Goal: Task Accomplishment & Management: Use online tool/utility

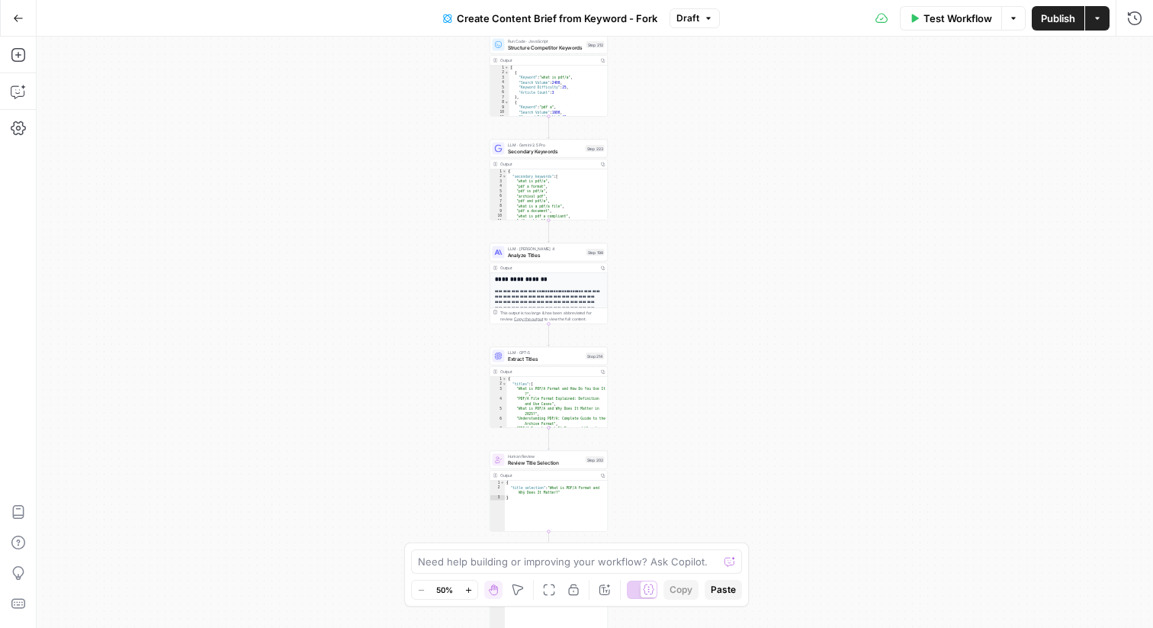
click at [18, 15] on icon "button" at bounding box center [18, 18] width 11 height 11
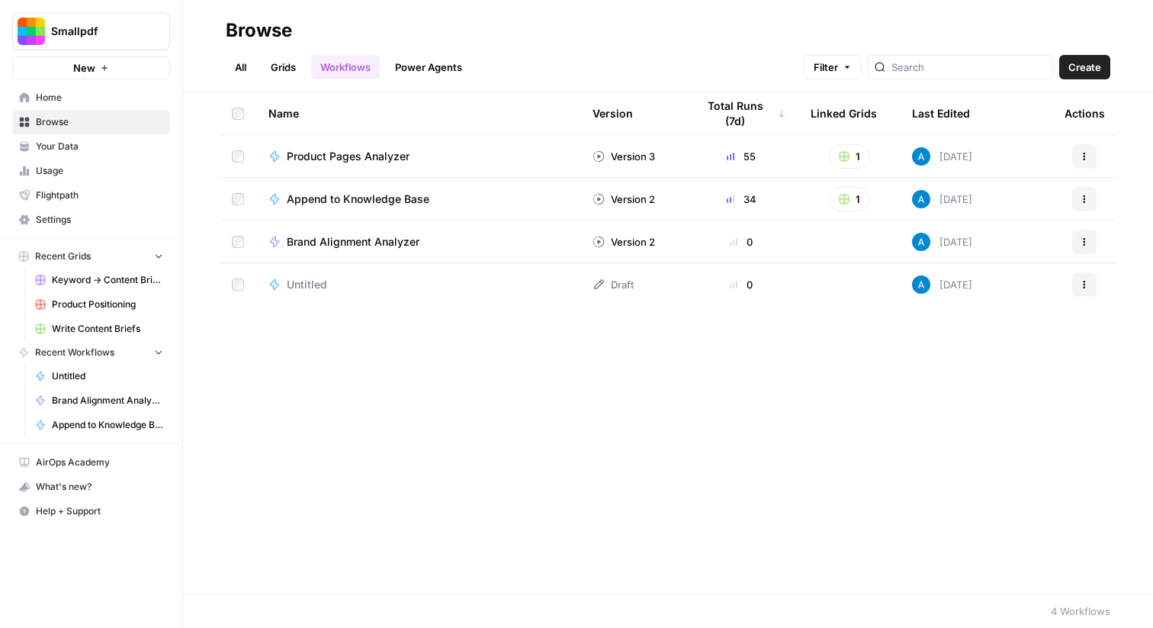
click at [116, 140] on span "Your Data" at bounding box center [99, 147] width 127 height 14
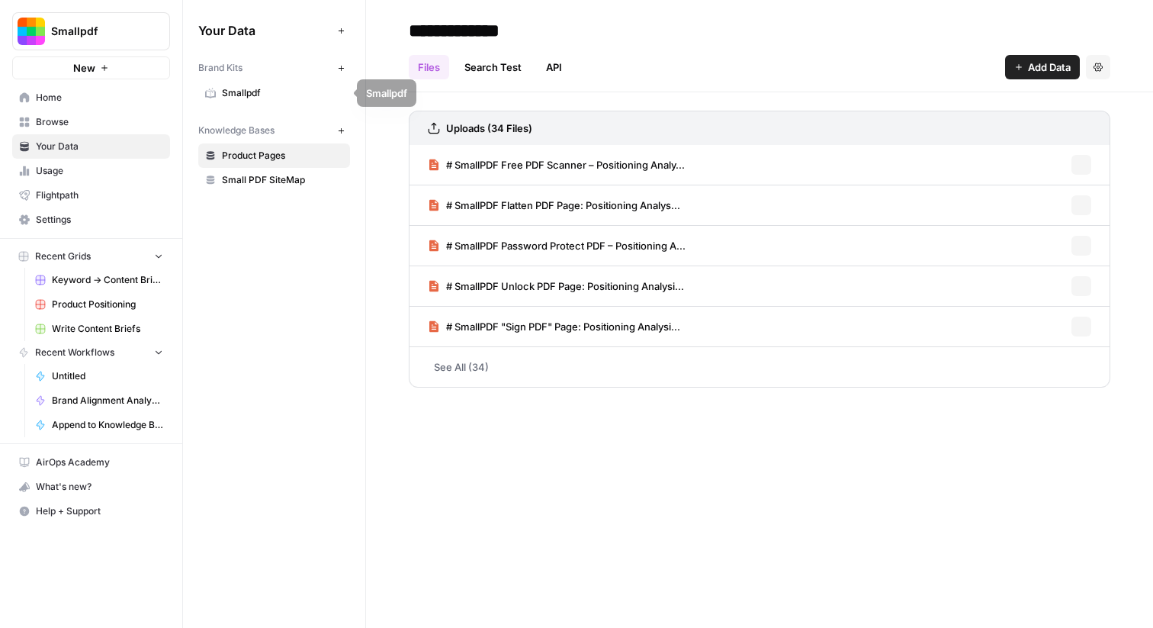
click at [275, 88] on span "Smallpdf" at bounding box center [282, 93] width 121 height 14
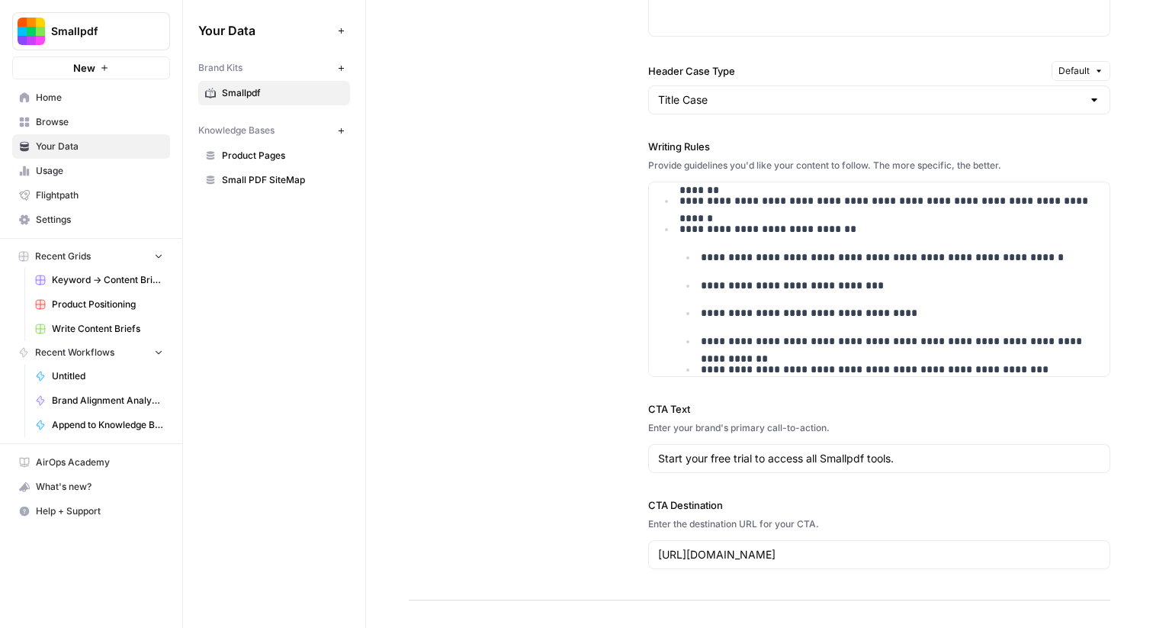
scroll to position [124, 0]
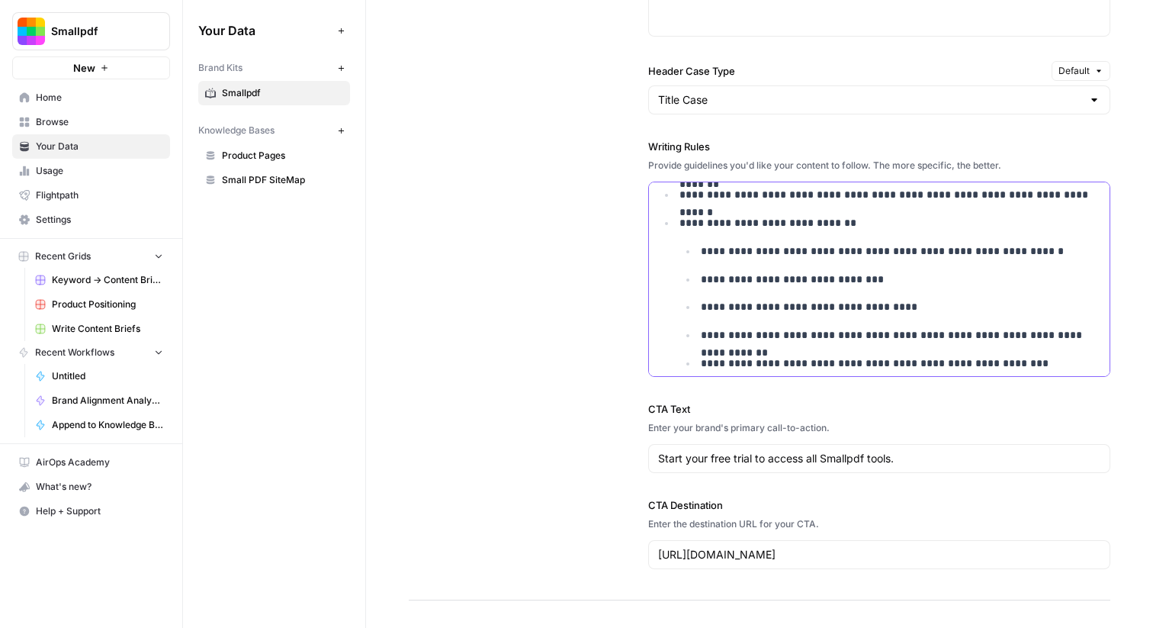
click at [815, 294] on ul "**********" at bounding box center [890, 308] width 421 height 130
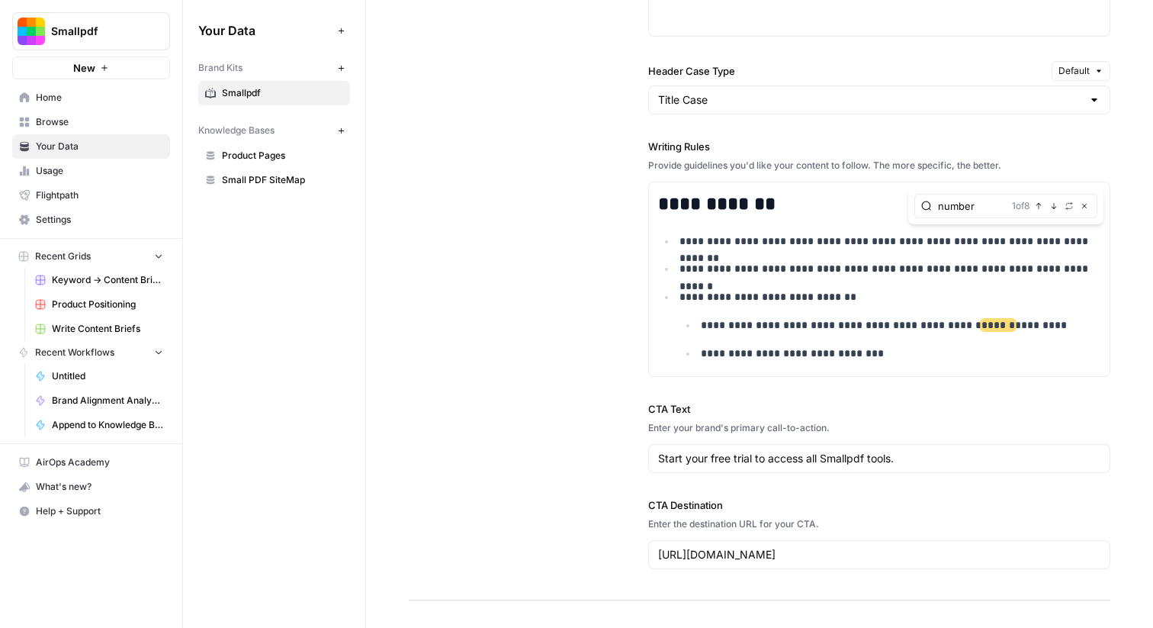
scroll to position [73, 0]
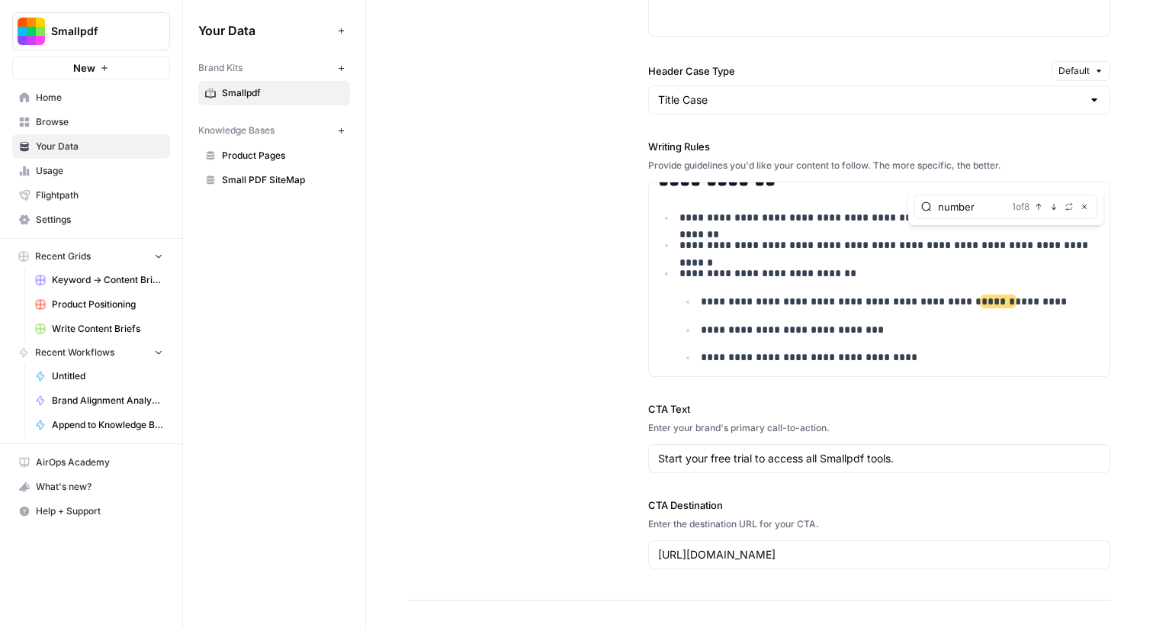
type input "number"
click at [1053, 203] on icon "button" at bounding box center [1054, 207] width 8 height 8
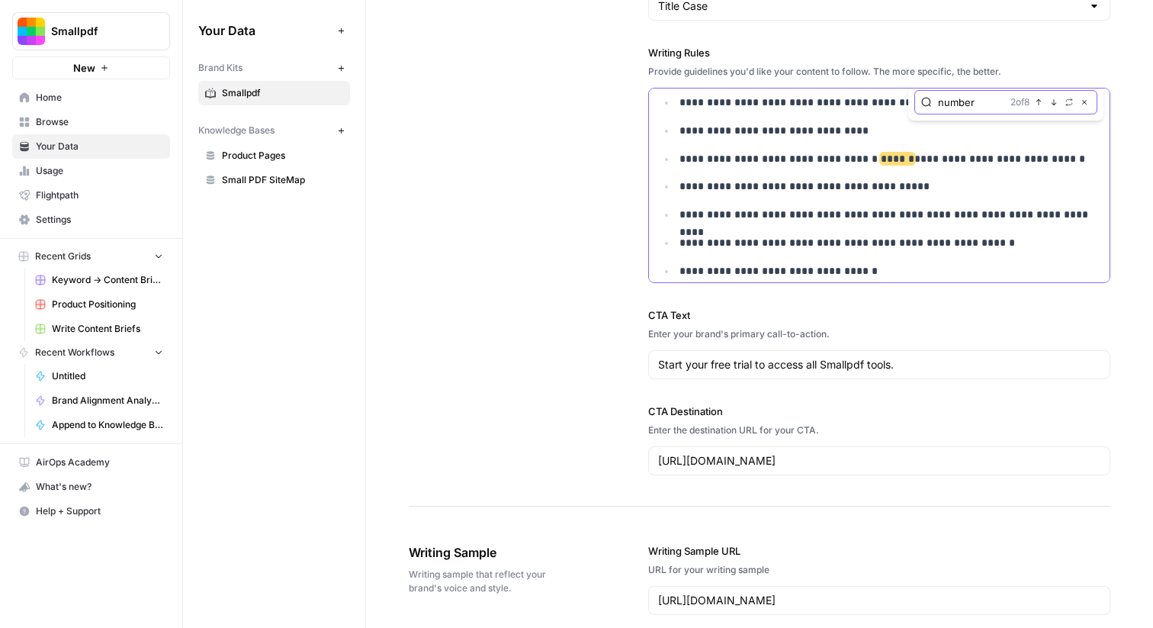
scroll to position [1206, 0]
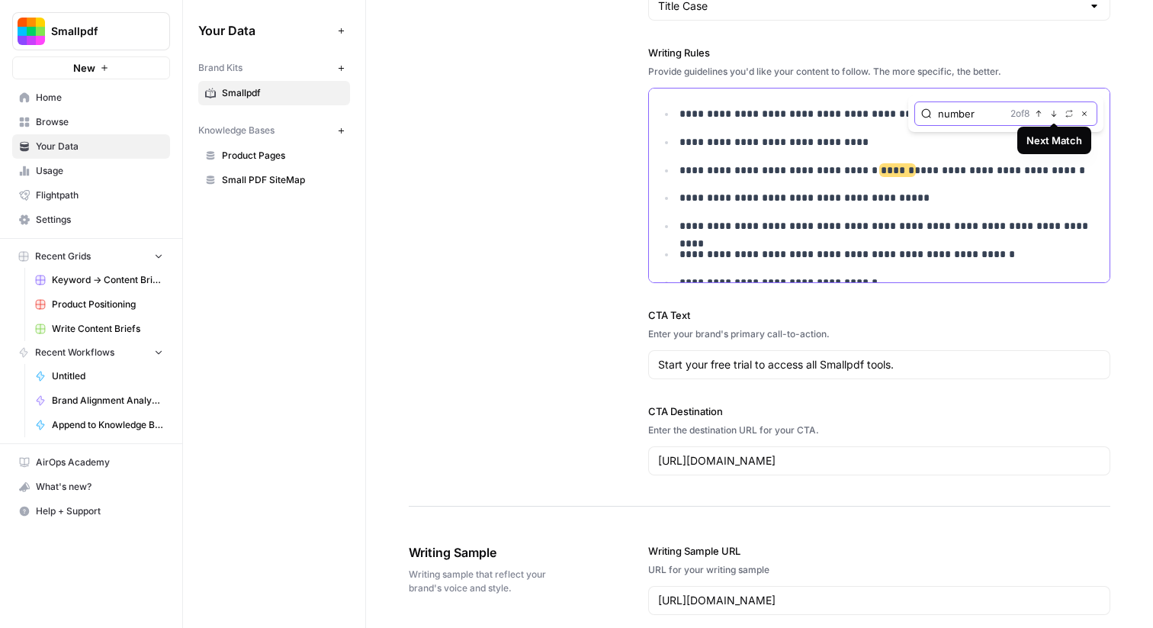
click at [1053, 114] on icon "button" at bounding box center [1054, 114] width 8 height 8
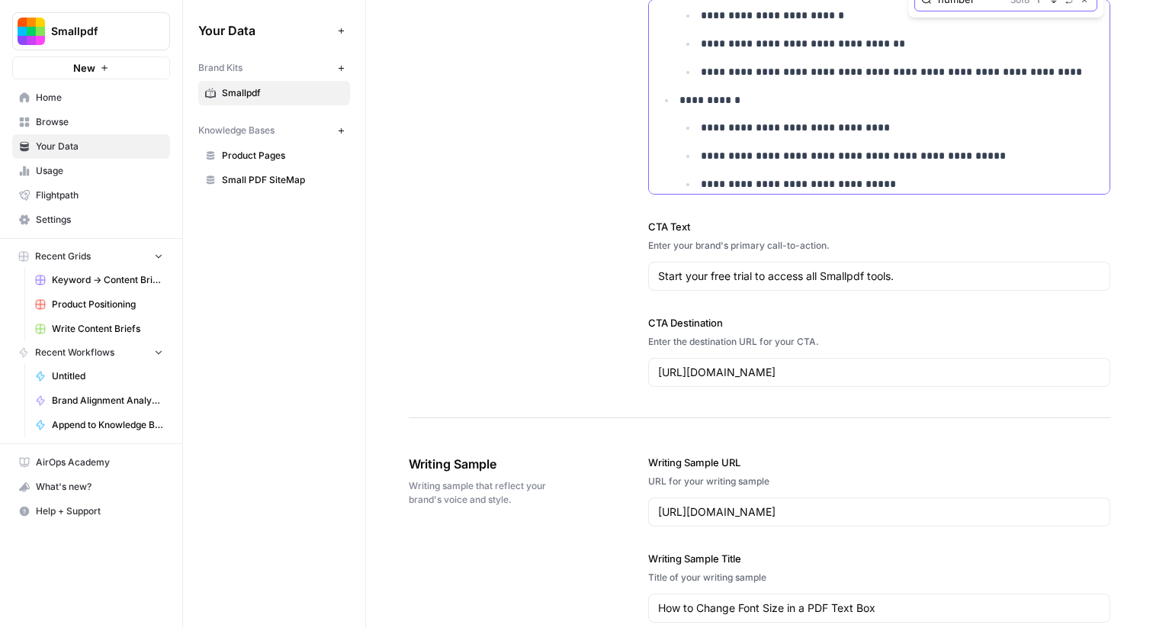
scroll to position [1870, 0]
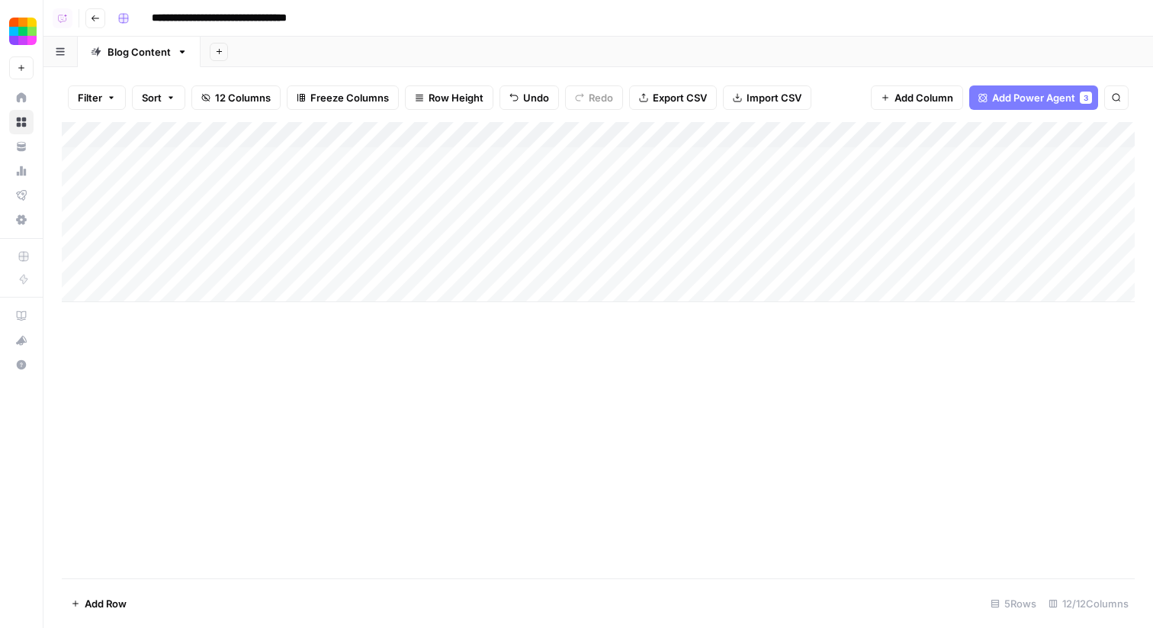
scroll to position [0, 26]
click at [1018, 158] on div "Add Column" at bounding box center [598, 212] width 1073 height 180
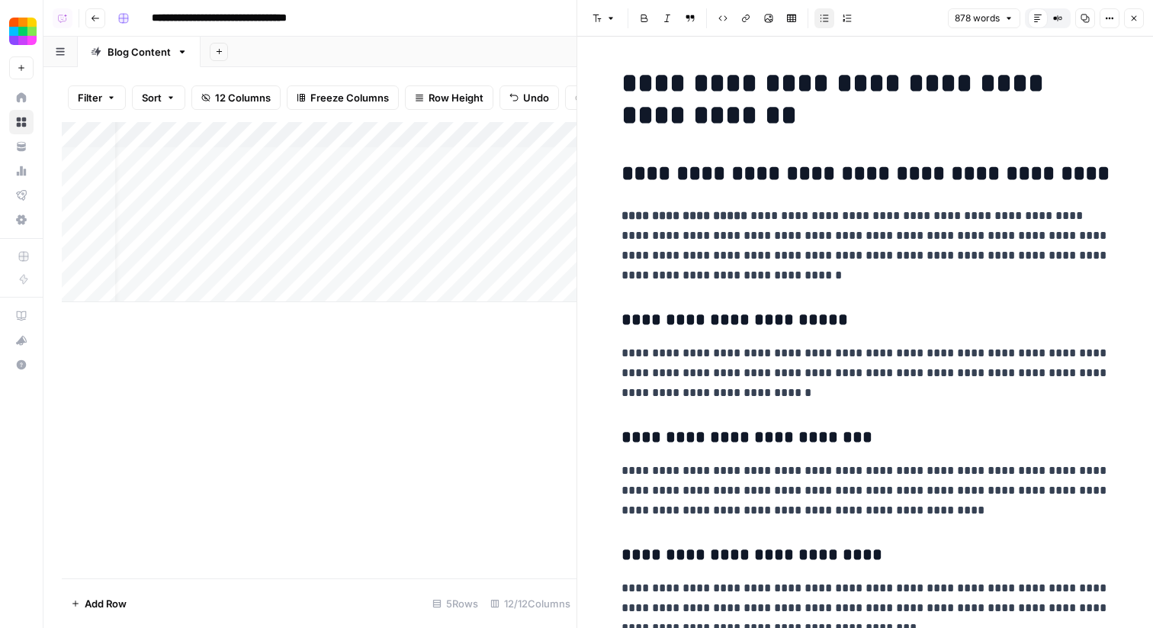
click at [1134, 14] on icon "button" at bounding box center [1134, 18] width 9 height 9
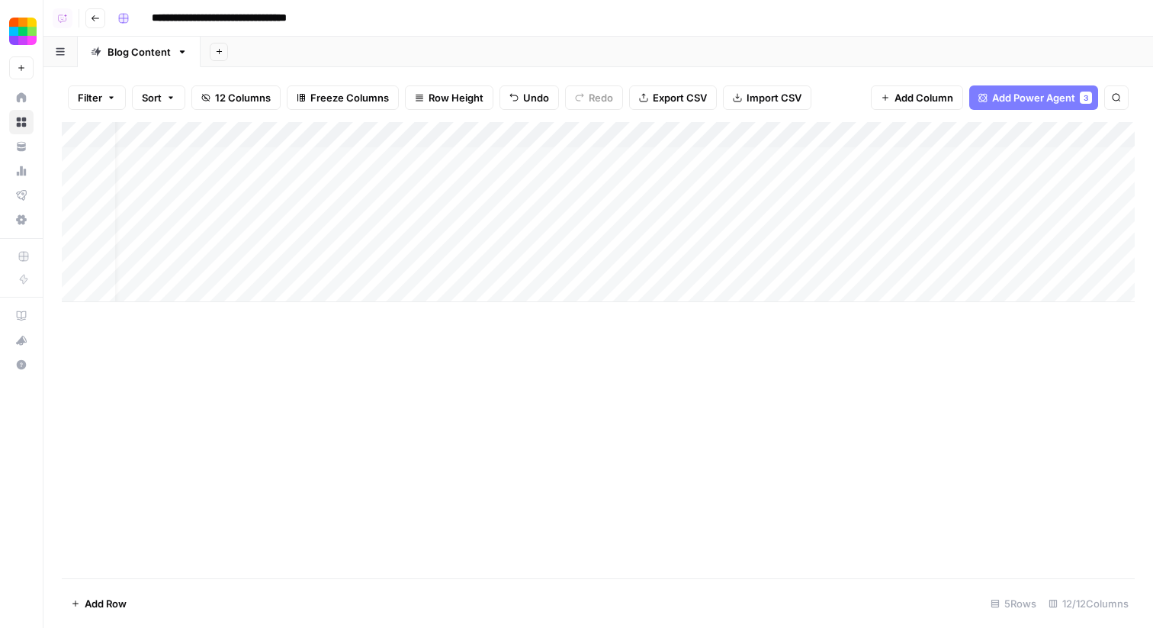
drag, startPoint x: 996, startPoint y: 133, endPoint x: 577, endPoint y: 131, distance: 419.6
click at [577, 131] on div "Add Column" at bounding box center [598, 212] width 1073 height 180
drag, startPoint x: 690, startPoint y: 133, endPoint x: 1064, endPoint y: 126, distance: 373.8
click at [1066, 126] on div "Add Column" at bounding box center [598, 212] width 1073 height 180
click at [626, 160] on div "Add Column" at bounding box center [598, 212] width 1073 height 180
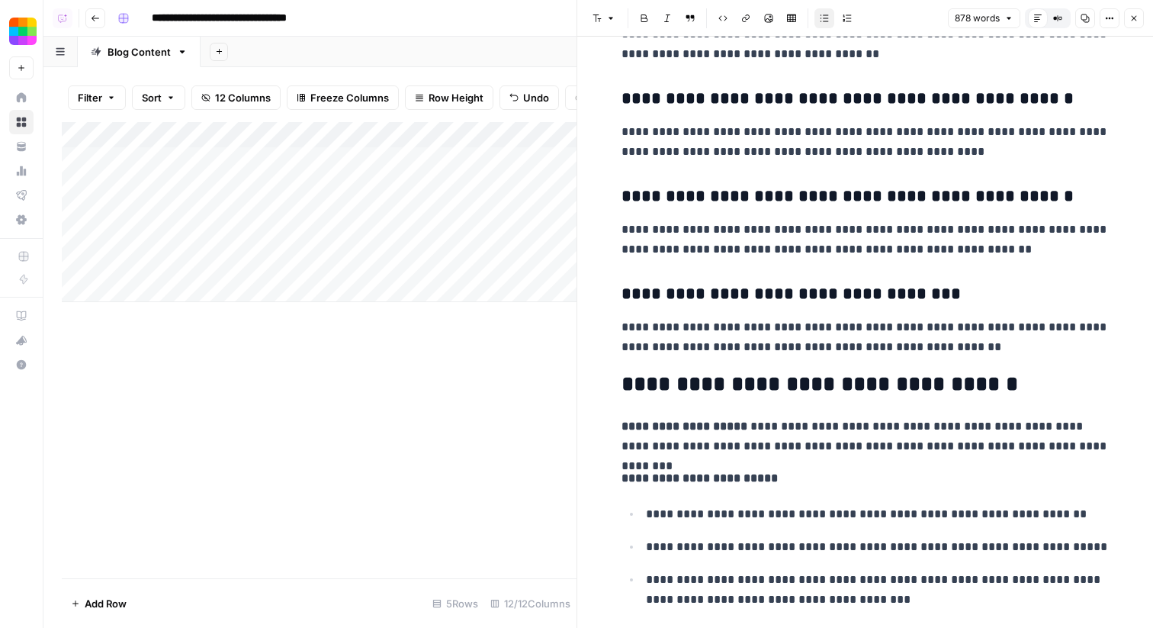
scroll to position [2761, 0]
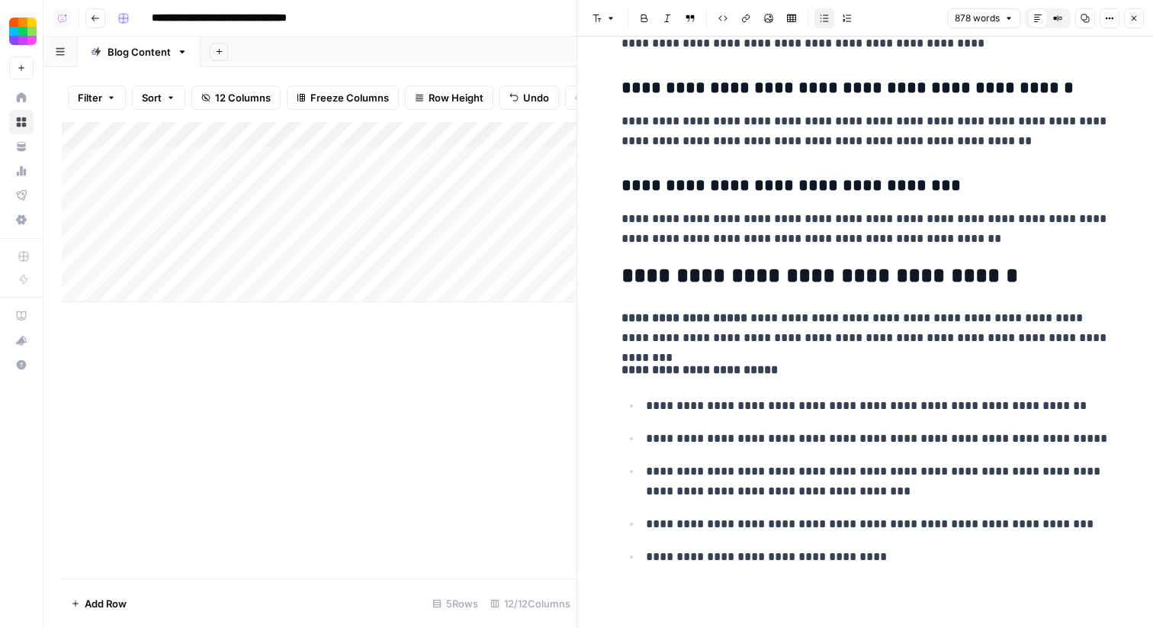
click at [1134, 21] on icon "button" at bounding box center [1134, 18] width 9 height 9
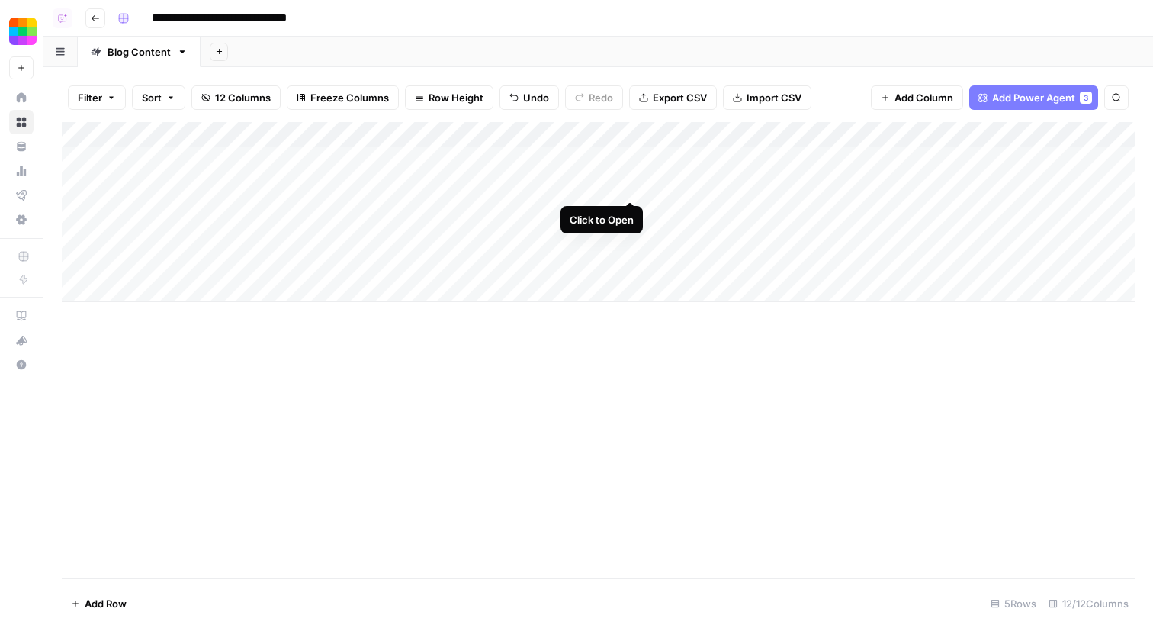
click at [632, 187] on div "Add Column" at bounding box center [598, 212] width 1073 height 180
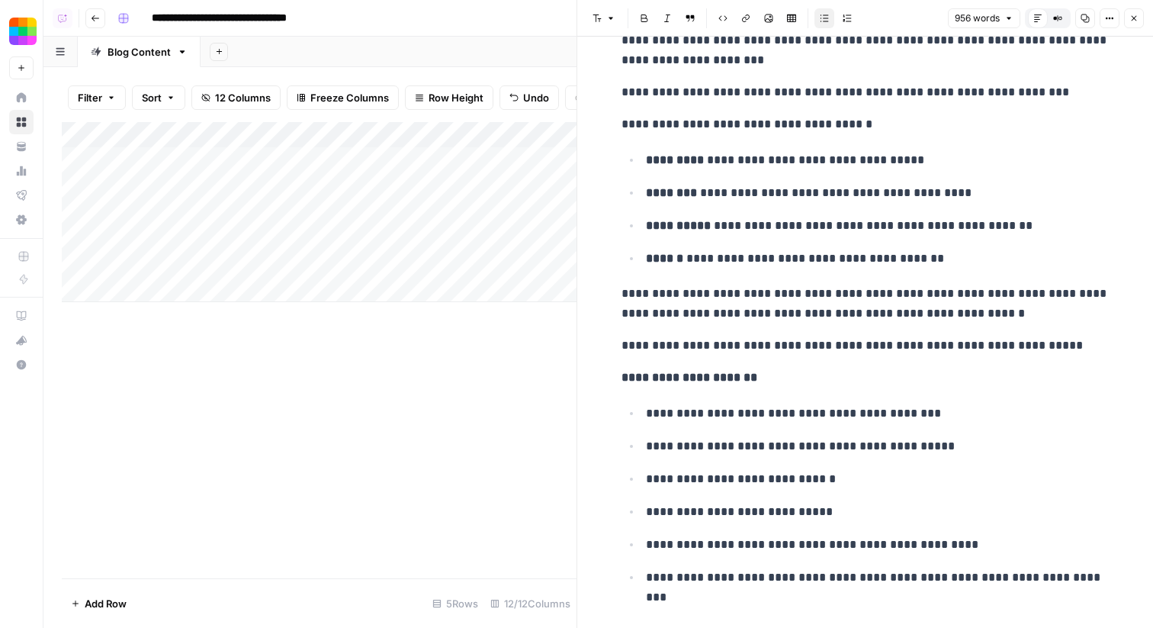
scroll to position [3009, 0]
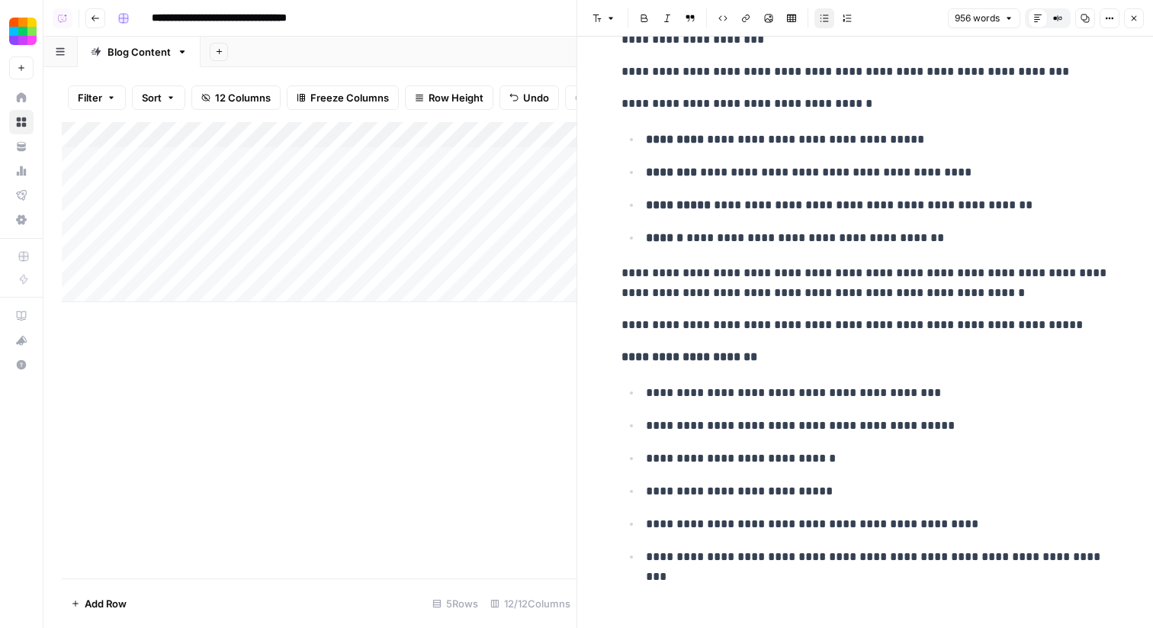
click at [1136, 12] on button "Close" at bounding box center [1134, 18] width 20 height 20
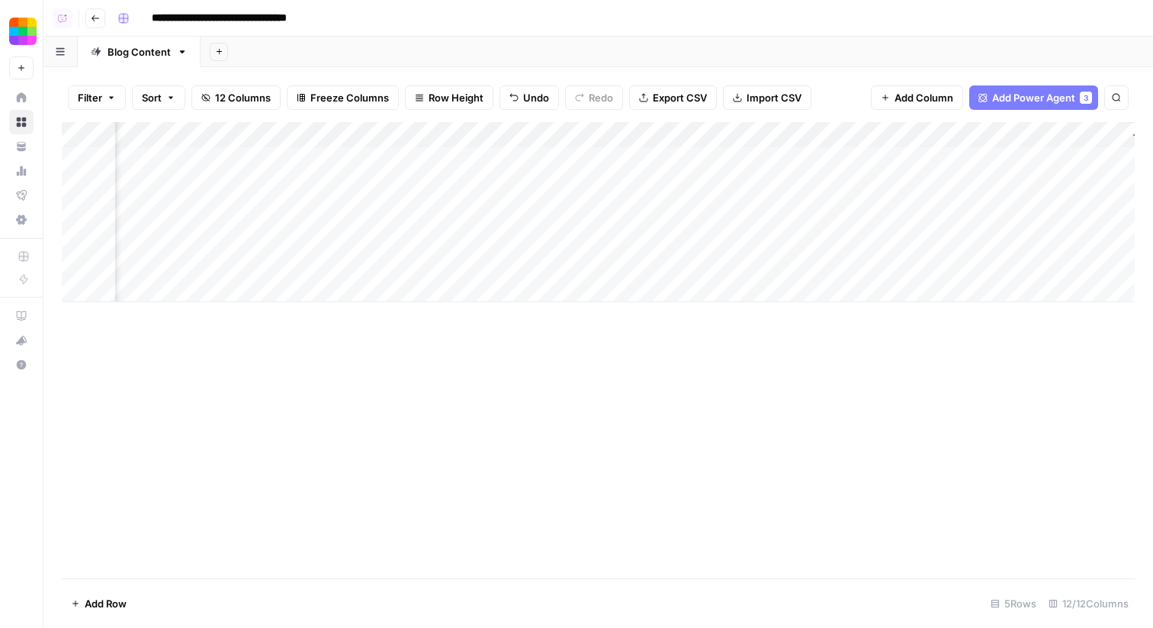
scroll to position [0, 651]
click at [799, 161] on div "Add Column" at bounding box center [598, 212] width 1073 height 180
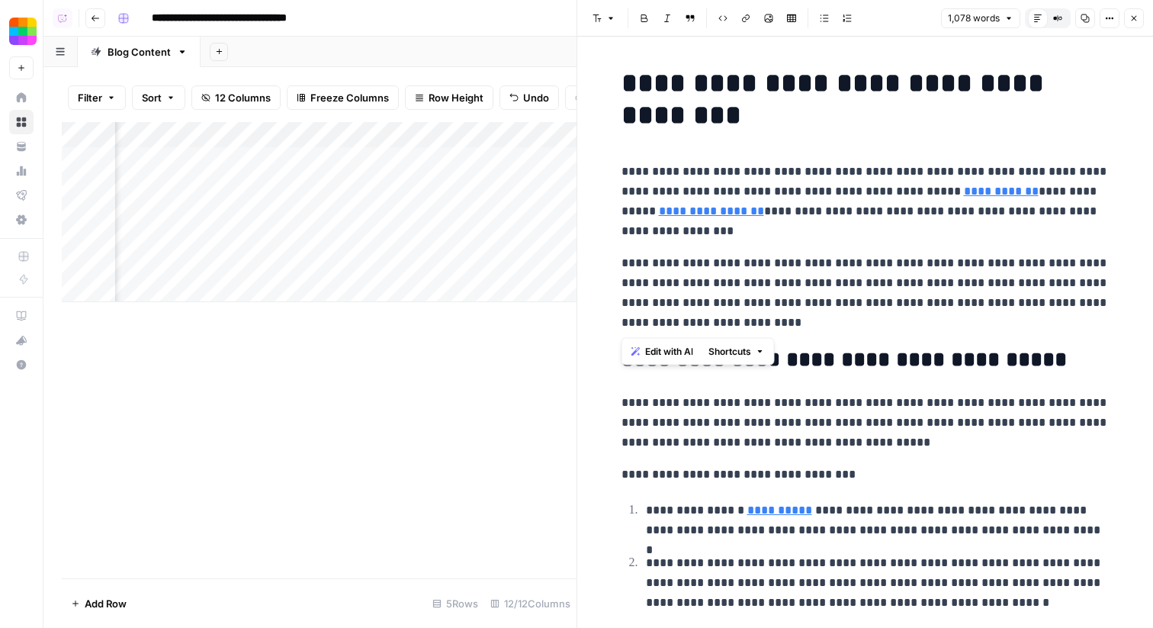
drag, startPoint x: 687, startPoint y: 328, endPoint x: 613, endPoint y: 170, distance: 174.7
click at [647, 352] on span "Edit with AI" at bounding box center [669, 352] width 48 height 14
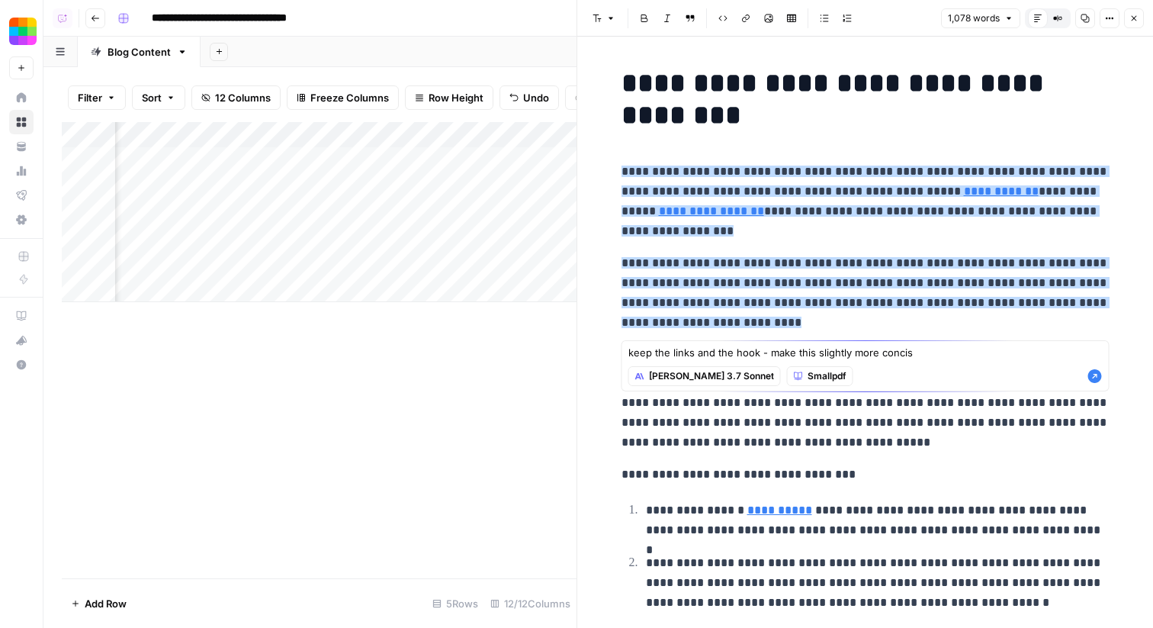
type textarea "keep the links and the hook - make this slightly more concise"
click at [769, 326] on p "**********" at bounding box center [866, 292] width 488 height 79
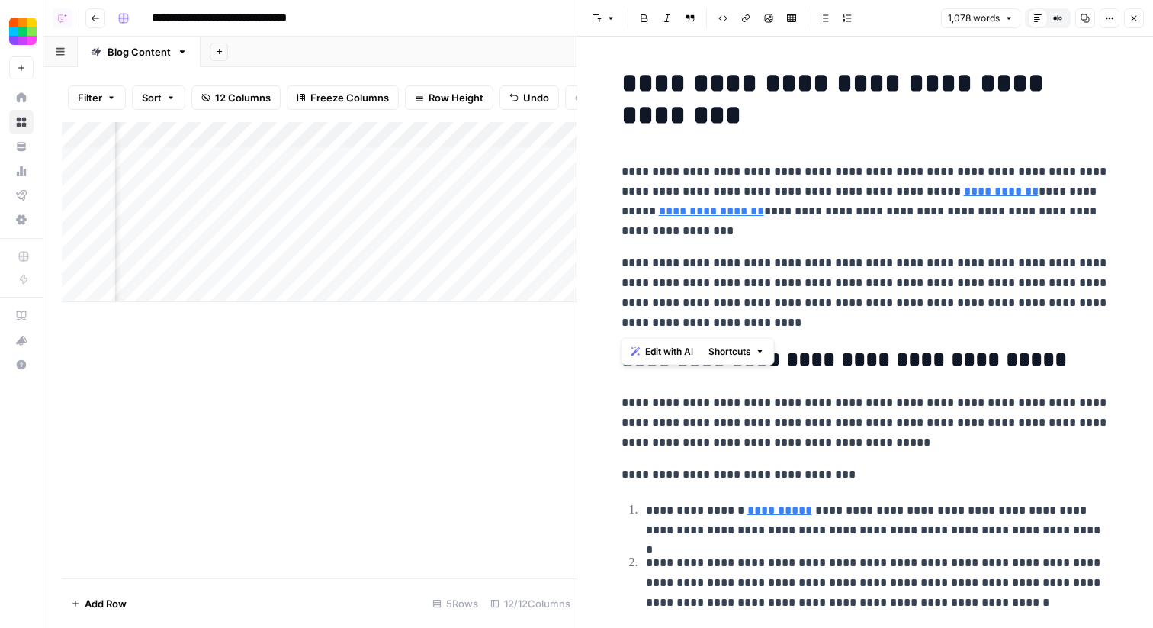
drag, startPoint x: 700, startPoint y: 320, endPoint x: 617, endPoint y: 173, distance: 168.4
copy div "**********"
click at [665, 347] on span "Edit with AI" at bounding box center [669, 352] width 48 height 14
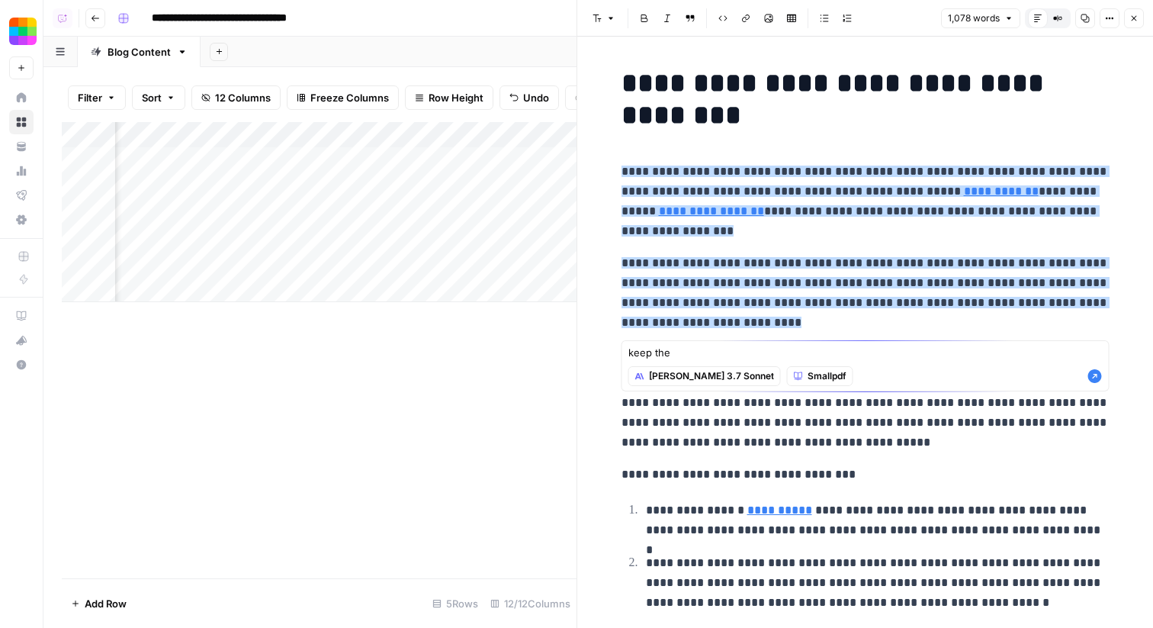
type textarea "keep the"
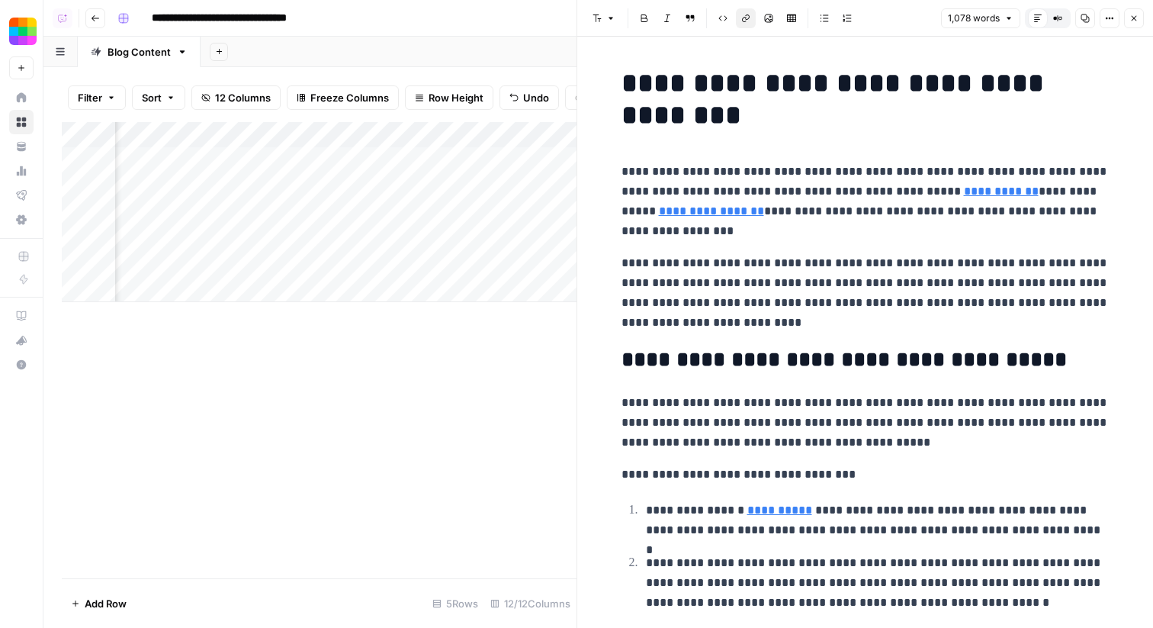
click at [938, 199] on p "**********" at bounding box center [866, 201] width 488 height 79
click at [912, 165] on icon at bounding box center [912, 168] width 9 height 9
click at [707, 212] on link "**********" at bounding box center [711, 210] width 105 height 11
click at [841, 188] on icon at bounding box center [842, 188] width 9 height 9
click at [822, 270] on p "**********" at bounding box center [866, 292] width 488 height 79
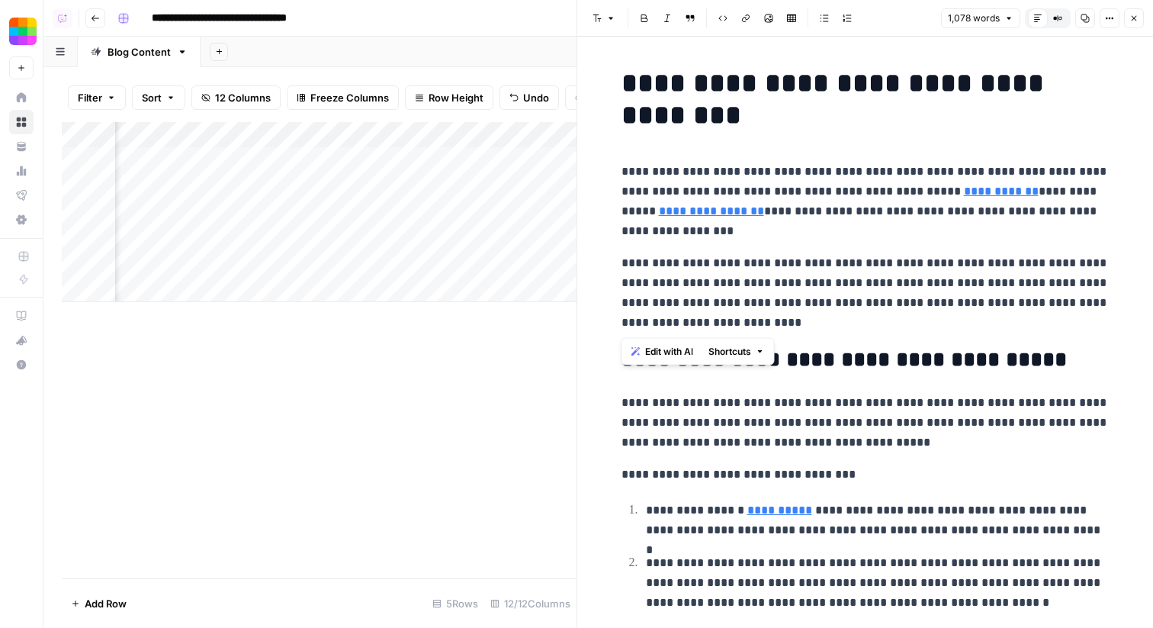
drag, startPoint x: 694, startPoint y: 321, endPoint x: 622, endPoint y: 174, distance: 164.1
click at [663, 346] on span "Edit with AI" at bounding box center [669, 352] width 48 height 14
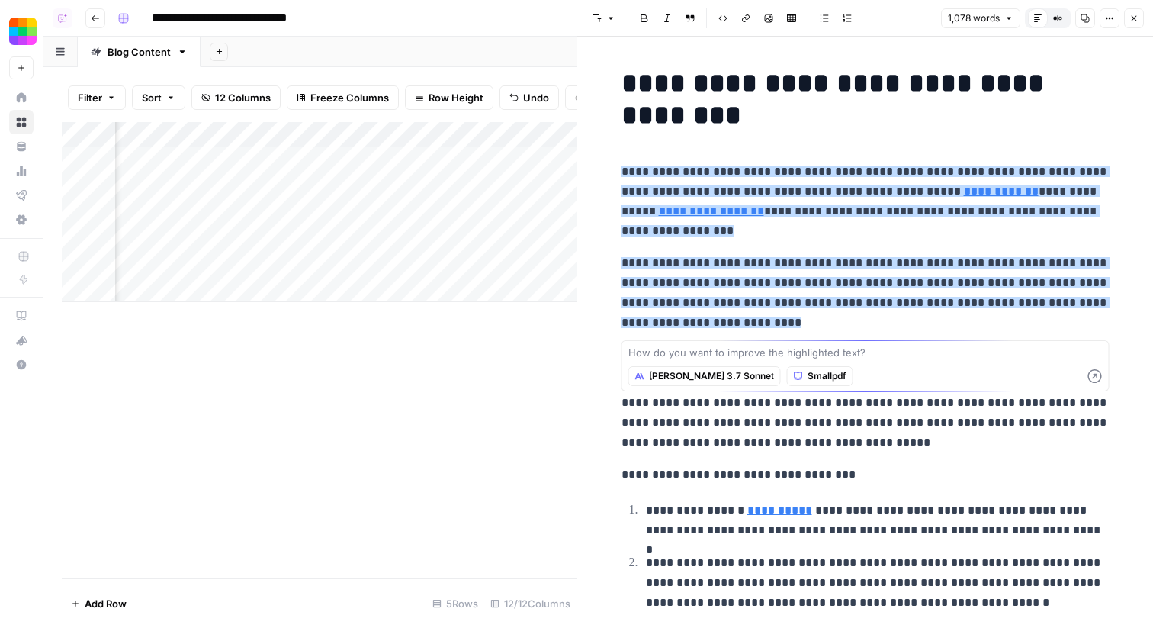
type textarea "l"
type textarea "keeping the same sentiment, tone, and the hook - make this more concise (only 1…"
click at [1092, 377] on icon "button" at bounding box center [1096, 376] width 14 height 14
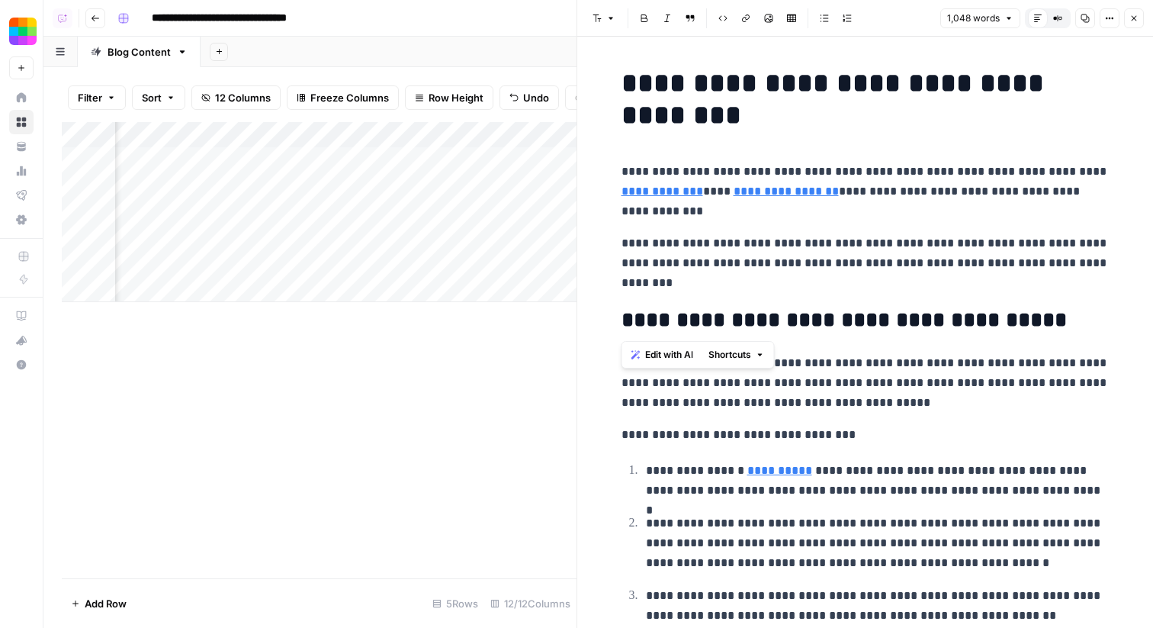
drag, startPoint x: 678, startPoint y: 294, endPoint x: 624, endPoint y: 168, distance: 137.0
click at [624, 168] on body "**********" at bounding box center [576, 314] width 1153 height 628
click at [727, 246] on p "**********" at bounding box center [866, 263] width 488 height 60
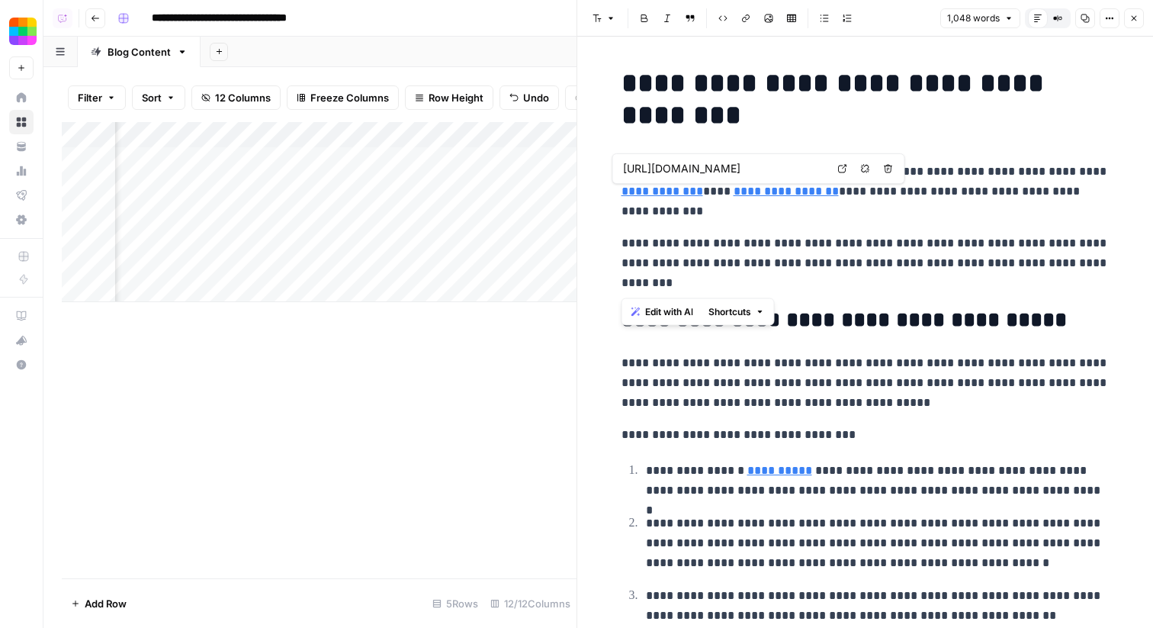
drag, startPoint x: 674, startPoint y: 283, endPoint x: 641, endPoint y: 179, distance: 109.8
click at [641, 179] on body "**********" at bounding box center [576, 314] width 1153 height 628
copy div "**********"
click at [725, 252] on p "**********" at bounding box center [866, 263] width 488 height 60
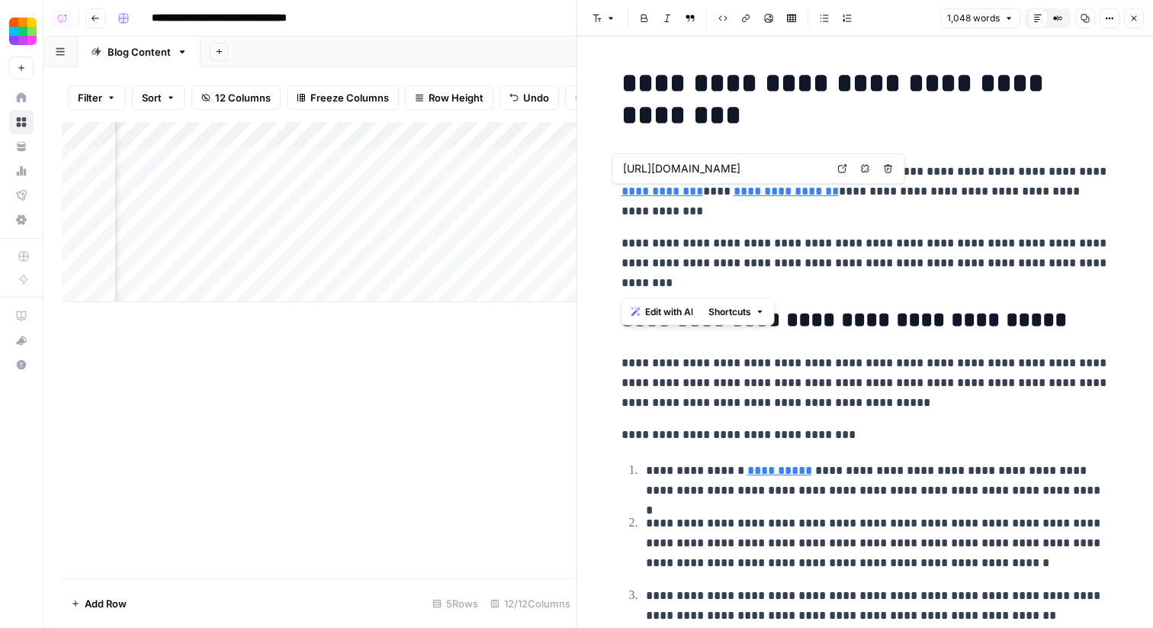
drag, startPoint x: 690, startPoint y: 285, endPoint x: 719, endPoint y: 169, distance: 119.7
click at [719, 169] on body "**********" at bounding box center [576, 314] width 1153 height 628
type input "https://smallpdf.com/blog/pdf-scanner"
click at [953, 256] on p "**********" at bounding box center [866, 263] width 488 height 60
click at [631, 172] on p "**********" at bounding box center [866, 192] width 488 height 60
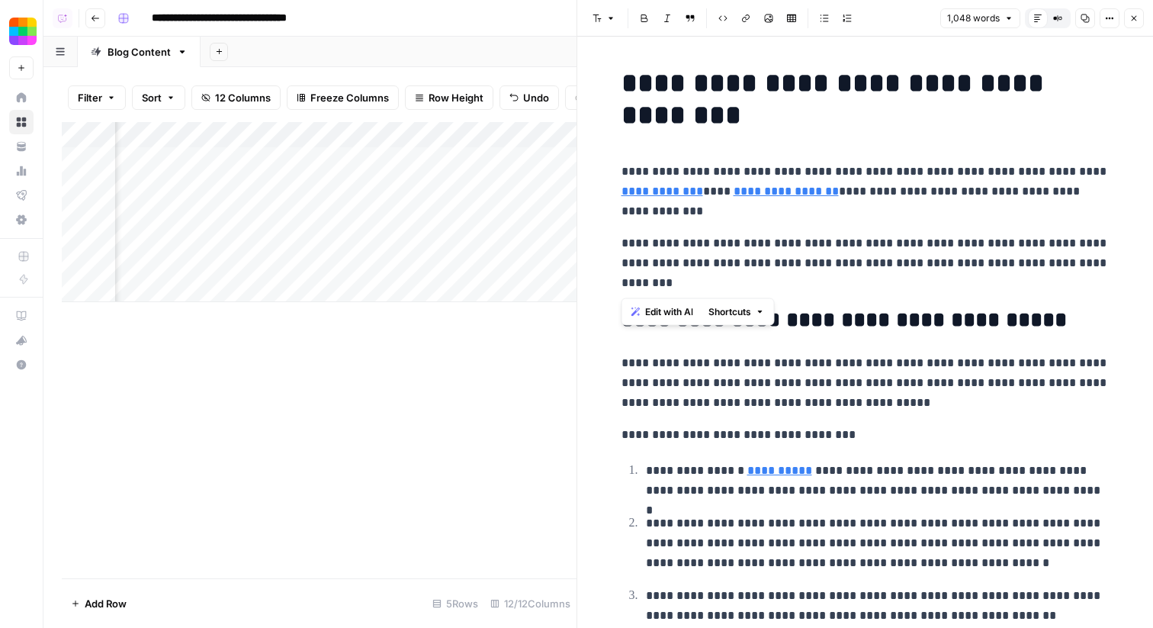
drag, startPoint x: 625, startPoint y: 172, endPoint x: 675, endPoint y: 286, distance: 125.0
click at [656, 311] on span "Edit with AI" at bounding box center [669, 312] width 48 height 14
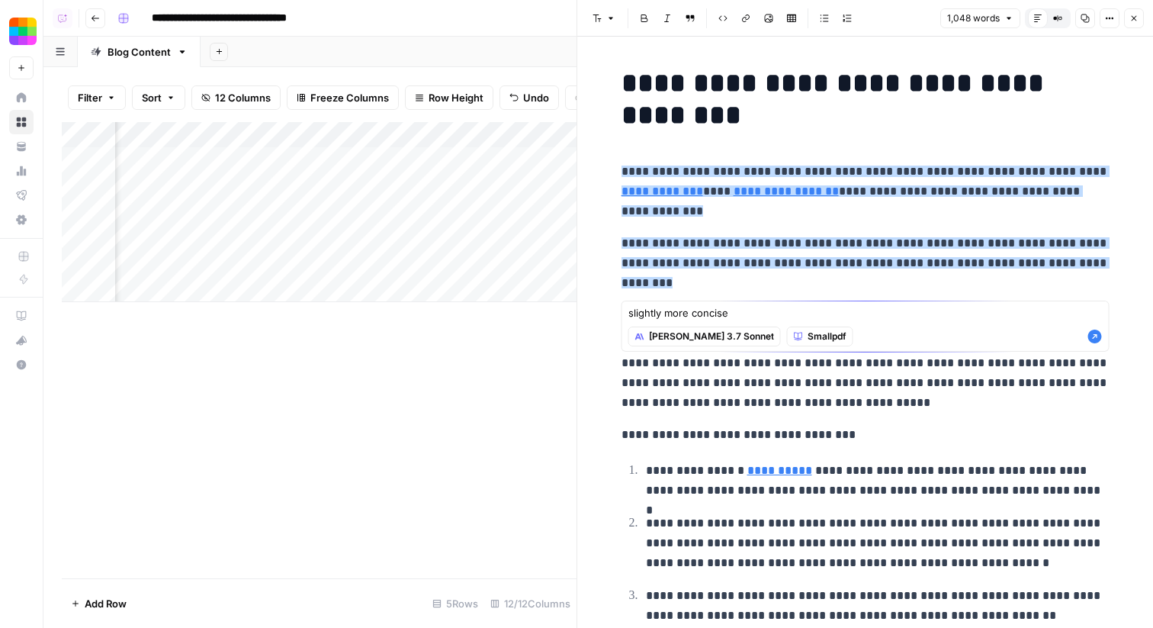
type textarea "slightly more concise"
click at [1095, 336] on icon "button" at bounding box center [1096, 337] width 14 height 14
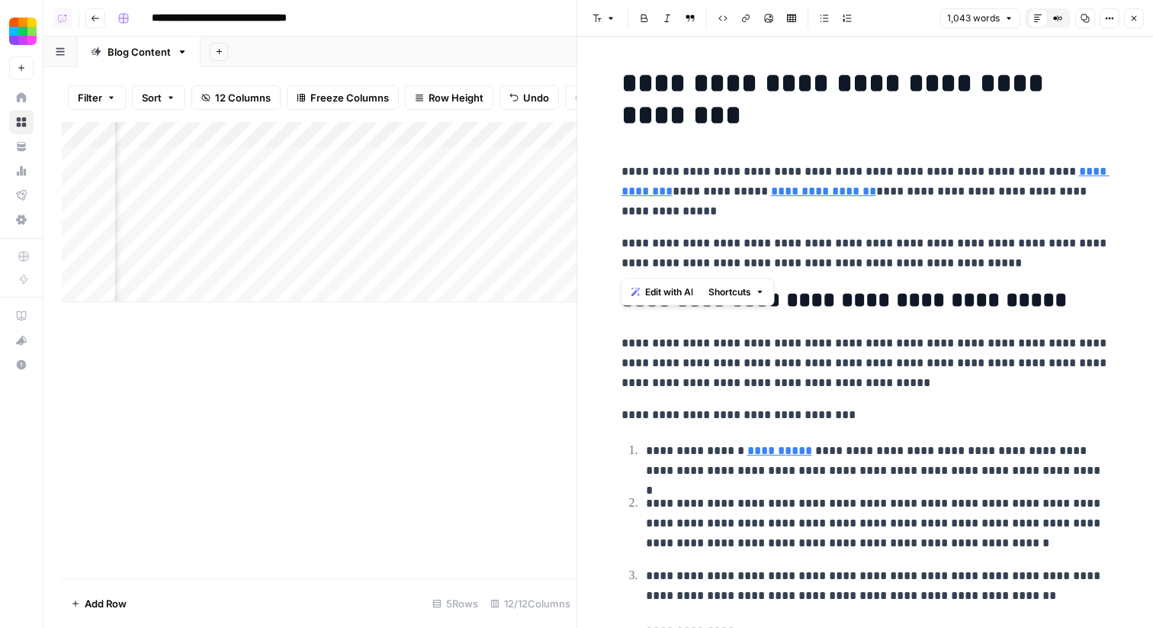
drag, startPoint x: 1054, startPoint y: 268, endPoint x: 603, endPoint y: 167, distance: 462.7
copy div "**********"
drag, startPoint x: 1028, startPoint y: 263, endPoint x: 703, endPoint y: 170, distance: 338.0
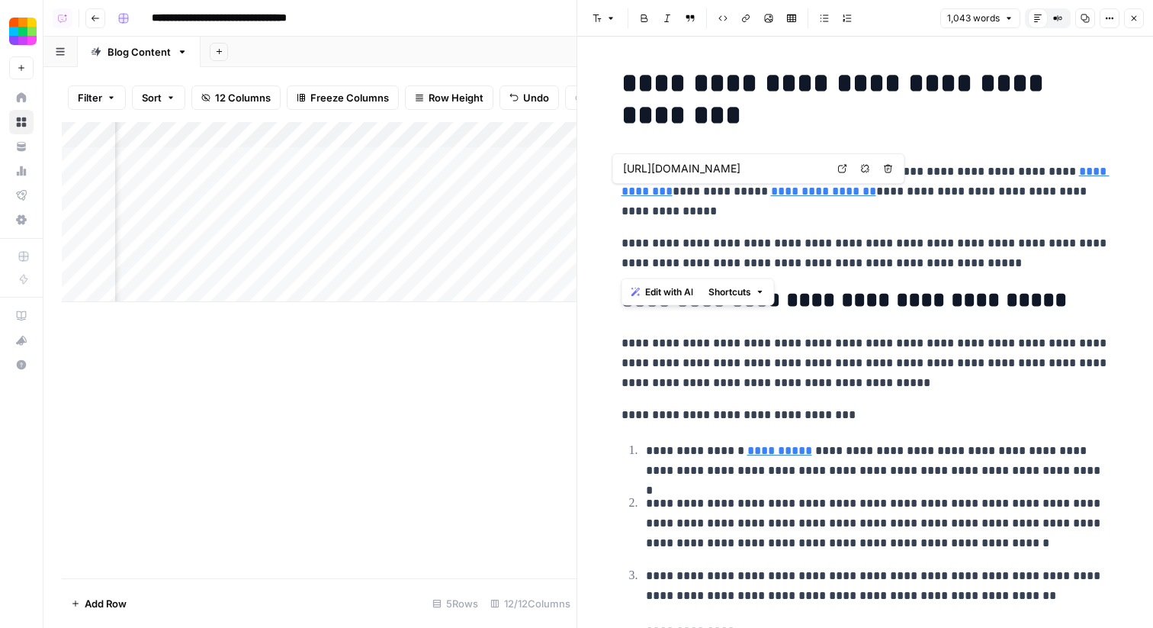
click at [703, 170] on body "**********" at bounding box center [576, 314] width 1153 height 628
click at [734, 219] on p "**********" at bounding box center [866, 192] width 488 height 60
drag, startPoint x: 622, startPoint y: 171, endPoint x: 1016, endPoint y: 270, distance: 405.9
click at [666, 291] on span "Edit with AI" at bounding box center [669, 292] width 48 height 14
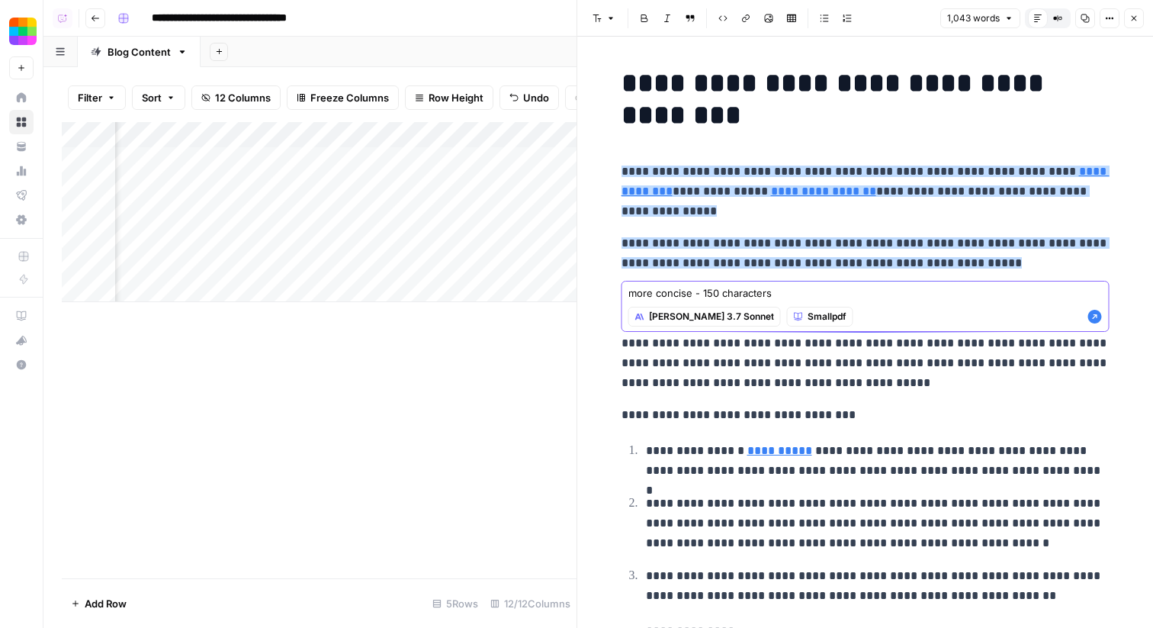
click at [854, 291] on textarea "more concise - 150 characters" at bounding box center [866, 292] width 474 height 15
type textarea "more concise - 150 characters"
click at [1095, 318] on icon "button" at bounding box center [1096, 317] width 14 height 14
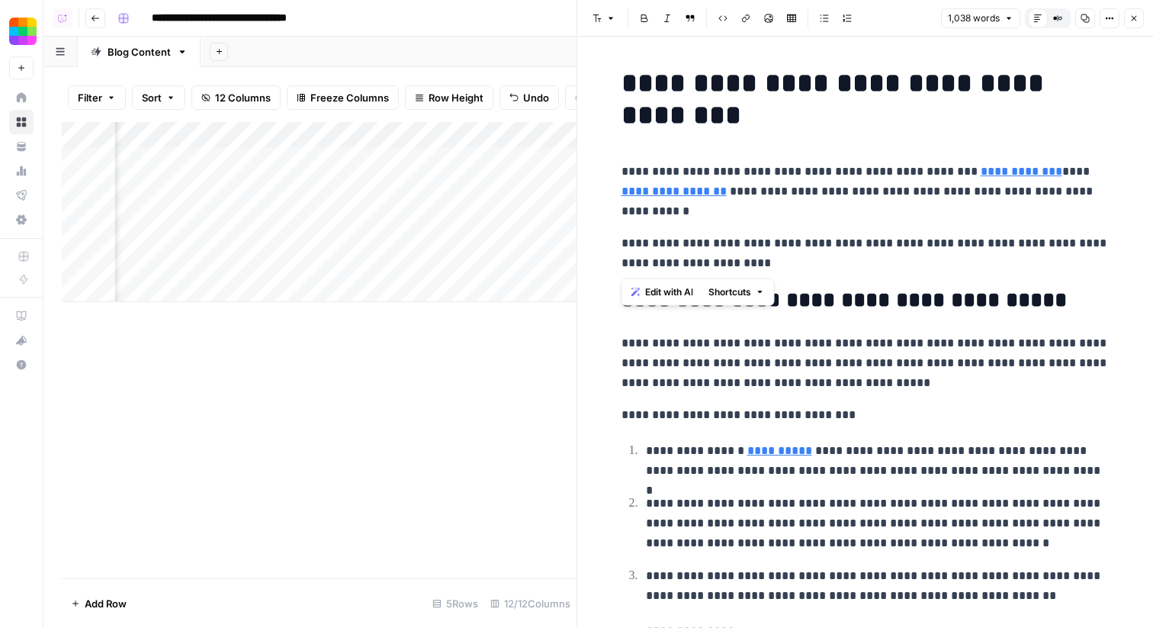
drag, startPoint x: 792, startPoint y: 269, endPoint x: 619, endPoint y: 172, distance: 197.8
click at [619, 172] on body "**********" at bounding box center [576, 314] width 1153 height 628
click at [832, 263] on p "**********" at bounding box center [866, 253] width 488 height 40
drag, startPoint x: 622, startPoint y: 165, endPoint x: 781, endPoint y: 263, distance: 186.7
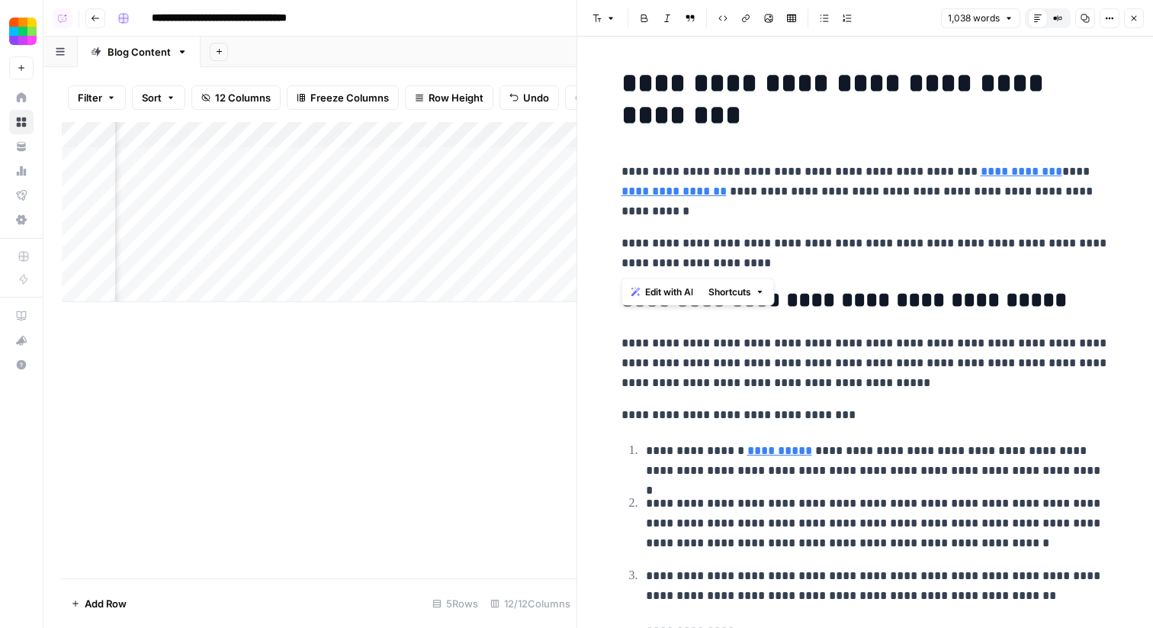
copy div "**********"
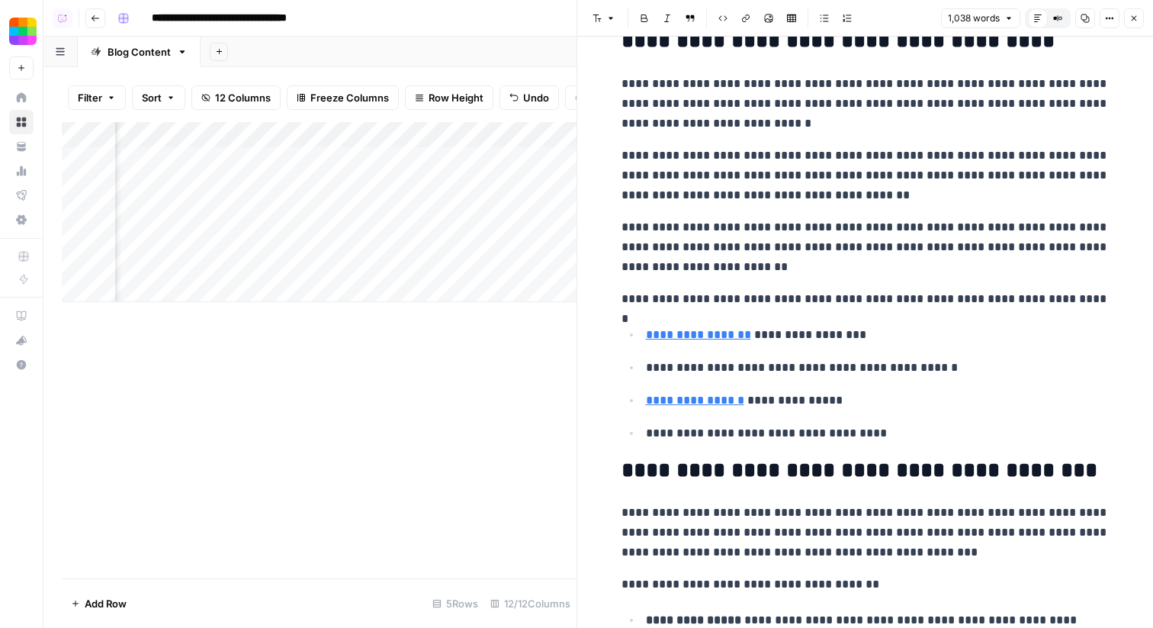
scroll to position [1876, 0]
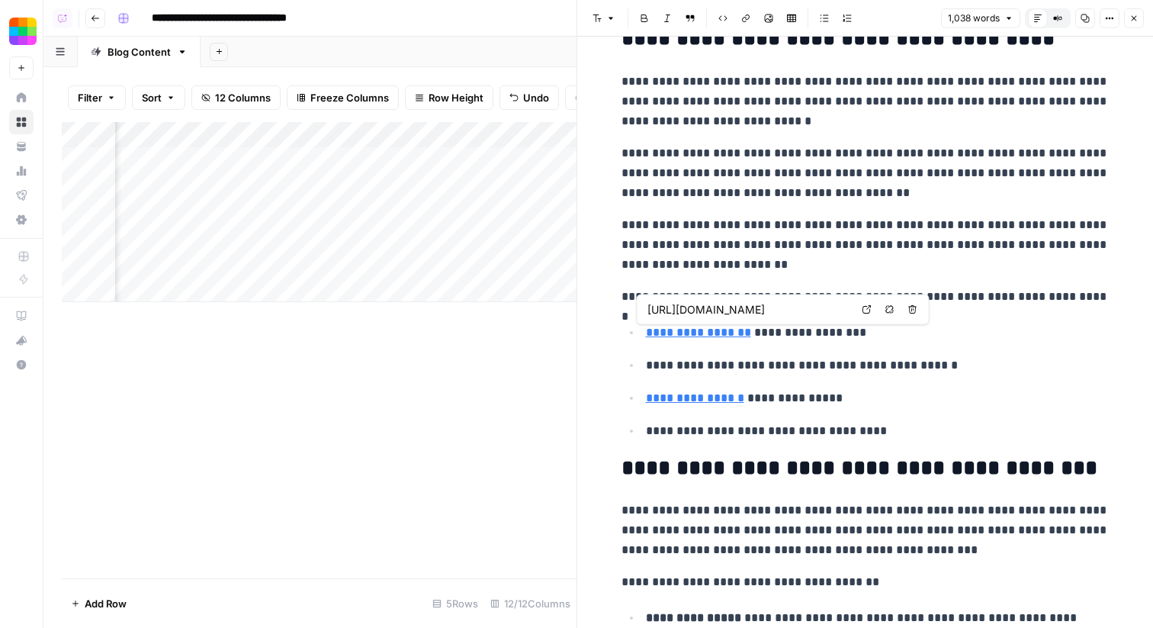
type input "https://smallpdf.com/protect-pdf"
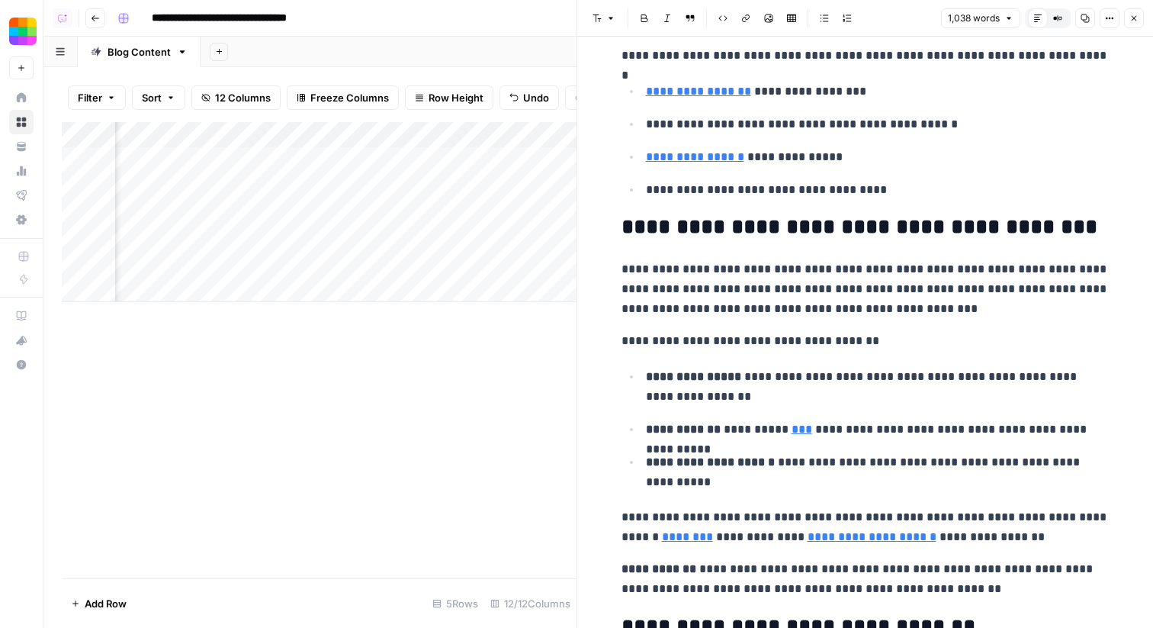
scroll to position [2124, 0]
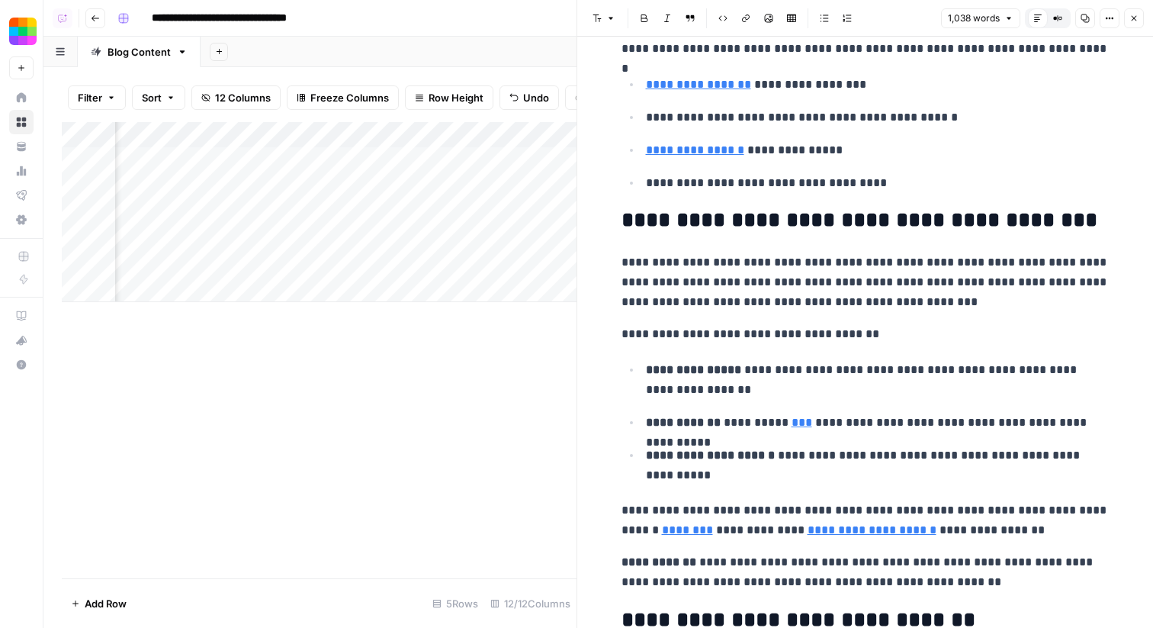
click at [795, 420] on link "***" at bounding box center [802, 422] width 21 height 11
click at [803, 425] on link "***" at bounding box center [802, 422] width 21 height 11
click at [794, 428] on link "***" at bounding box center [802, 422] width 21 height 11
click at [997, 400] on icon at bounding box center [1001, 400] width 8 height 8
click at [841, 423] on p "**********" at bounding box center [878, 423] width 464 height 20
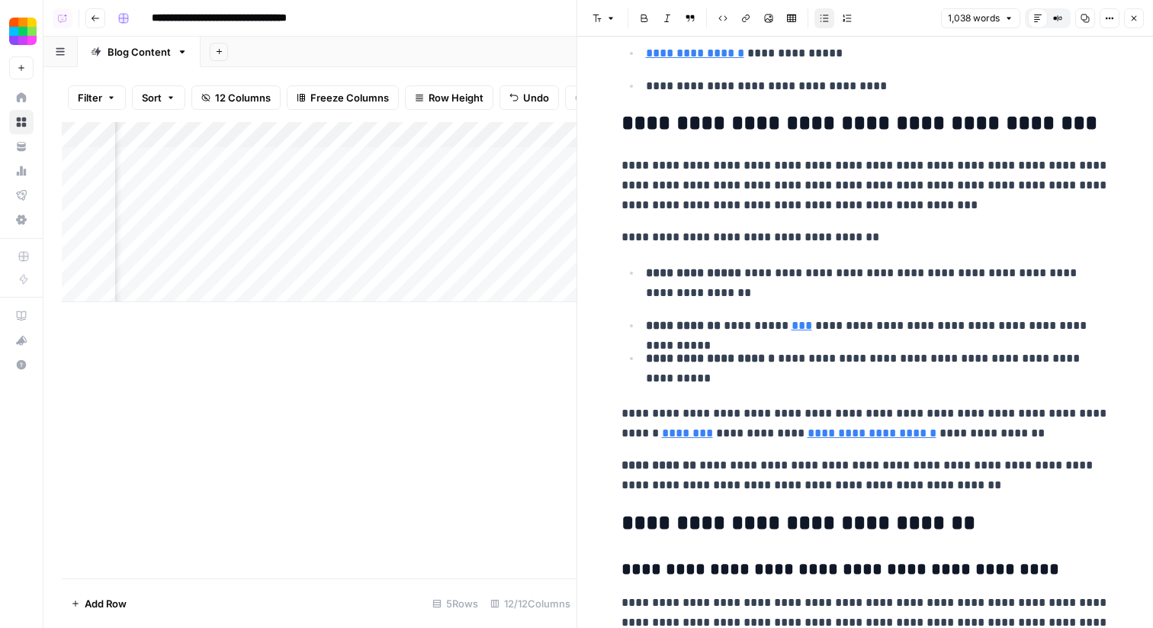
scroll to position [2298, 0]
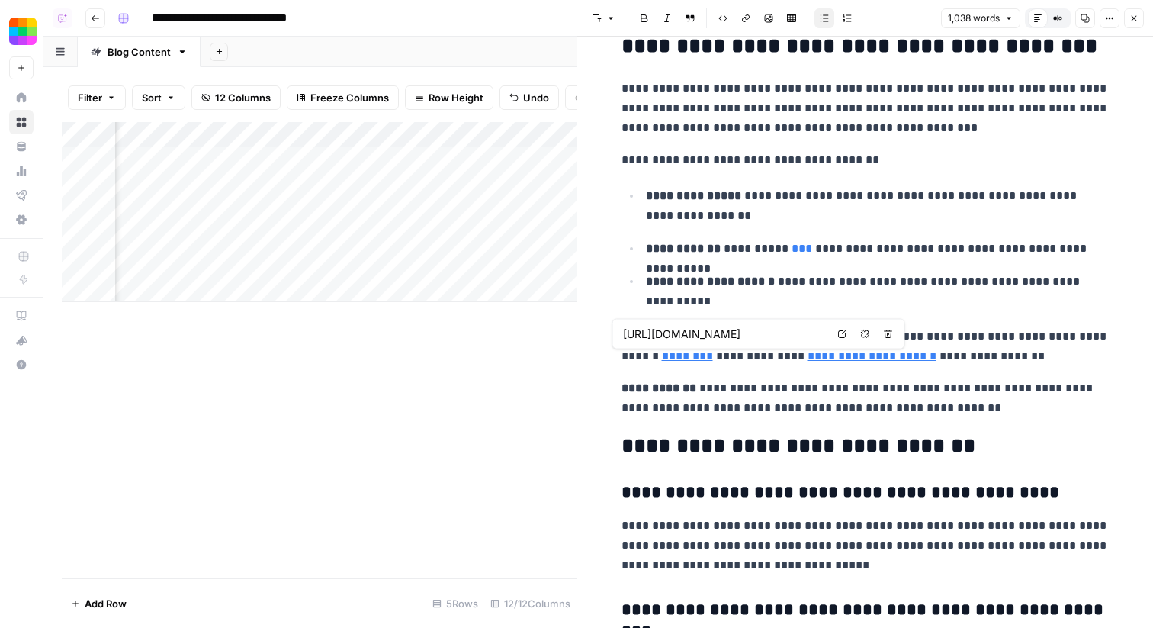
type input "https://smallpdf.com/blog/create-digital-signature"
click at [828, 362] on link "**********" at bounding box center [872, 355] width 129 height 11
click at [984, 330] on link "Open in a new tab" at bounding box center [979, 334] width 20 height 20
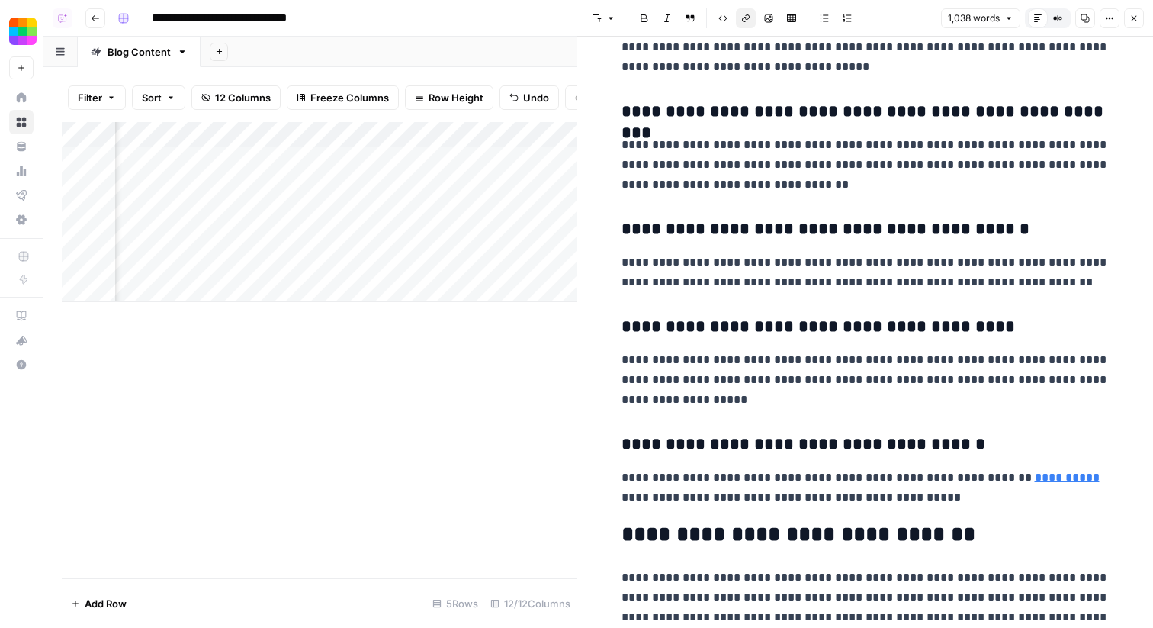
scroll to position [2869, 0]
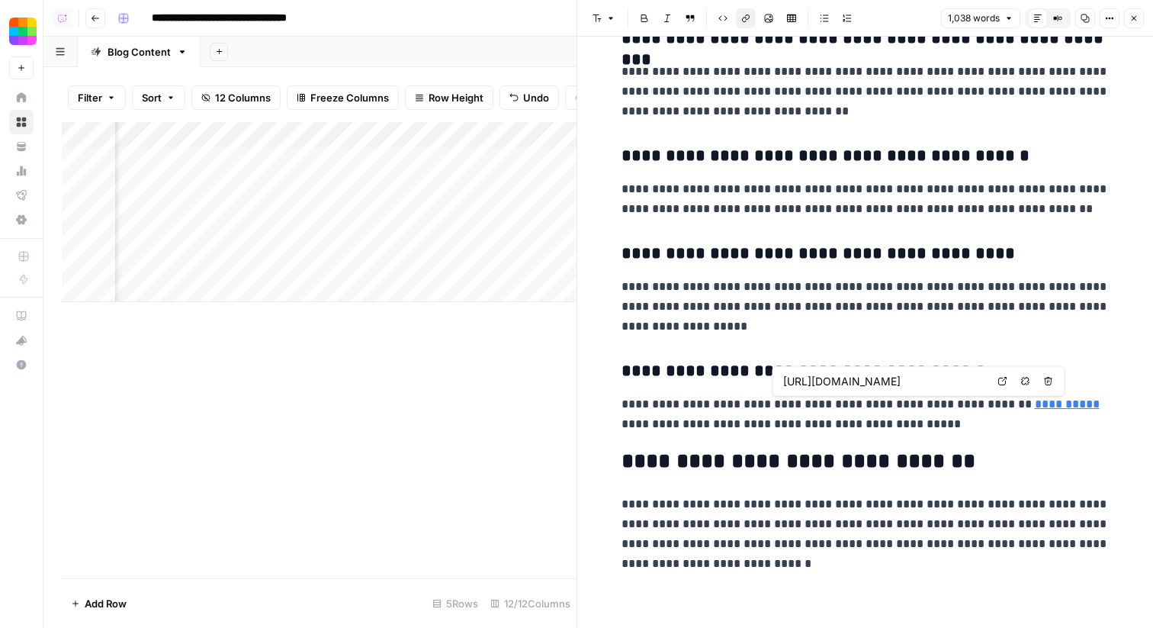
click at [1002, 378] on icon at bounding box center [1003, 381] width 9 height 9
click at [1028, 383] on icon "button" at bounding box center [1025, 381] width 8 height 8
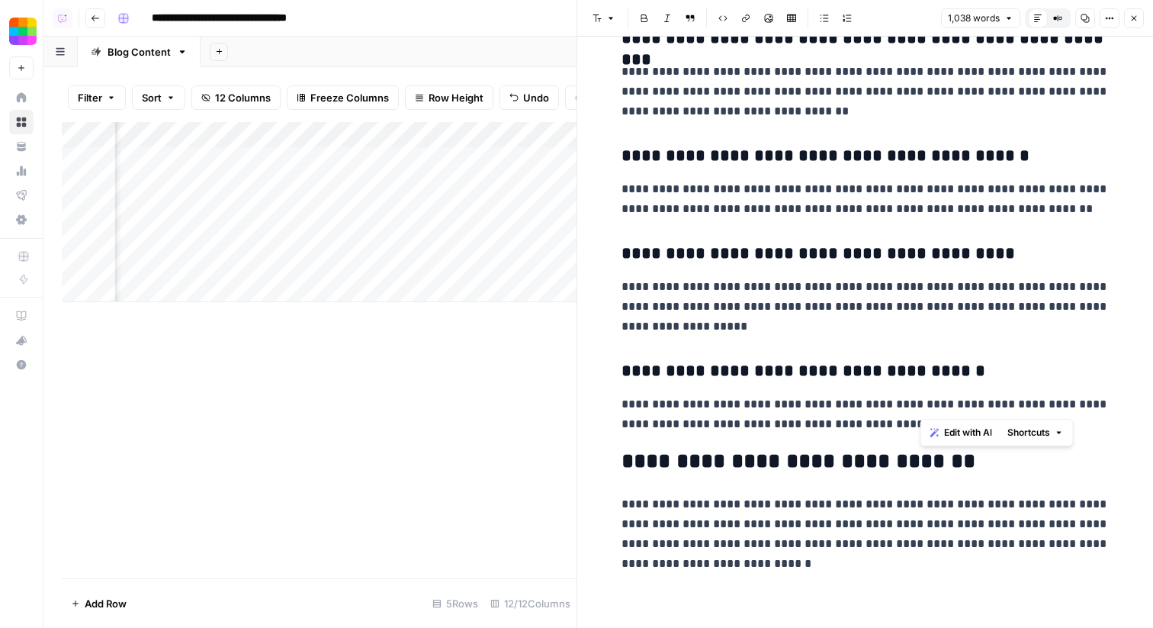
click at [941, 519] on p "**********" at bounding box center [866, 533] width 488 height 79
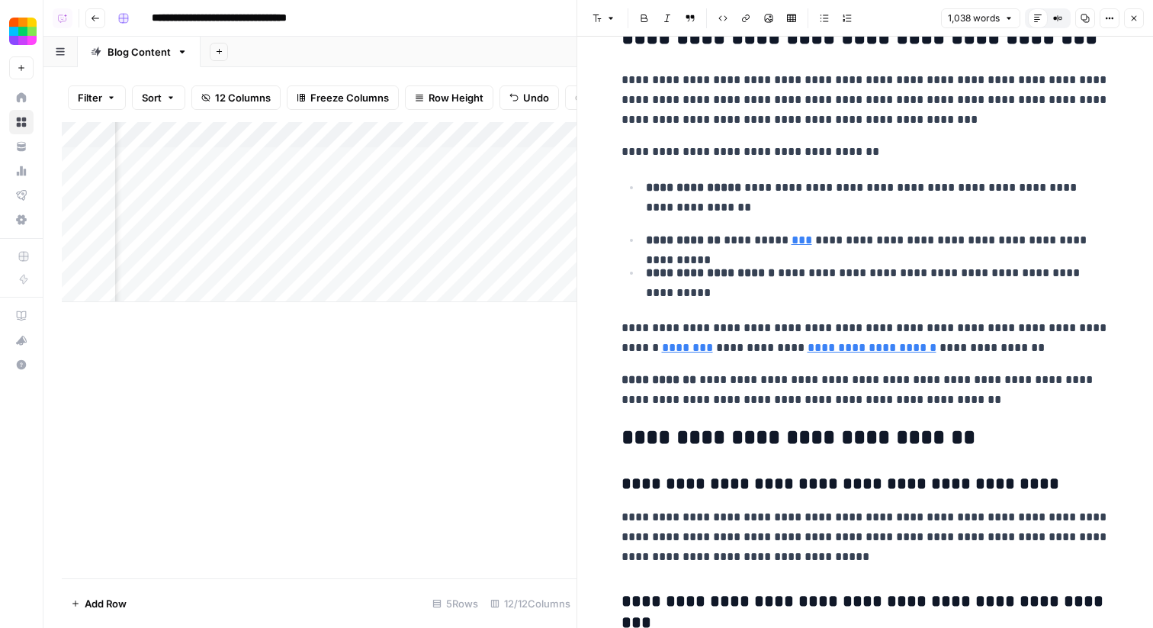
scroll to position [2304, 0]
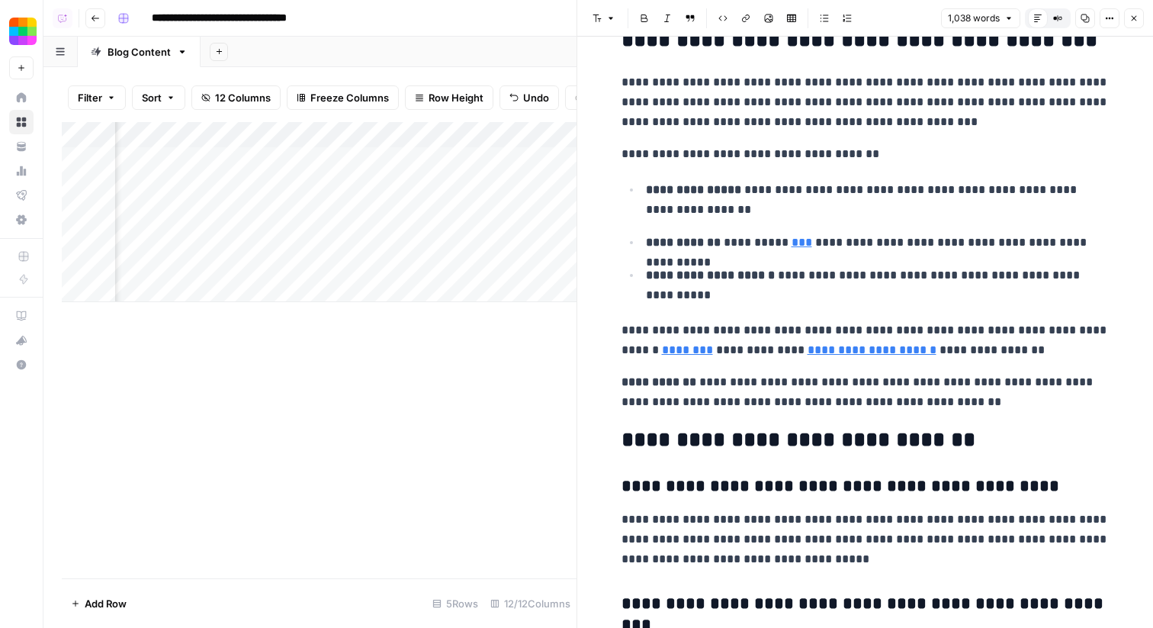
type input "https://smallpdf.com/blog/create-digital-signature"
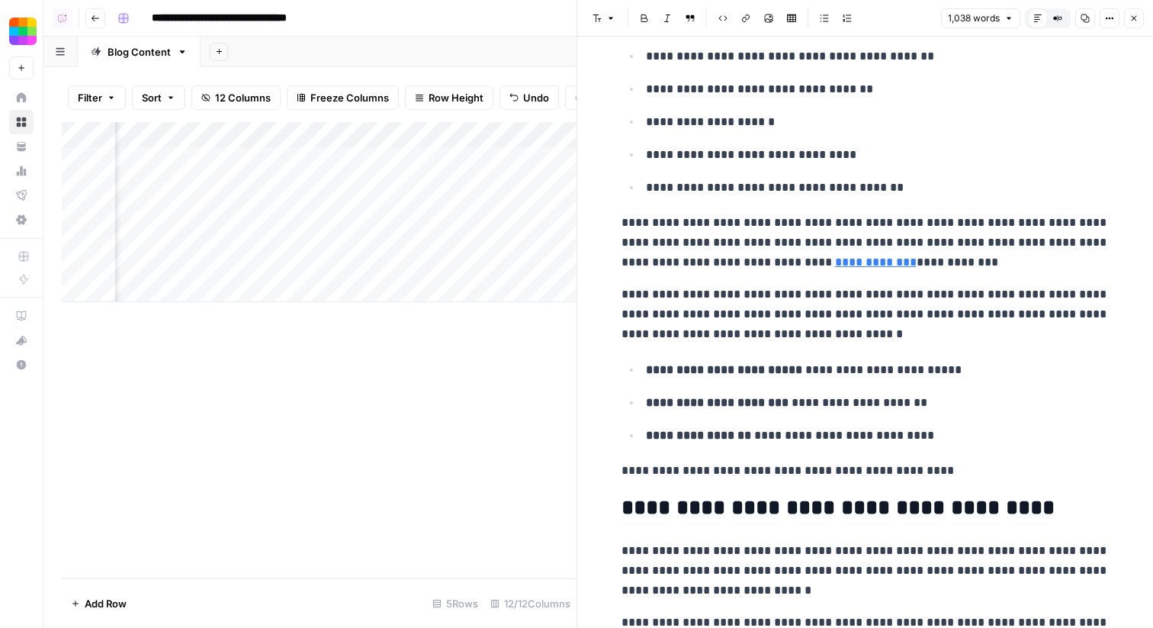
scroll to position [1396, 0]
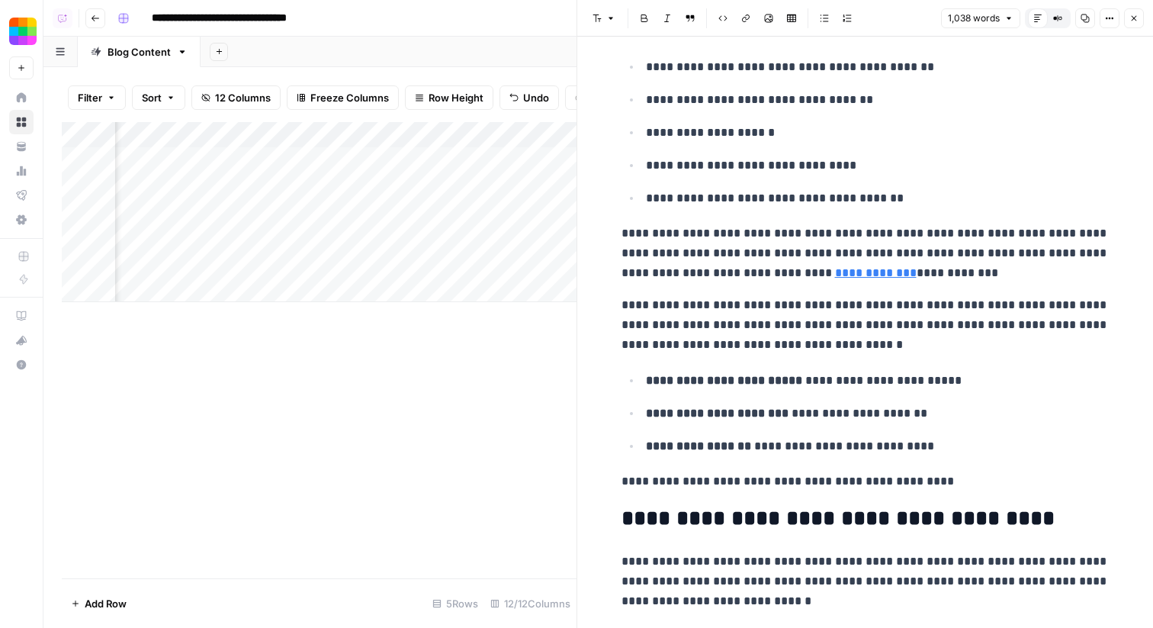
click at [844, 352] on p "**********" at bounding box center [866, 325] width 488 height 60
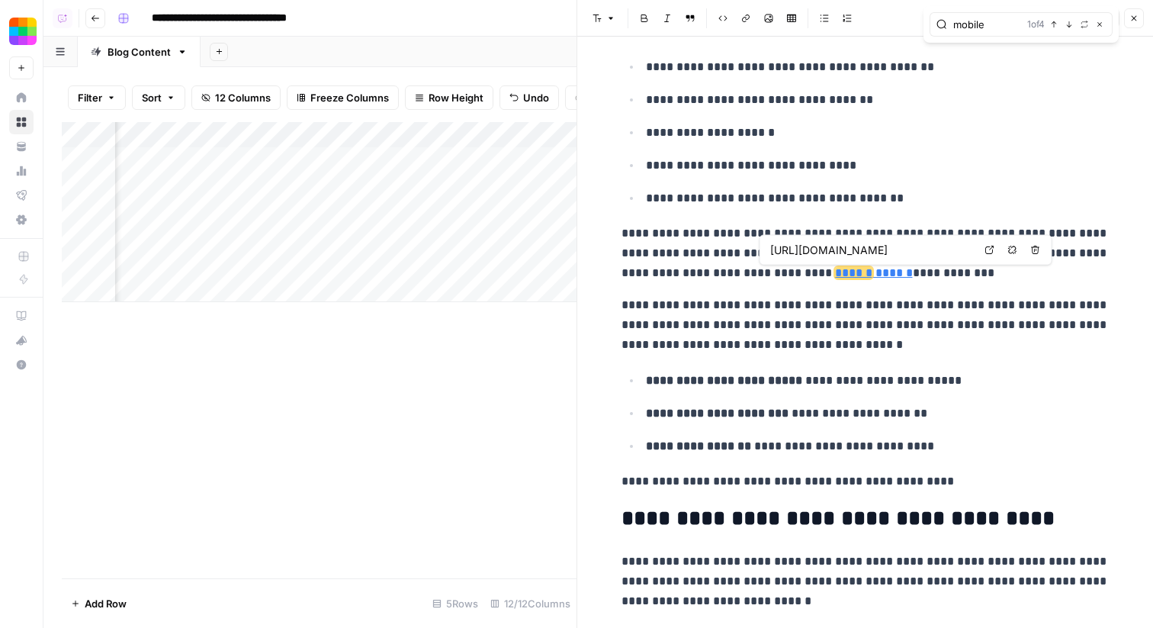
type input "mobile"
click at [990, 248] on icon at bounding box center [990, 250] width 9 height 9
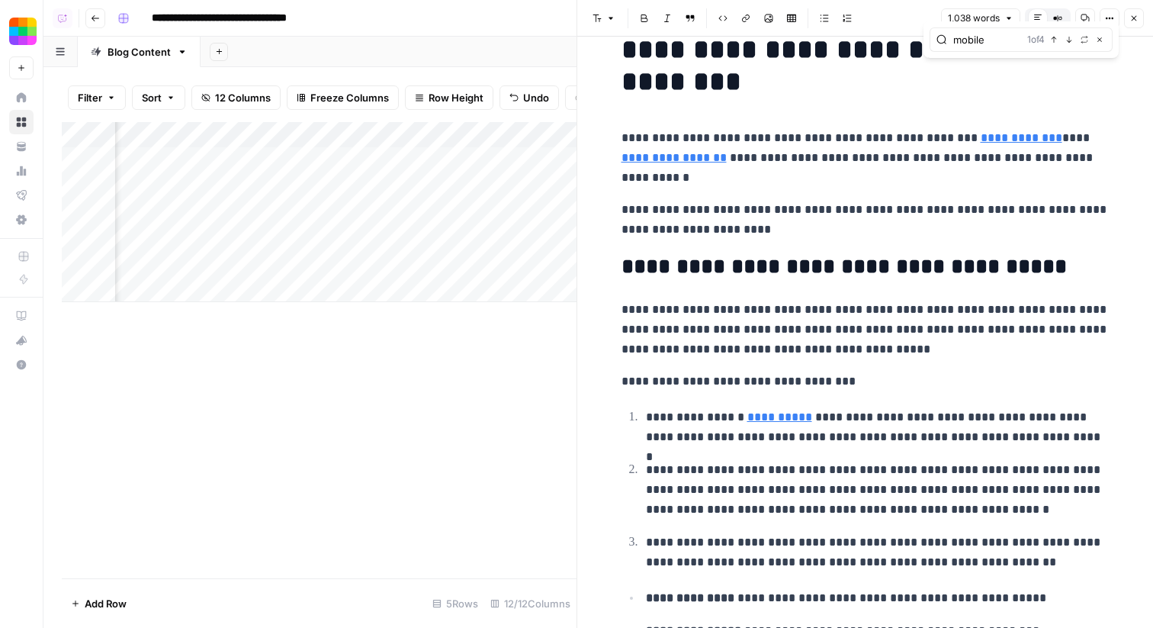
scroll to position [0, 0]
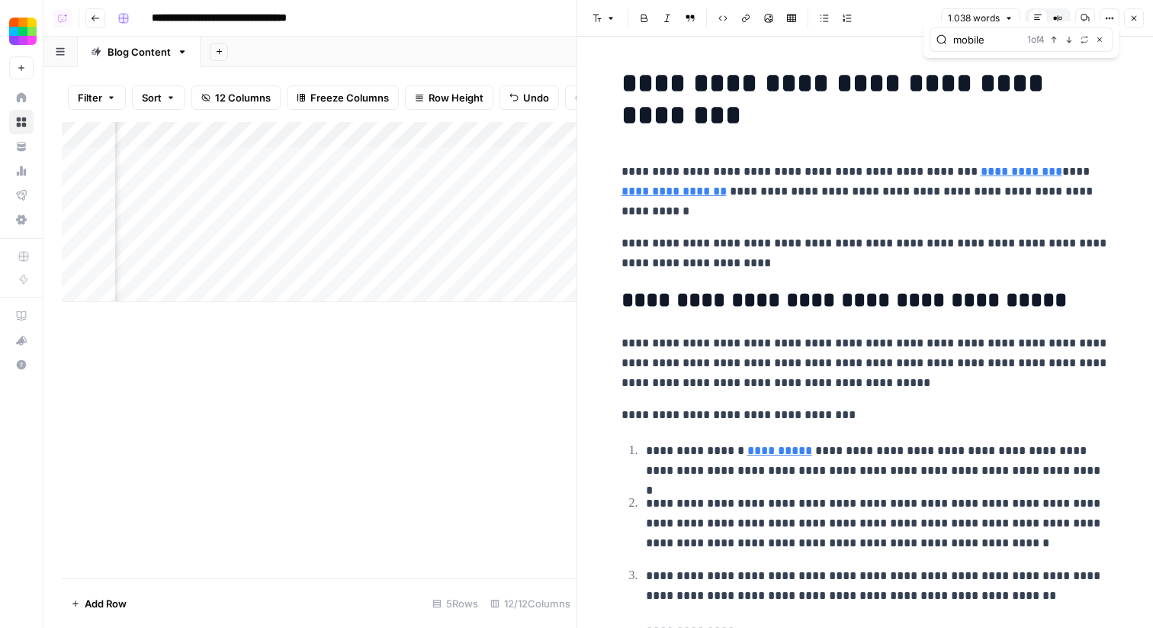
click at [1135, 18] on icon "button" at bounding box center [1134, 18] width 5 height 5
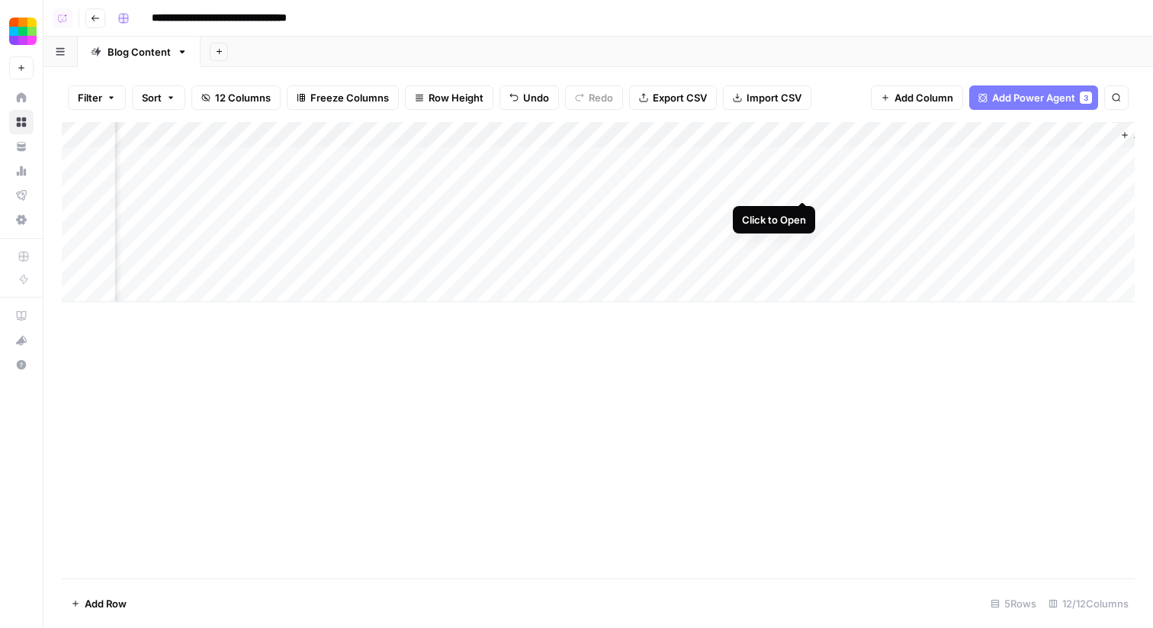
click at [802, 185] on div "Add Column" at bounding box center [598, 212] width 1073 height 180
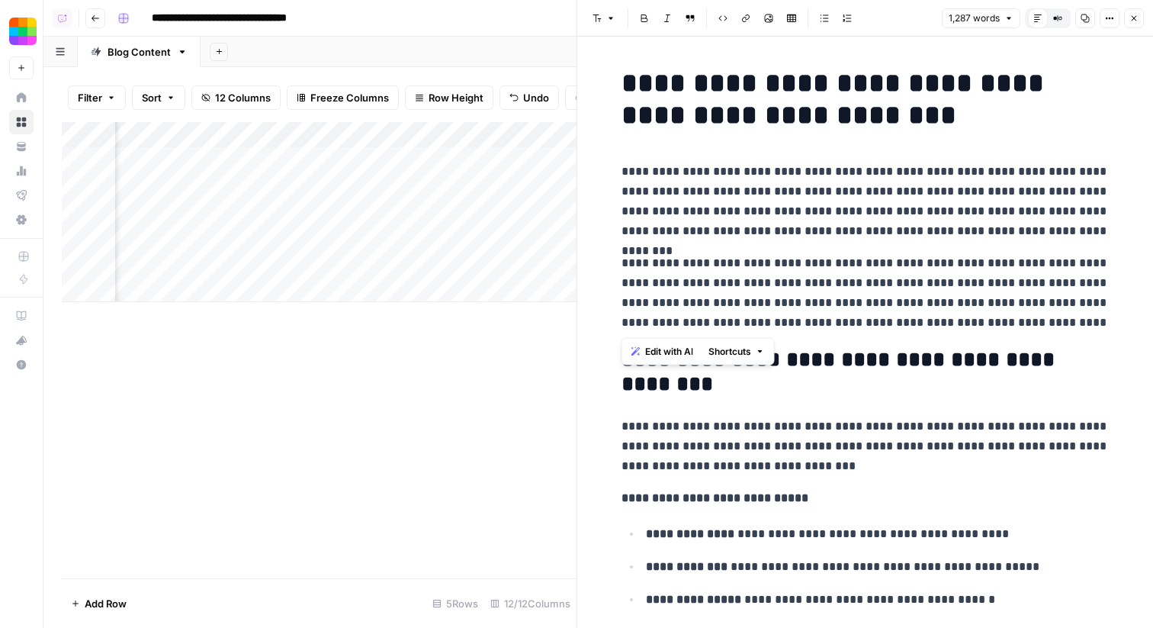
drag, startPoint x: 622, startPoint y: 170, endPoint x: 1042, endPoint y: 322, distance: 446.9
click at [658, 349] on span "Edit with AI" at bounding box center [669, 352] width 48 height 14
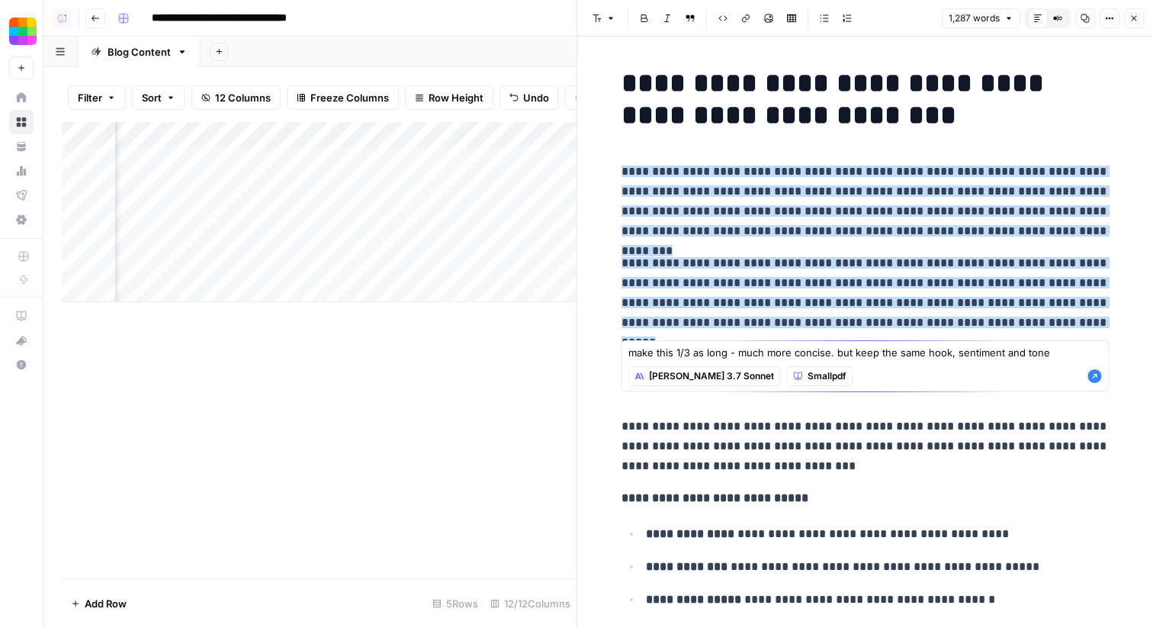
type textarea "make this 1/3 as long - much more concise. but keep the same hook, sentiment an…"
click at [1095, 376] on icon "button" at bounding box center [1096, 376] width 14 height 14
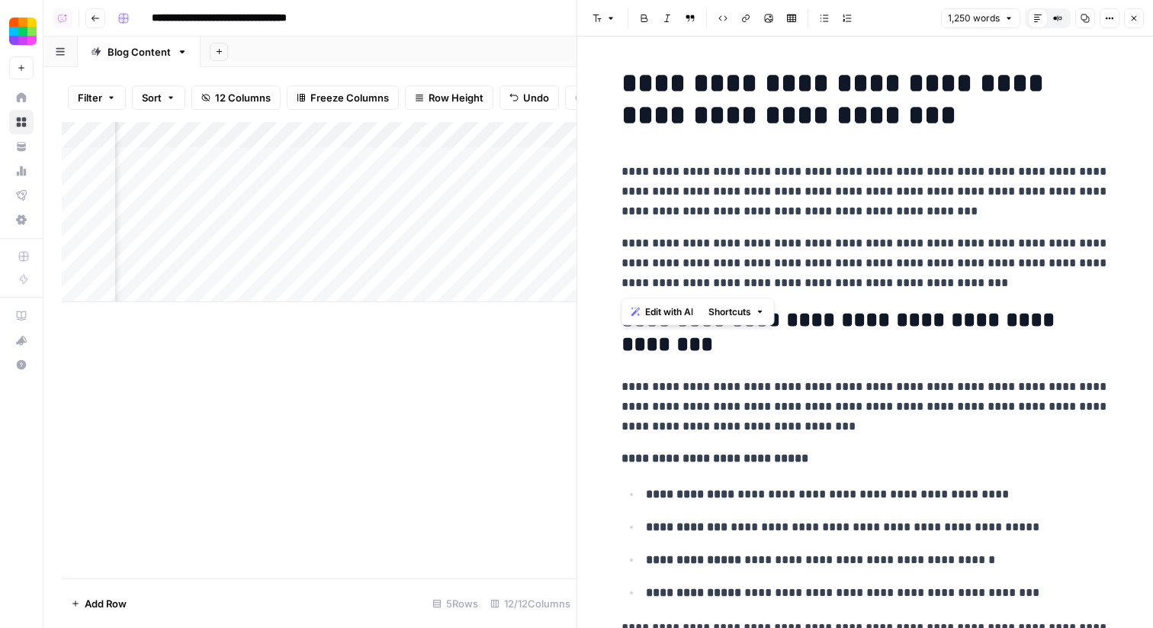
drag, startPoint x: 732, startPoint y: 285, endPoint x: 623, endPoint y: 177, distance: 153.7
click at [645, 310] on span "Edit with AI" at bounding box center [669, 312] width 48 height 14
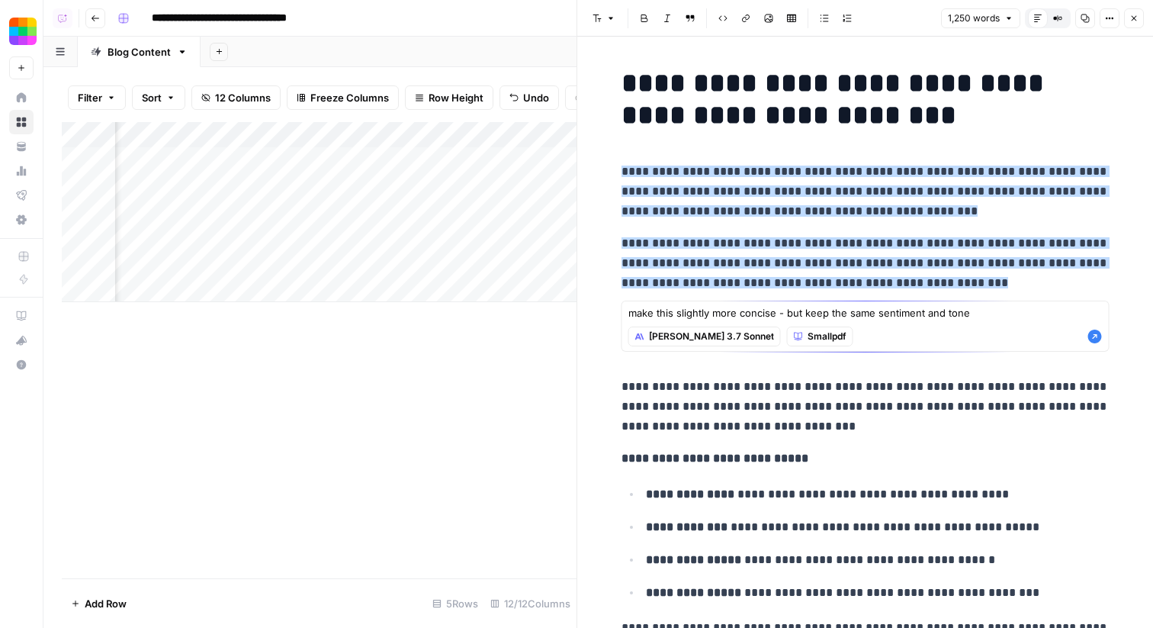
type textarea "make this slightly more concise - but keep the same sentiment and tone"
click at [1093, 336] on icon "button" at bounding box center [1096, 337] width 14 height 14
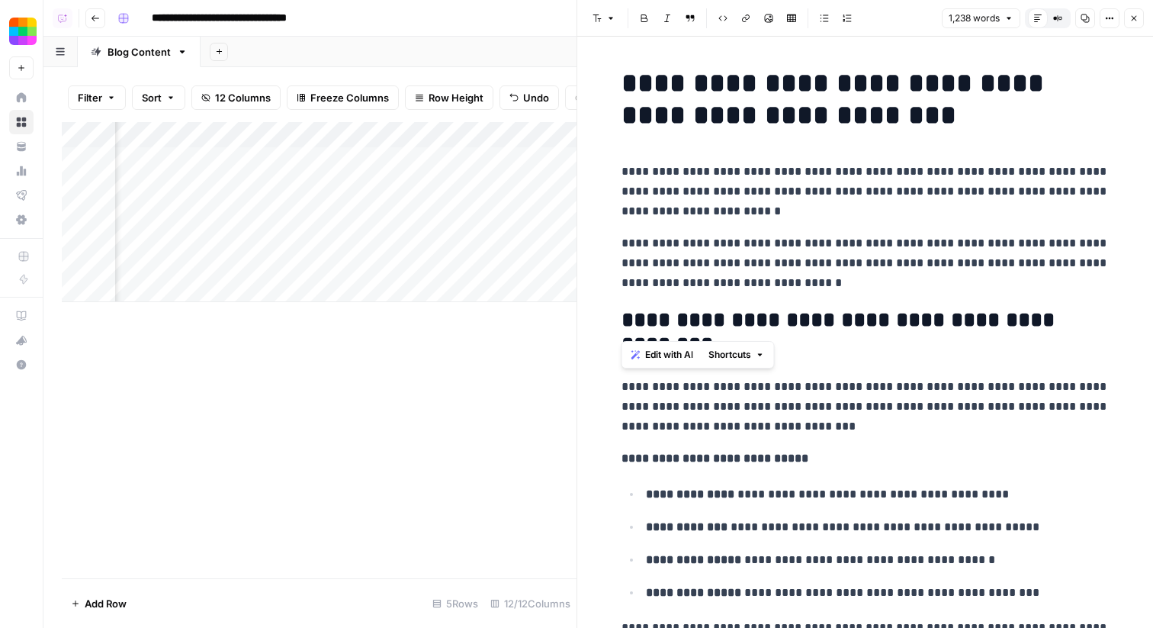
drag, startPoint x: 804, startPoint y: 293, endPoint x: 620, endPoint y: 167, distance: 222.8
click at [645, 352] on span "Edit with AI" at bounding box center [669, 355] width 48 height 14
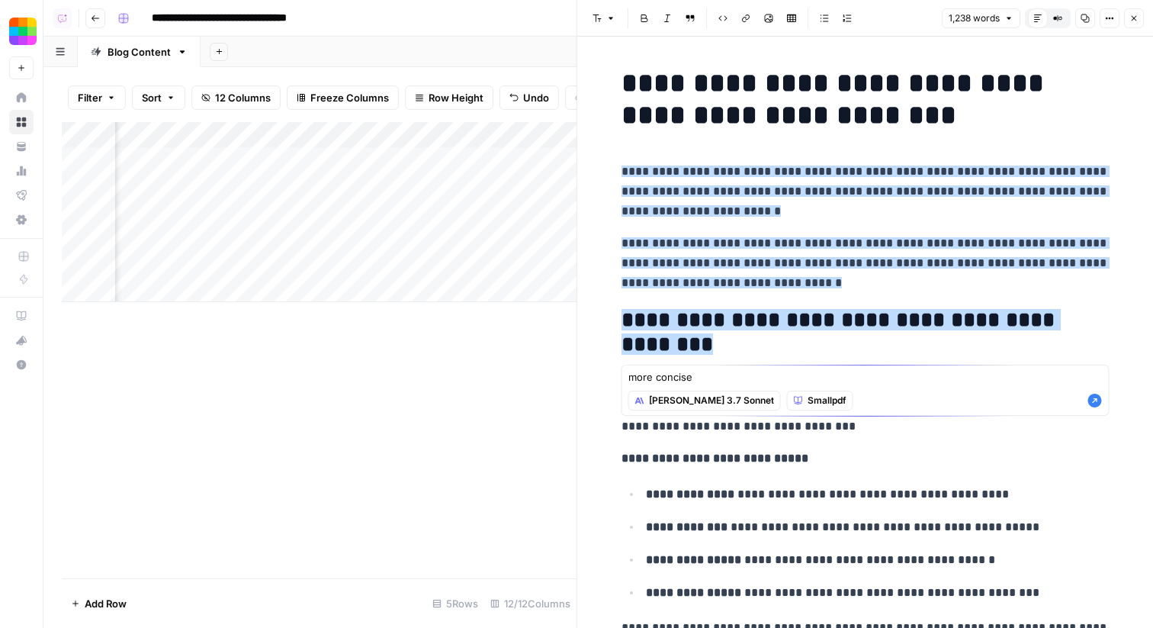
type textarea "more concise"
click at [1095, 400] on icon "button" at bounding box center [1095, 400] width 15 height 15
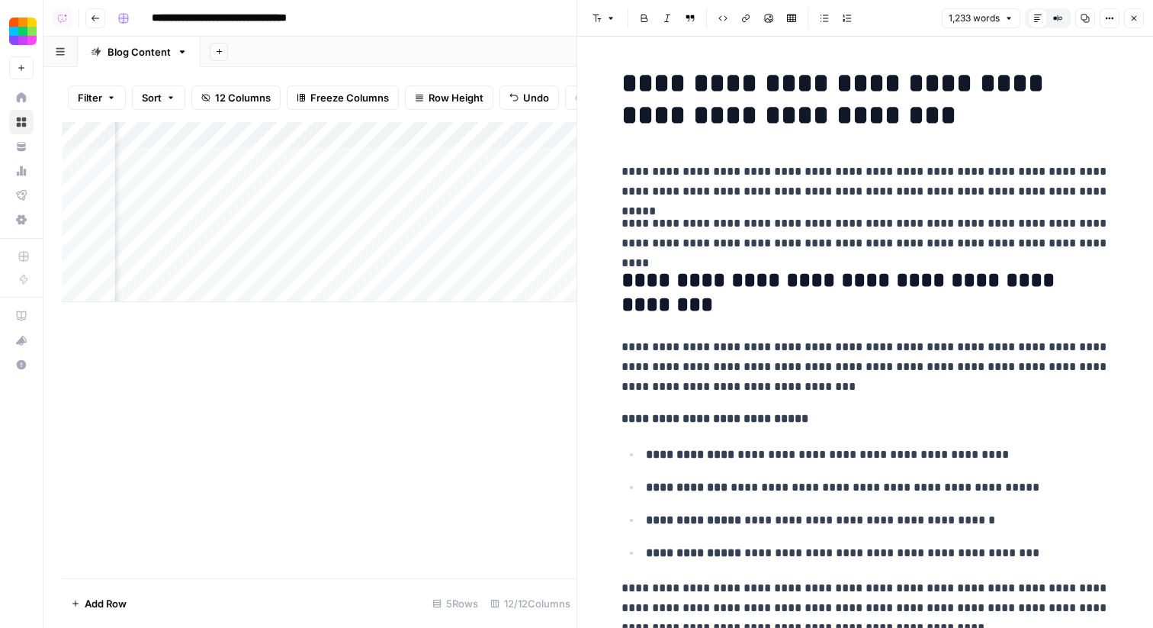
click at [783, 233] on p "**********" at bounding box center [866, 234] width 488 height 40
drag, startPoint x: 1098, startPoint y: 240, endPoint x: 611, endPoint y: 208, distance: 488.4
copy p "**********"
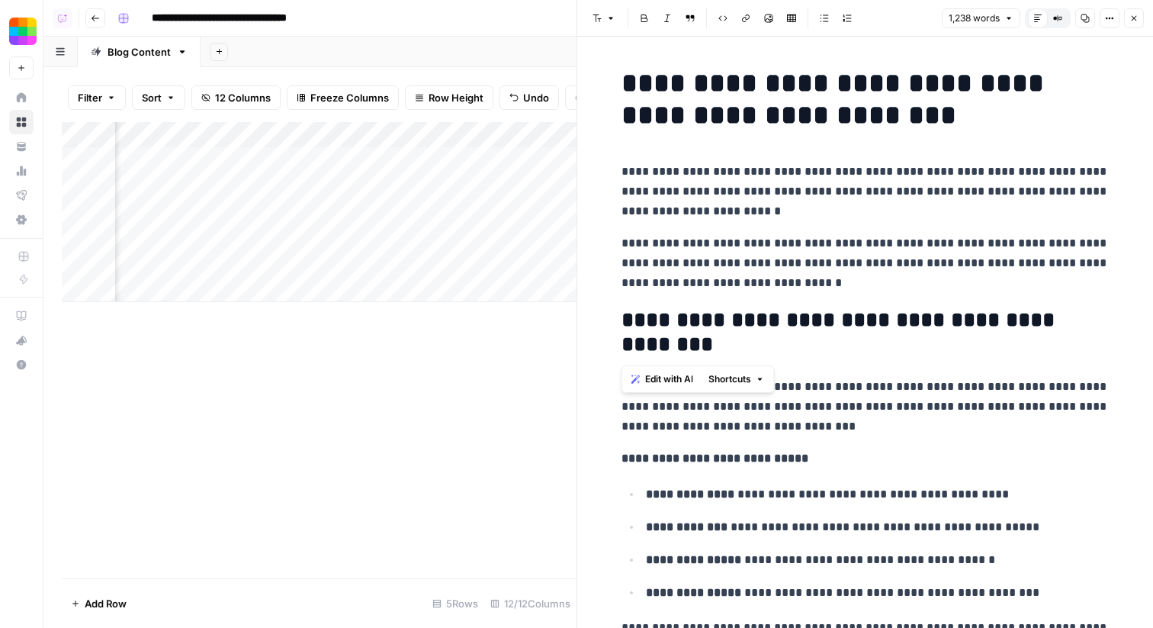
drag, startPoint x: 806, startPoint y: 281, endPoint x: 604, endPoint y: 244, distance: 204.7
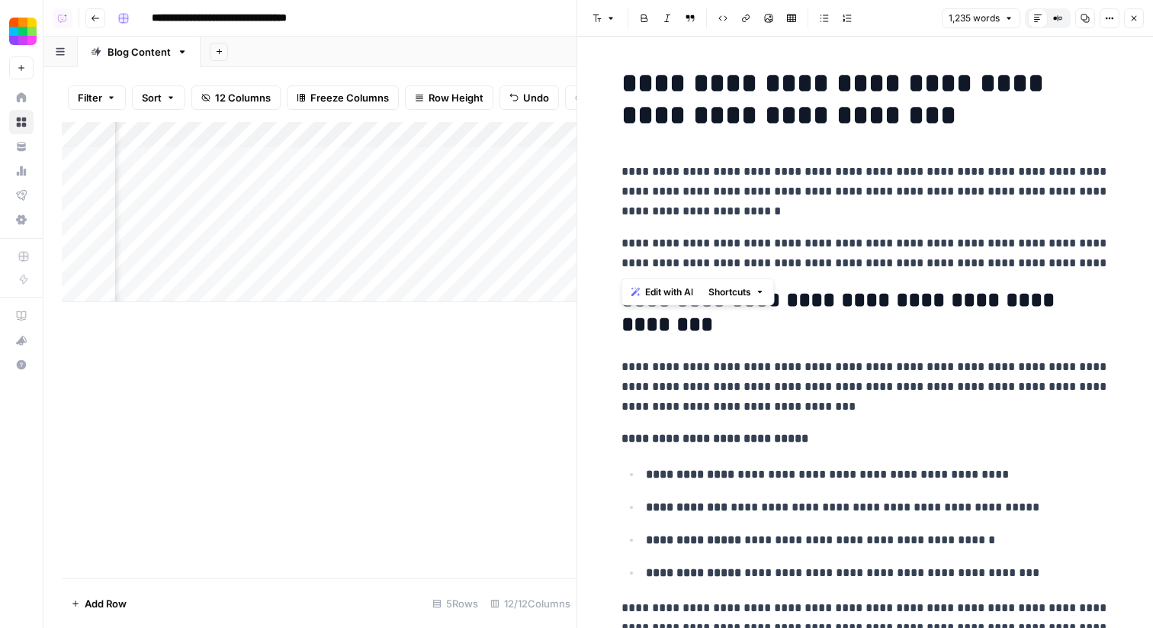
drag, startPoint x: 1088, startPoint y: 268, endPoint x: 613, endPoint y: 163, distance: 486.6
copy div "**********"
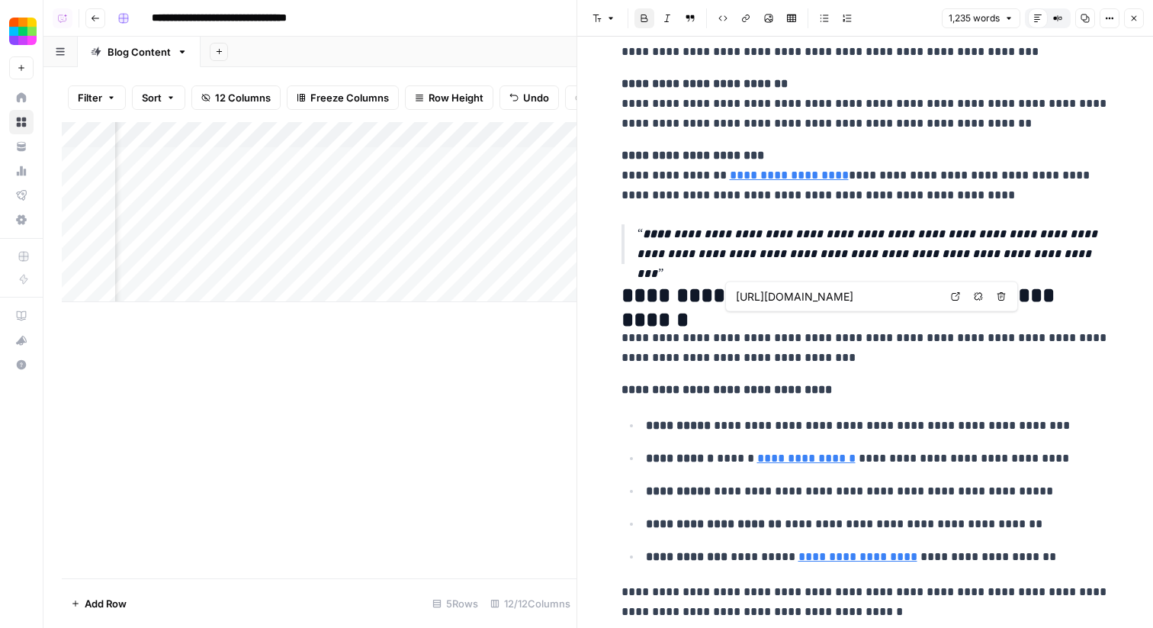
scroll to position [2052, 0]
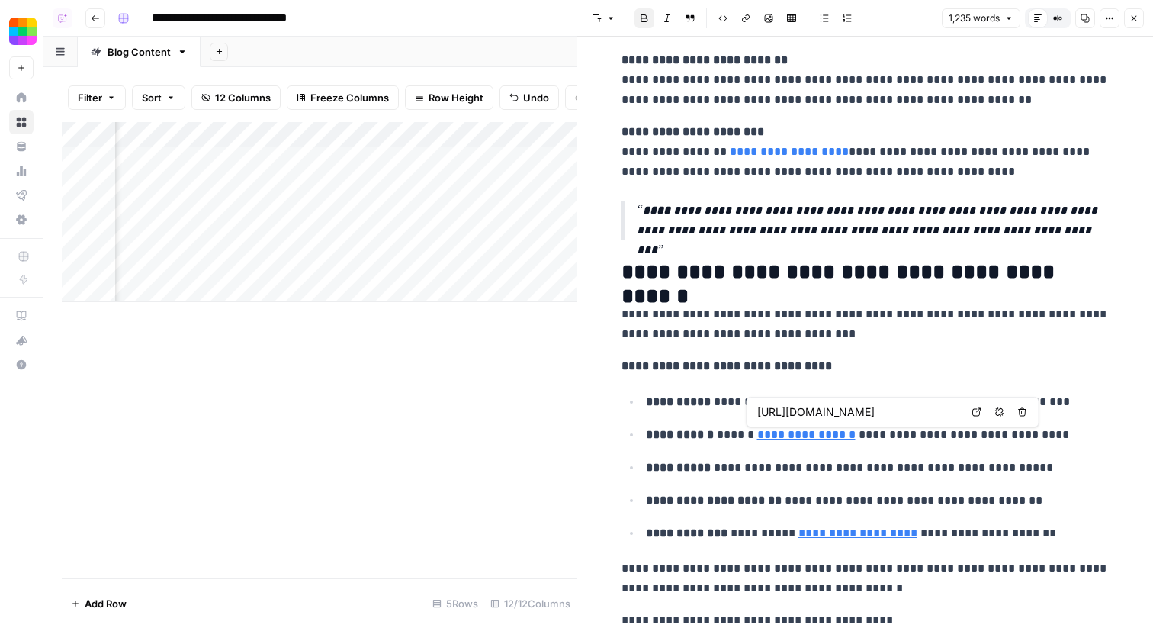
type input "https://smallpdf.com/blog/how-to-adjust-line-spacing-in-pdfs"
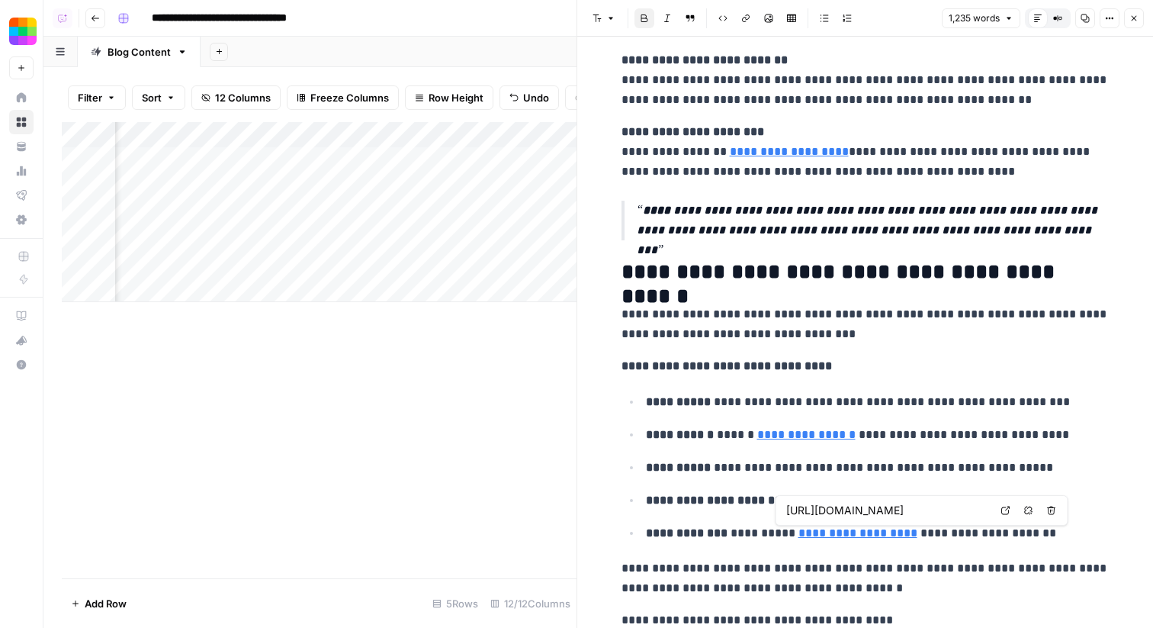
type input "https://smallpdf.com/blog/how-to-change-font-color-in-pdf"
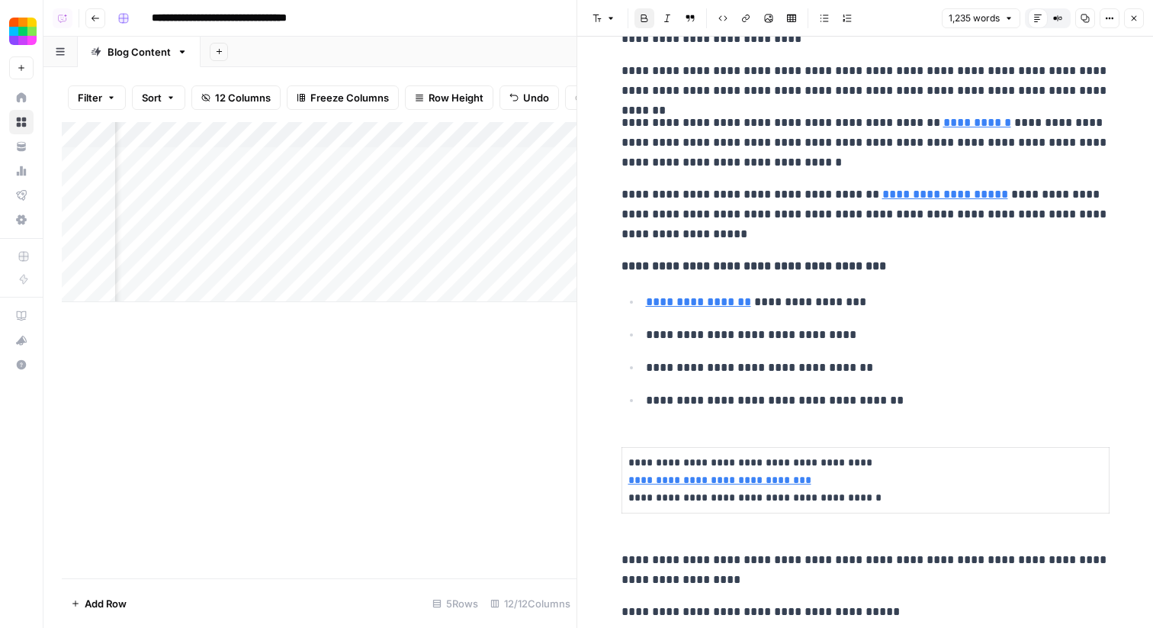
scroll to position [3347, 0]
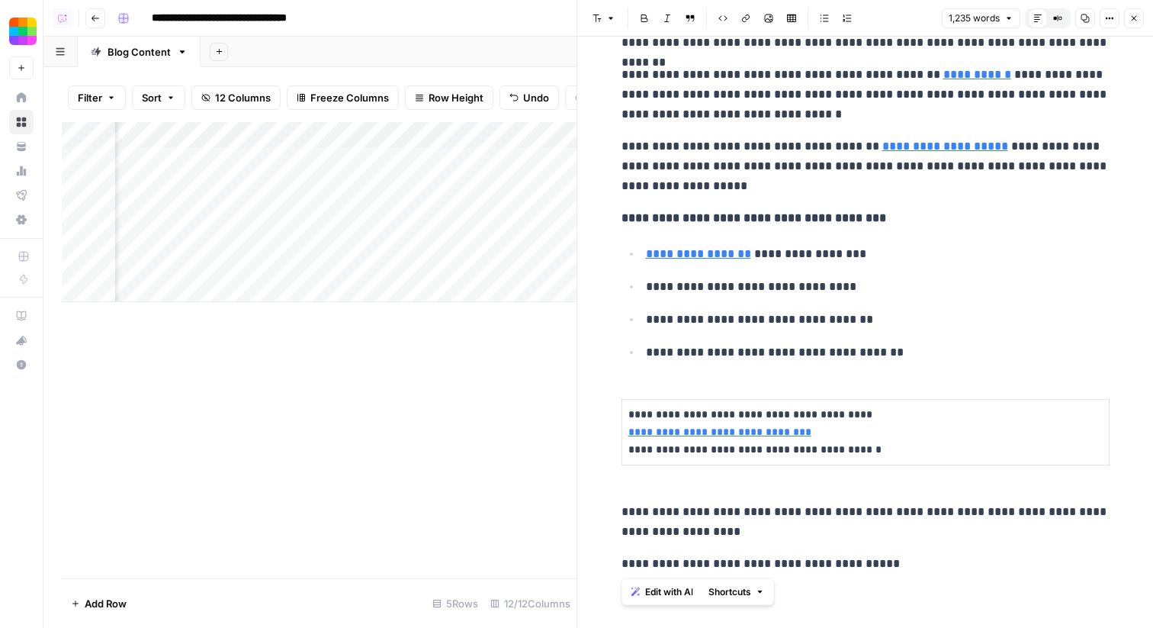
drag, startPoint x: 914, startPoint y: 568, endPoint x: 596, endPoint y: 505, distance: 324.2
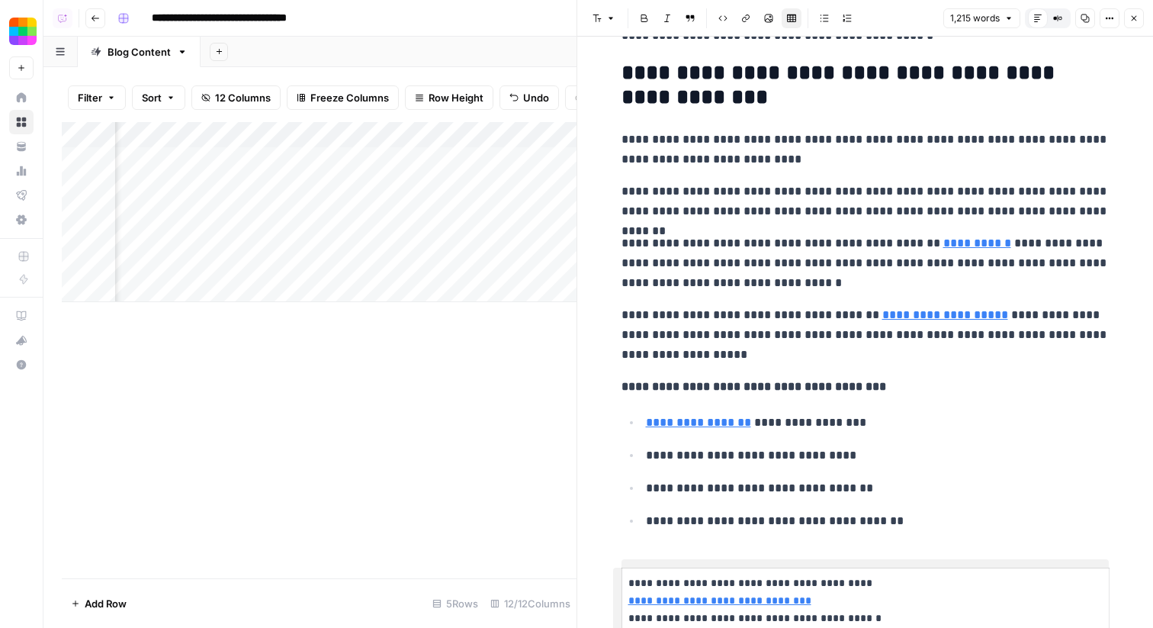
scroll to position [3169, 0]
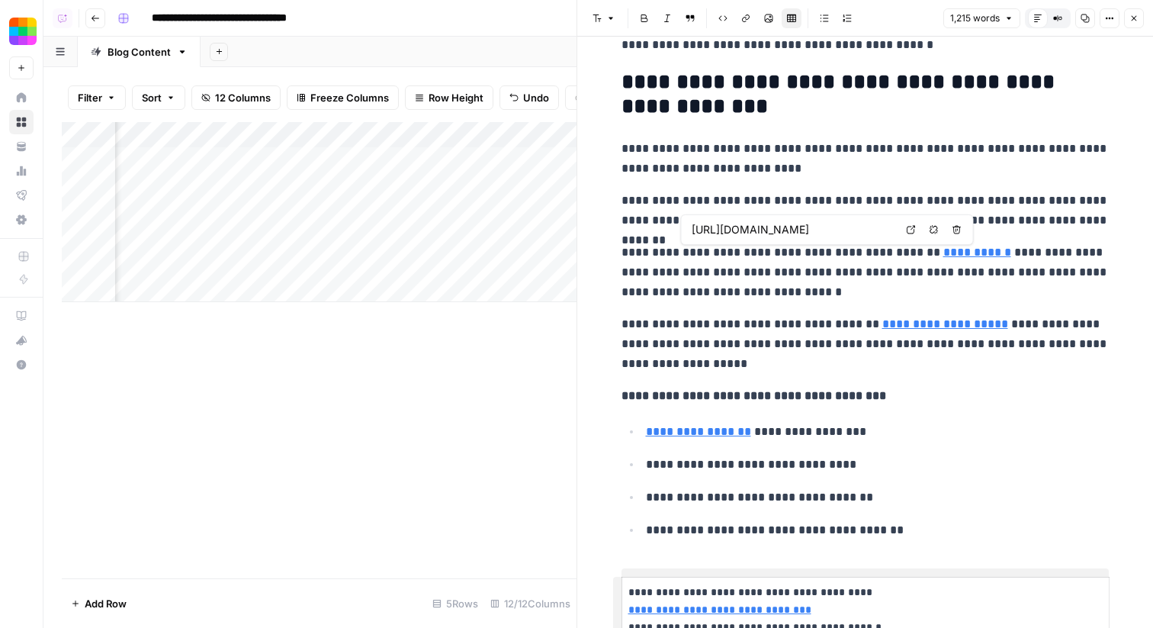
type input "https://smallpdf.com/sign-pdf"
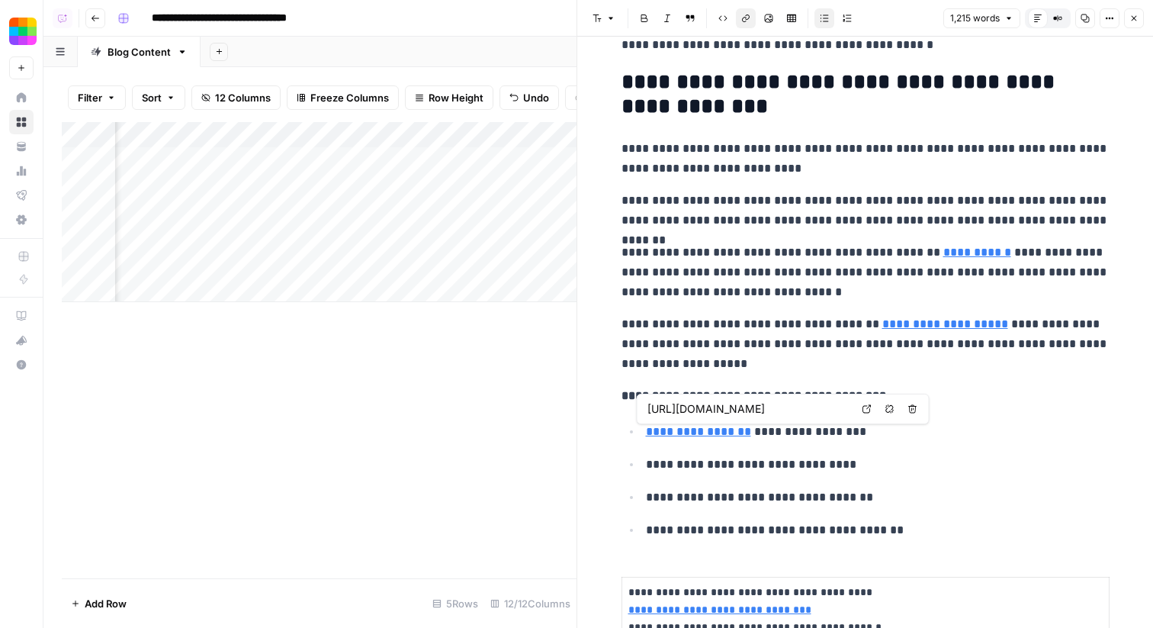
click at [722, 429] on link "**********" at bounding box center [698, 431] width 105 height 11
click at [863, 408] on icon at bounding box center [867, 408] width 9 height 9
click at [894, 409] on button "Remove link" at bounding box center [890, 409] width 20 height 20
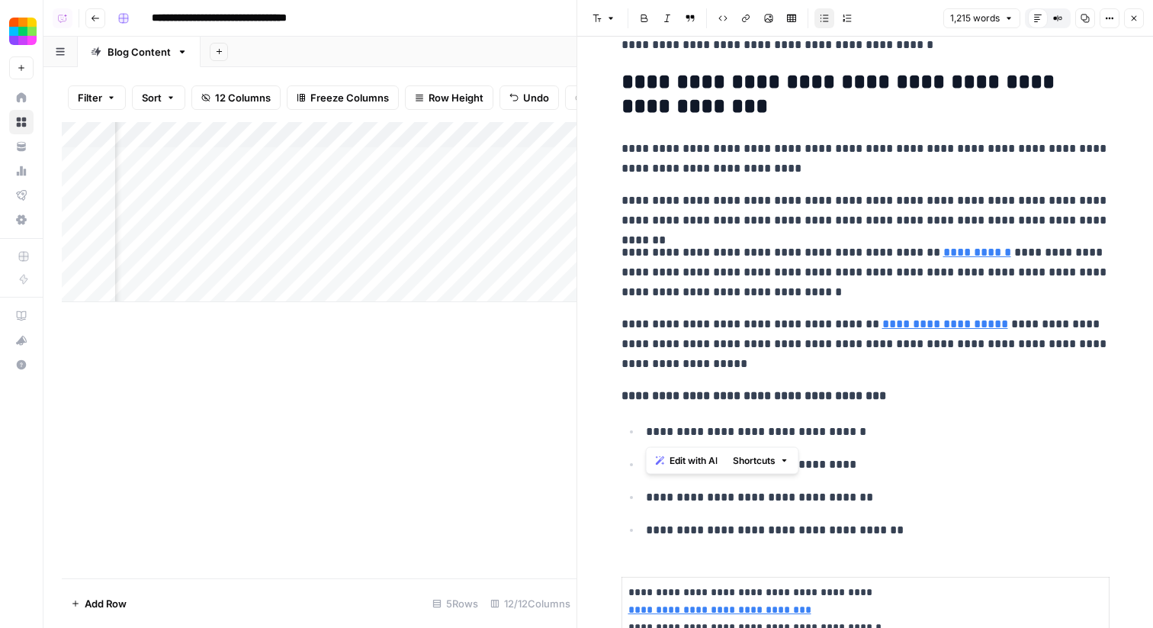
click at [777, 202] on p "**********" at bounding box center [866, 211] width 488 height 40
click at [985, 25] on input "compress" at bounding box center [988, 24] width 69 height 15
click at [972, 27] on input "reduce" at bounding box center [998, 24] width 89 height 15
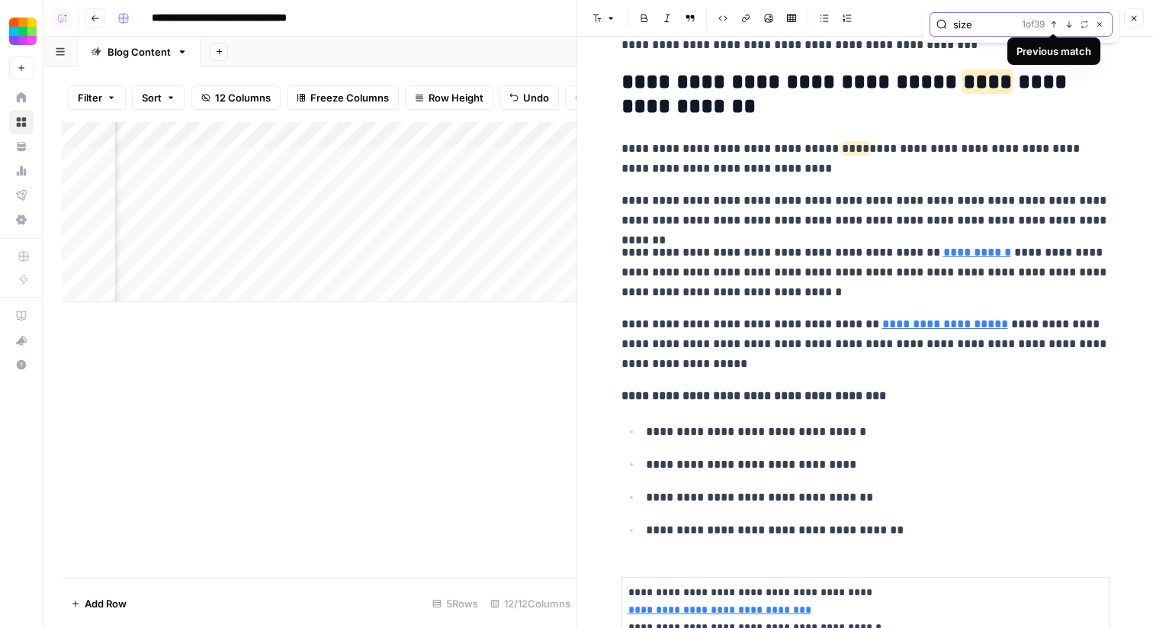
click at [1064, 27] on button "Next Match" at bounding box center [1069, 24] width 12 height 12
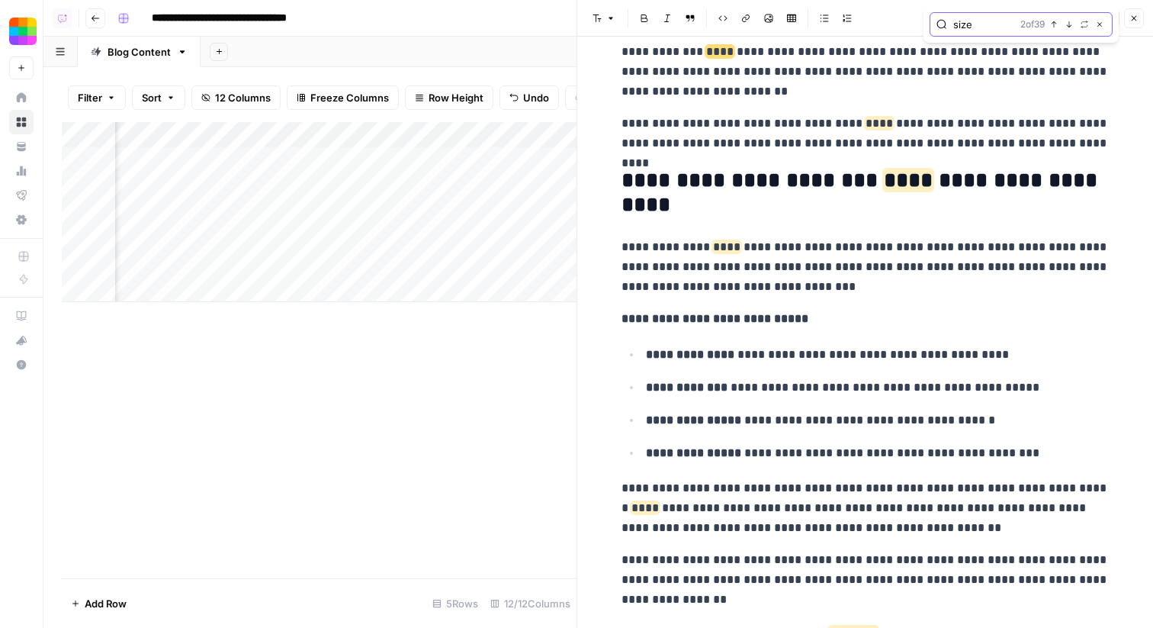
scroll to position [112, 0]
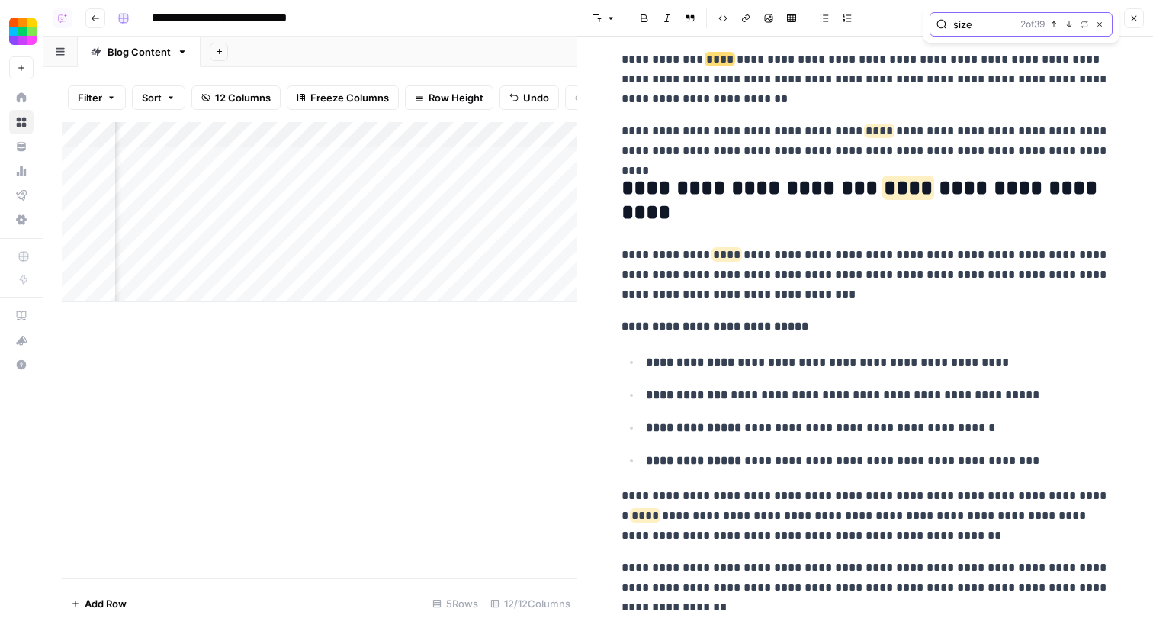
click at [1064, 27] on button "Next Match" at bounding box center [1069, 24] width 12 height 12
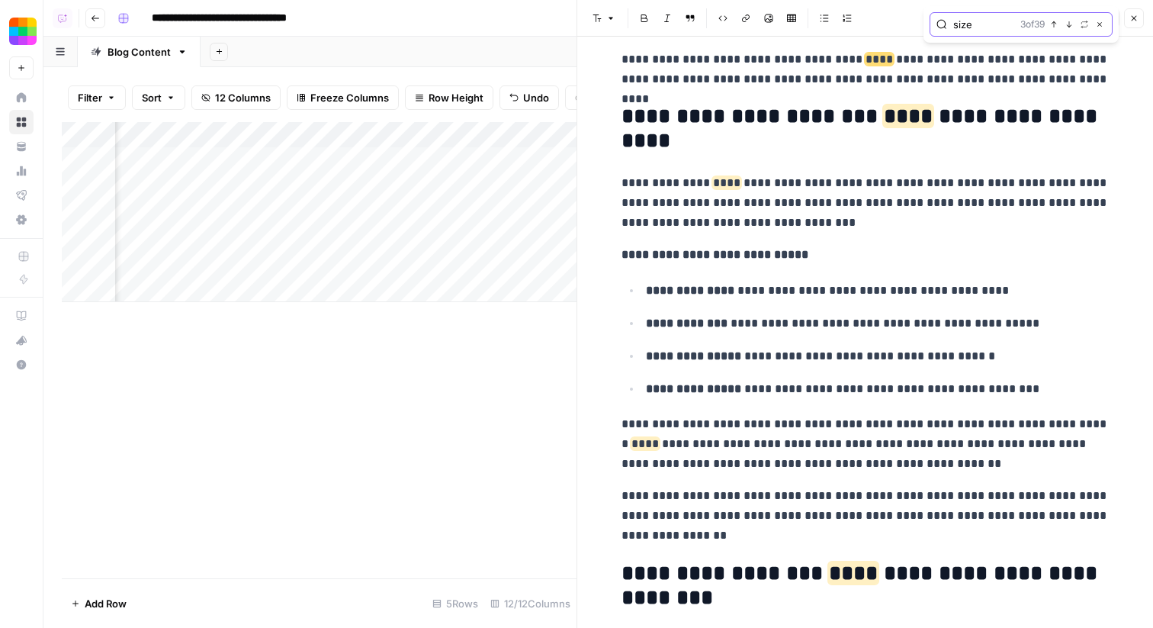
click at [1064, 27] on button "Next Match" at bounding box center [1069, 24] width 12 height 12
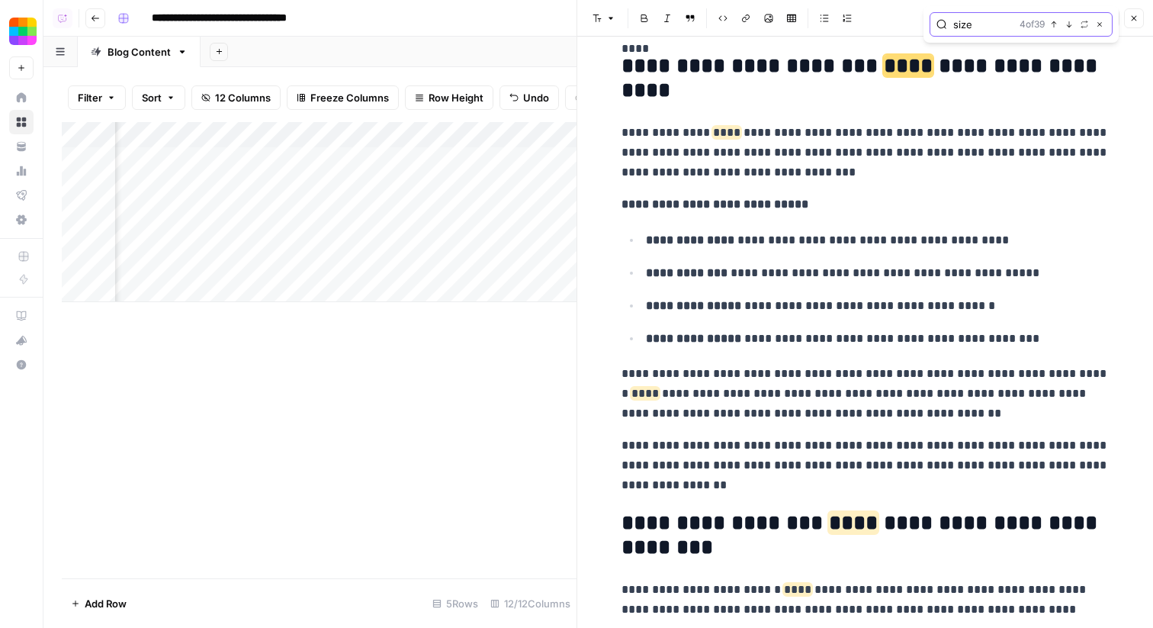
scroll to position [236, 0]
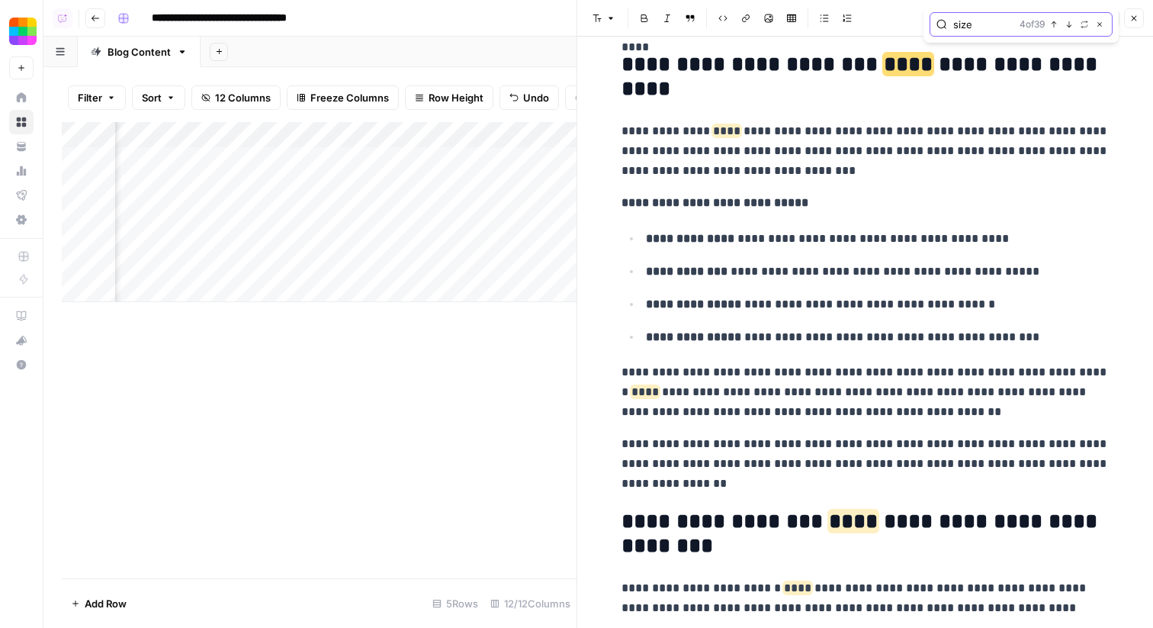
click at [954, 26] on input "size" at bounding box center [984, 24] width 60 height 15
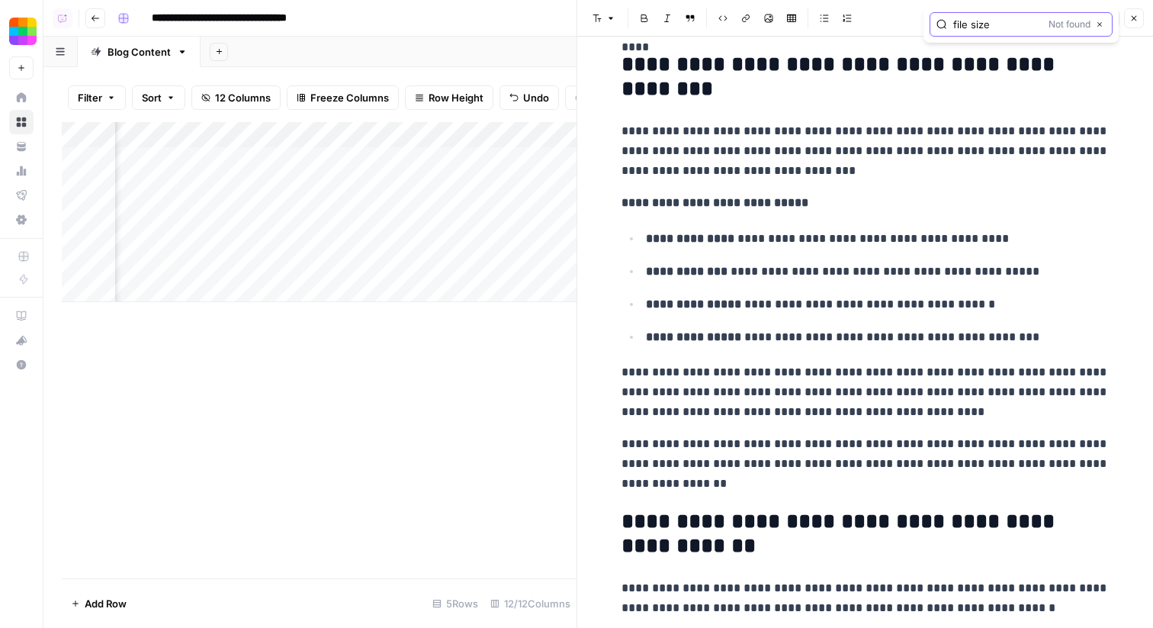
click at [981, 23] on input "file size" at bounding box center [998, 24] width 89 height 15
type input "file"
click at [1070, 24] on icon "button" at bounding box center [1070, 25] width 8 height 8
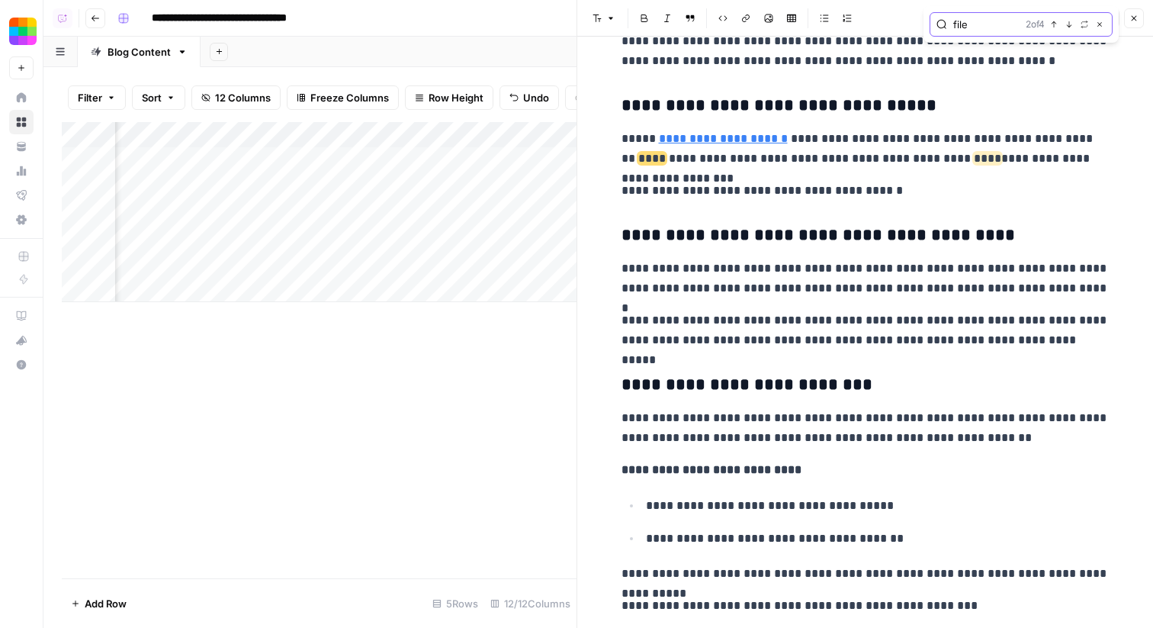
scroll to position [862, 0]
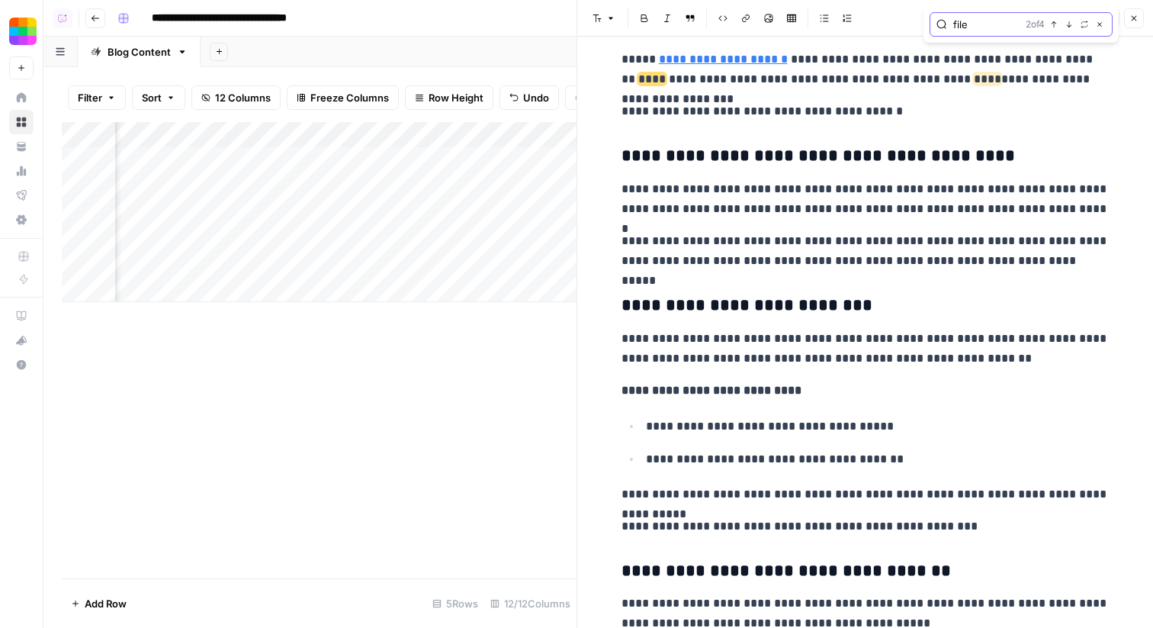
click at [1070, 24] on icon "button" at bounding box center [1070, 25] width 8 height 8
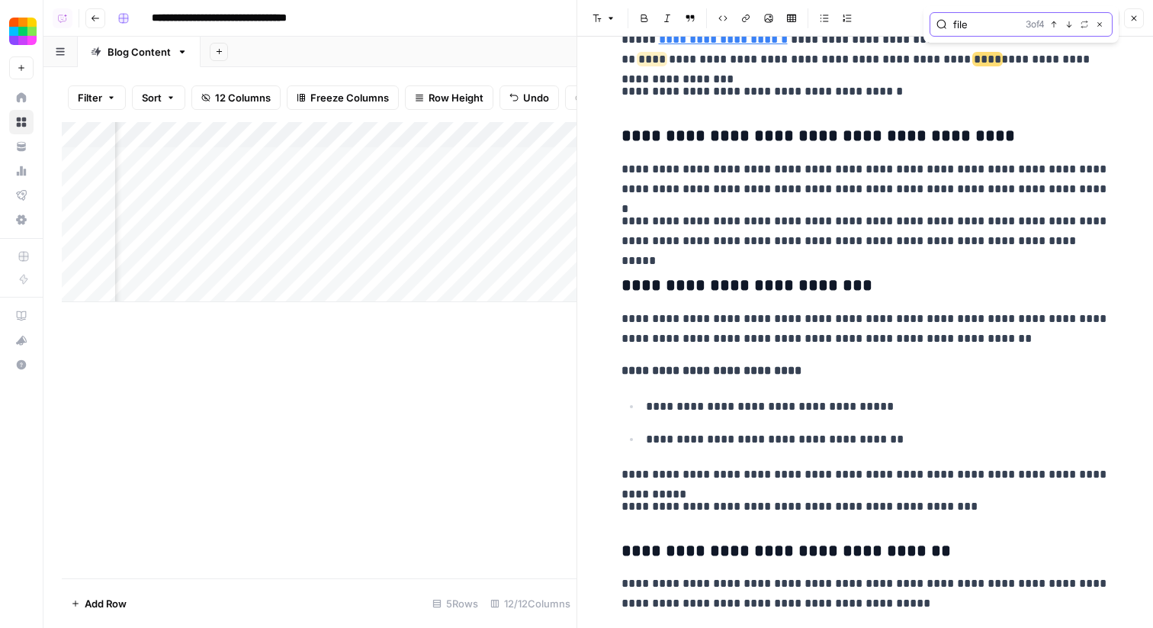
click at [1070, 24] on icon "button" at bounding box center [1070, 25] width 8 height 8
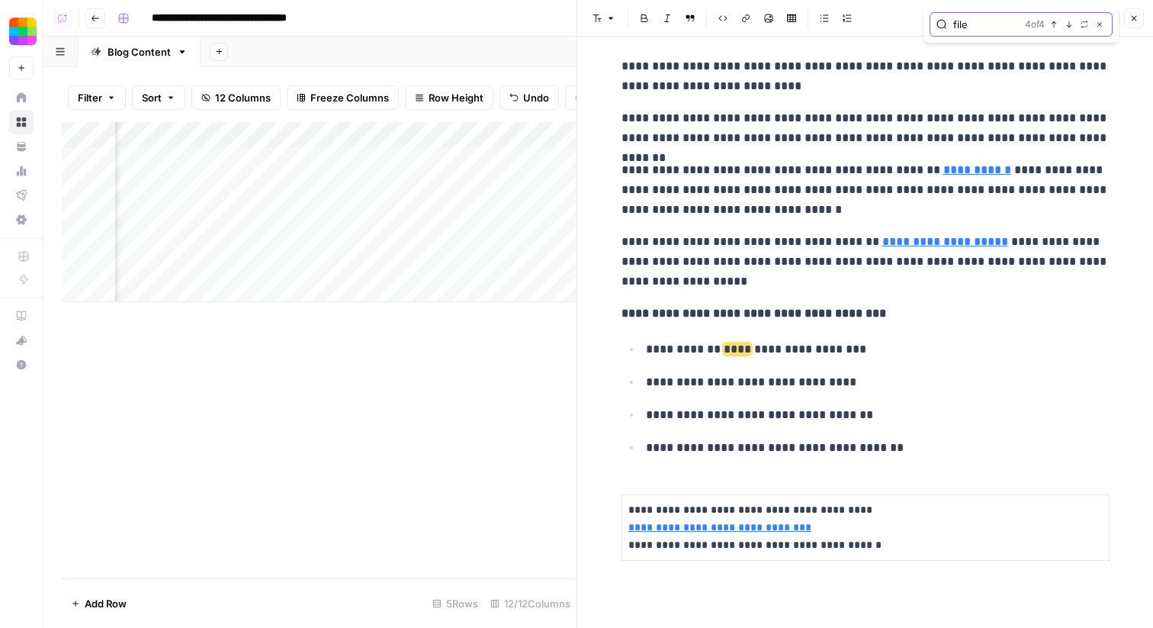
scroll to position [3275, 0]
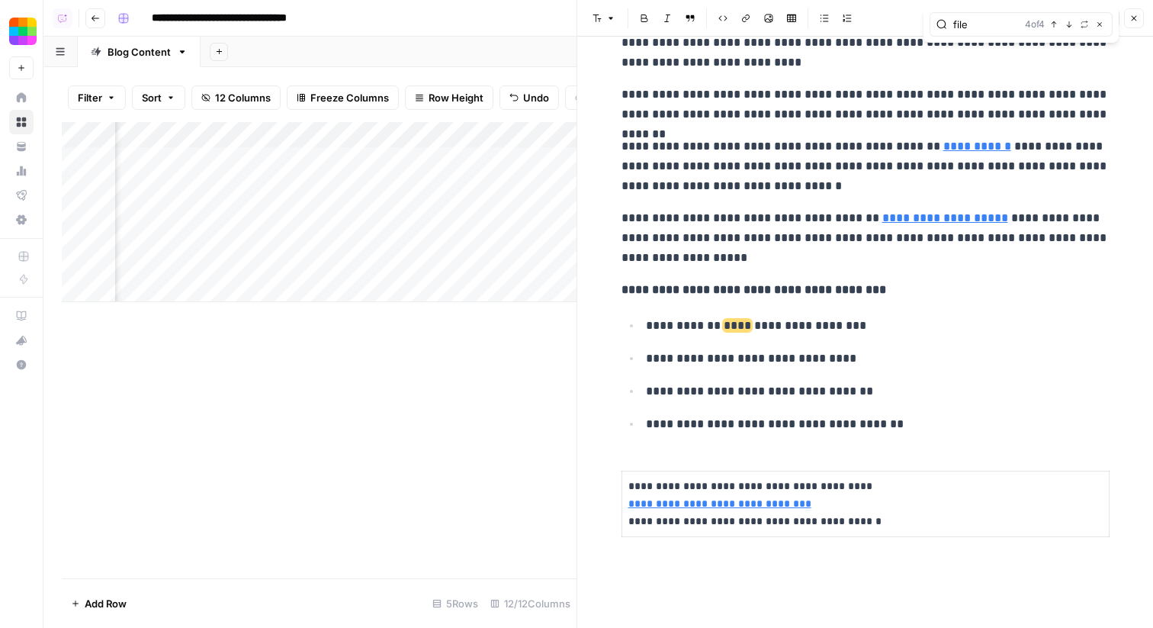
click at [686, 326] on p "**********" at bounding box center [878, 326] width 464 height 20
click at [806, 322] on p "**********" at bounding box center [878, 326] width 464 height 20
click at [756, 331] on p "**********" at bounding box center [878, 326] width 464 height 20
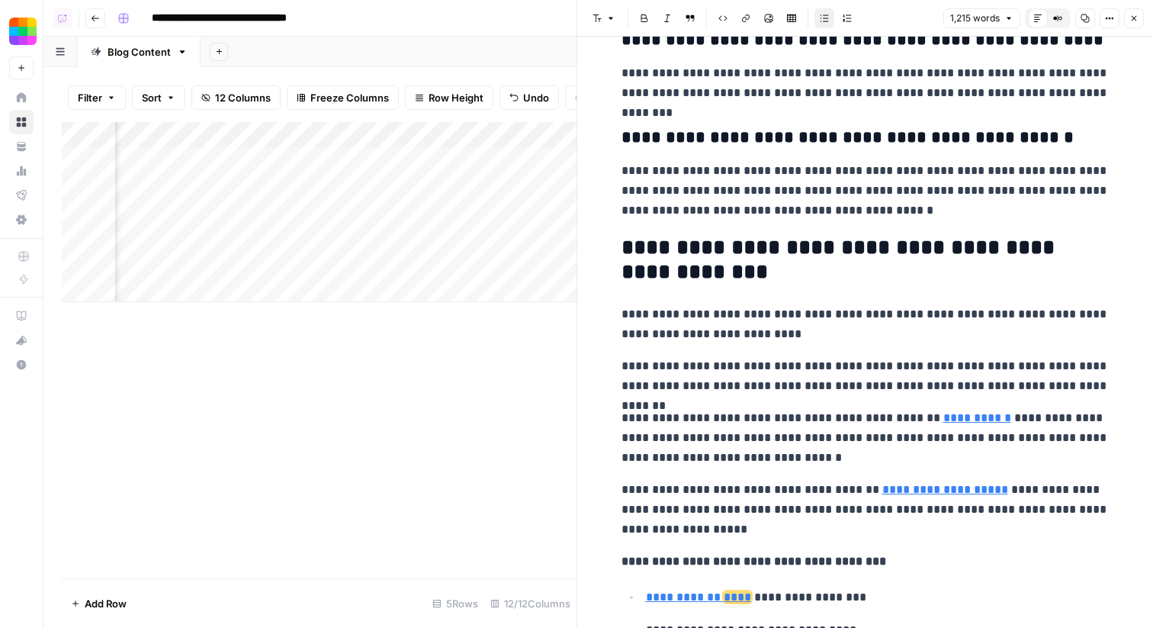
scroll to position [3017, 0]
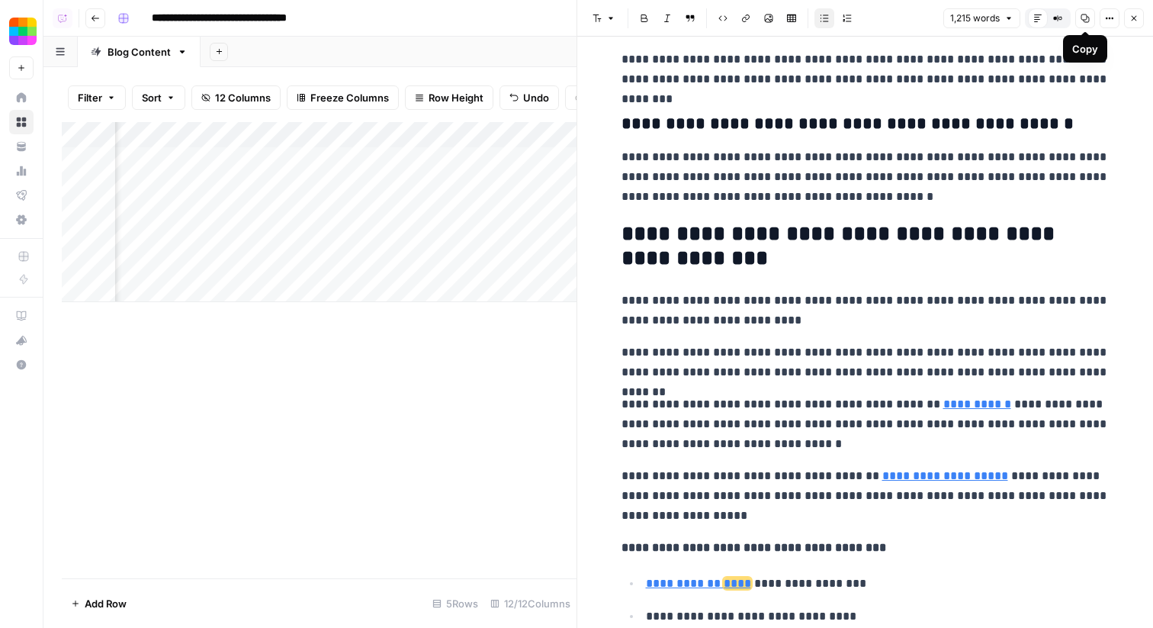
click at [1081, 21] on icon "button" at bounding box center [1085, 18] width 9 height 9
click at [1134, 17] on icon "button" at bounding box center [1134, 18] width 9 height 9
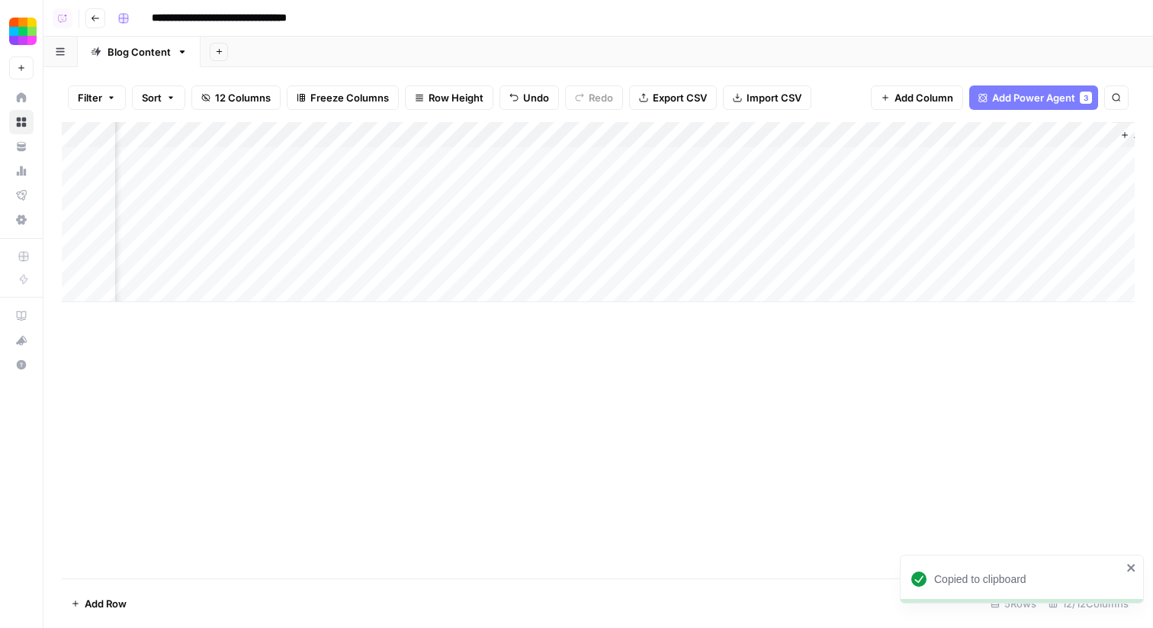
click at [806, 209] on div "Add Column" at bounding box center [598, 212] width 1073 height 180
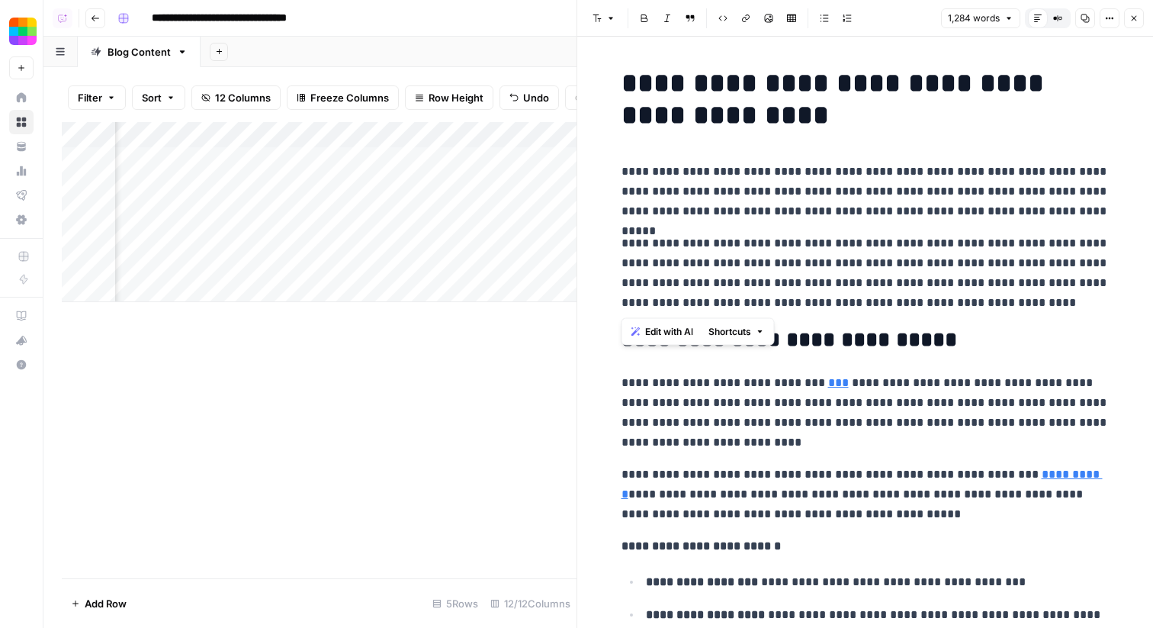
drag, startPoint x: 994, startPoint y: 304, endPoint x: 613, endPoint y: 170, distance: 403.4
click at [656, 336] on span "Edit with AI" at bounding box center [669, 332] width 48 height 14
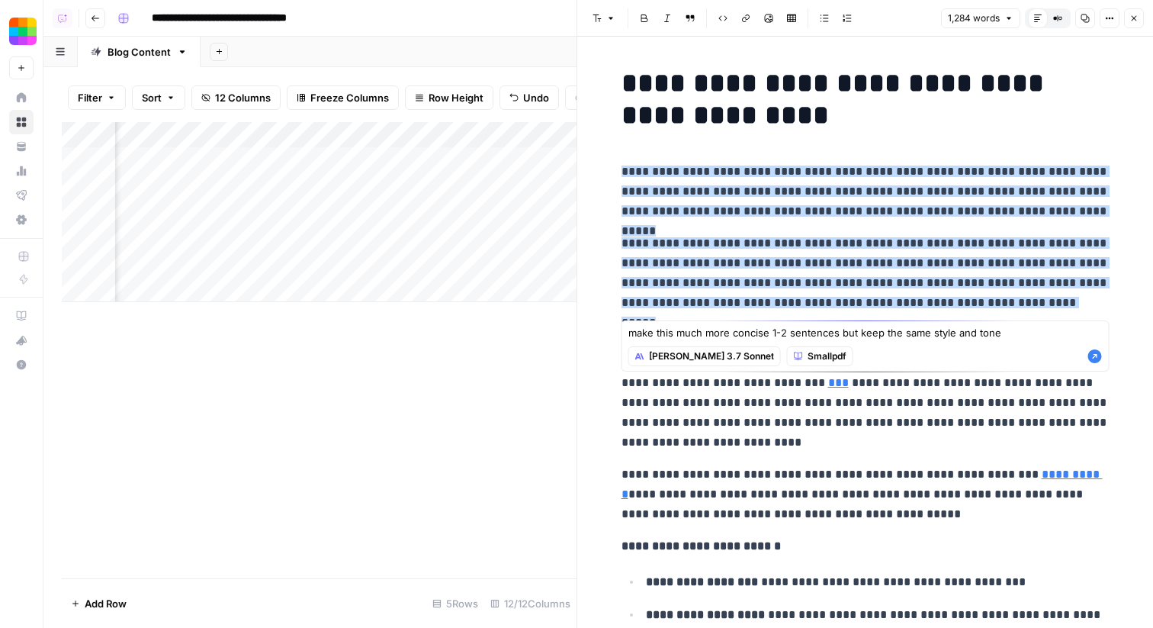
type textarea "make this much more concise 1-2 sentences but keep the same style and tone"
click at [1098, 354] on icon "button" at bounding box center [1096, 356] width 14 height 14
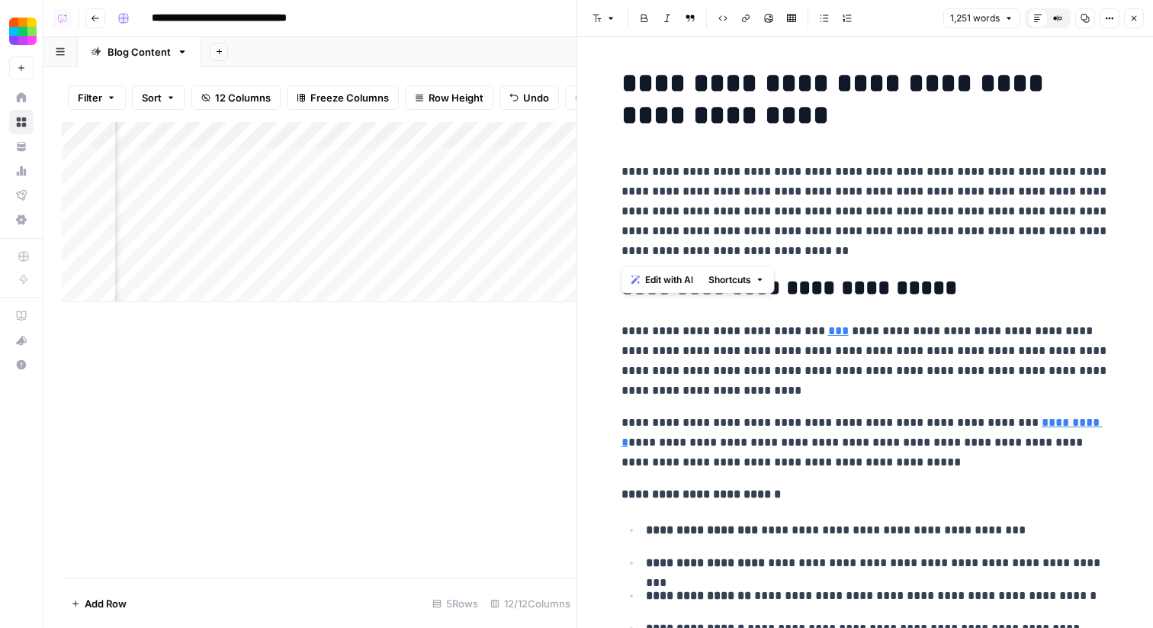
drag, startPoint x: 754, startPoint y: 254, endPoint x: 620, endPoint y: 171, distance: 157.9
copy p "**********"
click at [642, 283] on button "Edit with AI" at bounding box center [663, 280] width 74 height 20
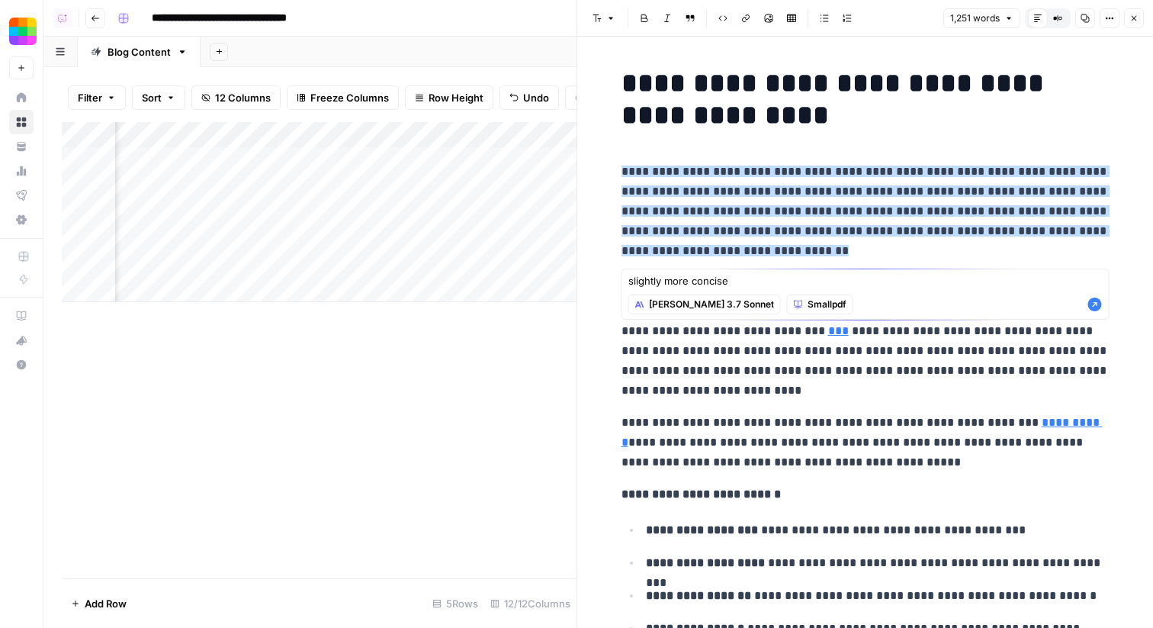
type textarea "slightly more concise"
click at [1094, 304] on icon "button" at bounding box center [1095, 304] width 15 height 15
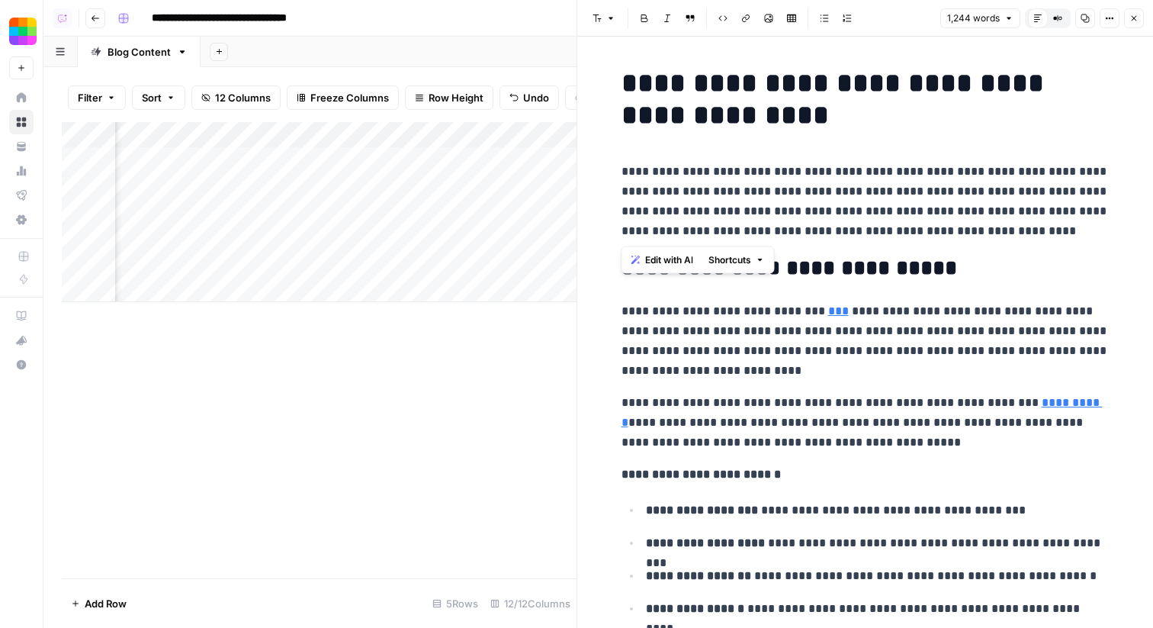
drag, startPoint x: 1041, startPoint y: 233, endPoint x: 603, endPoint y: 174, distance: 442.6
copy p "**********"
click at [678, 345] on p "**********" at bounding box center [866, 340] width 488 height 79
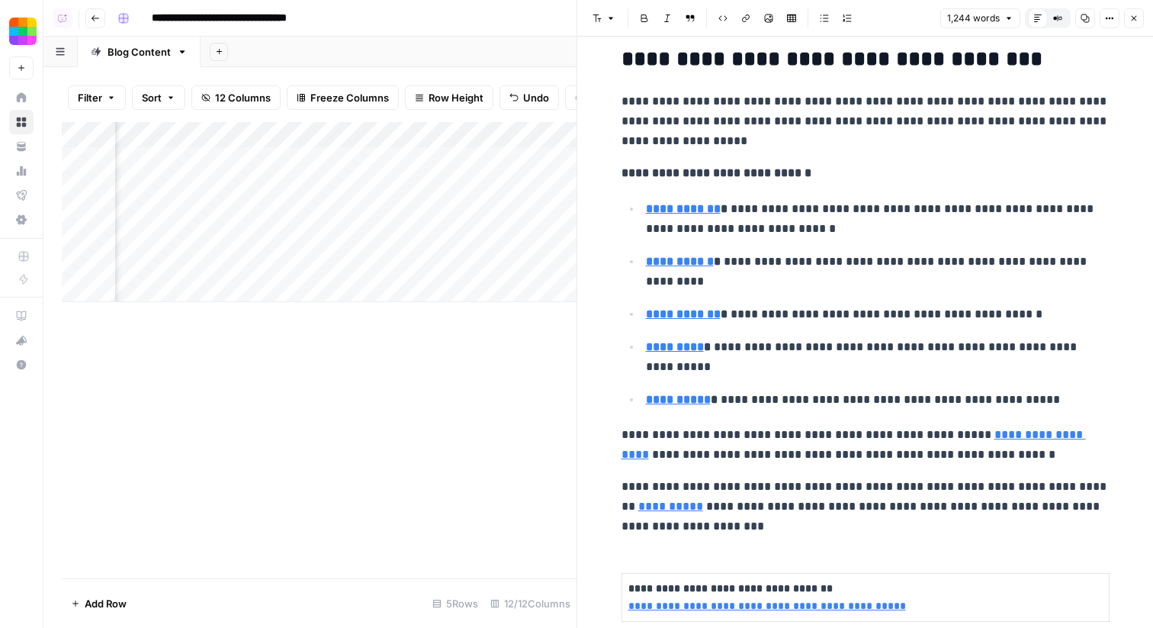
scroll to position [3202, 0]
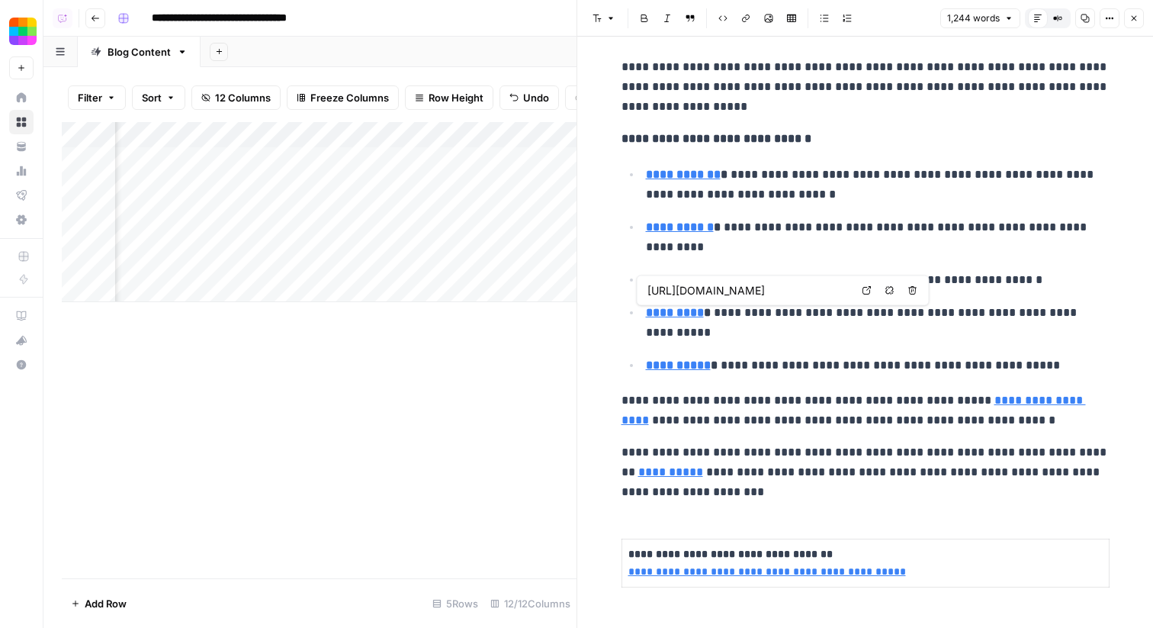
type input "https://smallpdf.com/view-pdf"
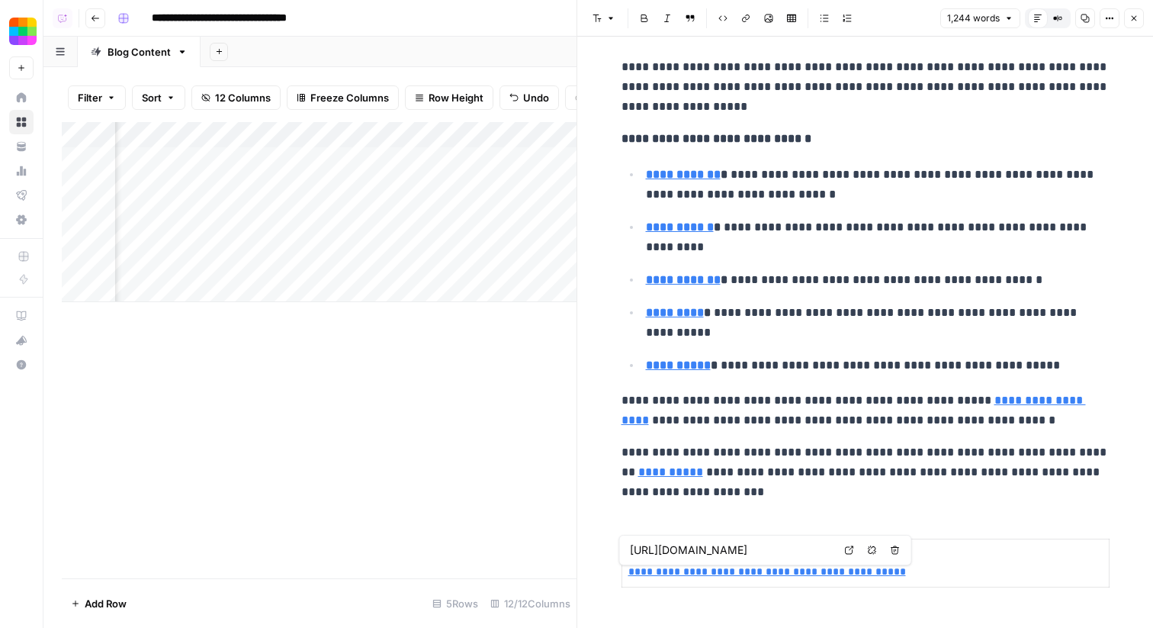
type input "https://smallpdf.com/blog/how-to-encrypt-a-pdf"
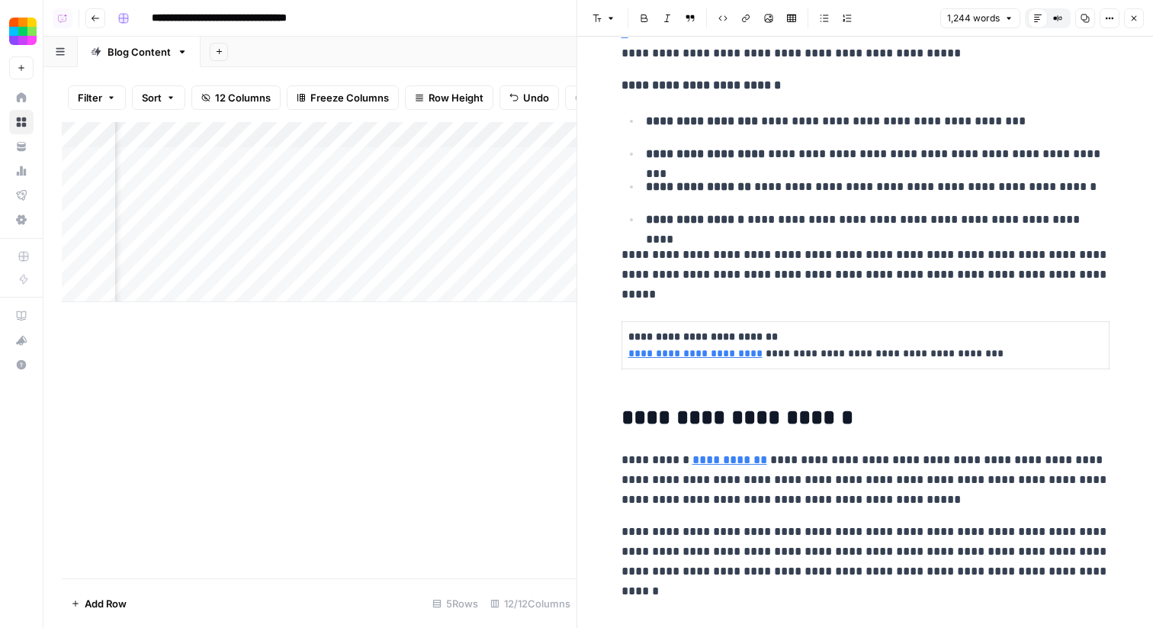
scroll to position [0, 0]
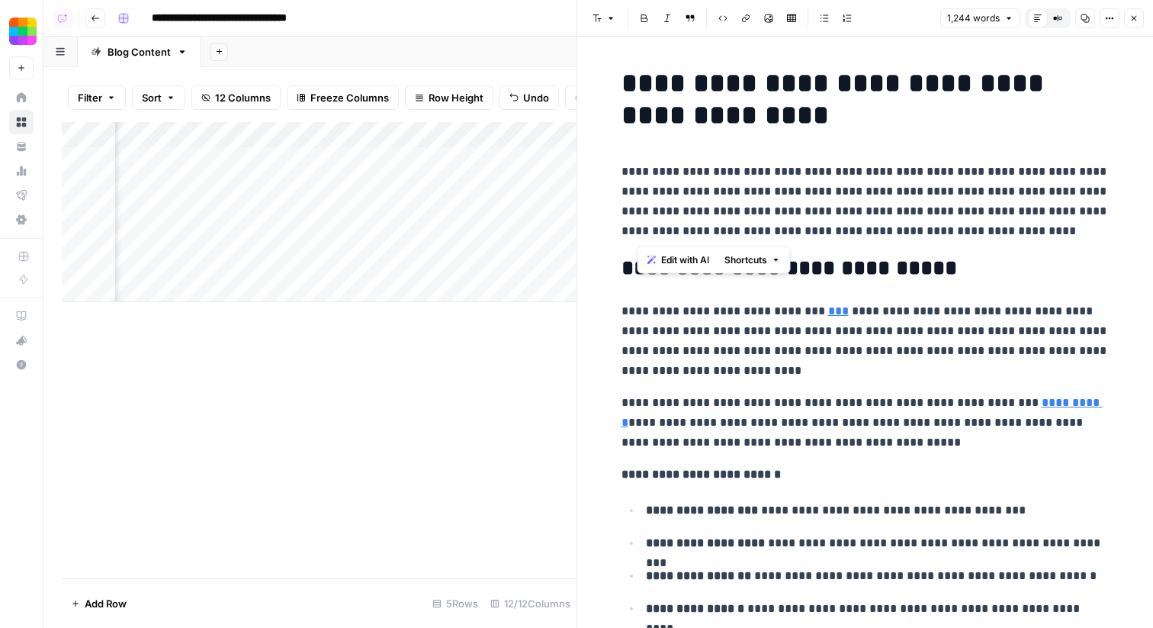
drag, startPoint x: 1031, startPoint y: 230, endPoint x: 597, endPoint y: 167, distance: 437.9
click at [673, 257] on span "Edit with AI" at bounding box center [669, 260] width 48 height 14
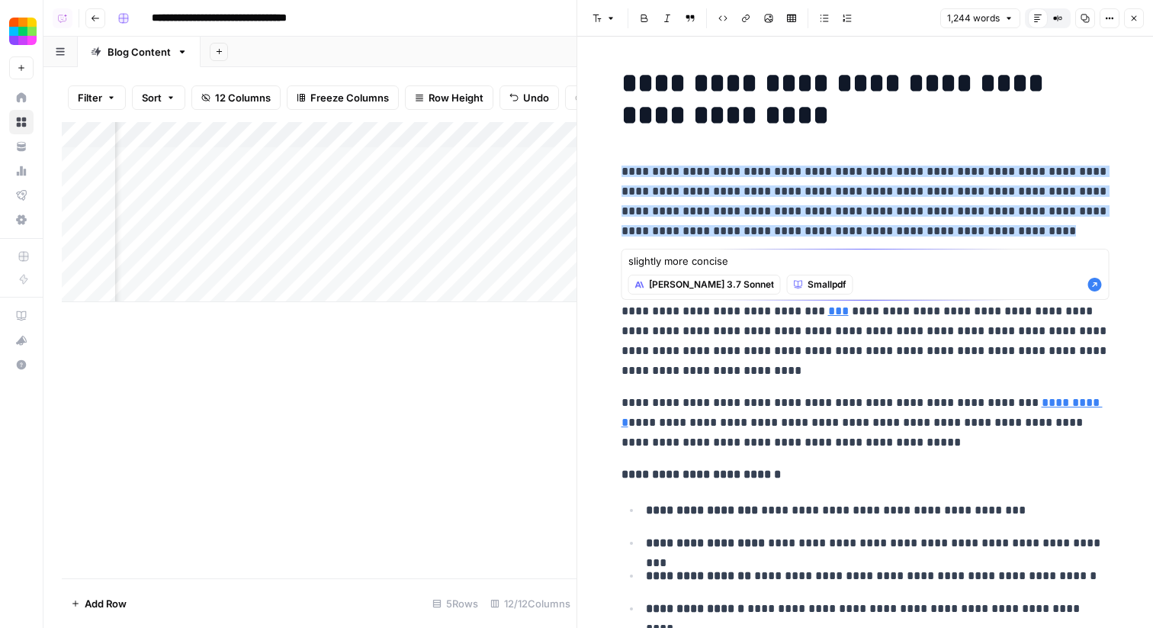
type textarea "slightly more concise"
click at [1095, 280] on icon "button" at bounding box center [1096, 285] width 14 height 14
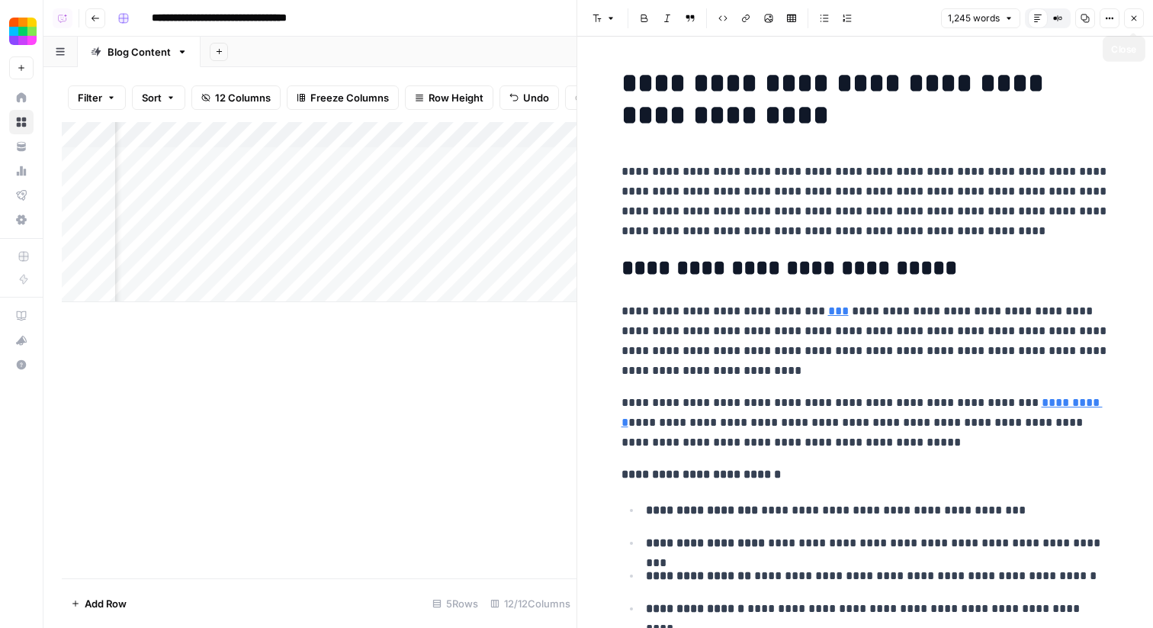
click at [1138, 18] on icon "button" at bounding box center [1134, 18] width 9 height 9
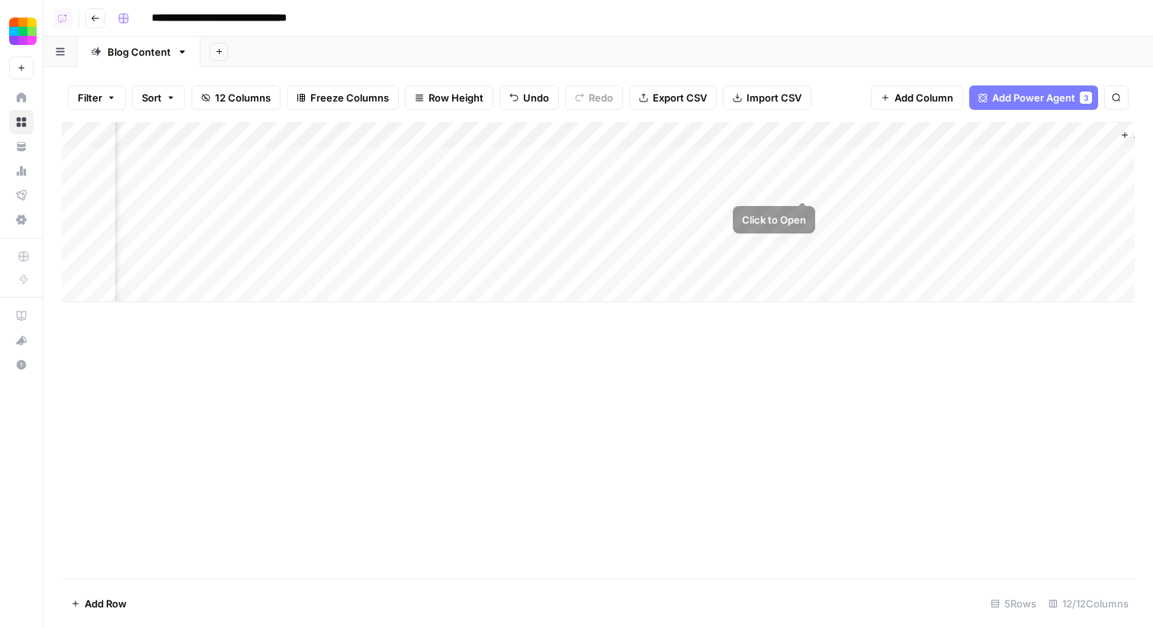
click at [802, 183] on div "Add Column" at bounding box center [598, 212] width 1073 height 180
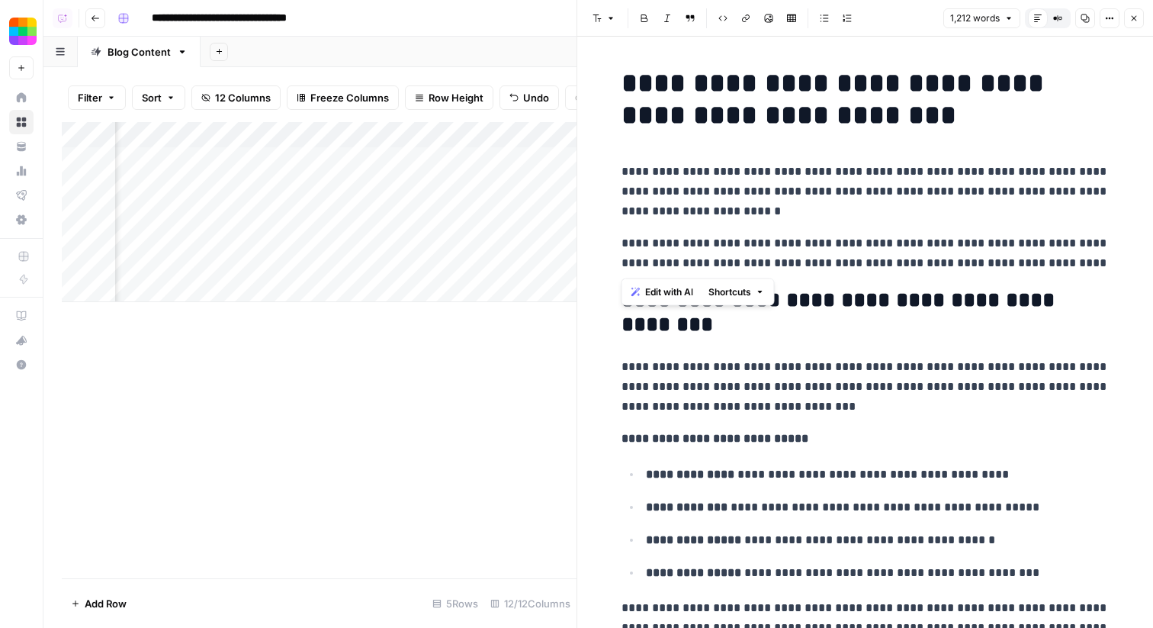
drag, startPoint x: 1095, startPoint y: 263, endPoint x: 609, endPoint y: 167, distance: 495.3
click at [662, 288] on span "Edit with AI" at bounding box center [669, 292] width 48 height 14
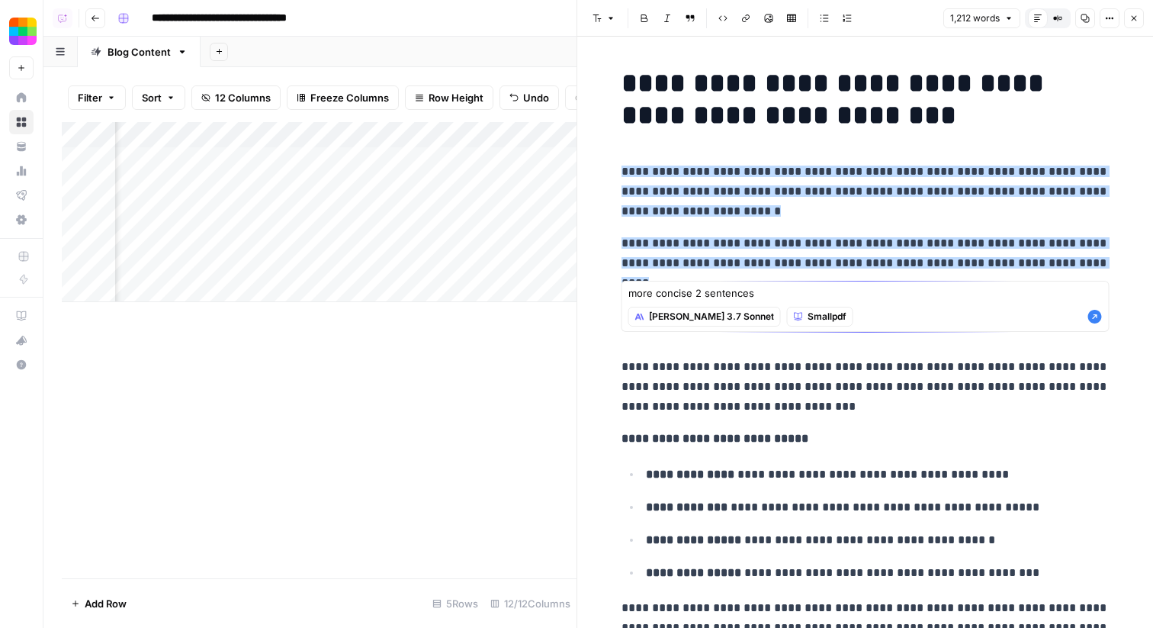
type textarea "more concise 2 sentences"
click at [1093, 314] on icon "button" at bounding box center [1095, 316] width 15 height 15
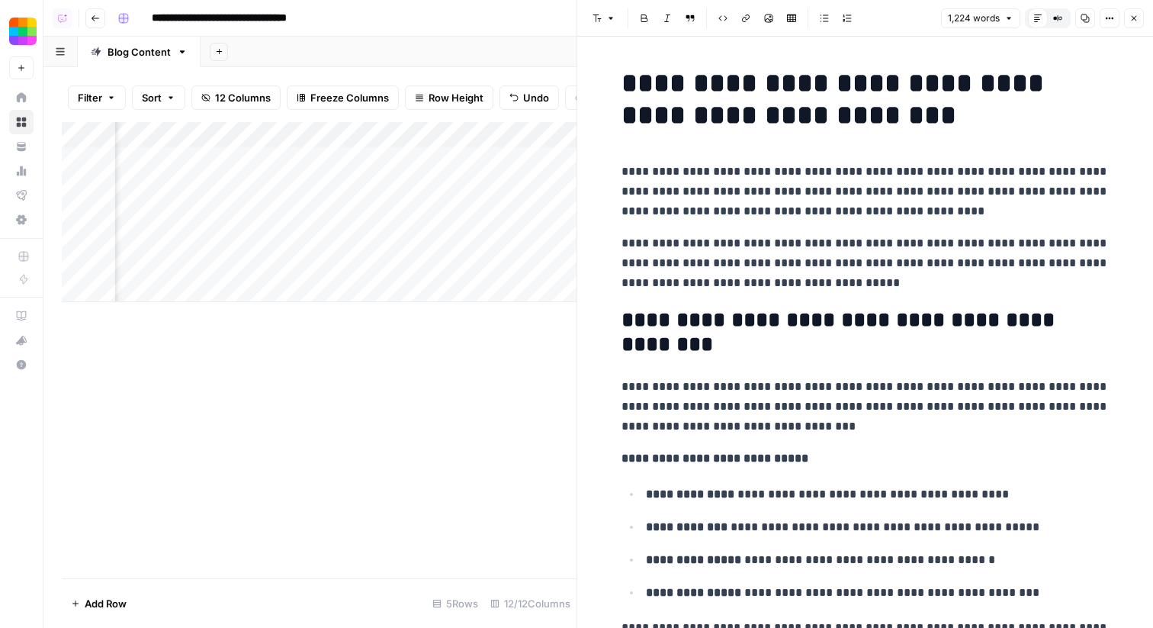
click at [622, 245] on p "**********" at bounding box center [866, 263] width 488 height 60
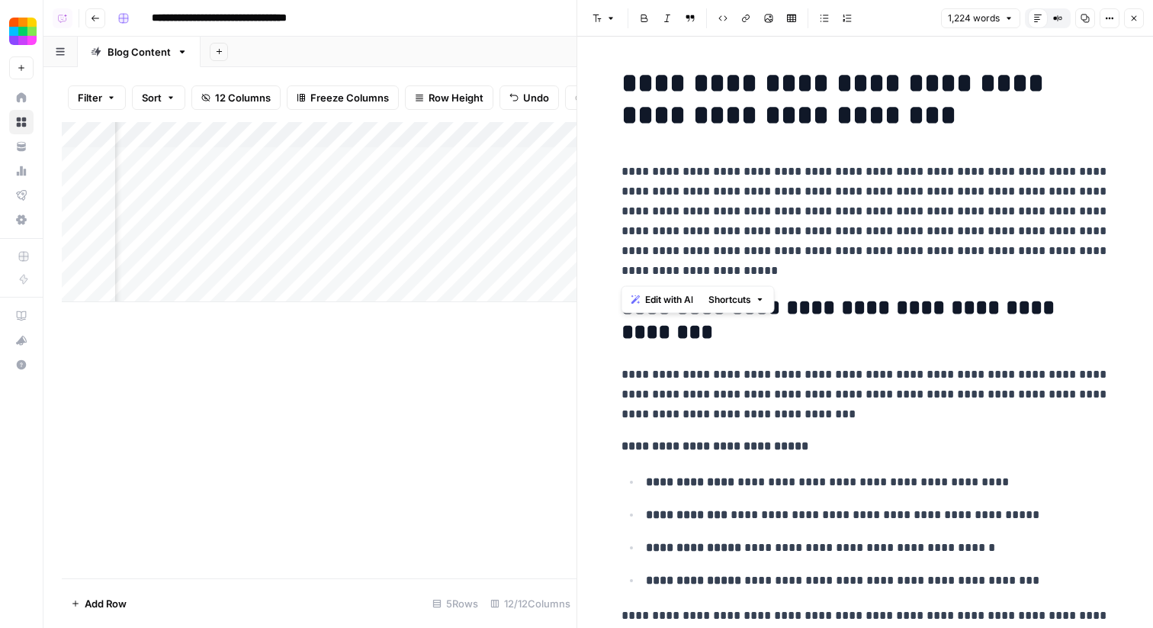
drag, startPoint x: 712, startPoint y: 275, endPoint x: 613, endPoint y: 165, distance: 148.0
click at [643, 294] on button "Edit with AI" at bounding box center [663, 300] width 74 height 20
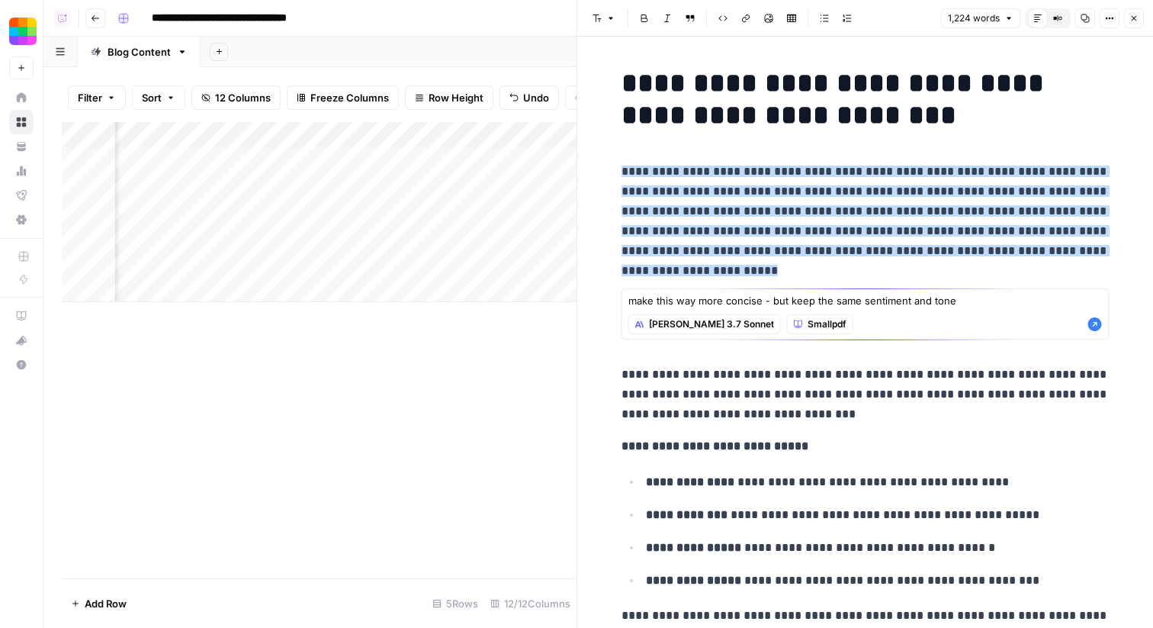
type textarea "make this way more concise - but keep the same sentiment and tone"
click at [1093, 323] on icon "button" at bounding box center [1096, 324] width 14 height 14
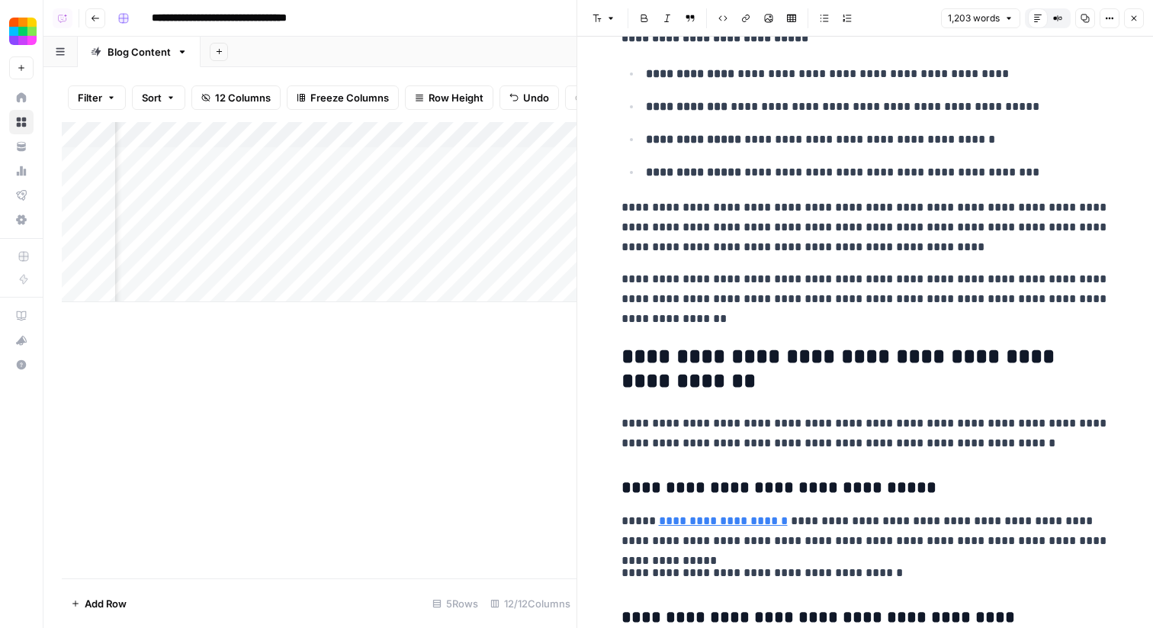
scroll to position [616, 0]
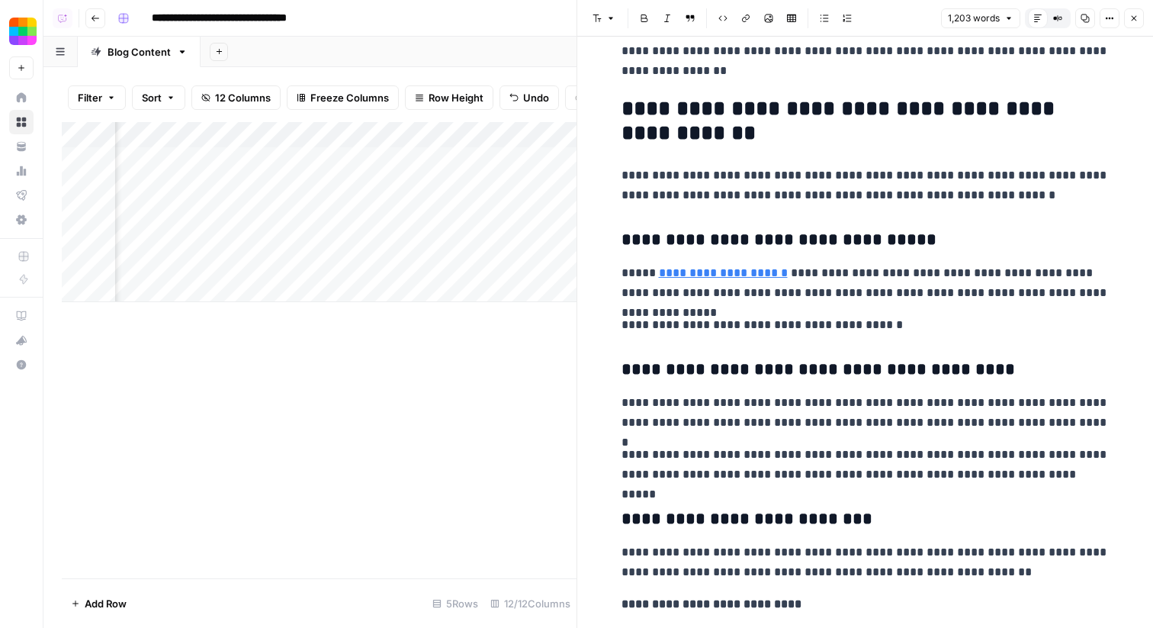
click at [1133, 12] on button "Close" at bounding box center [1134, 18] width 20 height 20
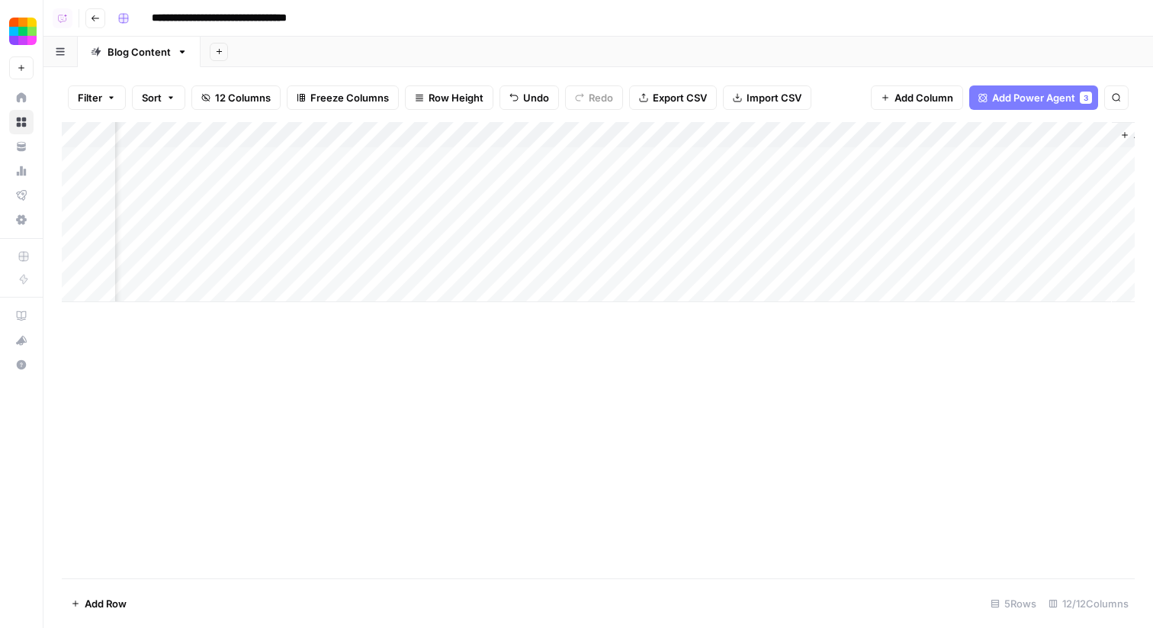
click at [802, 210] on div "Add Column" at bounding box center [598, 212] width 1073 height 180
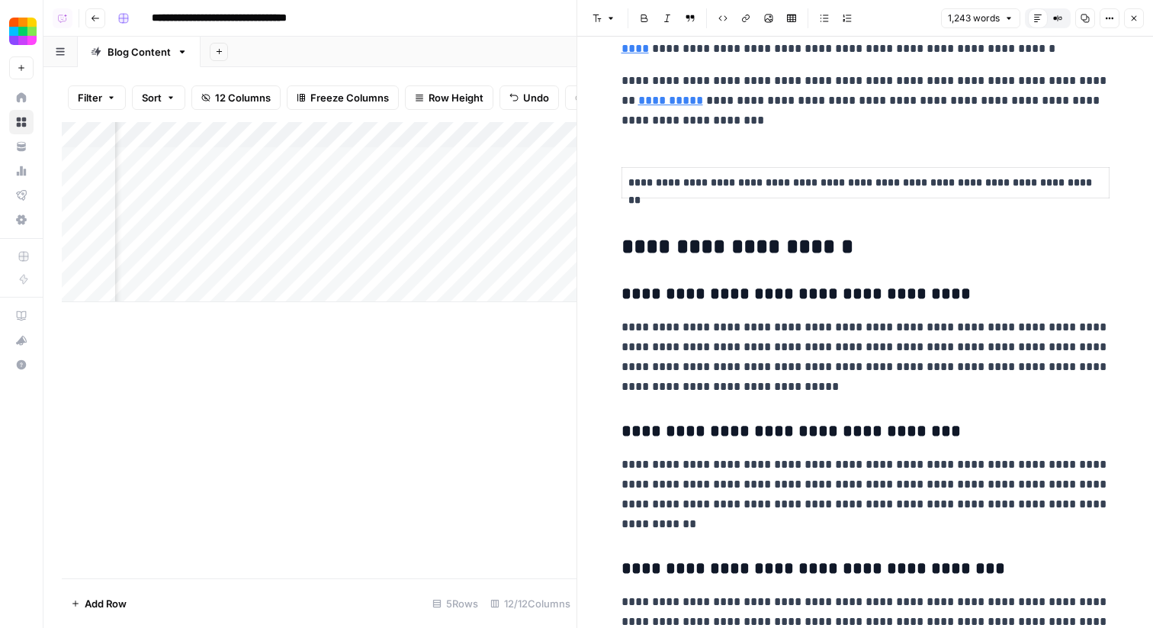
scroll to position [3575, 0]
click at [819, 181] on p "**********" at bounding box center [866, 182] width 474 height 18
click at [1131, 27] on button "Close" at bounding box center [1134, 18] width 20 height 20
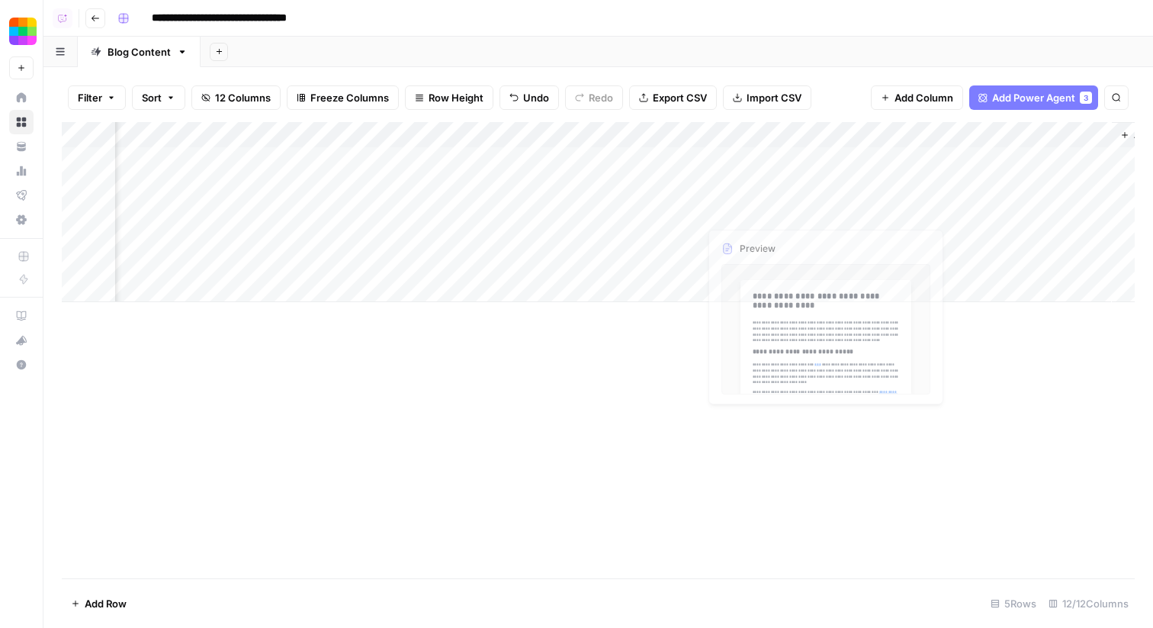
click at [803, 184] on div "Add Column" at bounding box center [598, 212] width 1073 height 180
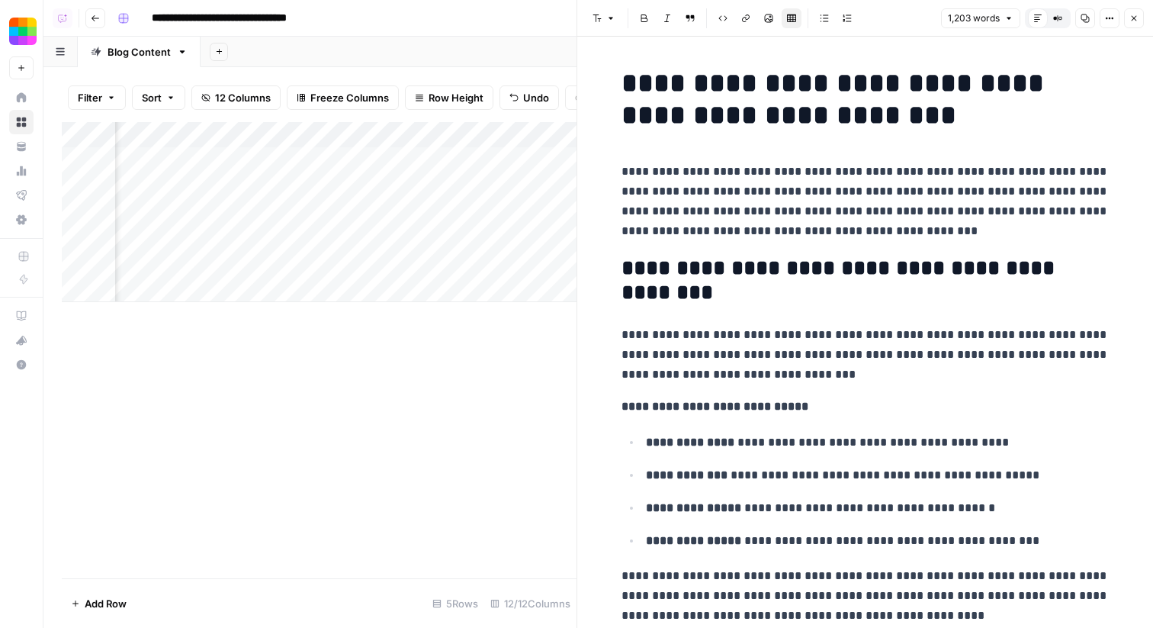
click at [1131, 18] on icon "button" at bounding box center [1134, 18] width 9 height 9
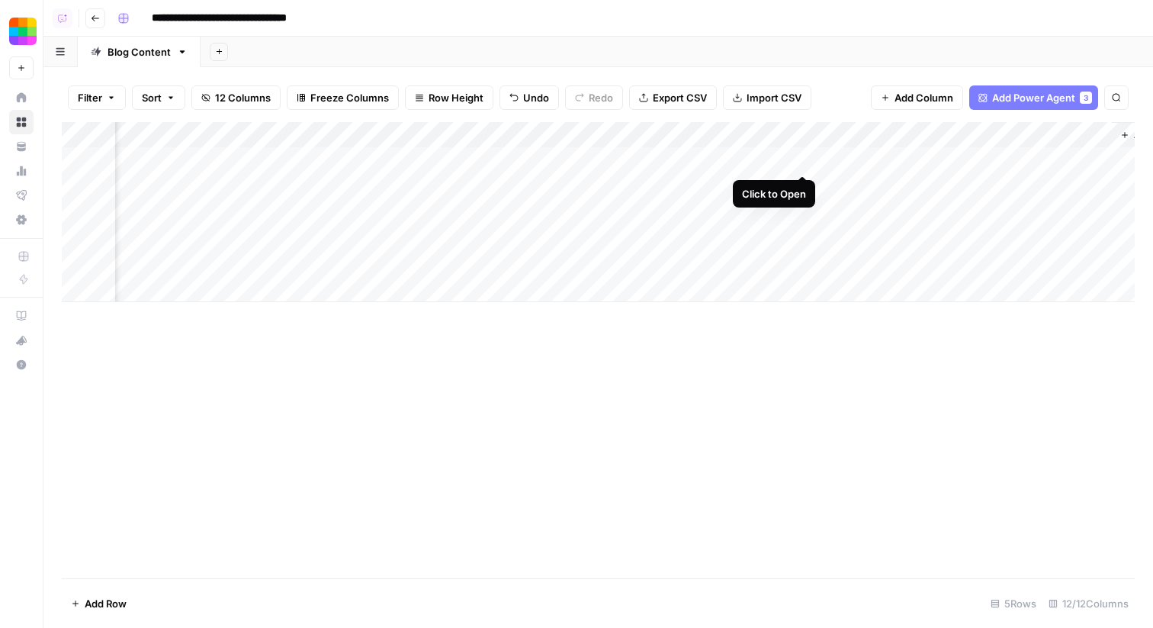
click at [803, 156] on div "Add Column" at bounding box center [598, 212] width 1073 height 180
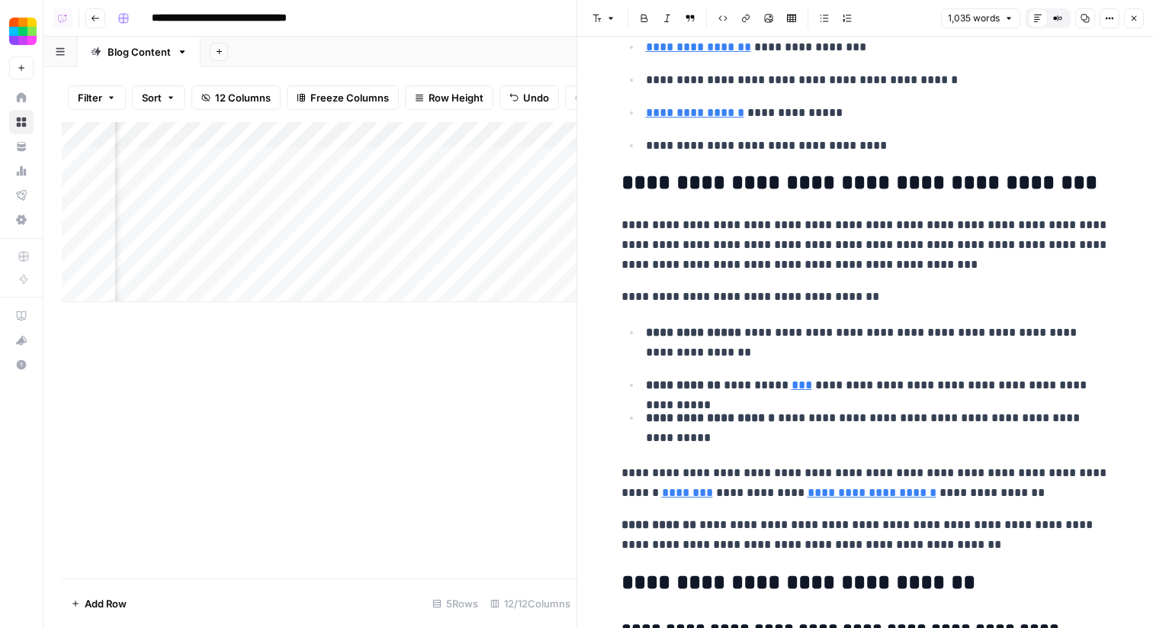
scroll to position [2139, 0]
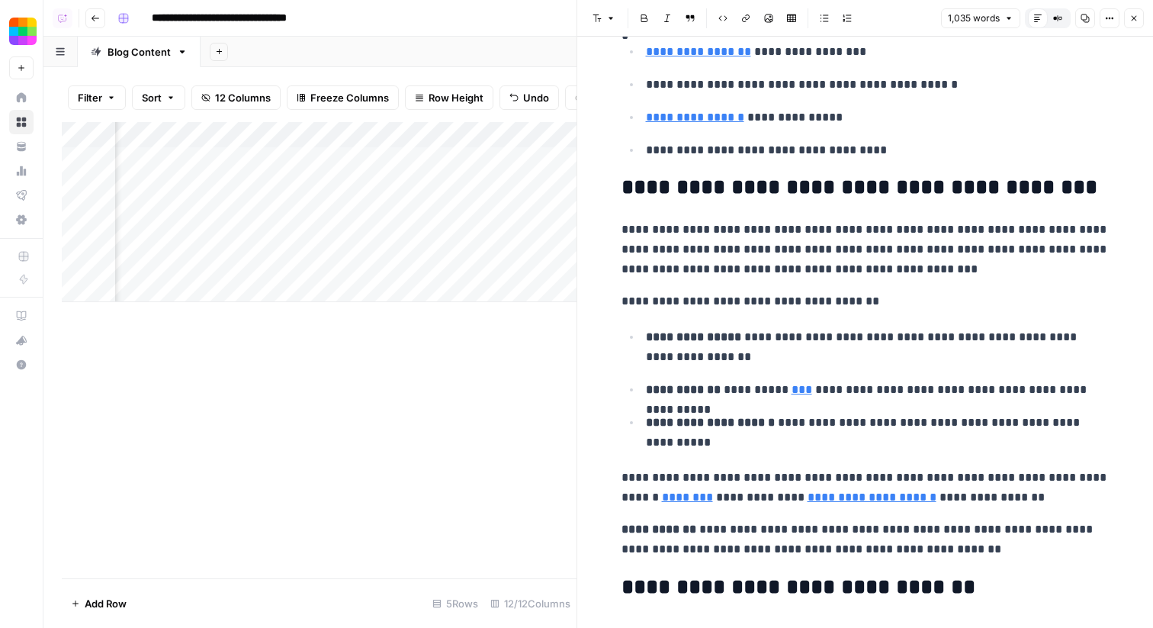
click at [1132, 14] on icon "button" at bounding box center [1134, 18] width 9 height 9
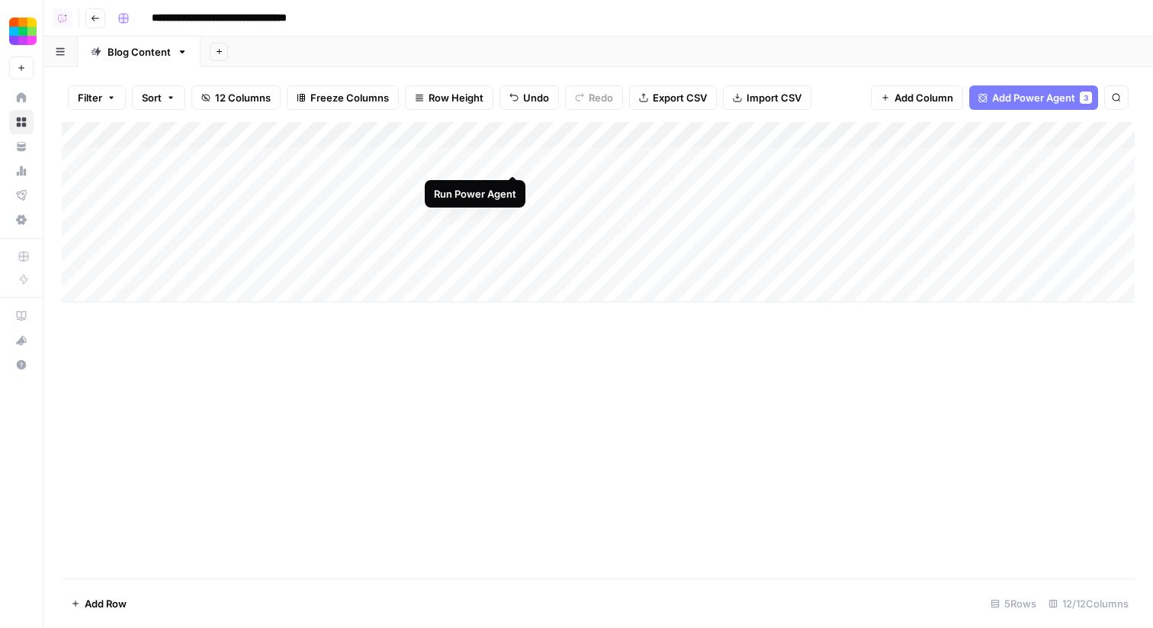
click at [510, 159] on div "Add Column" at bounding box center [598, 212] width 1073 height 180
click at [857, 24] on div "**********" at bounding box center [624, 18] width 1027 height 24
click at [697, 34] on header "**********" at bounding box center [598, 18] width 1110 height 37
click at [569, 36] on header "**********" at bounding box center [598, 18] width 1110 height 37
click at [187, 138] on div "Add Column" at bounding box center [598, 212] width 1073 height 180
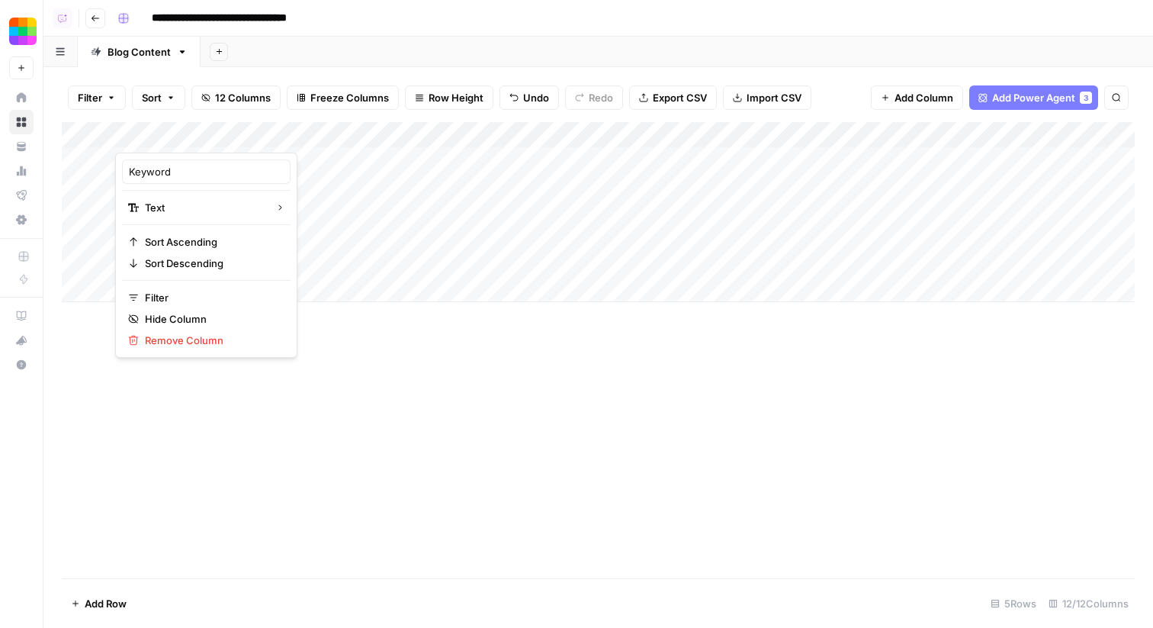
click at [384, 423] on div "Add Column" at bounding box center [598, 350] width 1073 height 456
click at [343, 156] on div "Add Column" at bounding box center [598, 212] width 1073 height 180
click at [278, 381] on div "Add Column" at bounding box center [598, 350] width 1073 height 456
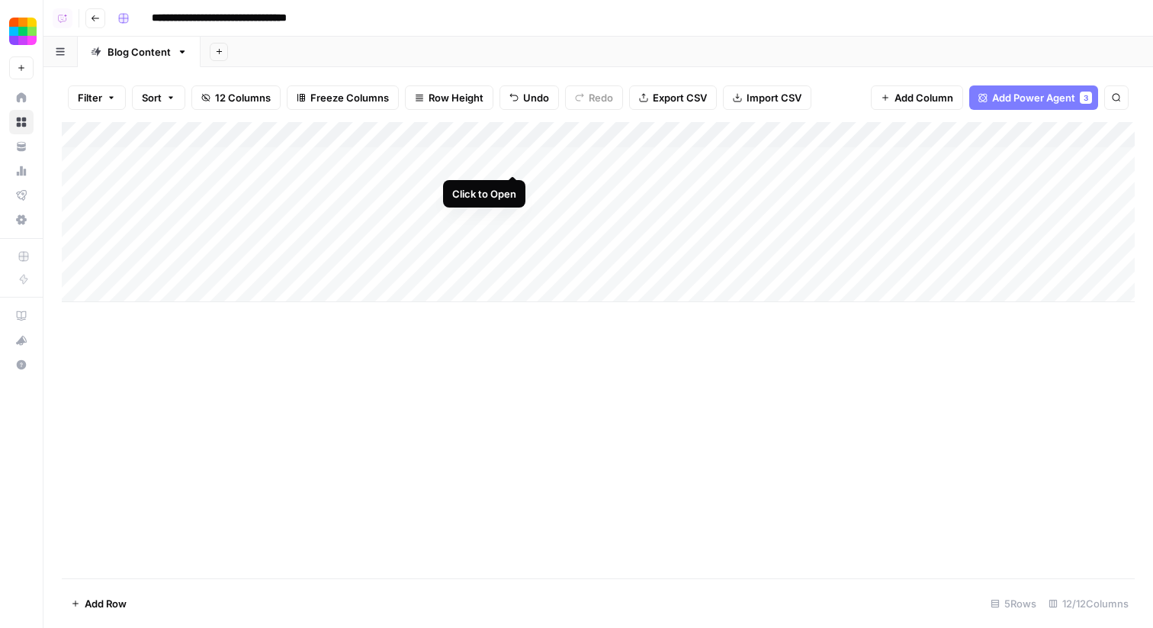
click at [513, 159] on div "Add Column" at bounding box center [598, 212] width 1073 height 180
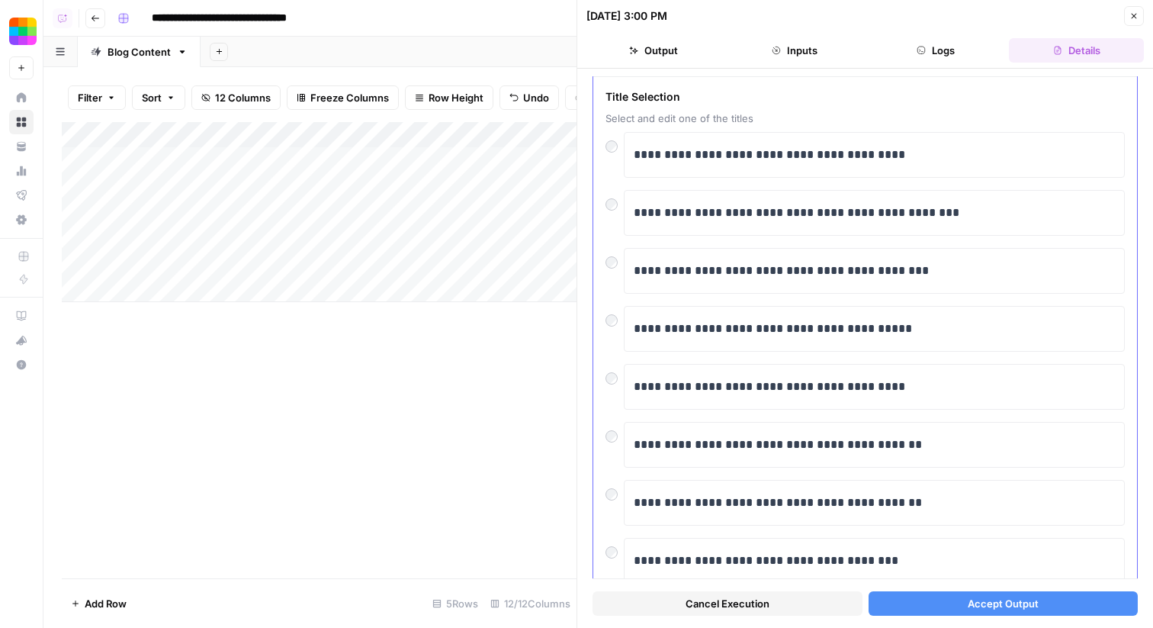
scroll to position [55, 0]
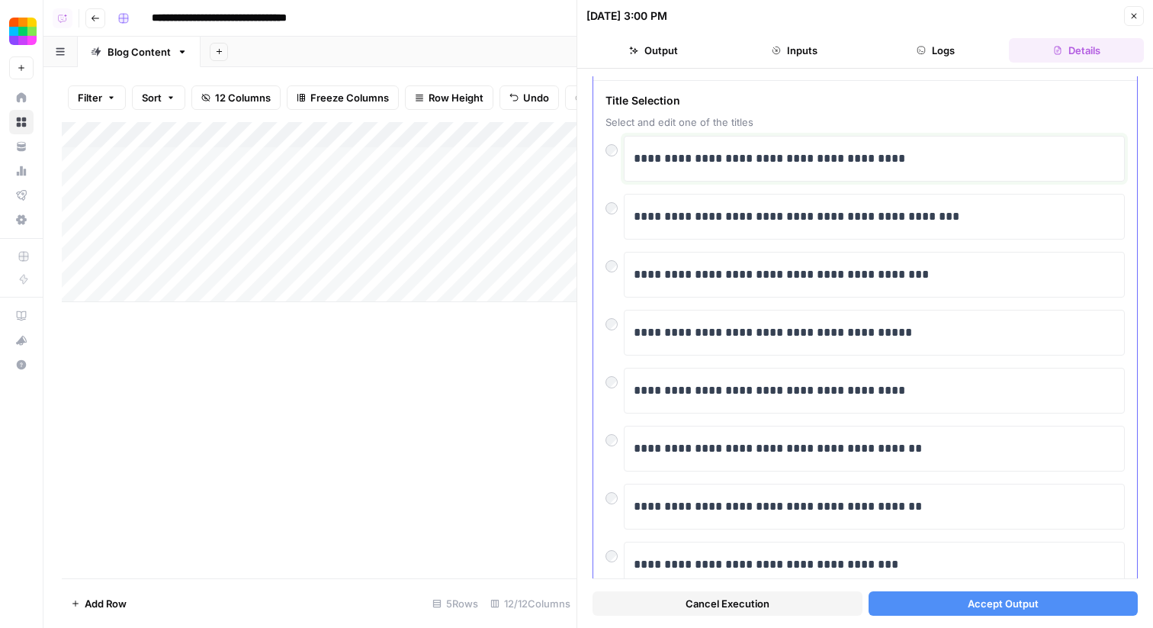
drag, startPoint x: 921, startPoint y: 160, endPoint x: 652, endPoint y: 162, distance: 269.3
click at [652, 162] on p "**********" at bounding box center [874, 159] width 481 height 20
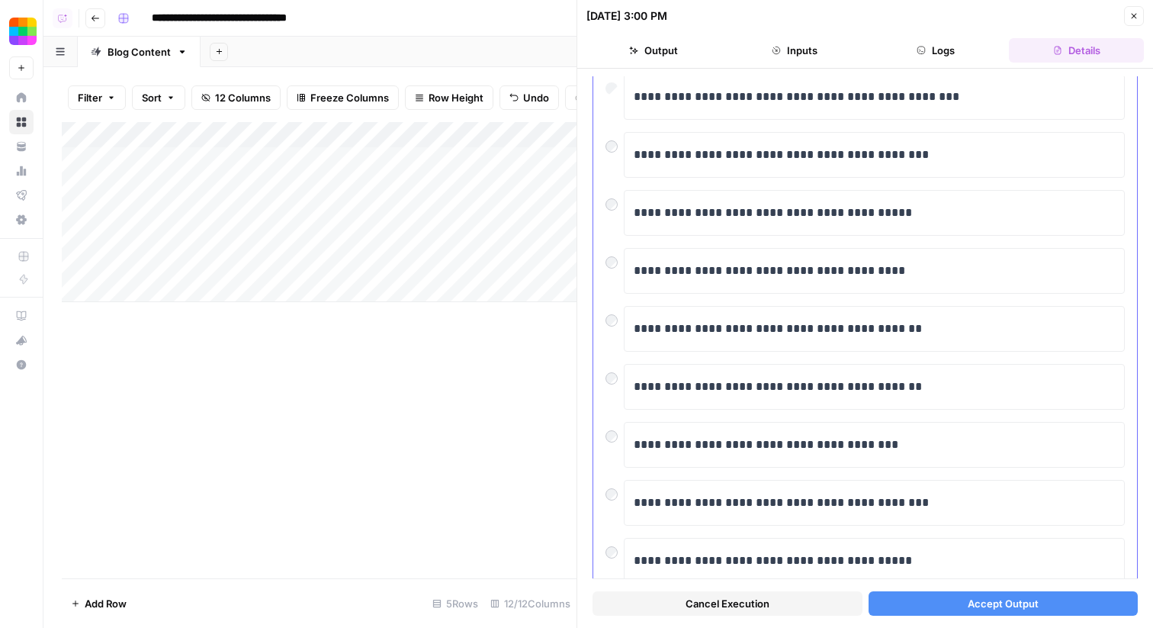
scroll to position [258, 0]
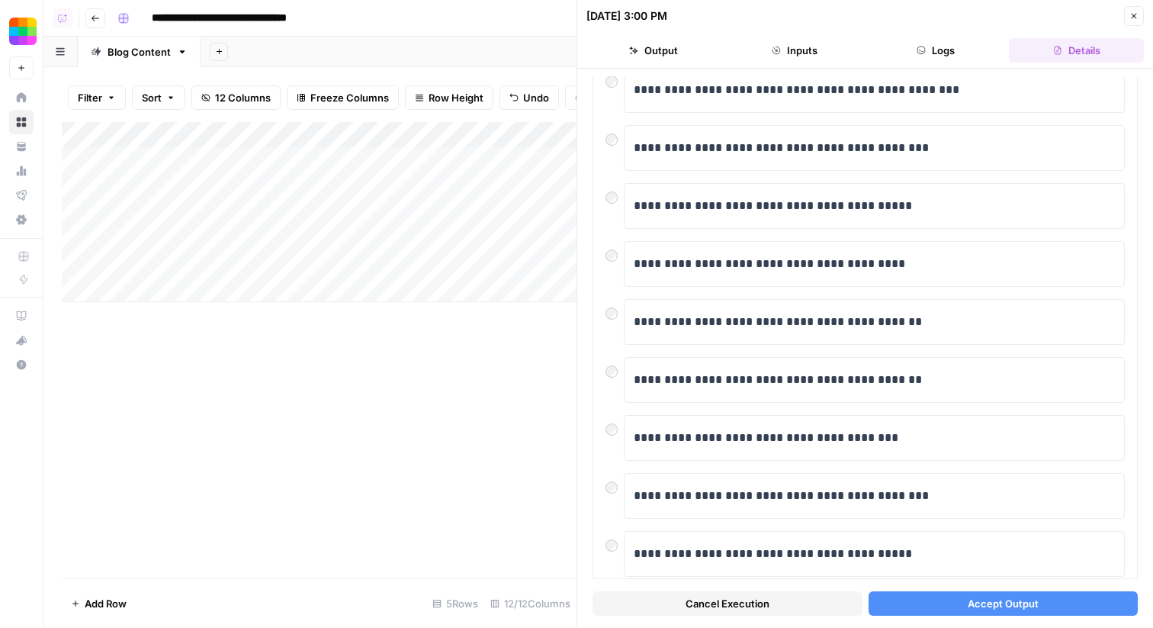
click at [959, 597] on button "Accept Output" at bounding box center [1004, 603] width 270 height 24
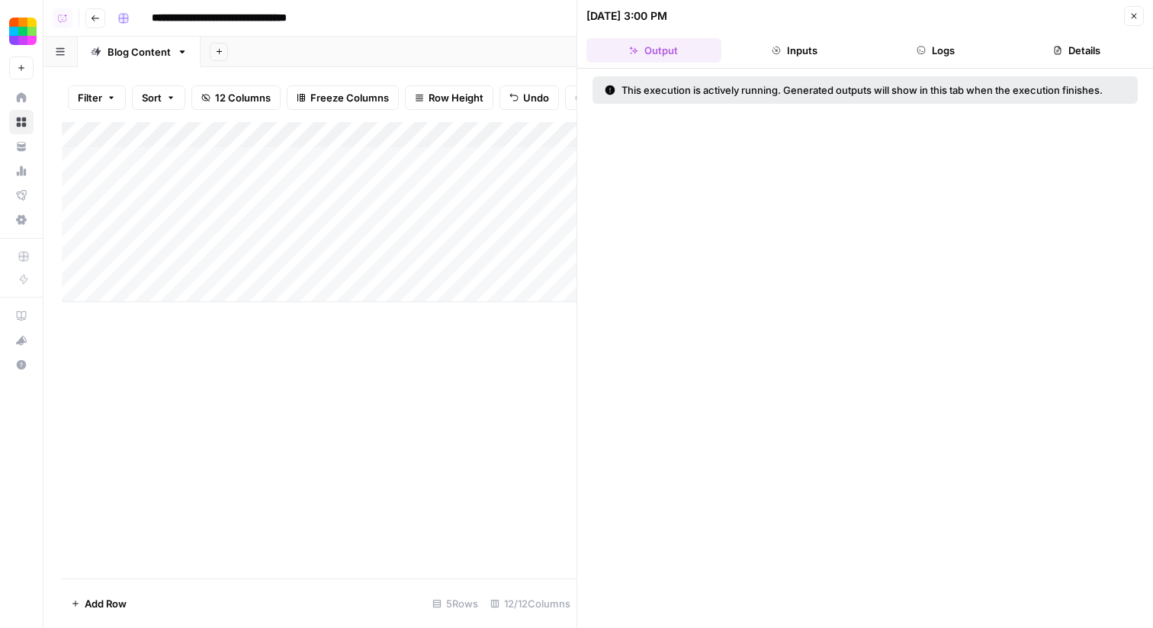
click at [960, 52] on button "Logs" at bounding box center [936, 50] width 135 height 24
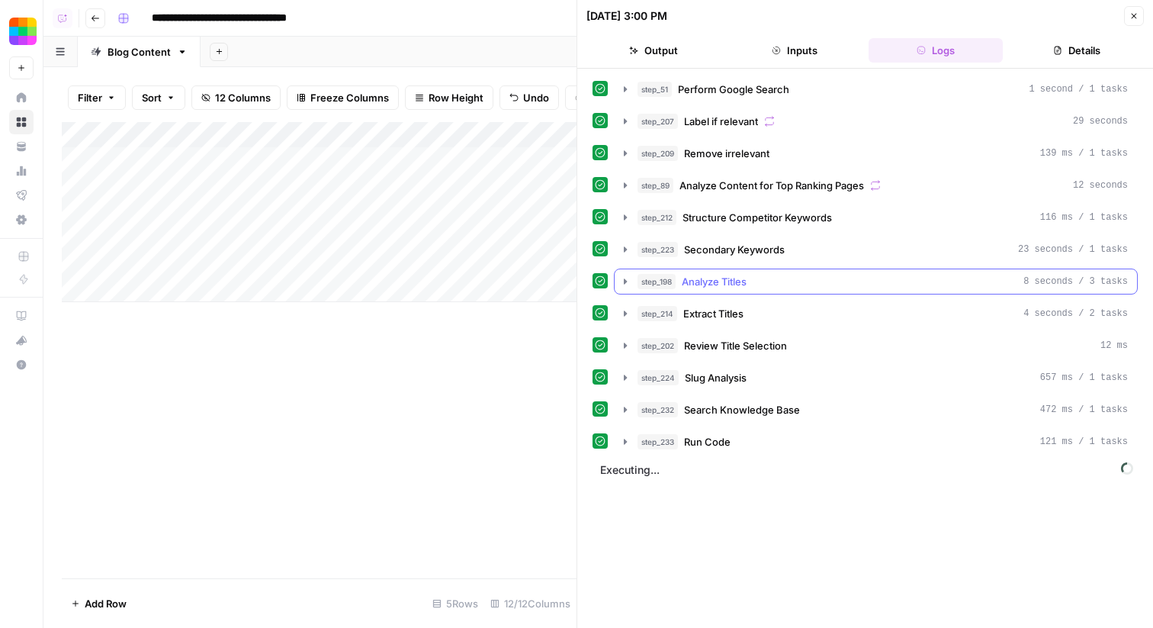
click at [630, 283] on icon "button" at bounding box center [625, 281] width 12 height 12
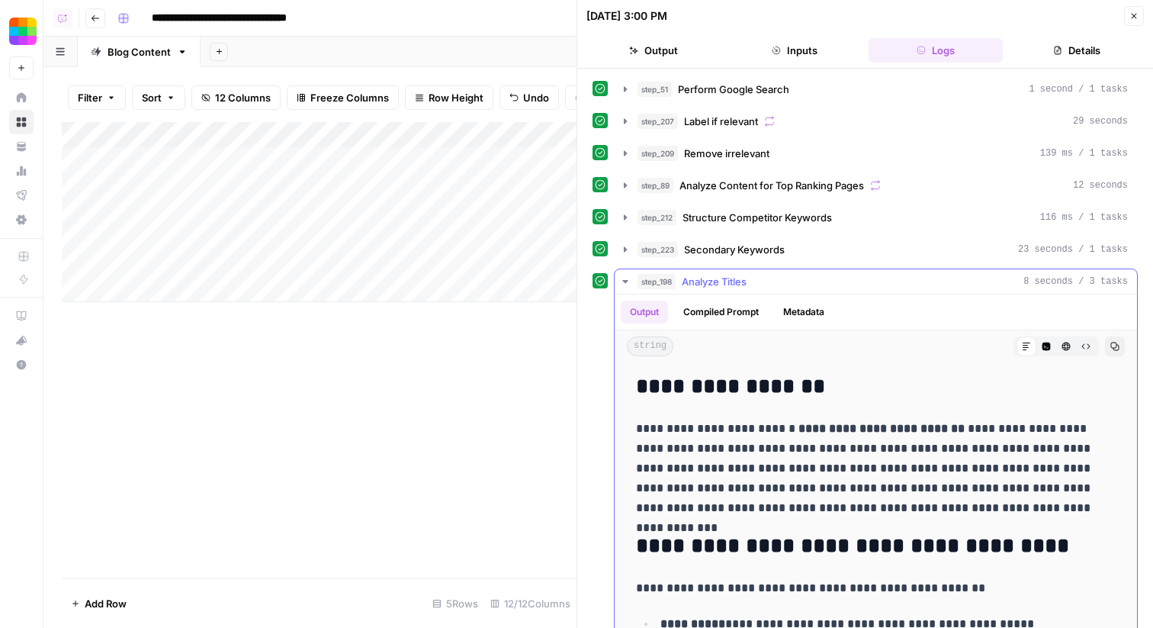
click at [630, 283] on icon "button" at bounding box center [625, 281] width 12 height 12
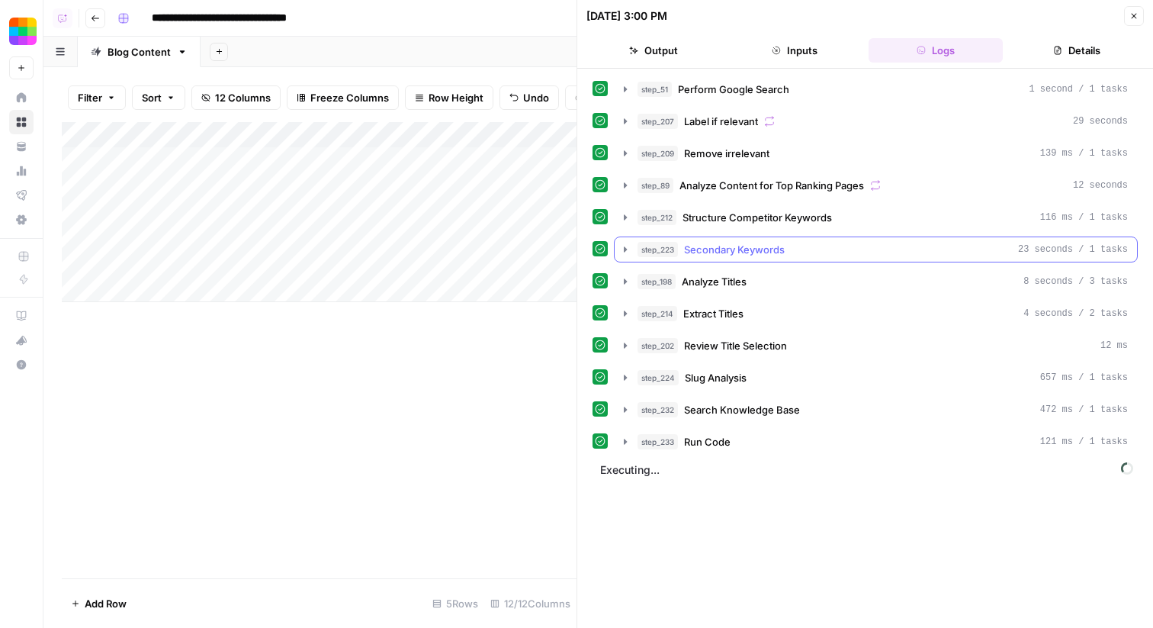
click at [628, 249] on icon "button" at bounding box center [625, 249] width 12 height 12
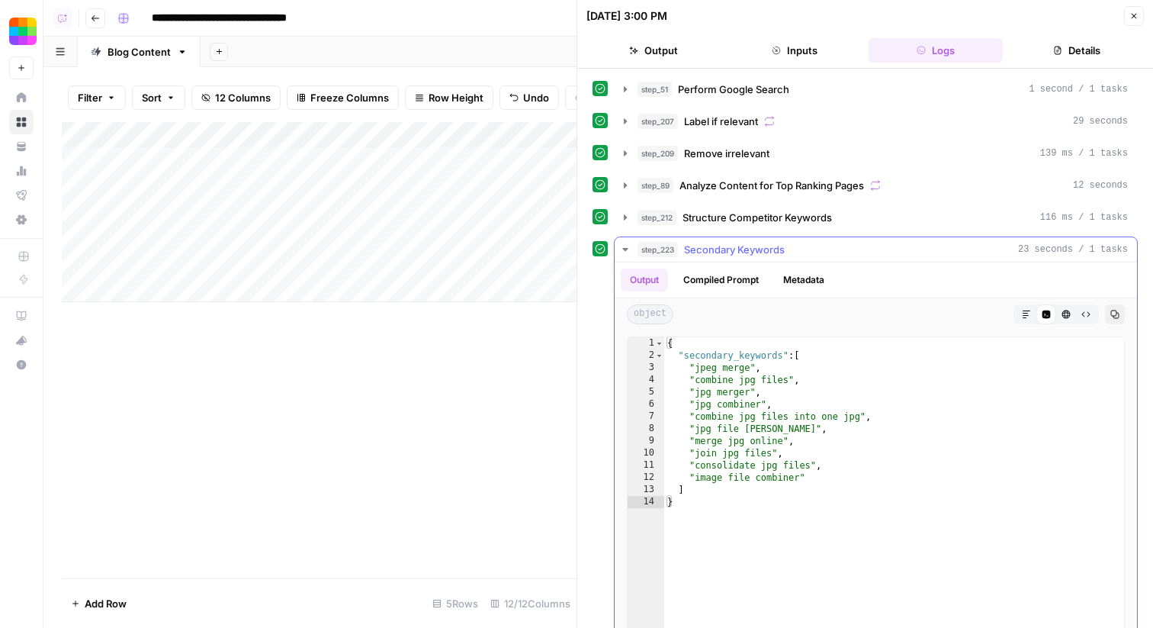
click at [628, 249] on icon "button" at bounding box center [625, 249] width 12 height 12
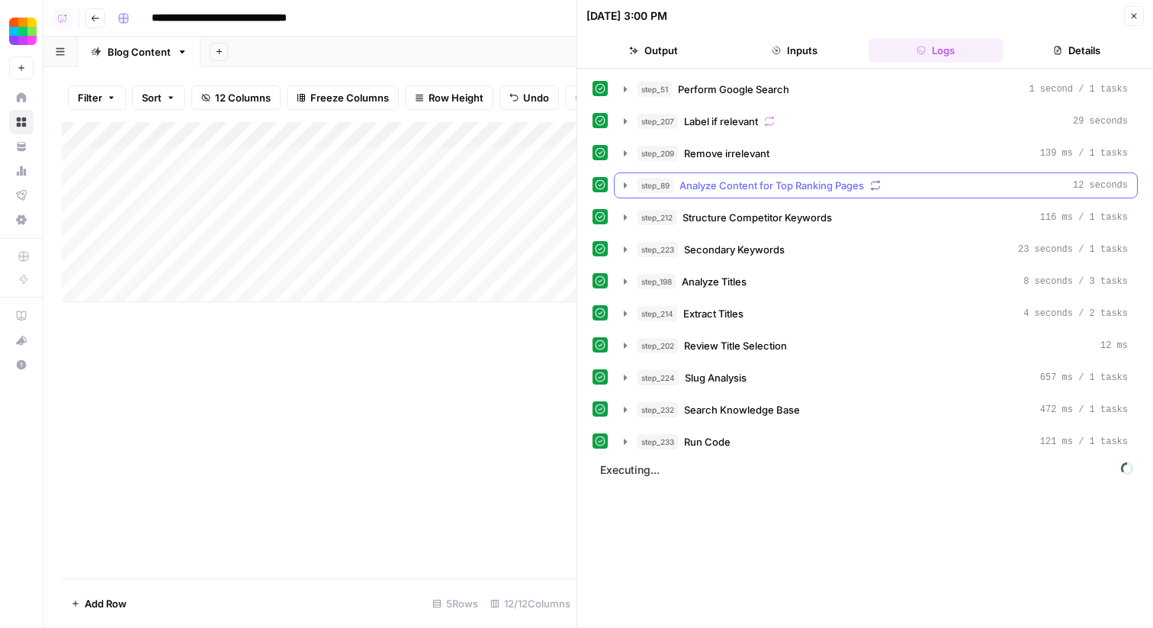
click at [629, 183] on icon "button" at bounding box center [625, 185] width 12 height 12
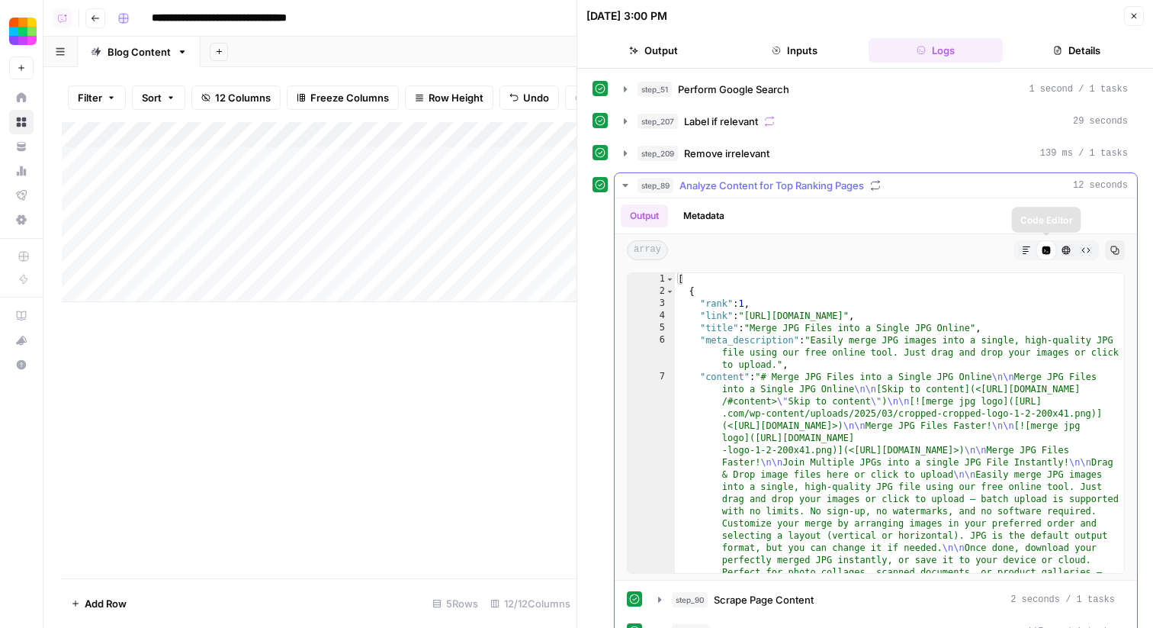
click at [1033, 249] on button "Markdown" at bounding box center [1027, 250] width 20 height 20
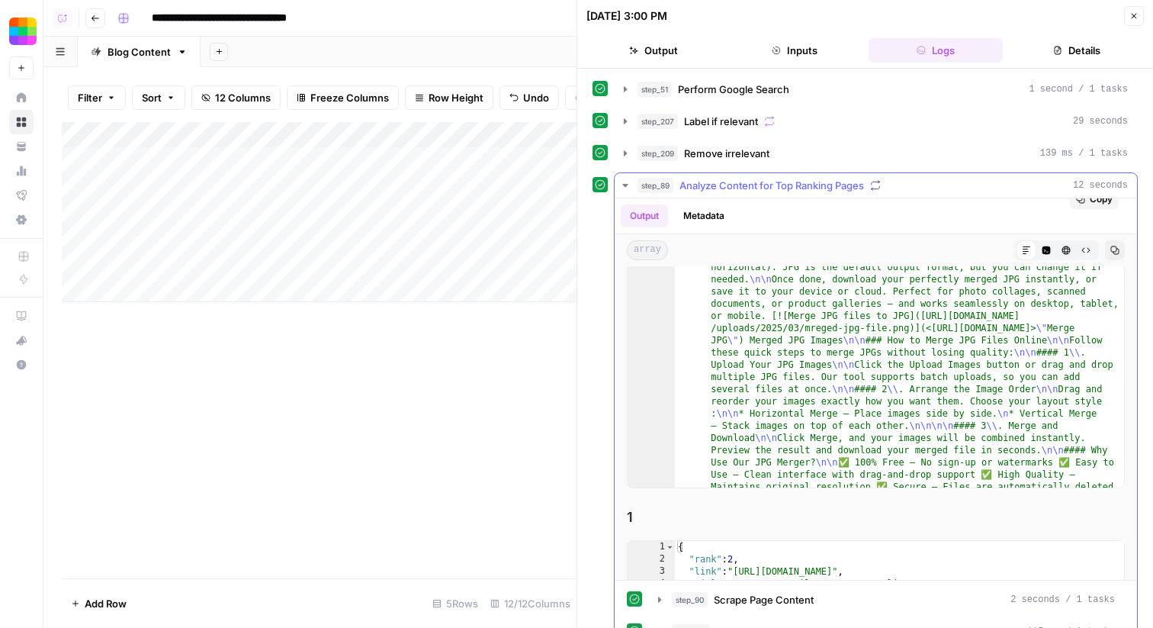
scroll to position [176, 0]
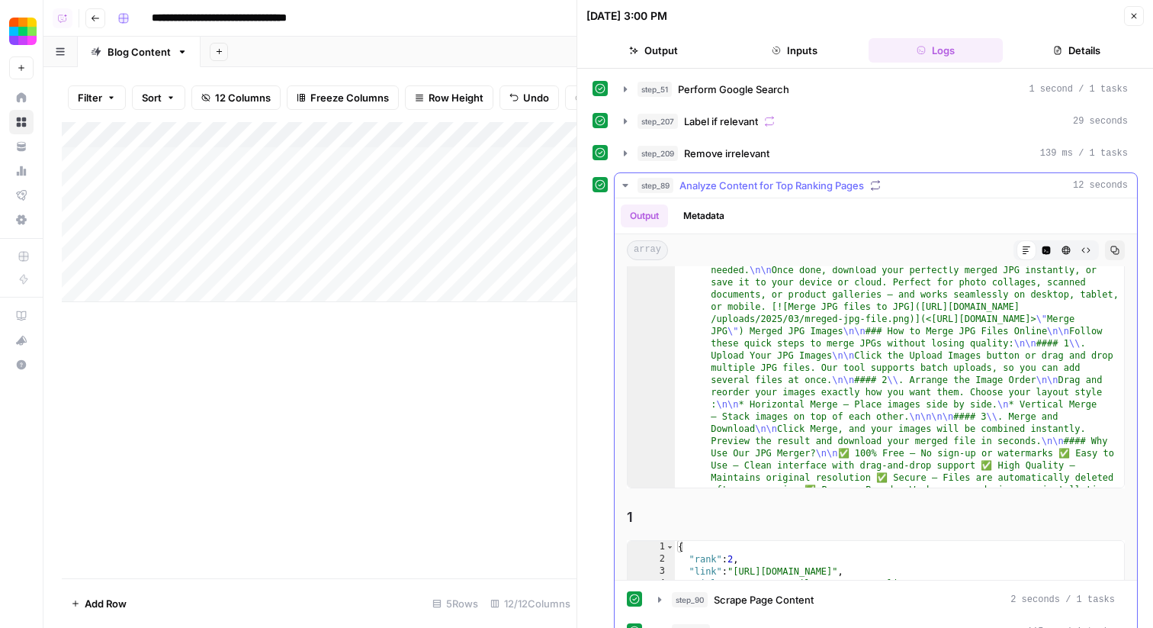
click at [624, 185] on icon "button" at bounding box center [624, 185] width 5 height 3
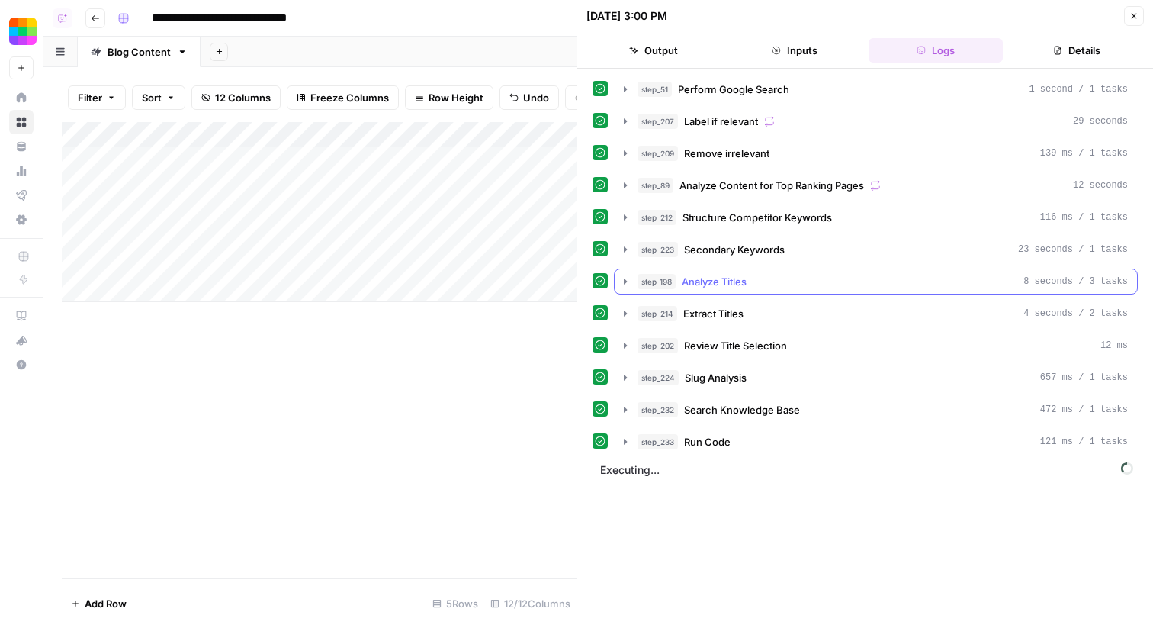
click at [624, 273] on button "step_198 Analyze Titles 8 seconds / 3 tasks" at bounding box center [876, 281] width 523 height 24
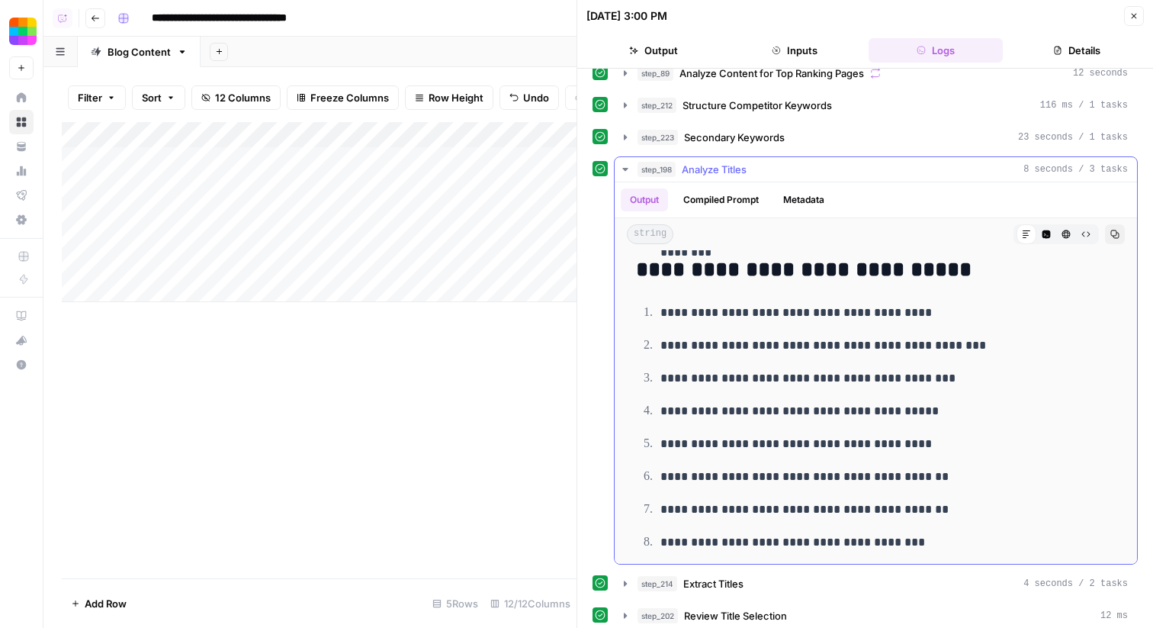
scroll to position [531, 0]
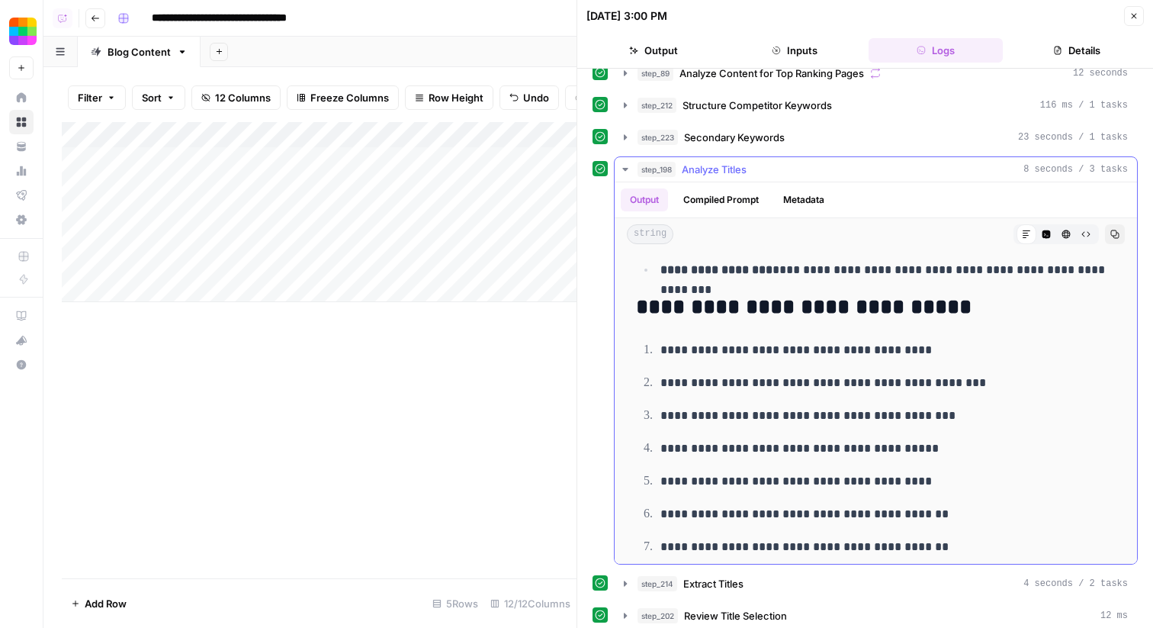
click at [630, 170] on icon "button" at bounding box center [625, 169] width 12 height 12
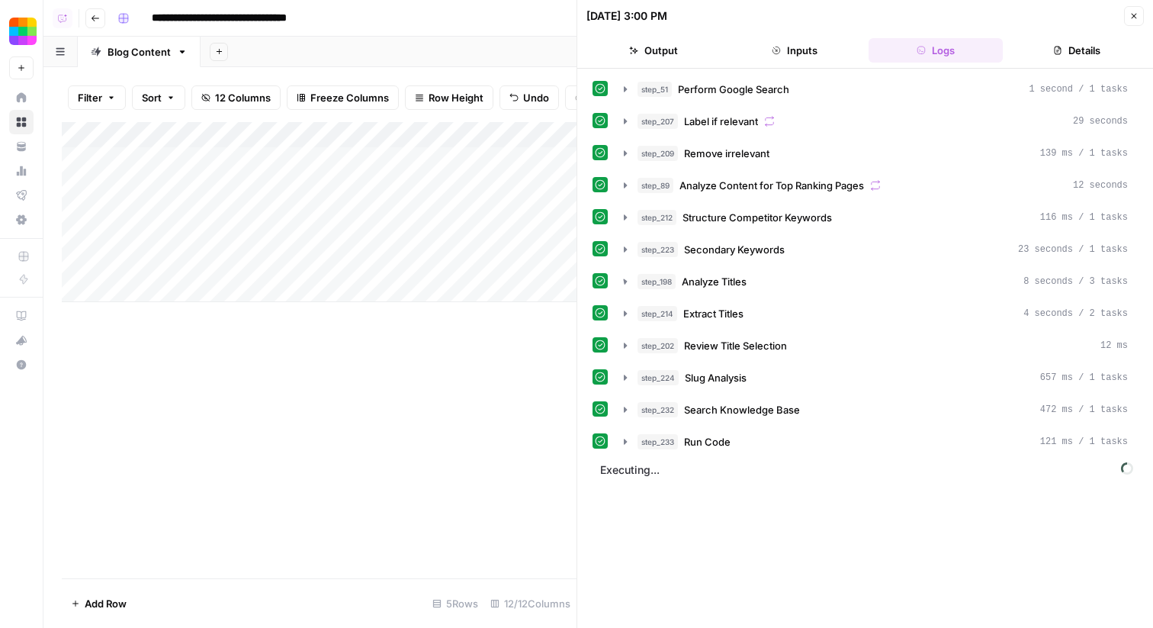
scroll to position [0, 0]
click at [1131, 21] on button "Close" at bounding box center [1134, 16] width 20 height 20
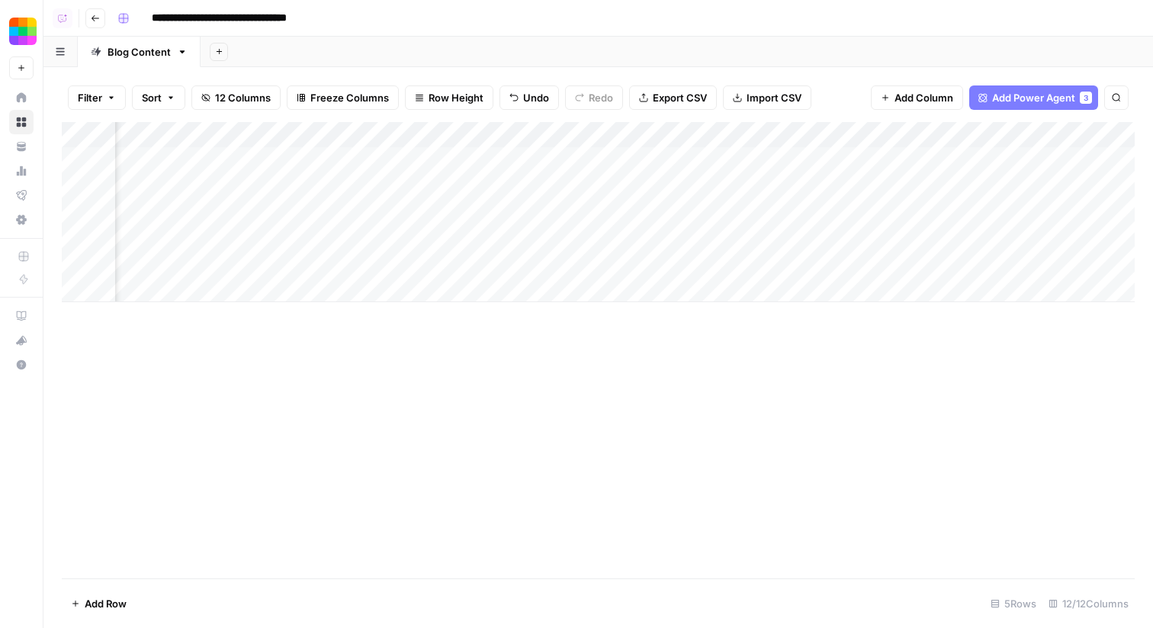
scroll to position [0, 135]
click at [513, 463] on div "Add Column" at bounding box center [598, 350] width 1073 height 456
click at [321, 128] on div "Add Column" at bounding box center [598, 212] width 1073 height 180
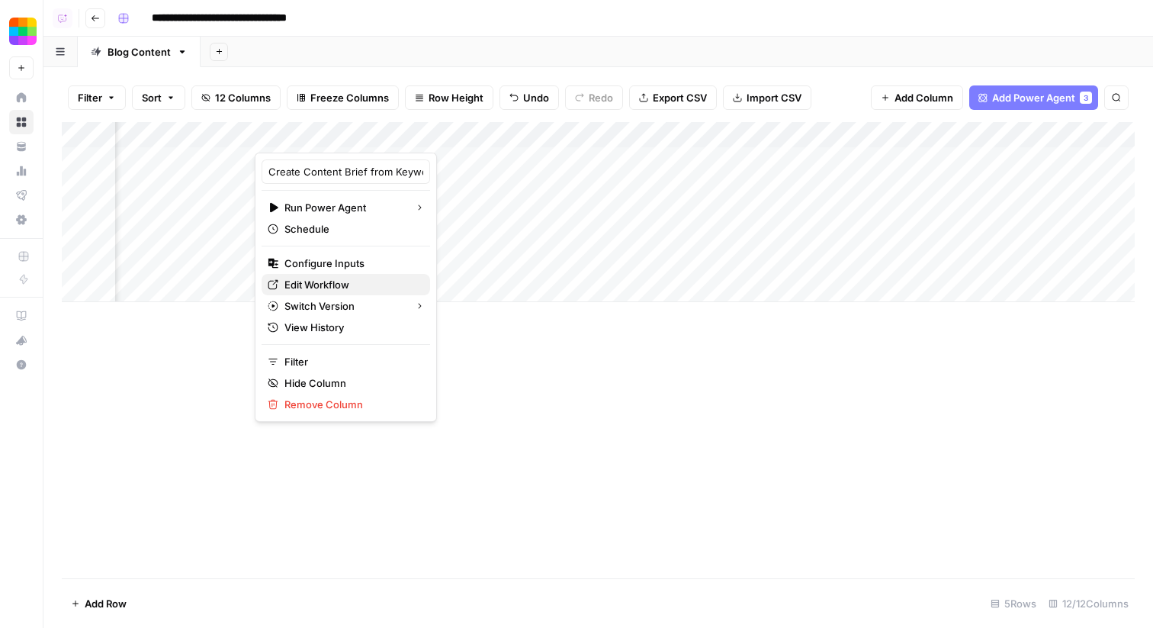
click at [364, 291] on span "Edit Workflow" at bounding box center [351, 284] width 133 height 15
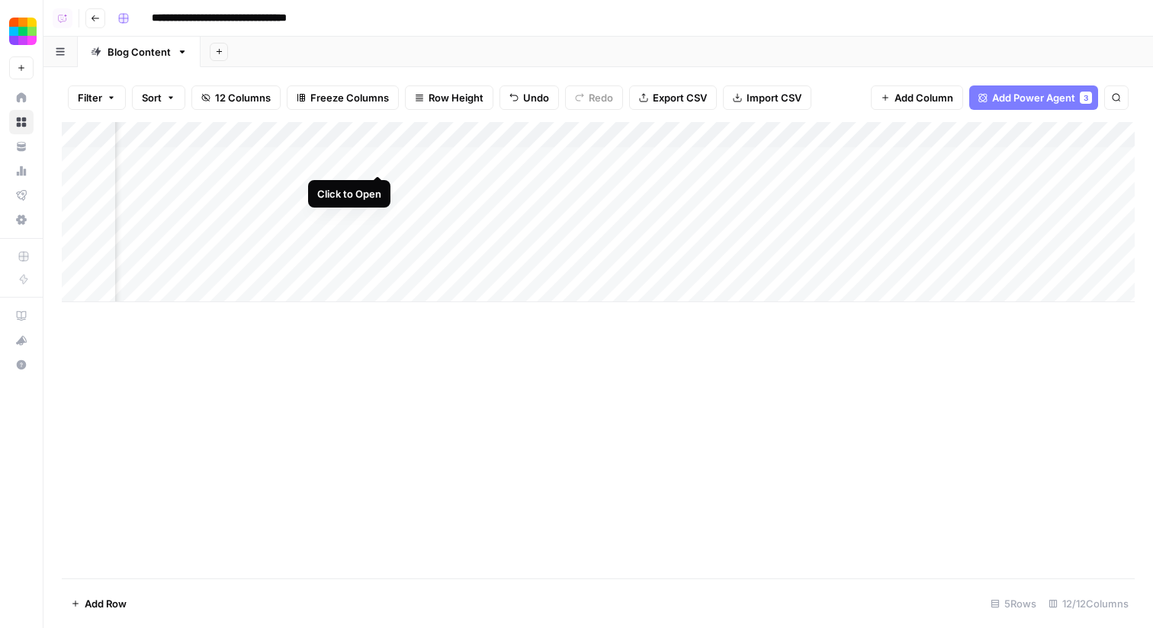
click at [381, 160] on div "Add Column" at bounding box center [598, 212] width 1073 height 180
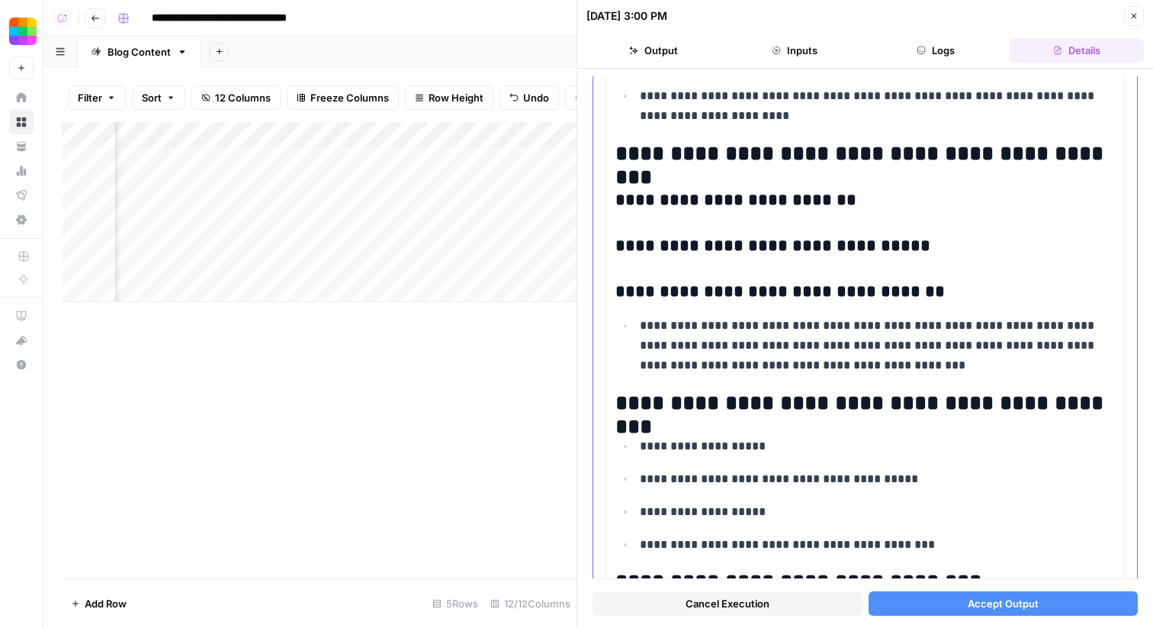
scroll to position [260, 0]
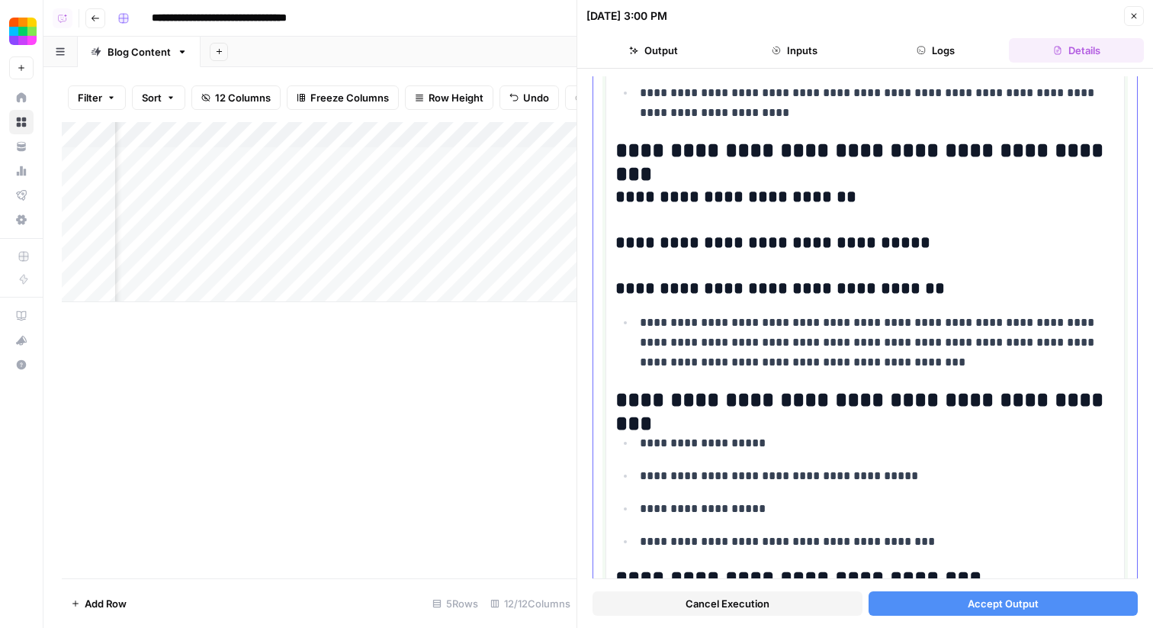
click at [938, 249] on h3 "**********" at bounding box center [866, 243] width 500 height 21
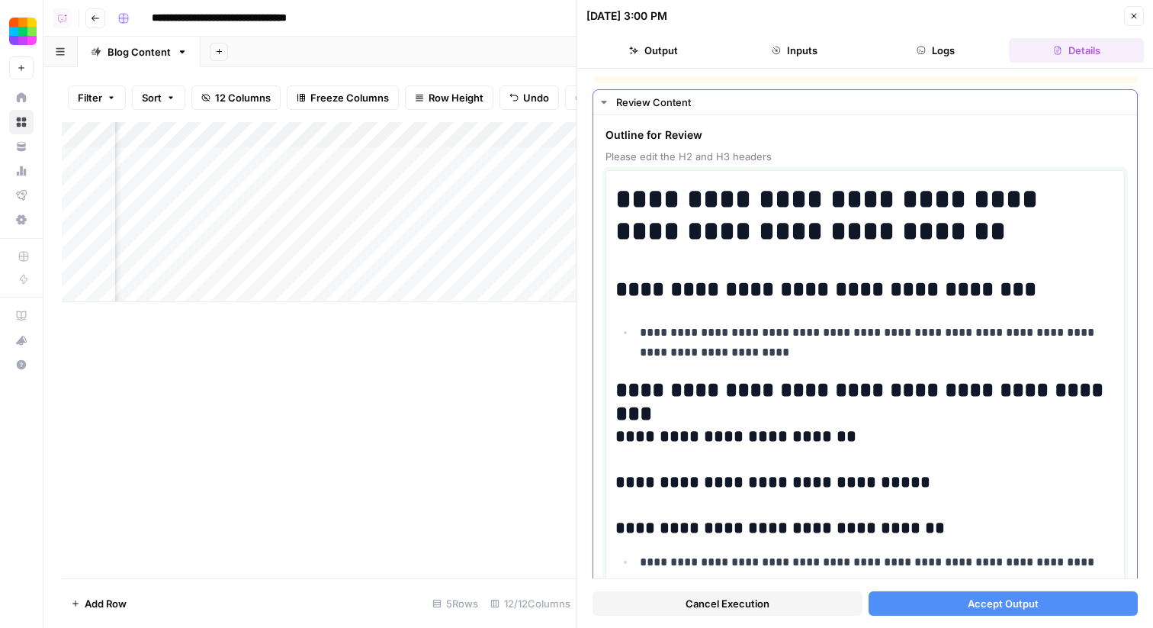
scroll to position [0, 0]
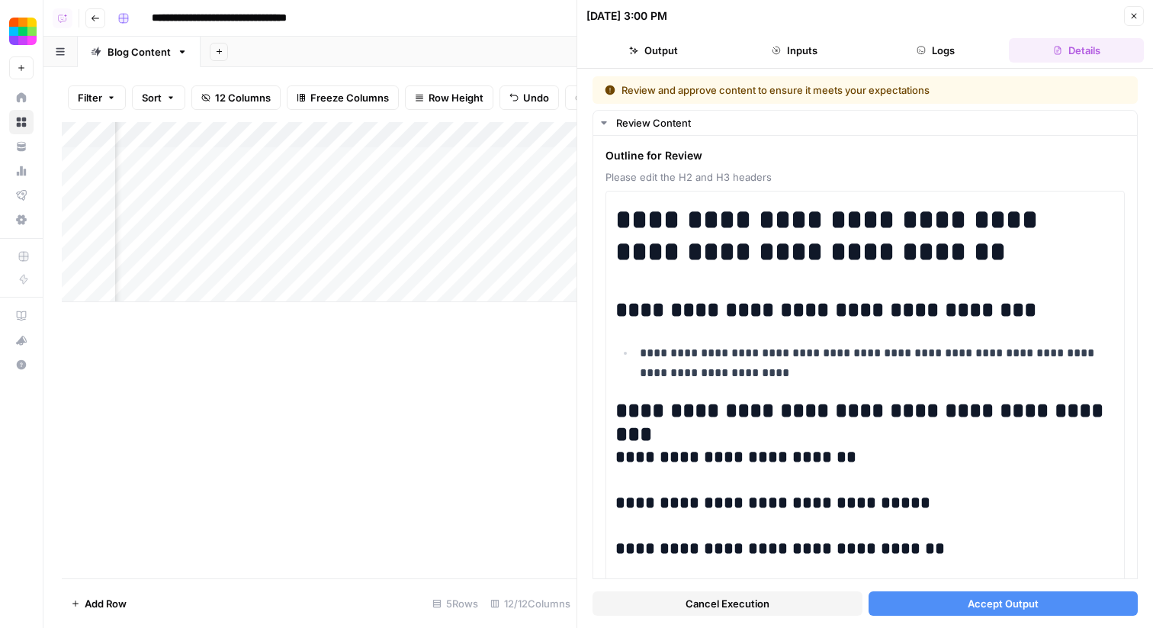
click at [923, 599] on button "Accept Output" at bounding box center [1004, 603] width 270 height 24
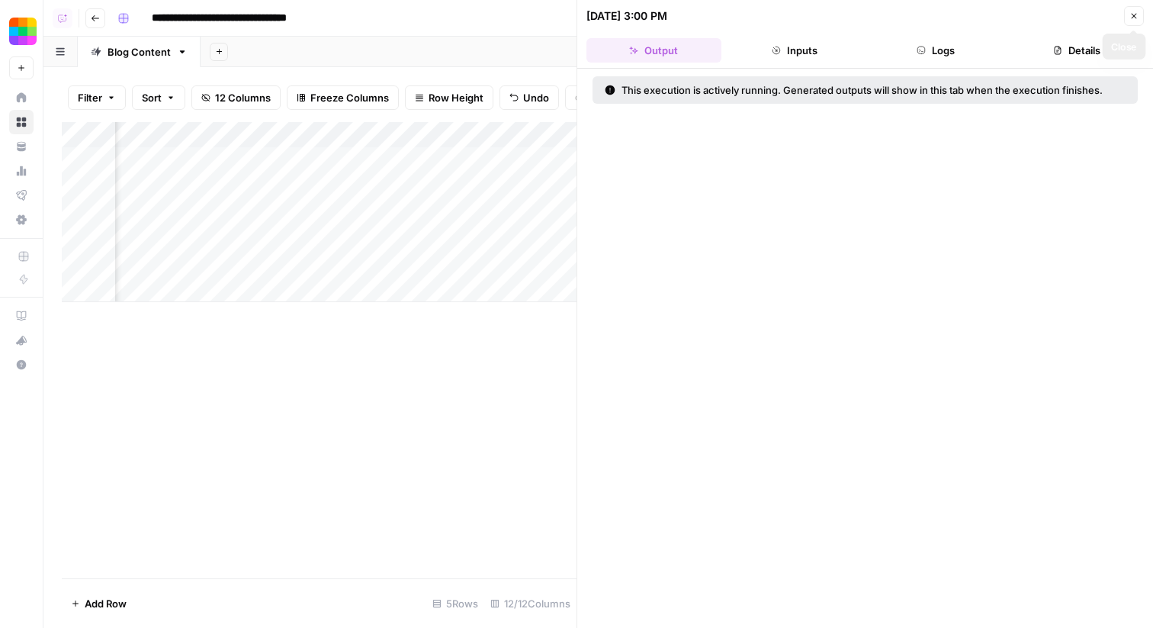
click at [1132, 15] on icon "button" at bounding box center [1134, 15] width 9 height 9
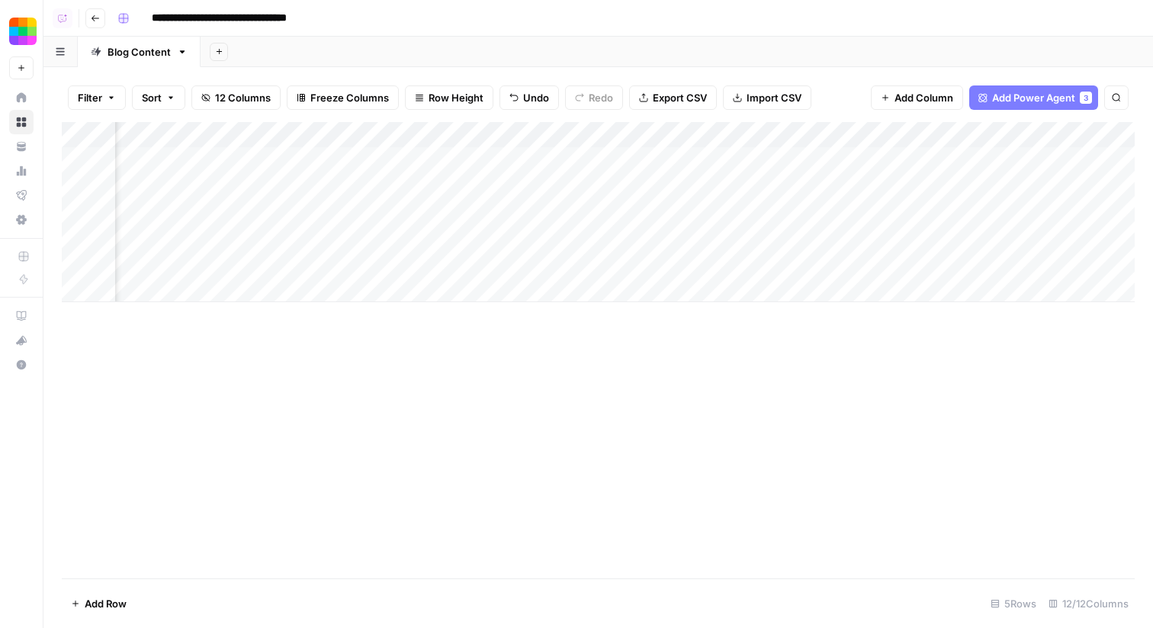
click at [496, 183] on div "Add Column" at bounding box center [598, 212] width 1073 height 180
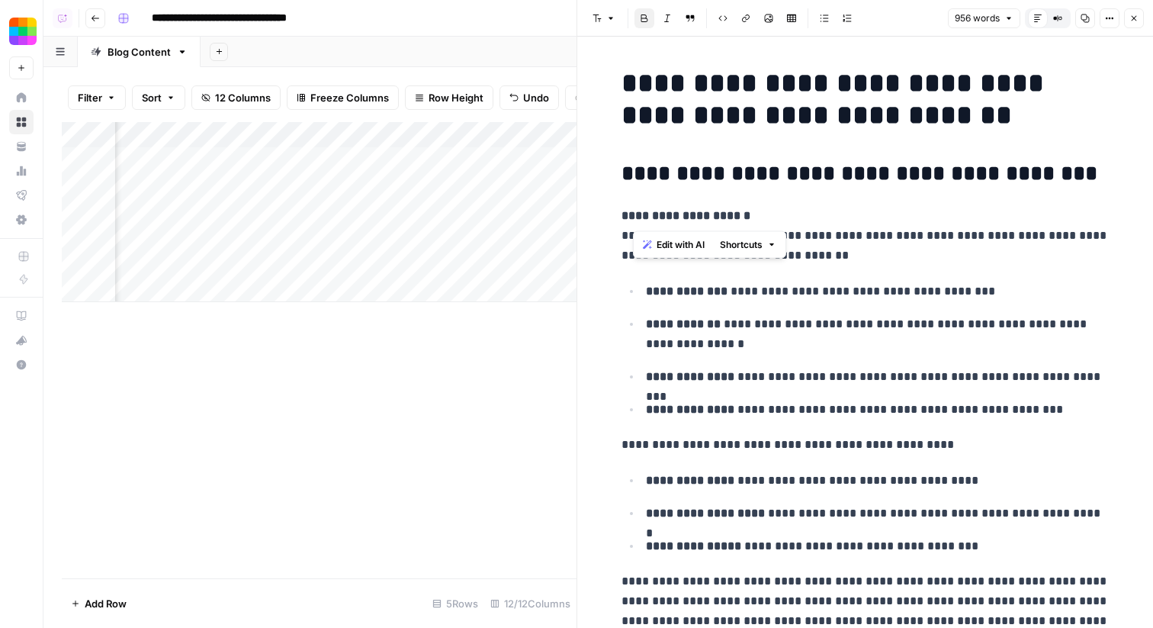
drag, startPoint x: 741, startPoint y: 213, endPoint x: 600, endPoint y: 213, distance: 141.1
click at [844, 259] on p "**********" at bounding box center [866, 236] width 488 height 60
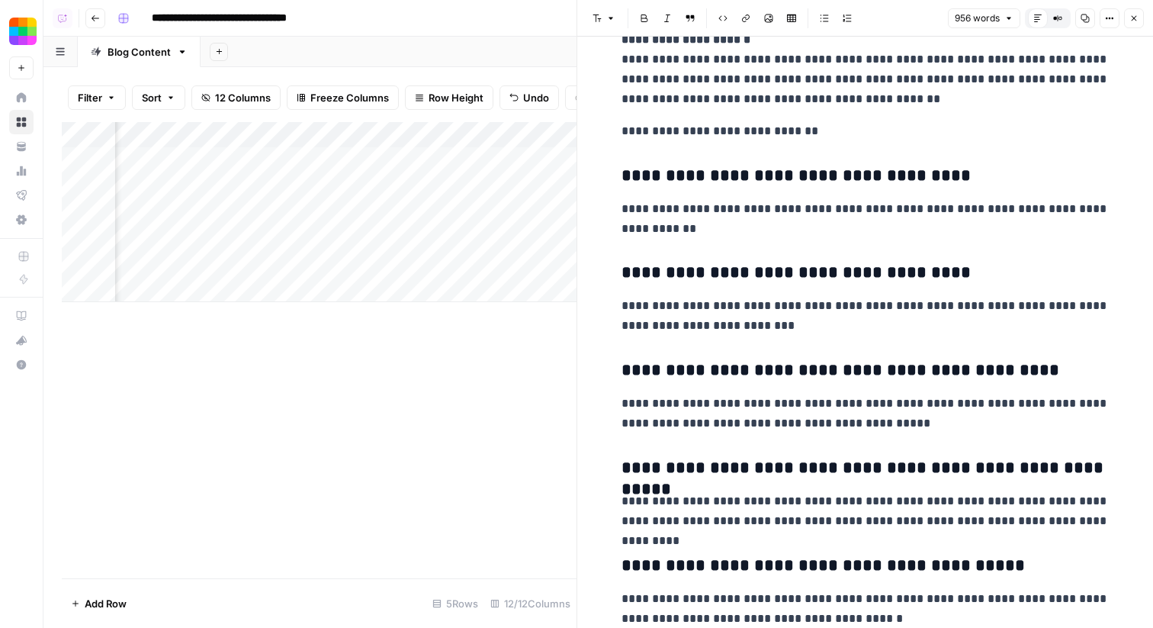
scroll to position [737, 0]
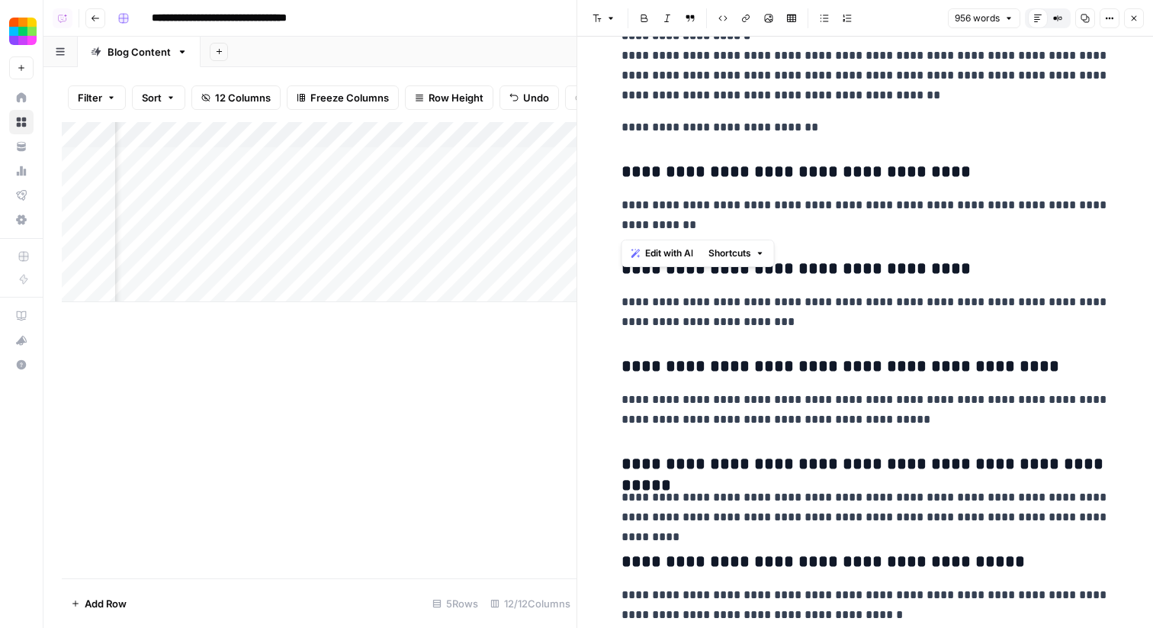
drag, startPoint x: 683, startPoint y: 230, endPoint x: 620, endPoint y: 201, distance: 68.9
click at [786, 304] on p "**********" at bounding box center [866, 312] width 488 height 40
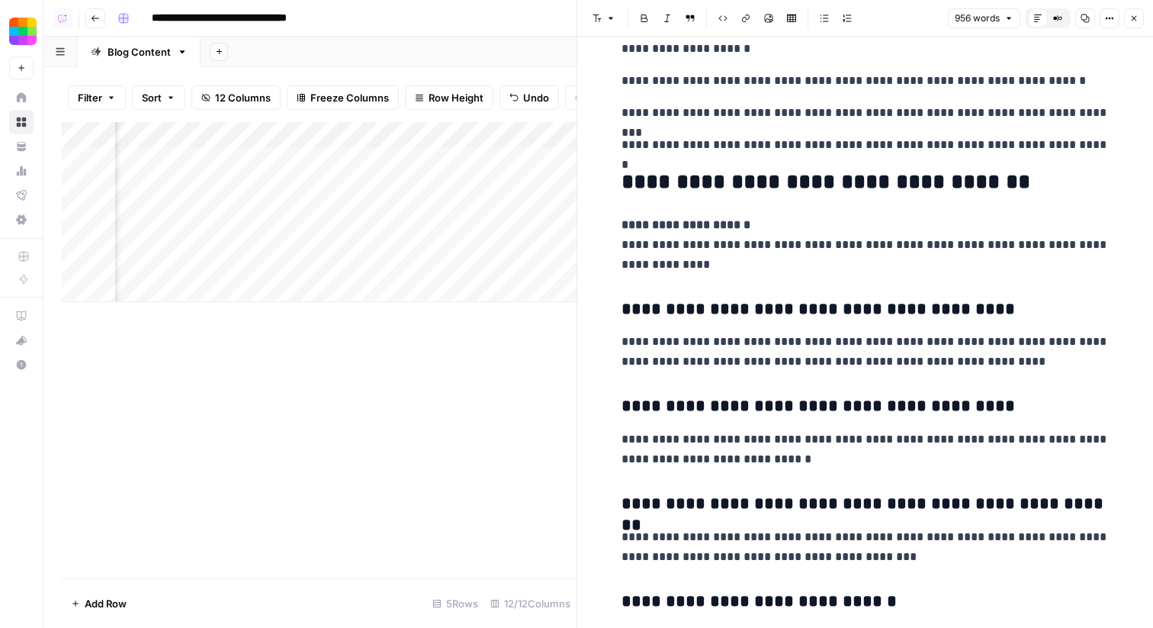
scroll to position [2256, 0]
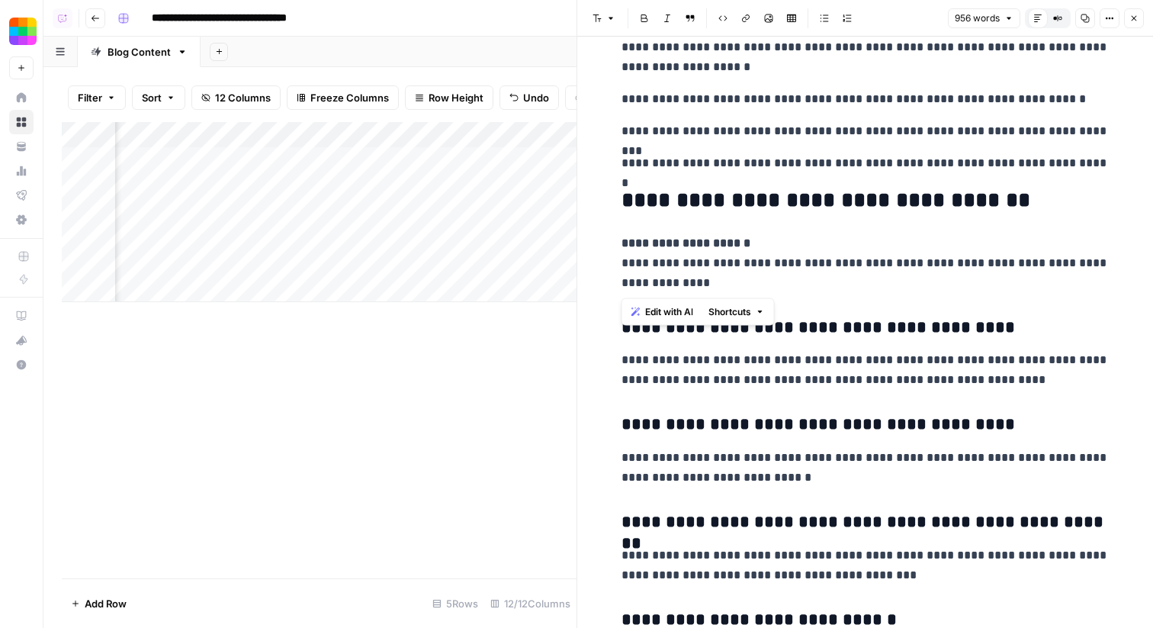
drag, startPoint x: 690, startPoint y: 286, endPoint x: 621, endPoint y: 262, distance: 73.6
click at [622, 261] on p "**********" at bounding box center [866, 263] width 488 height 60
click at [686, 265] on p "**********" at bounding box center [866, 263] width 488 height 60
click at [1138, 10] on button "Close" at bounding box center [1134, 18] width 20 height 20
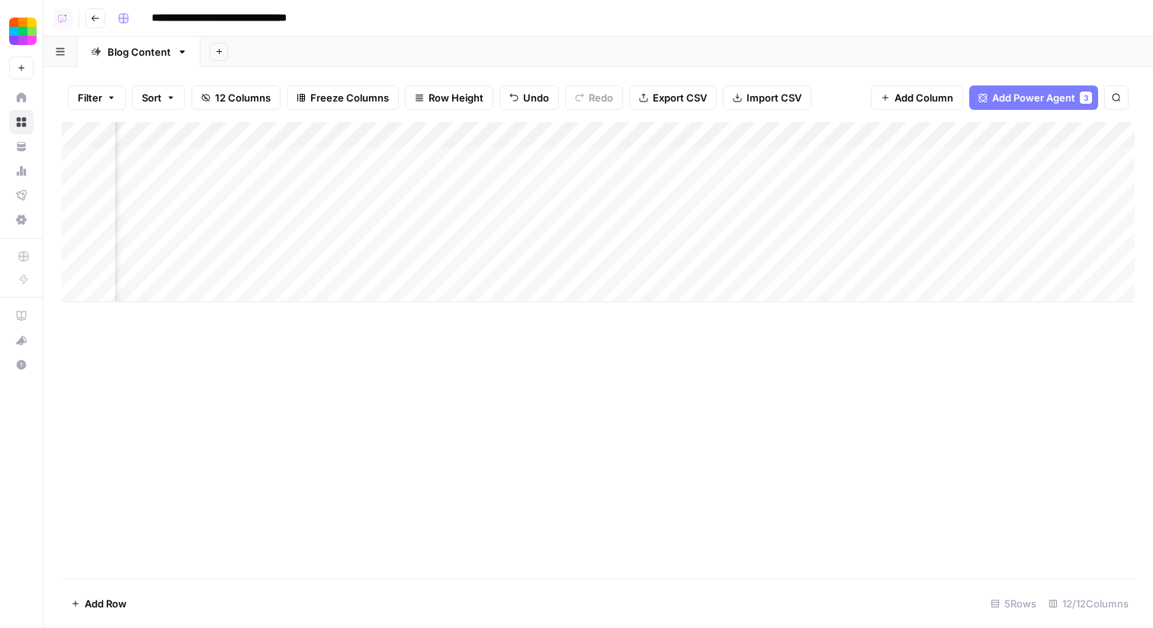
scroll to position [0, 612]
click at [844, 211] on div "Add Column" at bounding box center [598, 212] width 1073 height 180
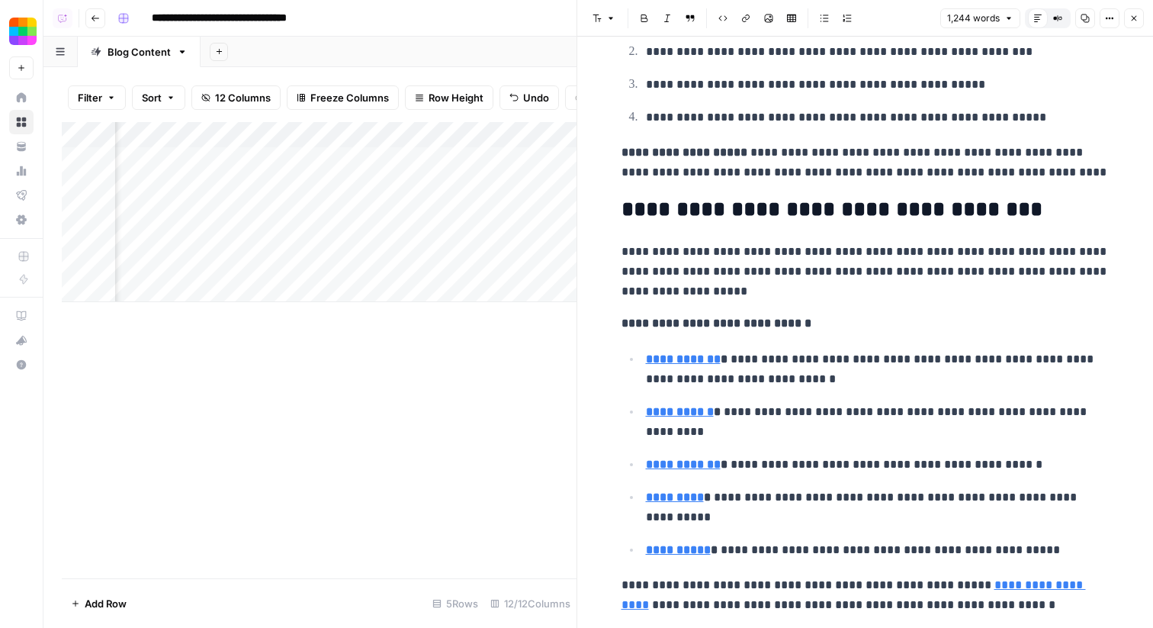
scroll to position [3054, 0]
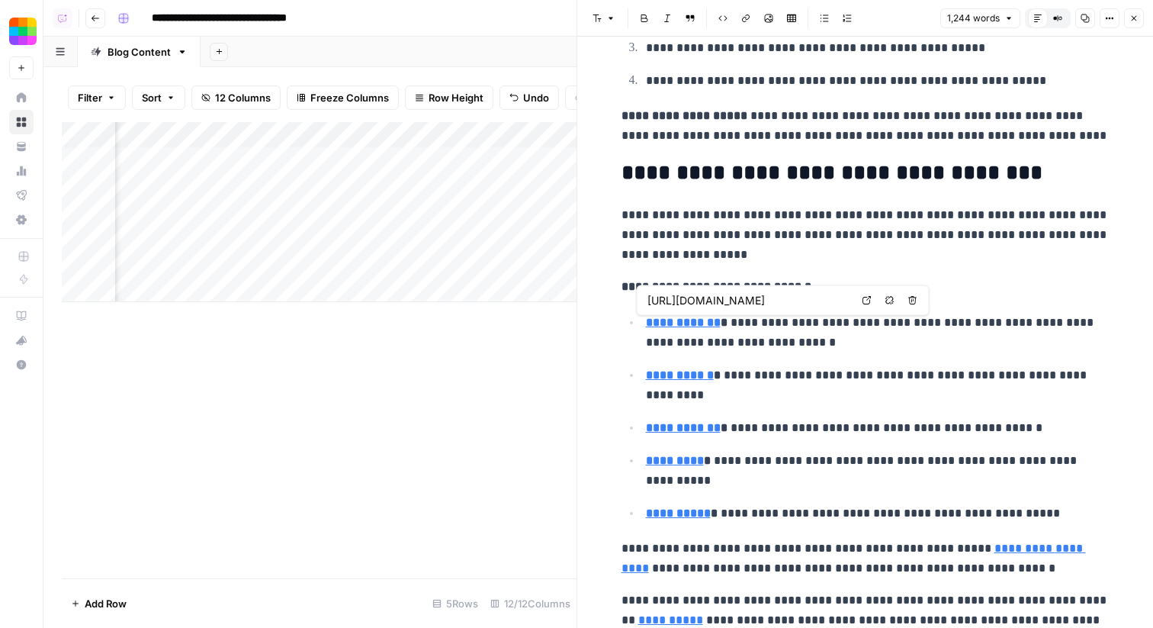
type input "https://smallpdf.com/flatten-pdf"
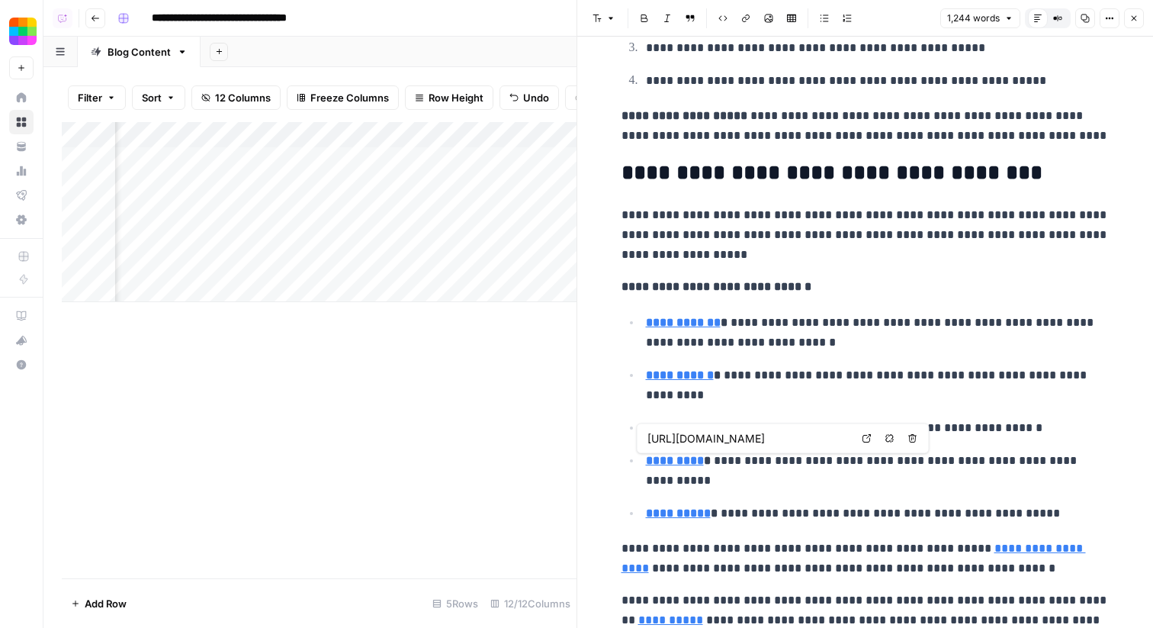
type input "https://smallpdf.com/view-pdf"
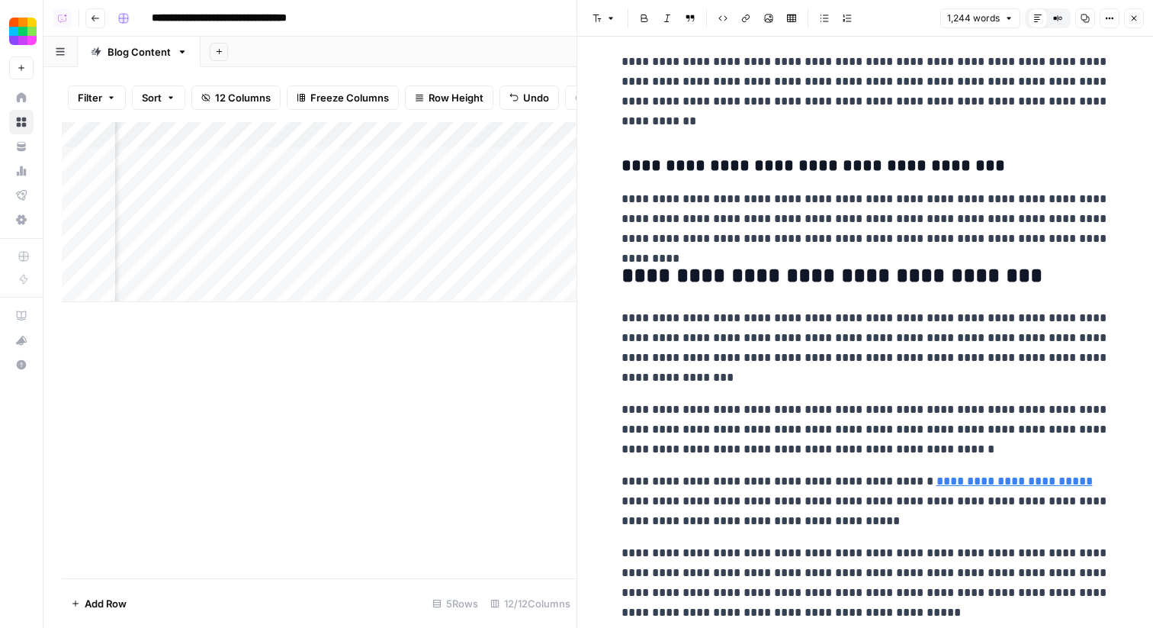
scroll to position [4026, 0]
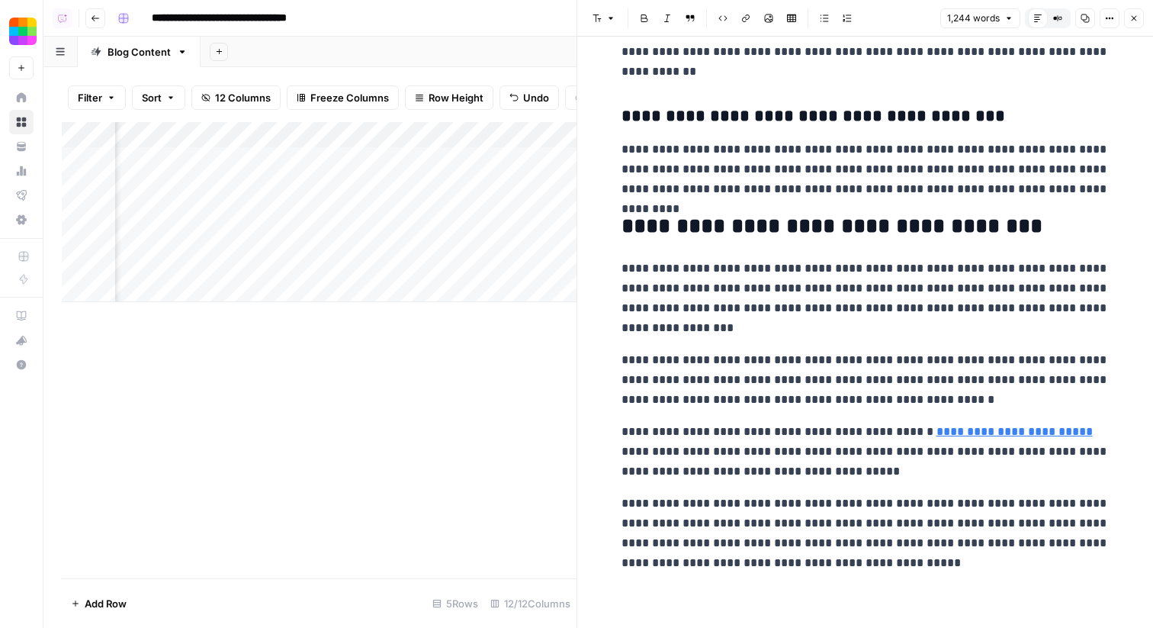
click at [864, 324] on p "**********" at bounding box center [866, 298] width 488 height 79
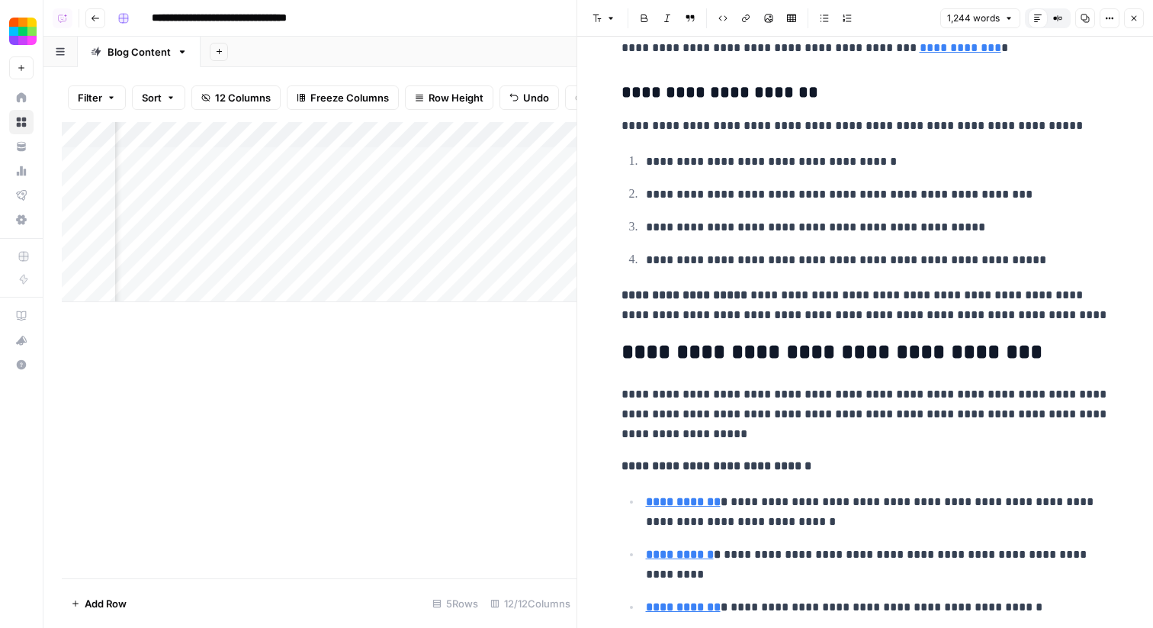
scroll to position [2874, 0]
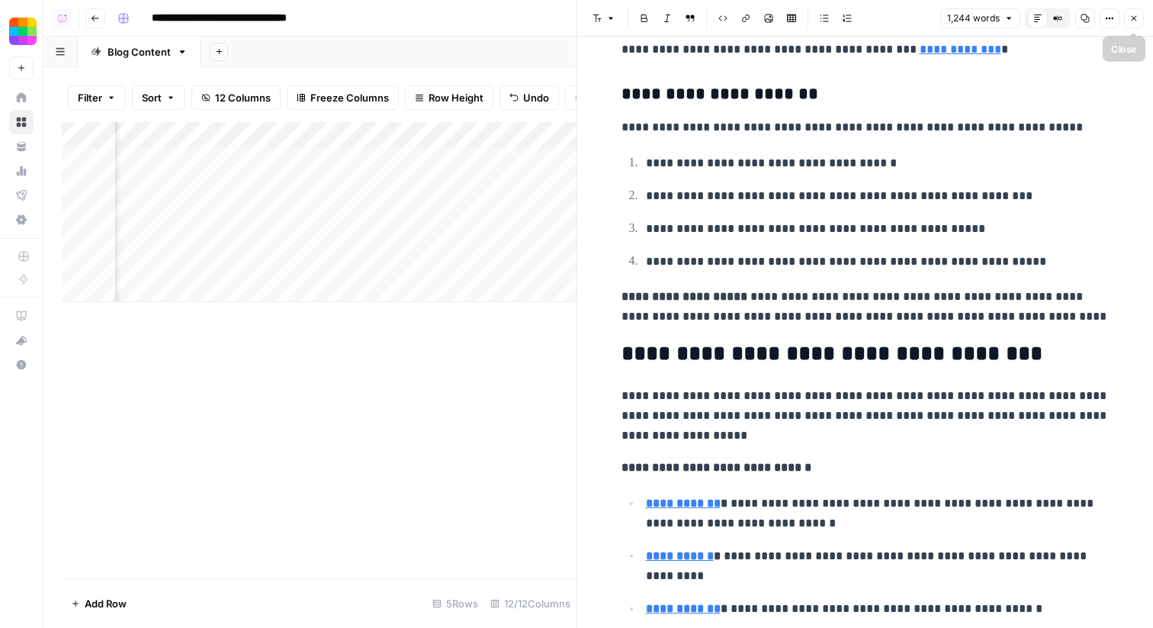
click at [1138, 16] on icon "button" at bounding box center [1134, 18] width 9 height 9
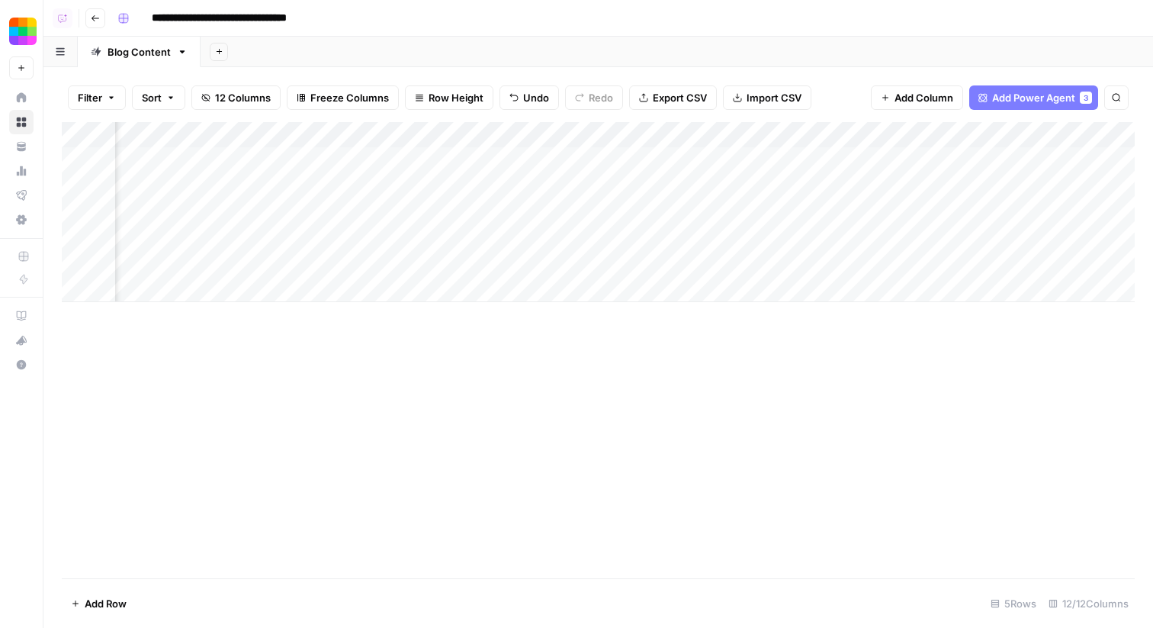
click at [637, 132] on div "Add Column" at bounding box center [598, 212] width 1073 height 180
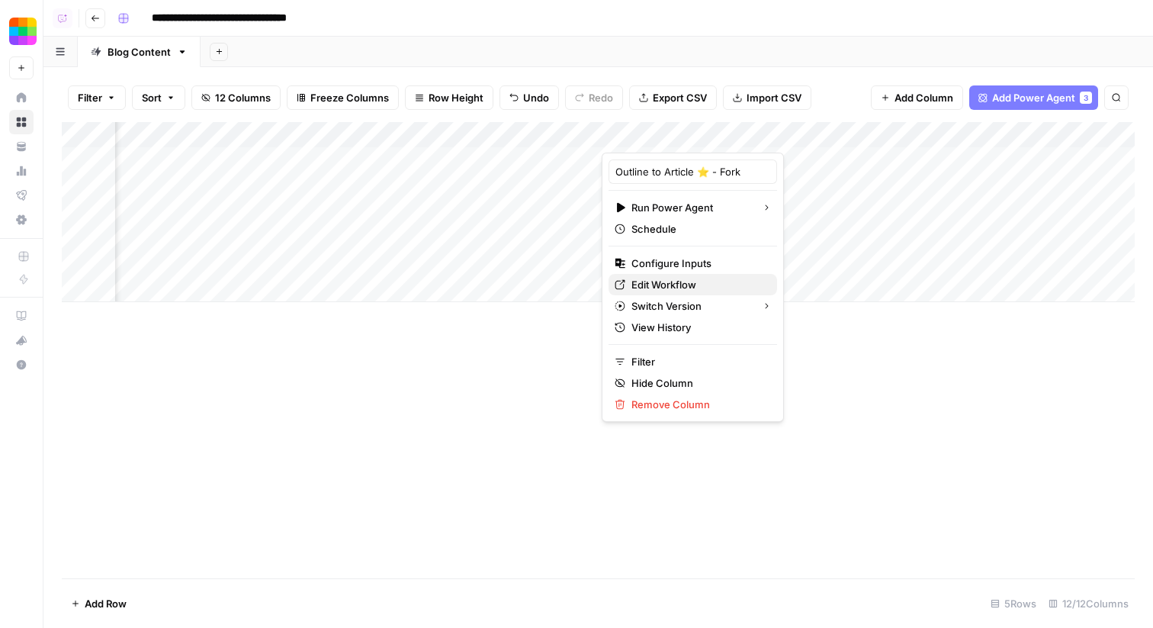
click at [669, 286] on span "Edit Workflow" at bounding box center [698, 284] width 133 height 15
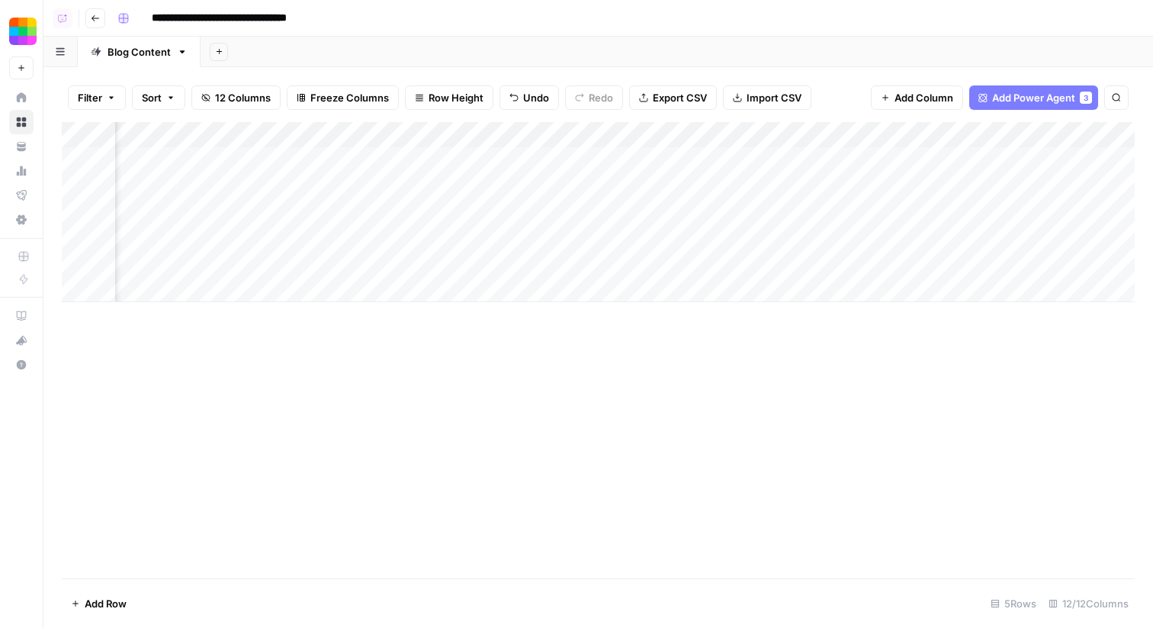
click at [839, 158] on div "Add Column" at bounding box center [598, 212] width 1073 height 180
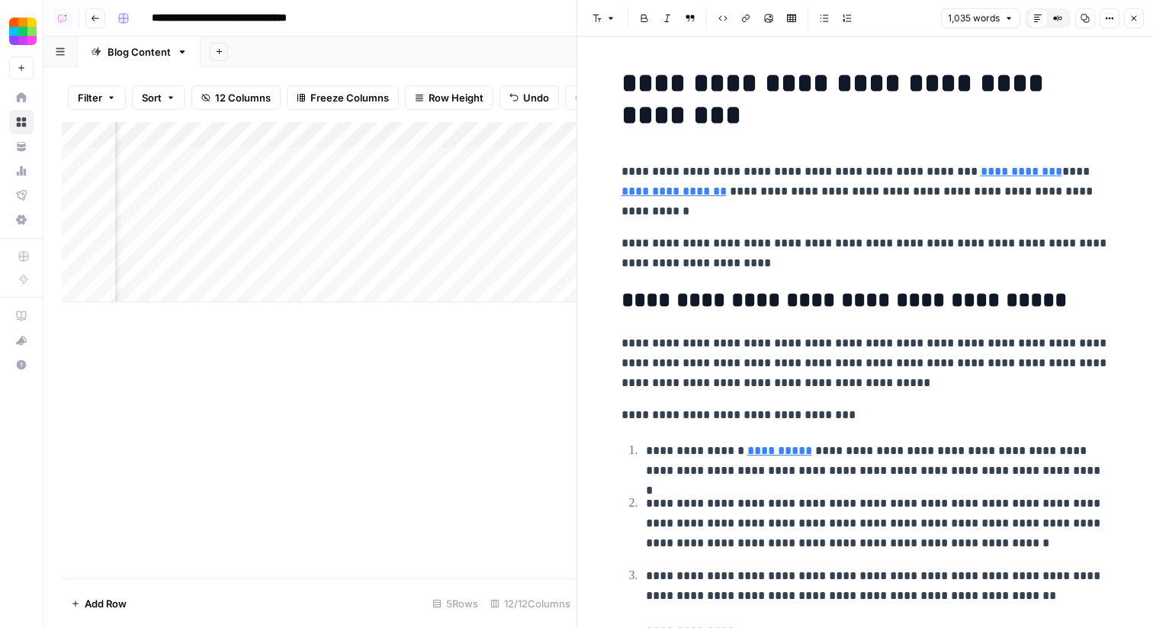
click at [1136, 19] on icon "button" at bounding box center [1134, 18] width 9 height 9
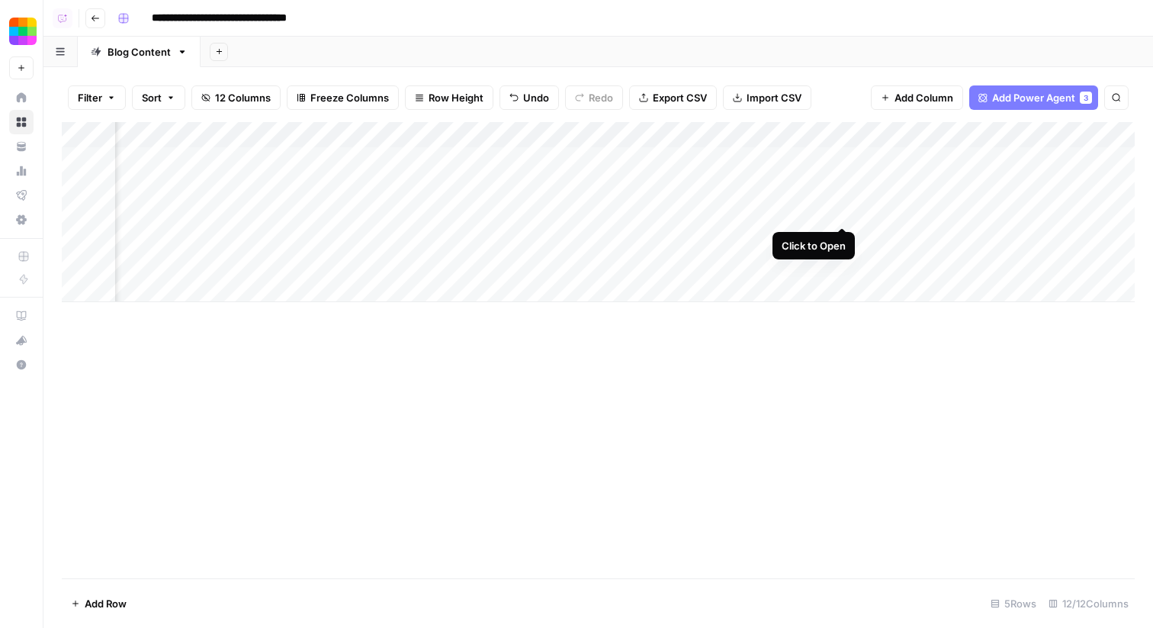
click at [839, 208] on div "Add Column" at bounding box center [598, 212] width 1073 height 180
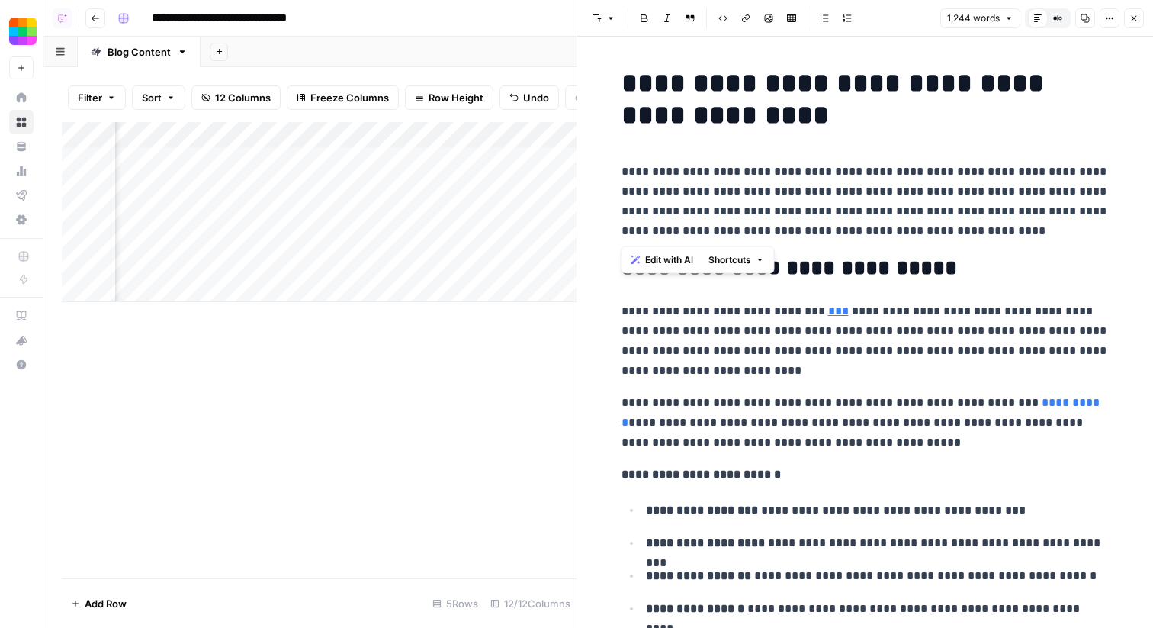
drag, startPoint x: 1013, startPoint y: 231, endPoint x: 613, endPoint y: 166, distance: 405.7
click at [744, 200] on p "**********" at bounding box center [866, 201] width 488 height 79
click at [999, 227] on p "**********" at bounding box center [866, 201] width 488 height 79
click at [1130, 21] on icon "button" at bounding box center [1134, 18] width 9 height 9
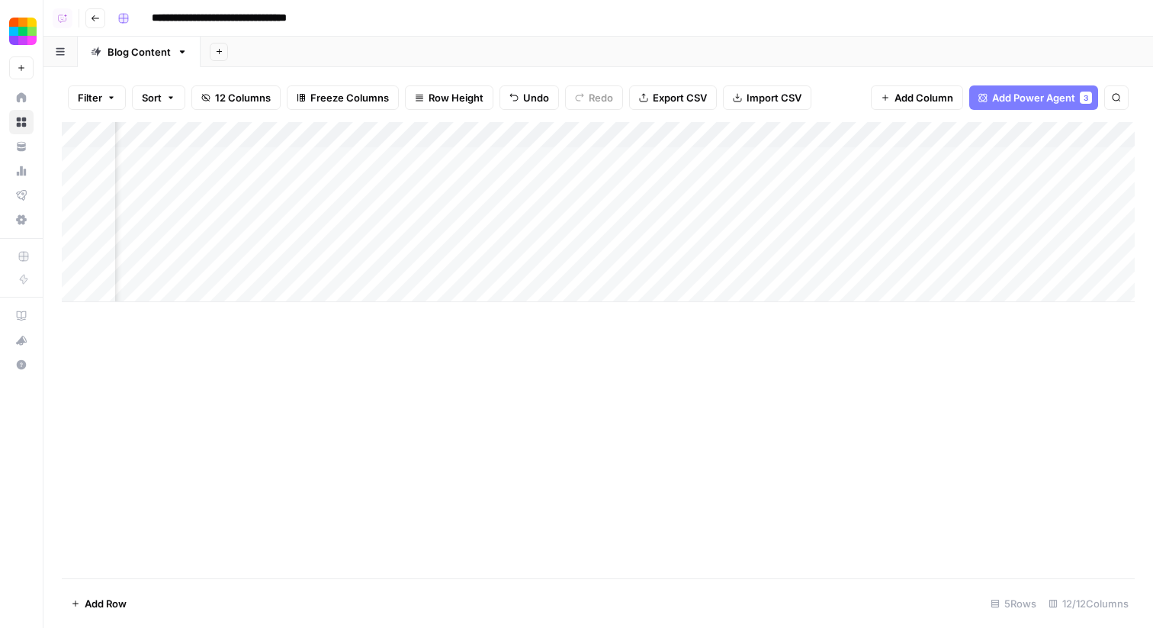
scroll to position [0, 713]
click at [1093, 137] on span "Add Column" at bounding box center [1099, 135] width 53 height 14
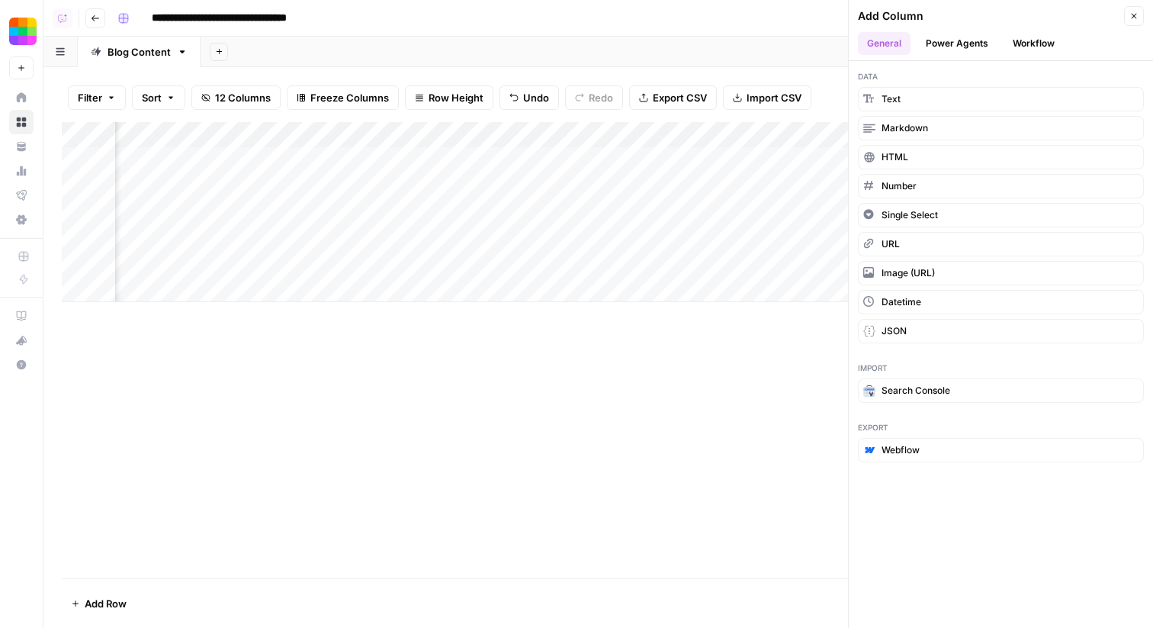
click at [1039, 43] on button "Workflow" at bounding box center [1034, 43] width 60 height 23
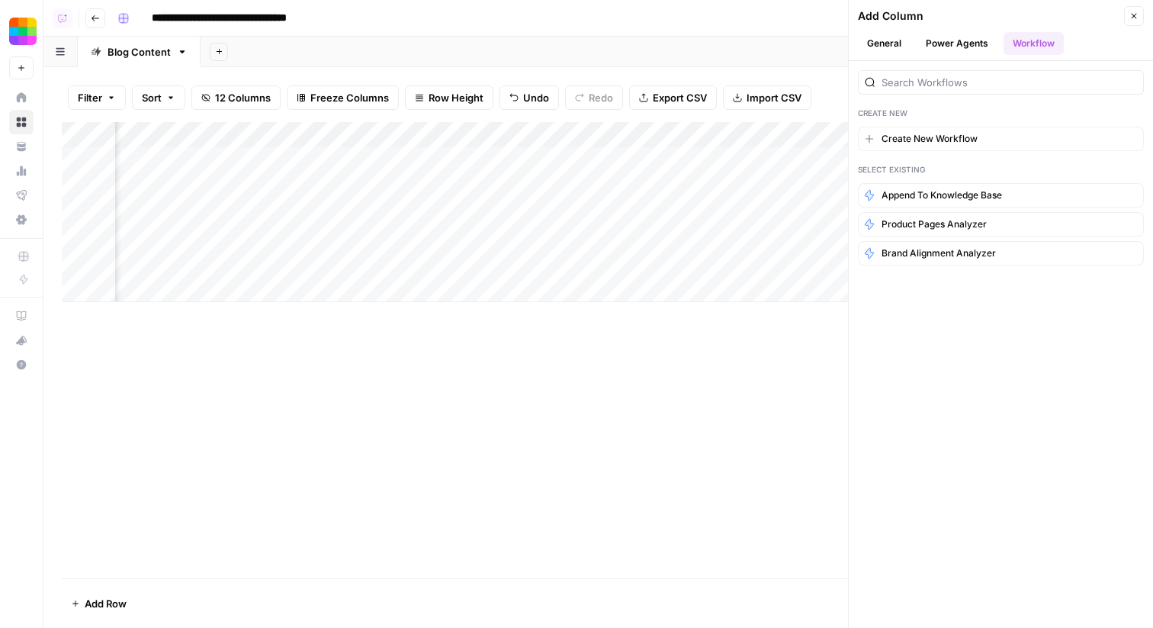
click at [890, 47] on button "General" at bounding box center [884, 43] width 53 height 23
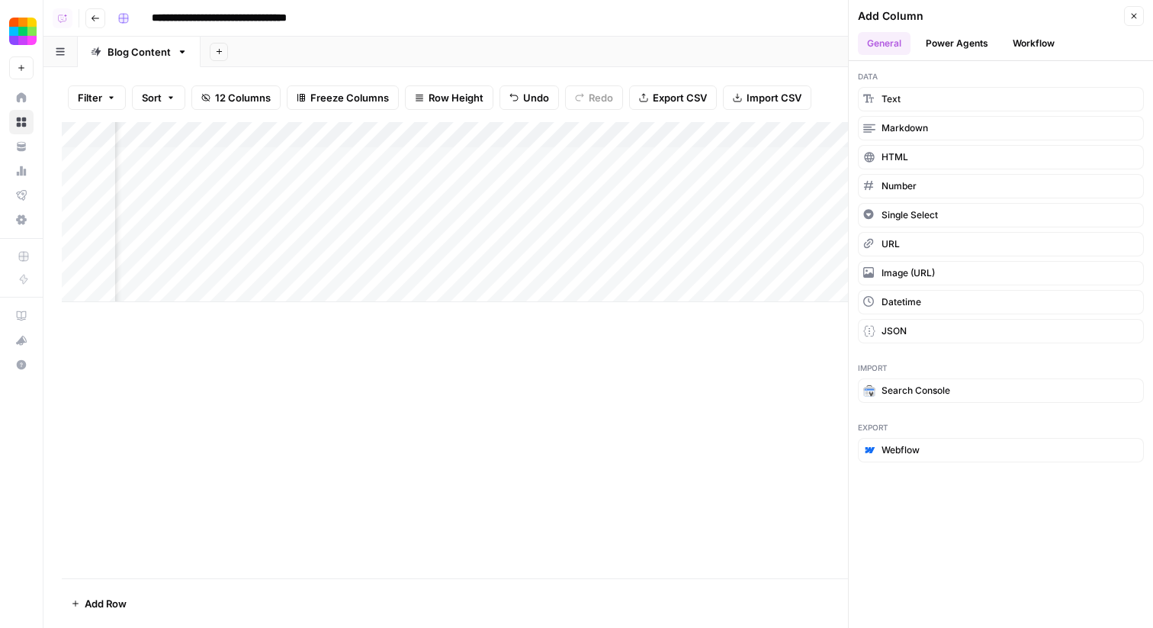
click at [1028, 45] on button "Workflow" at bounding box center [1034, 43] width 60 height 23
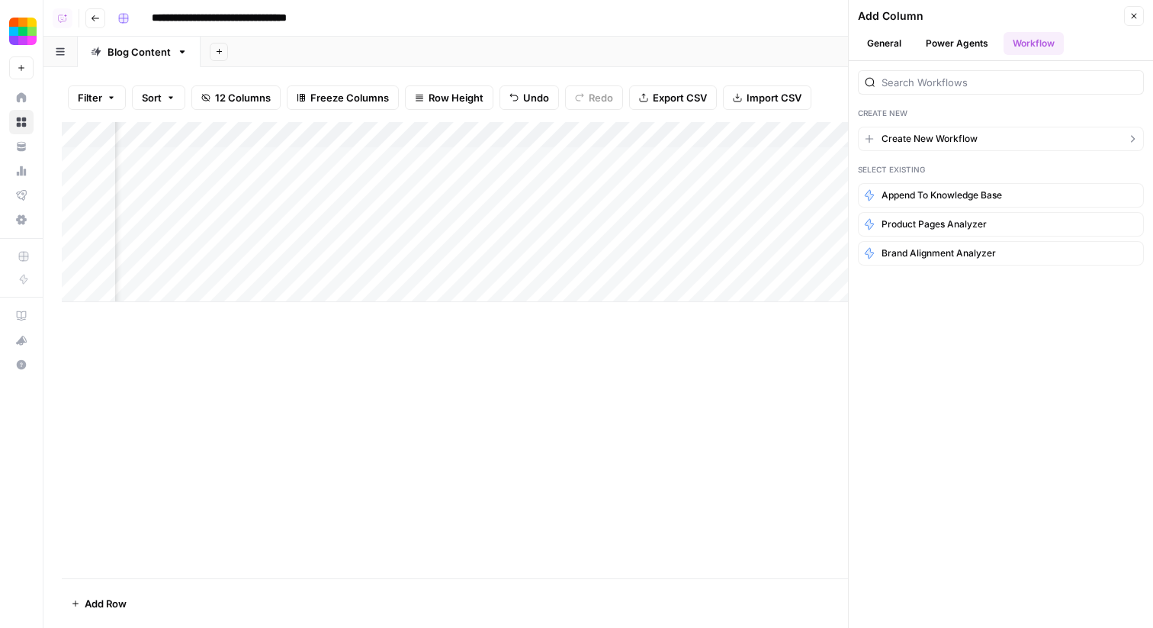
click at [896, 138] on span "Create New Workflow" at bounding box center [930, 139] width 96 height 14
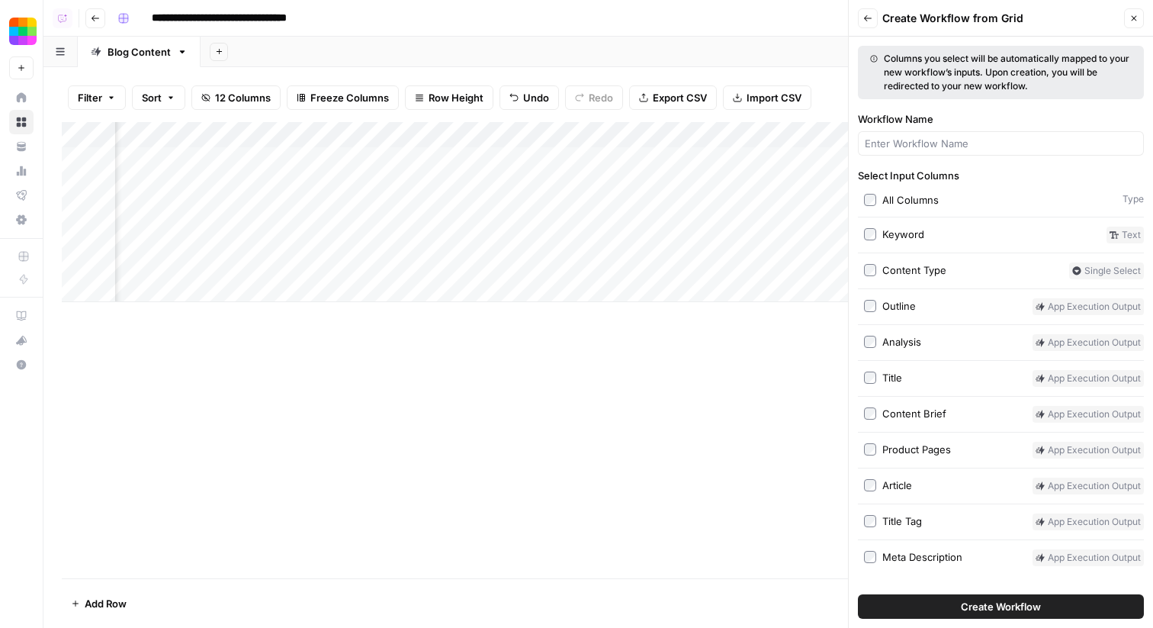
click at [949, 599] on button "Create Workflow" at bounding box center [1001, 606] width 286 height 24
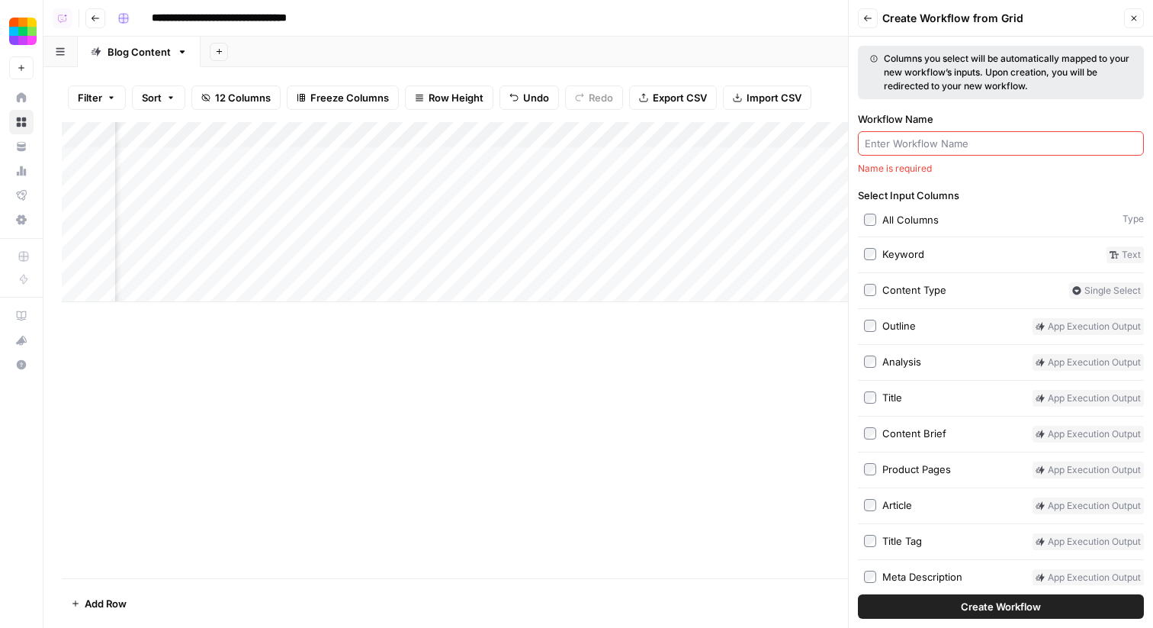
click at [949, 145] on input "Workflow Name" at bounding box center [1001, 143] width 272 height 15
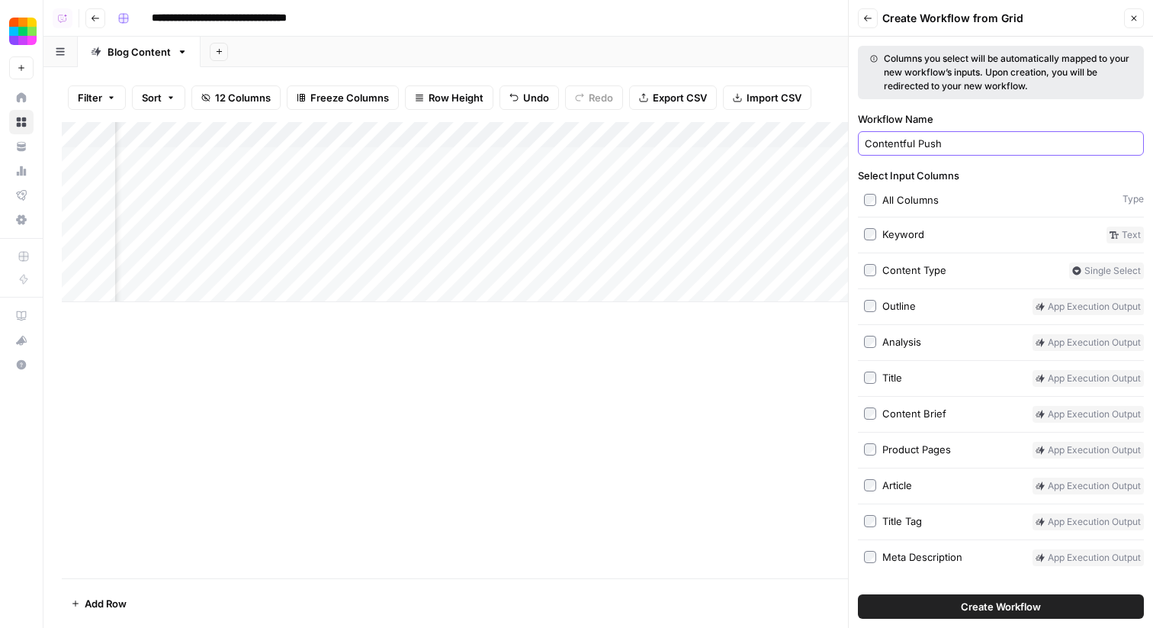
type input "Contentful Push"
click at [938, 607] on button "Create Workflow" at bounding box center [1001, 606] width 286 height 24
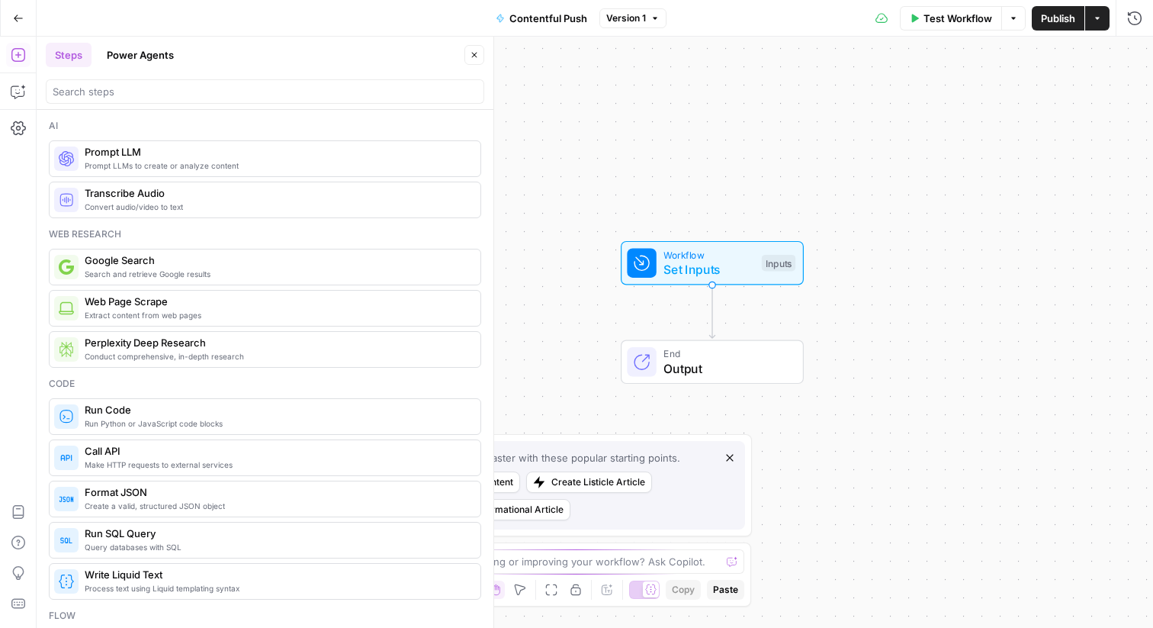
drag, startPoint x: 595, startPoint y: 169, endPoint x: 717, endPoint y: 137, distance: 126.2
click at [716, 137] on div "Workflow Set Inputs Inputs End Output" at bounding box center [595, 332] width 1117 height 591
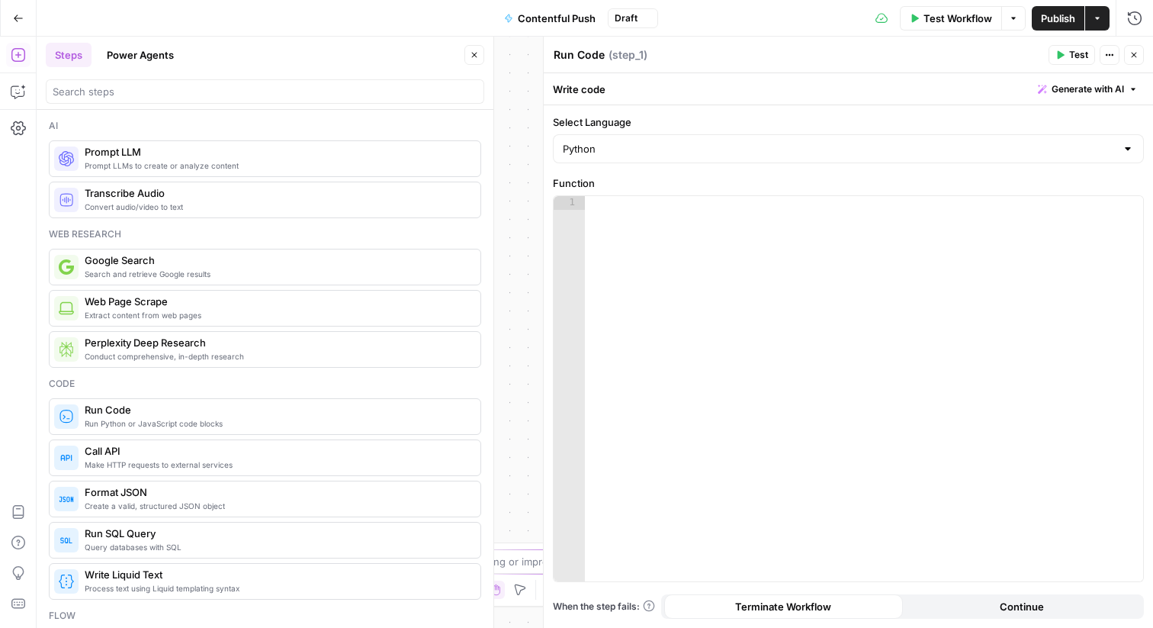
click at [1133, 59] on icon "button" at bounding box center [1134, 54] width 9 height 9
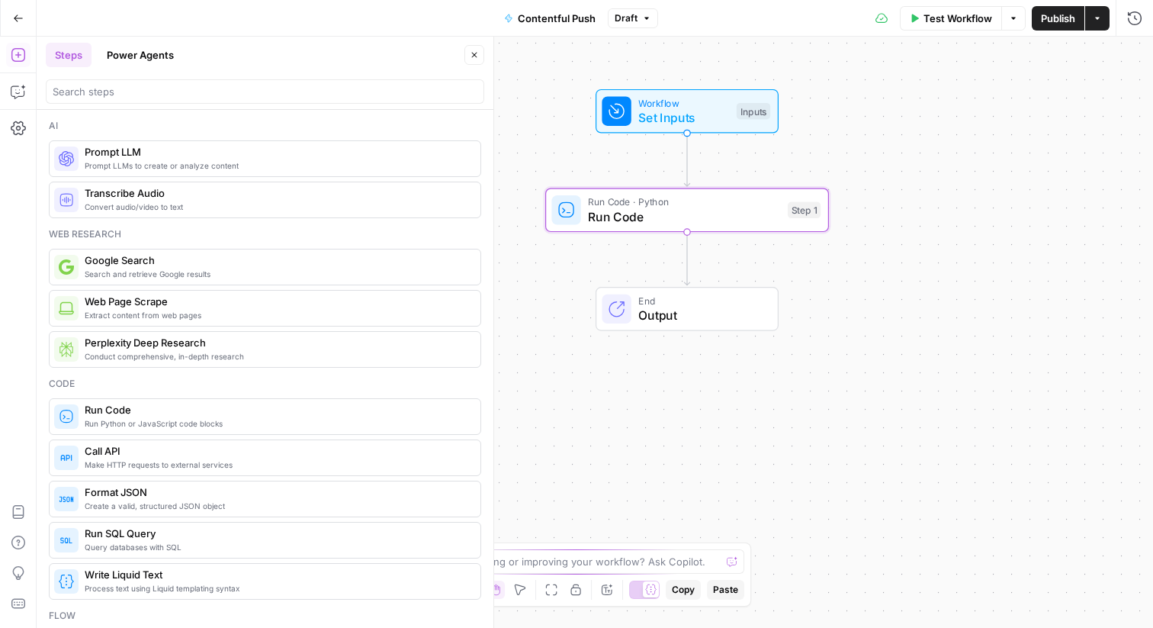
drag, startPoint x: 938, startPoint y: 368, endPoint x: 909, endPoint y: 228, distance: 142.6
click at [909, 228] on div "Workflow Set Inputs Inputs Run Code · Python Run Code Step 1 End Output" at bounding box center [595, 332] width 1117 height 591
click at [281, 91] on input "search" at bounding box center [265, 91] width 425 height 15
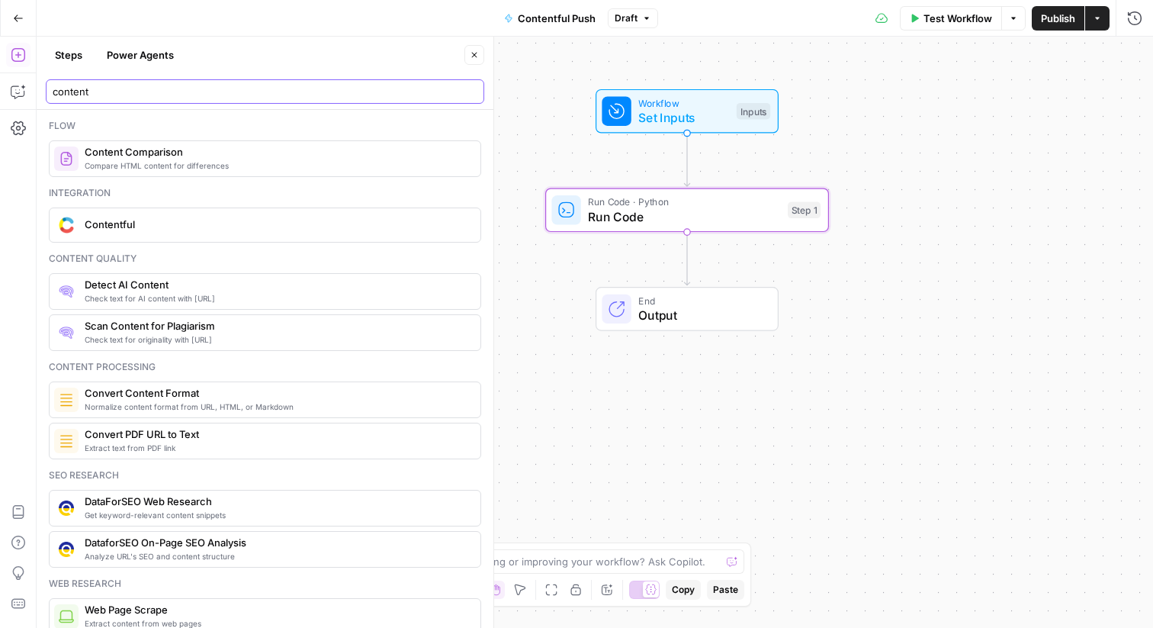
type input "content"
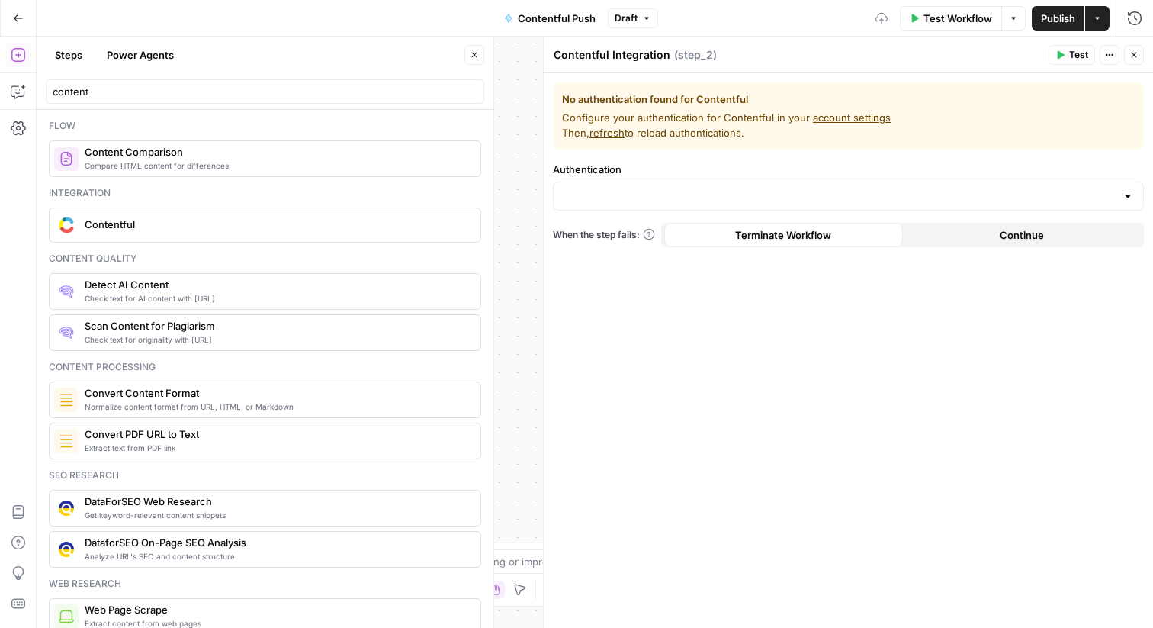
click at [471, 55] on icon "button" at bounding box center [474, 54] width 9 height 9
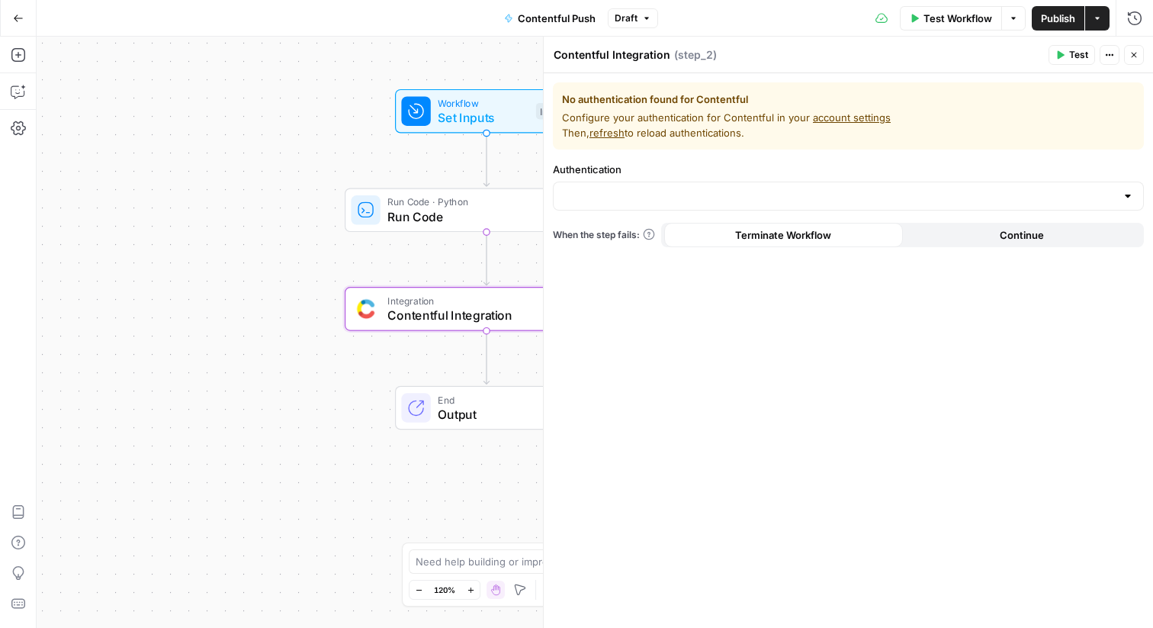
drag, startPoint x: 481, startPoint y: 301, endPoint x: 182, endPoint y: 301, distance: 299.8
click at [182, 301] on div "Workflow Set Inputs Inputs Run Code · Python Run Code Step 1 Integration Conten…" at bounding box center [595, 332] width 1117 height 591
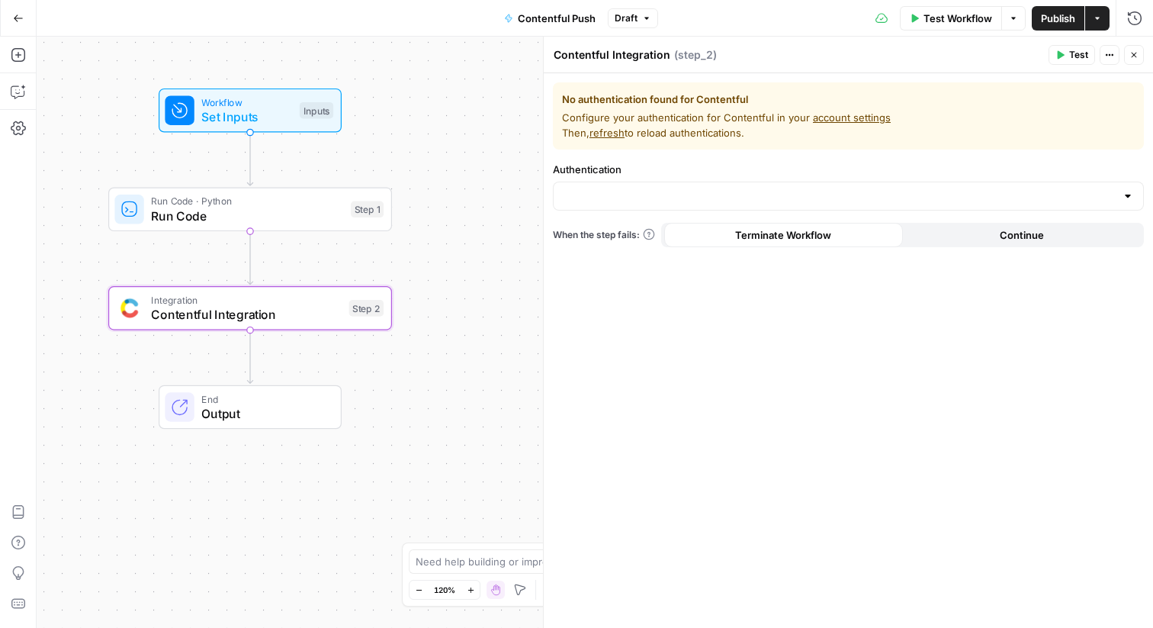
drag, startPoint x: 527, startPoint y: 132, endPoint x: 391, endPoint y: 130, distance: 135.8
click at [391, 130] on div "Workflow Set Inputs Inputs Run Code · Python Run Code Step 1 Integration Conten…" at bounding box center [595, 332] width 1117 height 591
click at [307, 211] on span "Run Code" at bounding box center [249, 214] width 192 height 18
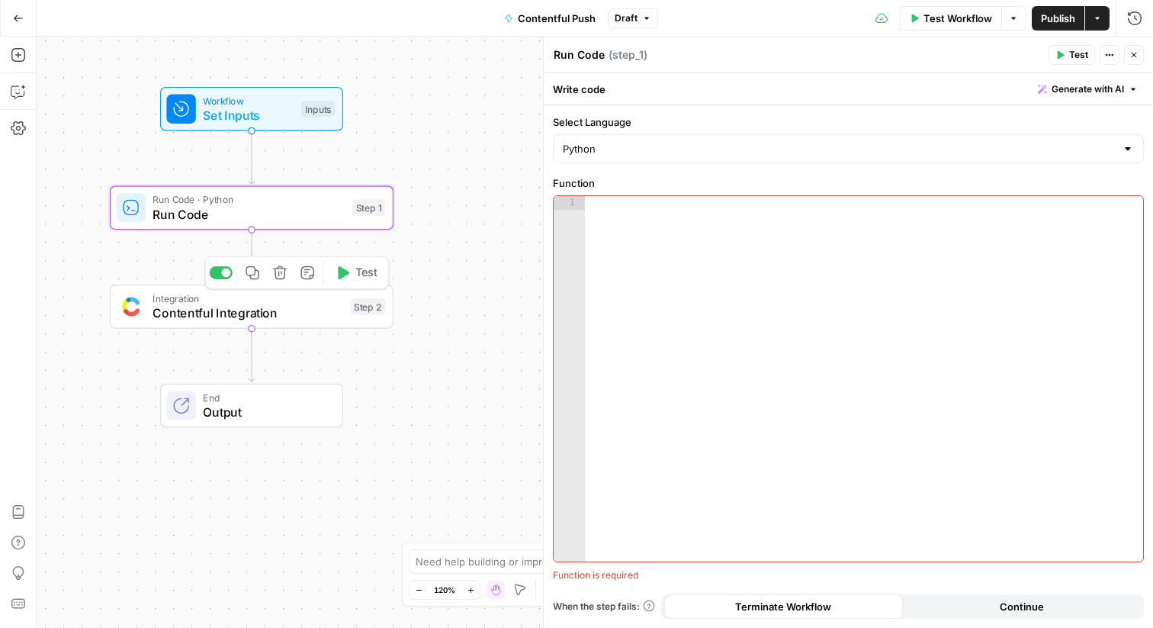
click at [315, 310] on span "Contentful Integration" at bounding box center [248, 313] width 191 height 18
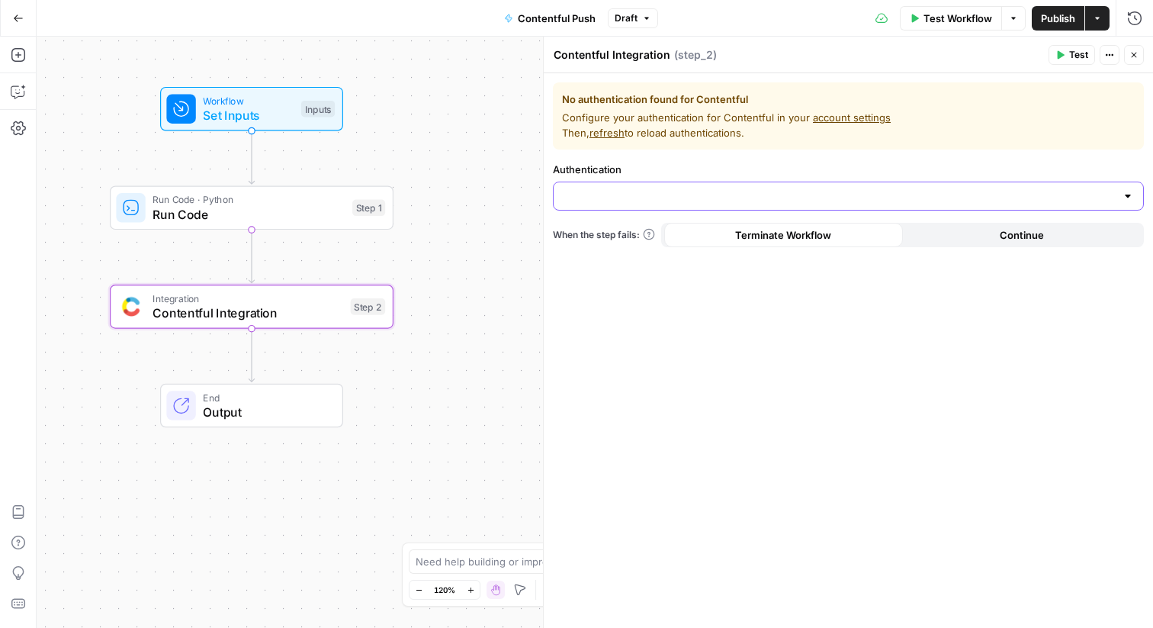
click at [701, 201] on input "Authentication" at bounding box center [839, 195] width 553 height 15
click at [668, 156] on div "No authentication found for Contentful Configure your authentication for Conten…" at bounding box center [849, 350] width 610 height 555
click at [1095, 20] on icon "button" at bounding box center [1097, 18] width 9 height 9
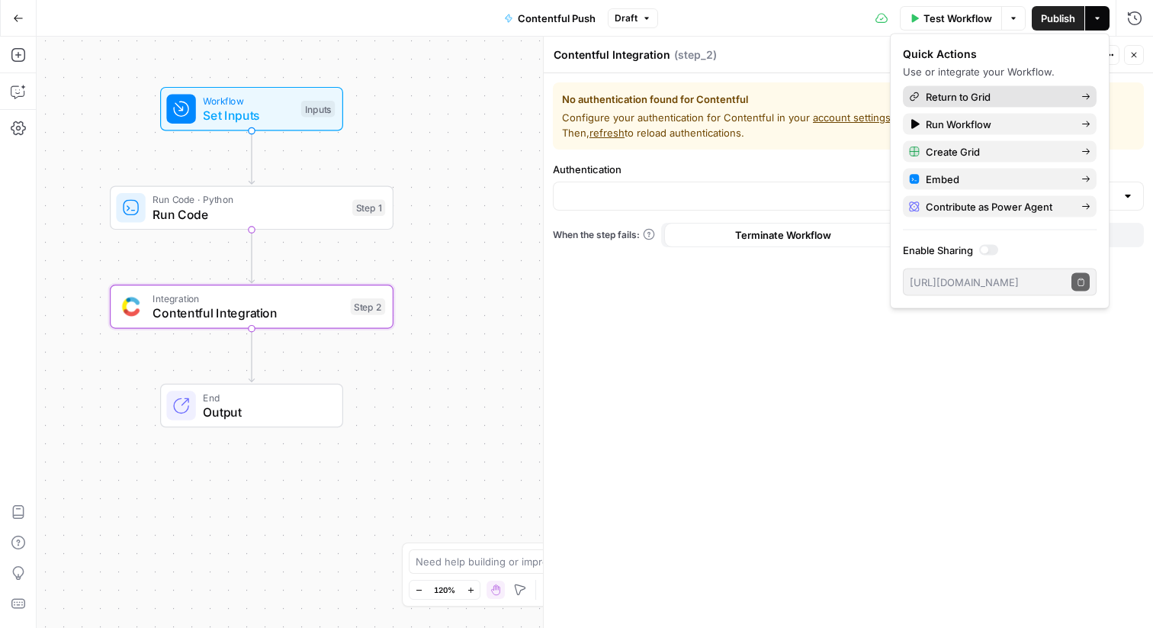
click at [1003, 97] on span "Return to Grid" at bounding box center [997, 96] width 143 height 15
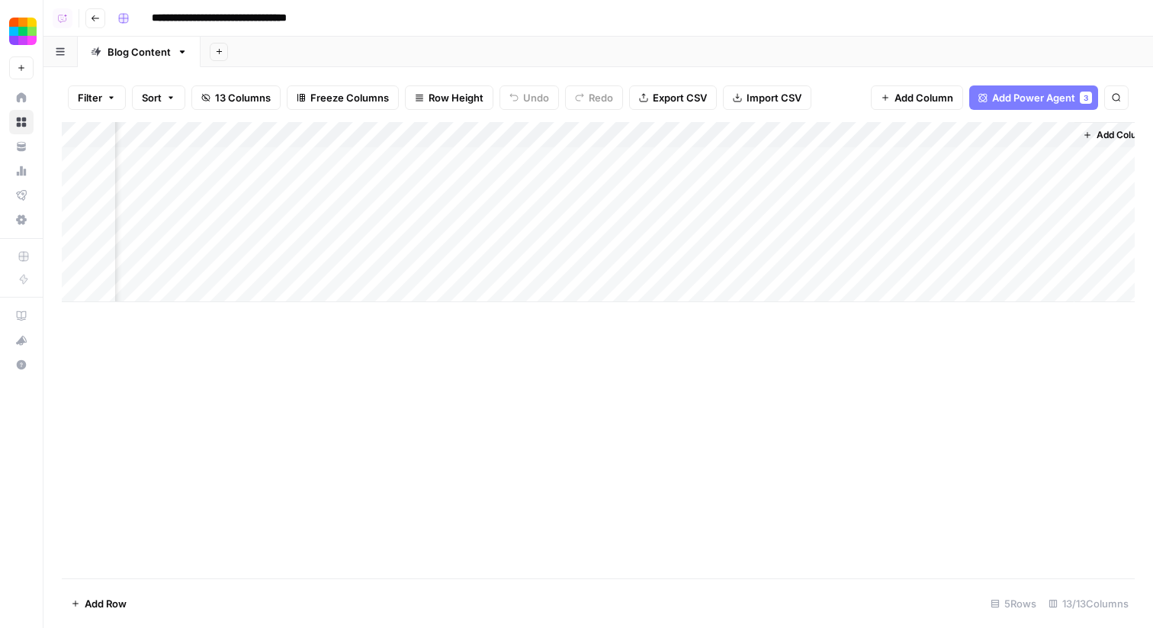
scroll to position [0, 851]
click at [604, 213] on div "Add Column" at bounding box center [598, 212] width 1073 height 180
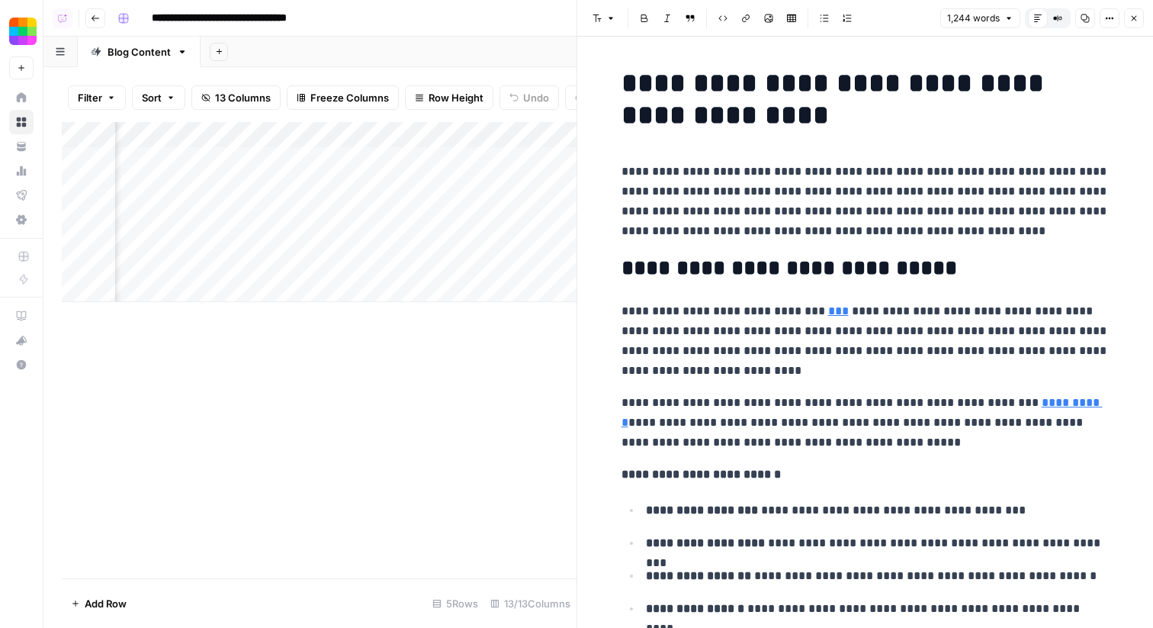
click at [1131, 21] on icon "button" at bounding box center [1134, 18] width 9 height 9
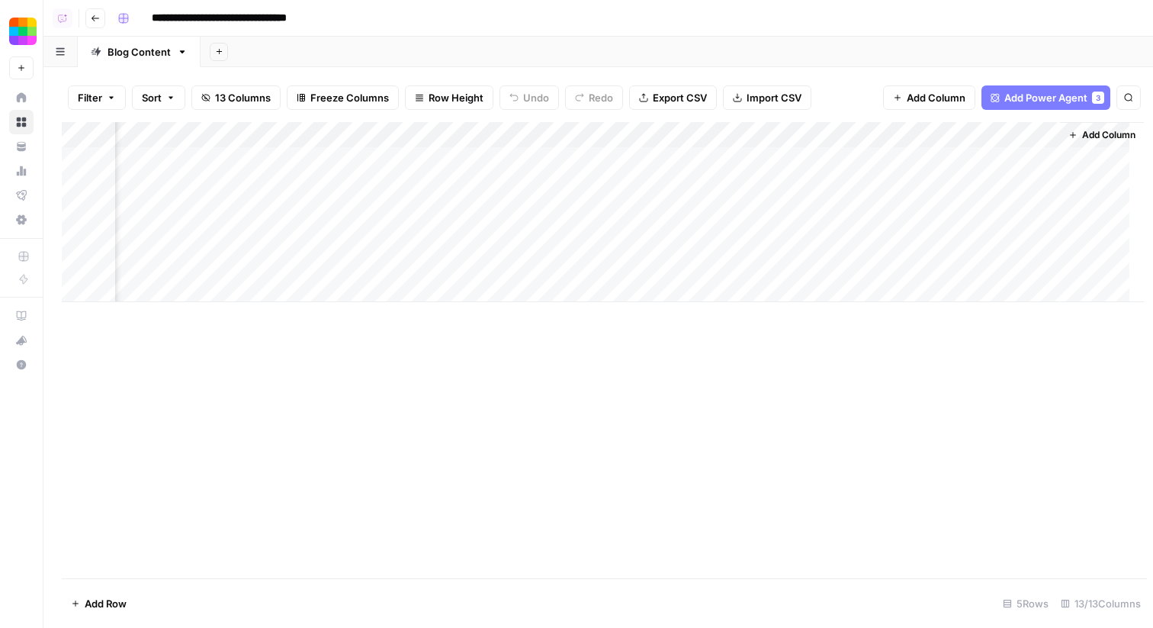
scroll to position [0, 832]
click at [796, 548] on div "Add Column" at bounding box center [598, 350] width 1073 height 456
click at [999, 134] on div "Add Column" at bounding box center [598, 212] width 1073 height 180
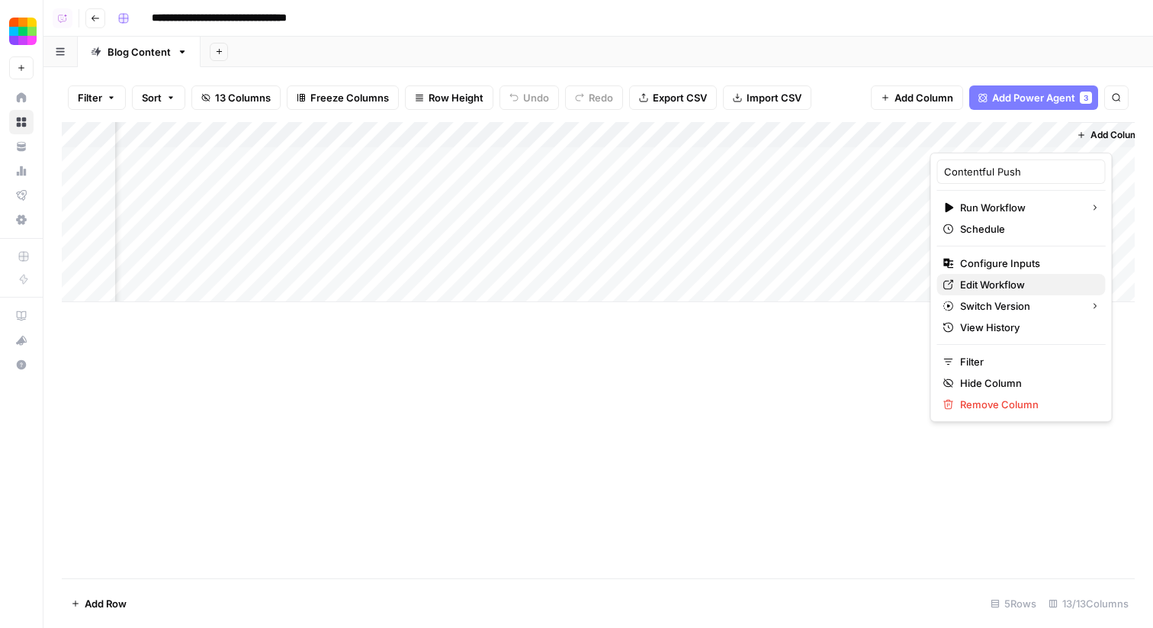
click at [989, 290] on span "Edit Workflow" at bounding box center [1026, 284] width 133 height 15
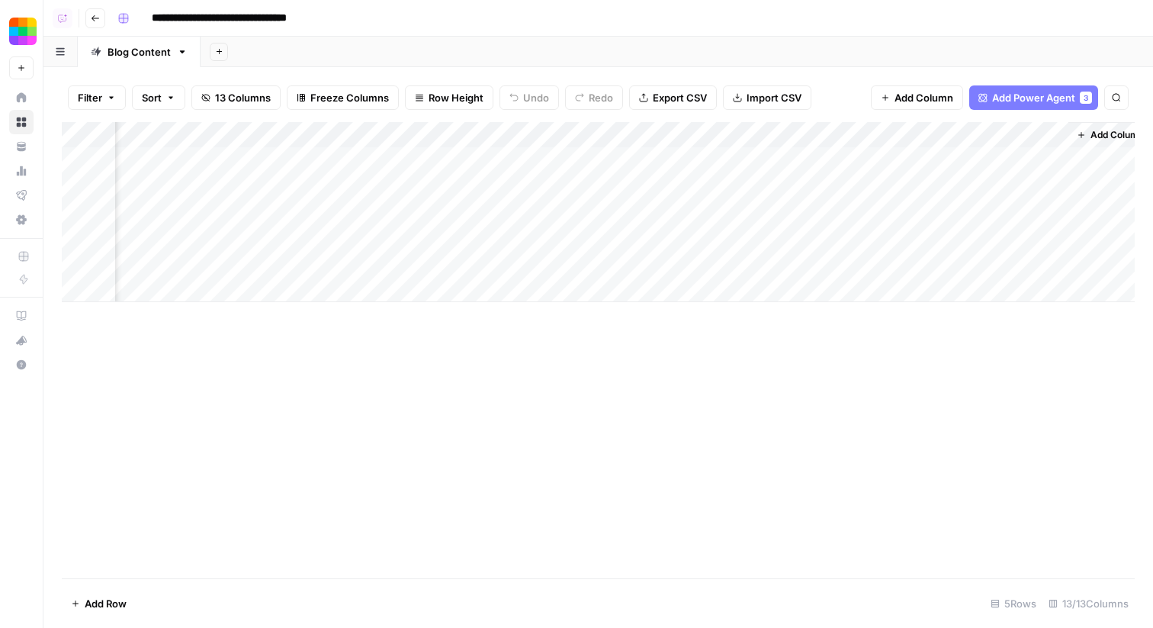
click at [982, 53] on div "Add Sheet" at bounding box center [677, 52] width 953 height 31
click at [929, 95] on span "Add Column" at bounding box center [924, 97] width 59 height 15
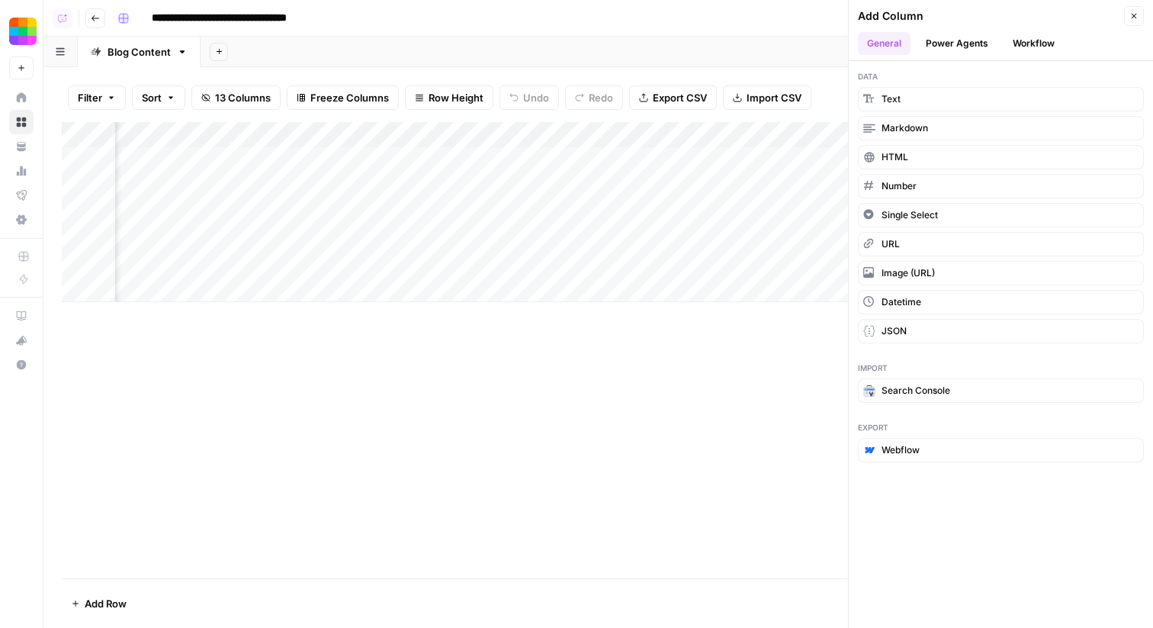
click at [963, 40] on button "Power Agents" at bounding box center [957, 43] width 81 height 23
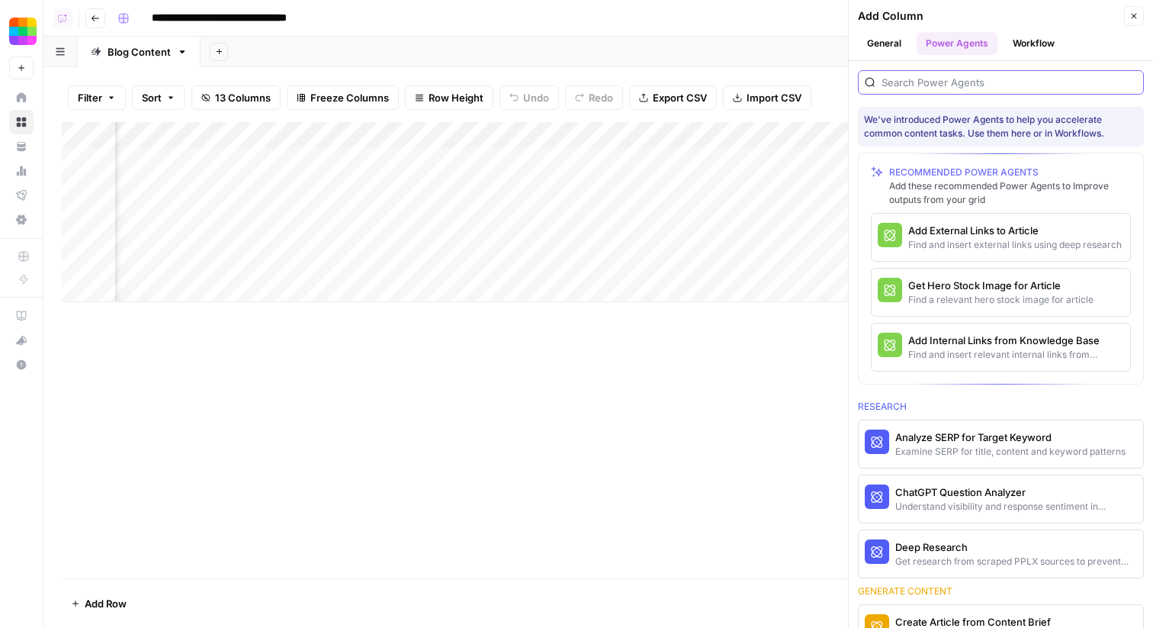
click at [938, 87] on input "search" at bounding box center [1010, 82] width 256 height 15
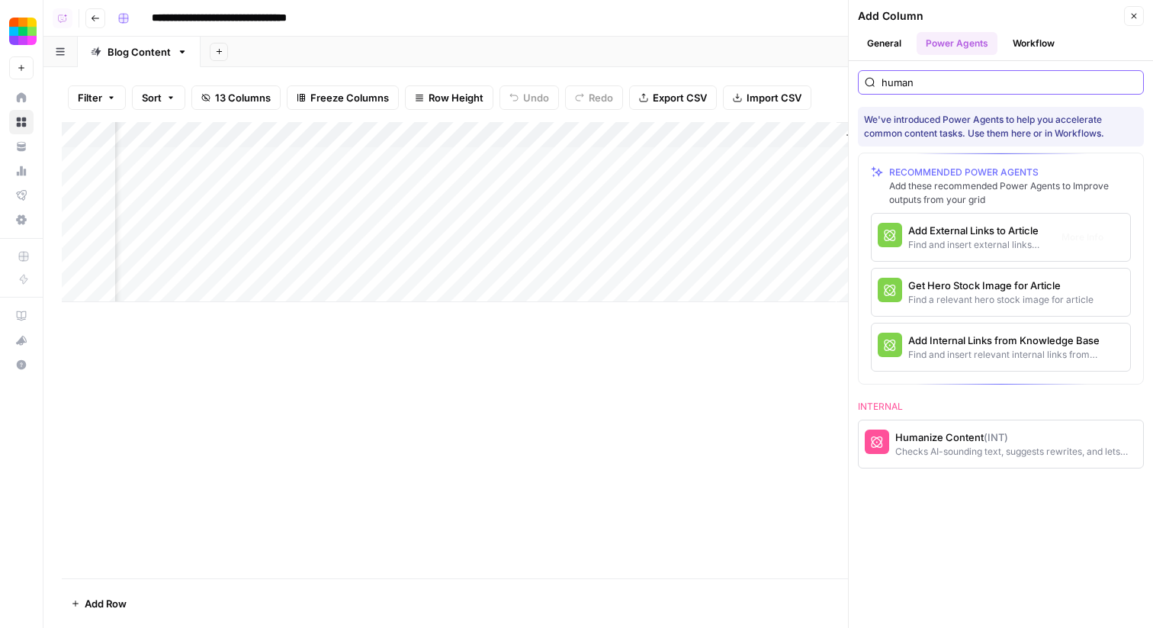
type input "human"
click at [972, 582] on div "human We've introduced Power Agents to help you accelerate common content tasks…" at bounding box center [1001, 344] width 304 height 567
click at [945, 445] on div "Checks AI-sounding text, suggests rewrites, and lets user accept/reject changes" at bounding box center [976, 452] width 160 height 14
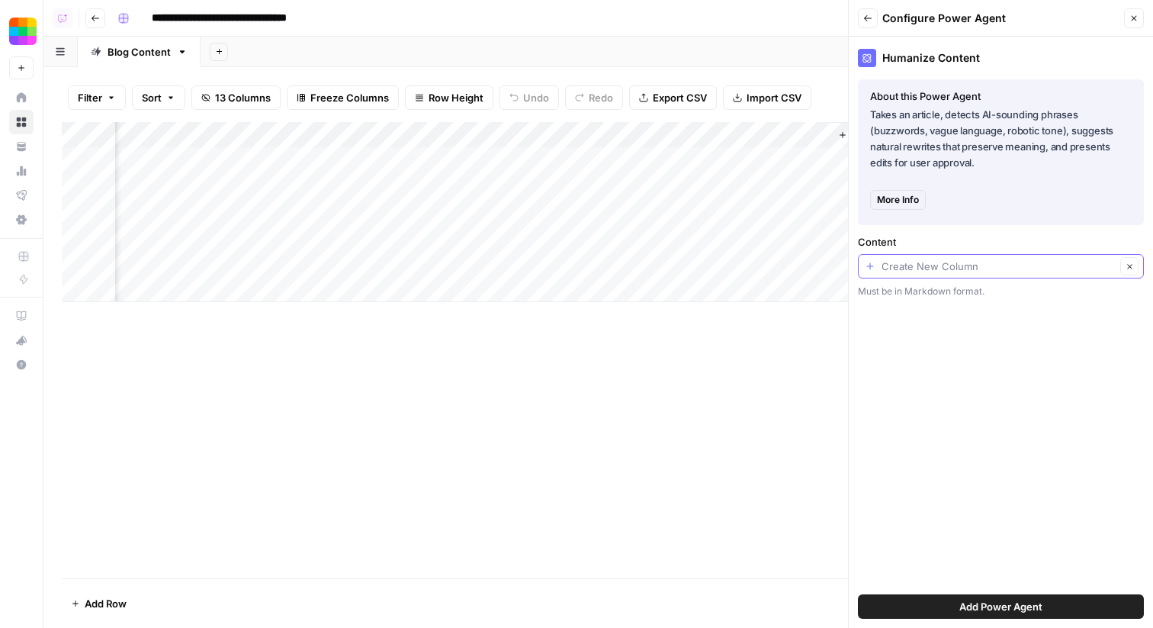
click at [899, 270] on input "Content" at bounding box center [999, 266] width 234 height 15
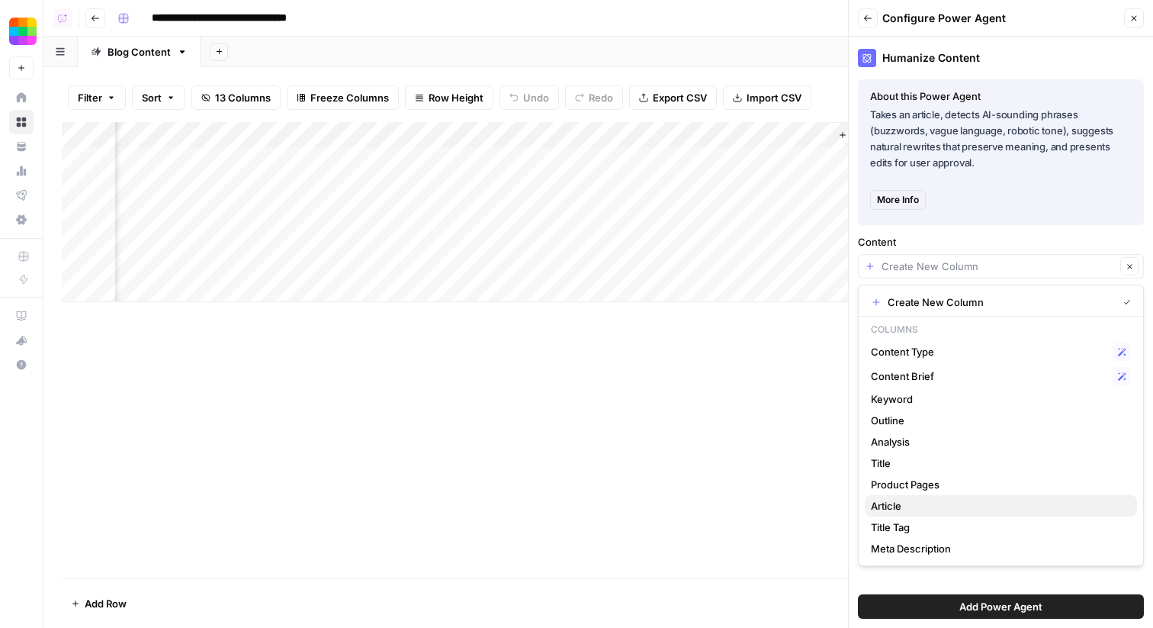
click at [908, 500] on span "Article" at bounding box center [998, 505] width 254 height 15
type input "Article"
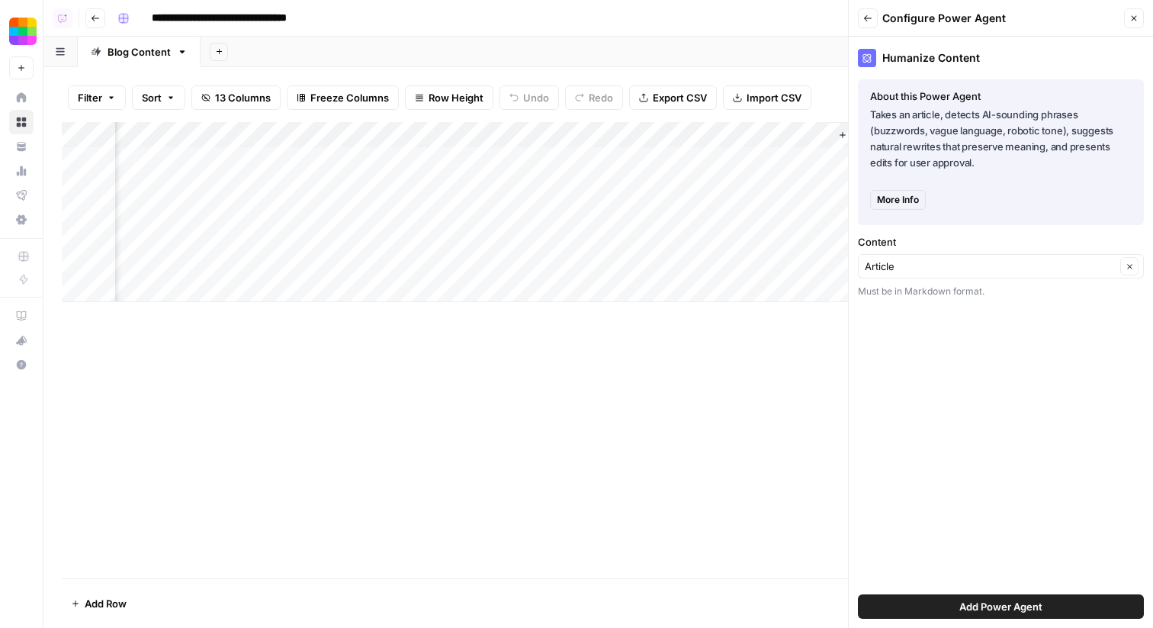
click at [938, 606] on button "Add Power Agent" at bounding box center [1001, 606] width 286 height 24
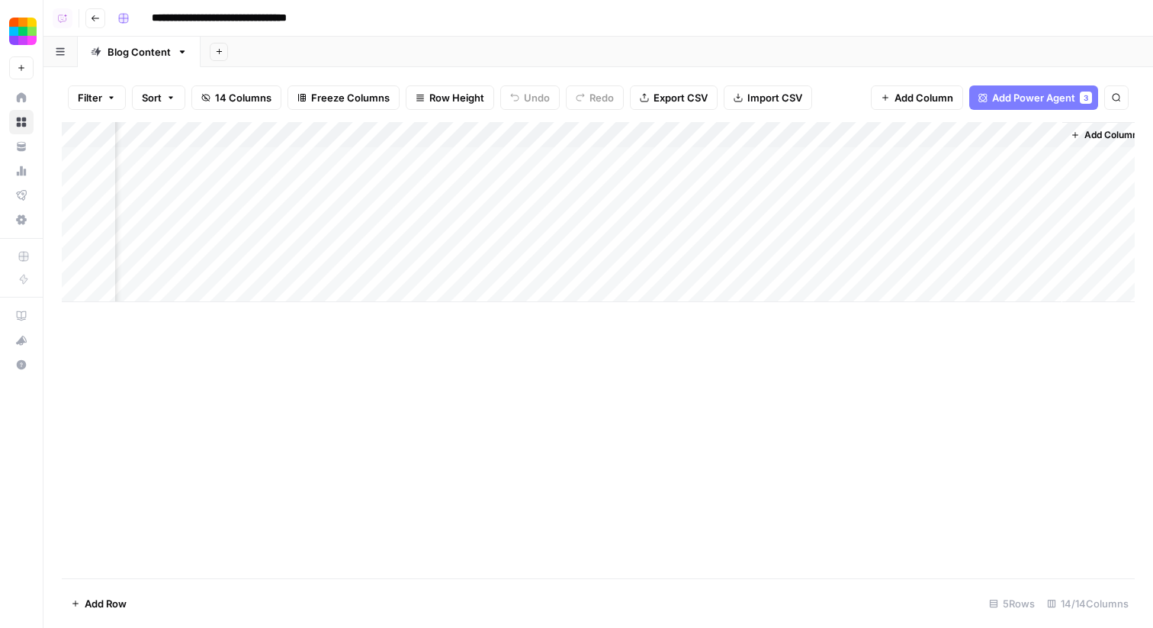
scroll to position [0, 988]
drag, startPoint x: 1048, startPoint y: 133, endPoint x: 1086, endPoint y: 130, distance: 37.4
click at [1086, 130] on div "Add Column" at bounding box center [598, 212] width 1073 height 180
click at [799, 537] on div "Add Column" at bounding box center [598, 350] width 1073 height 456
click at [504, 353] on div "Add Column" at bounding box center [598, 350] width 1073 height 456
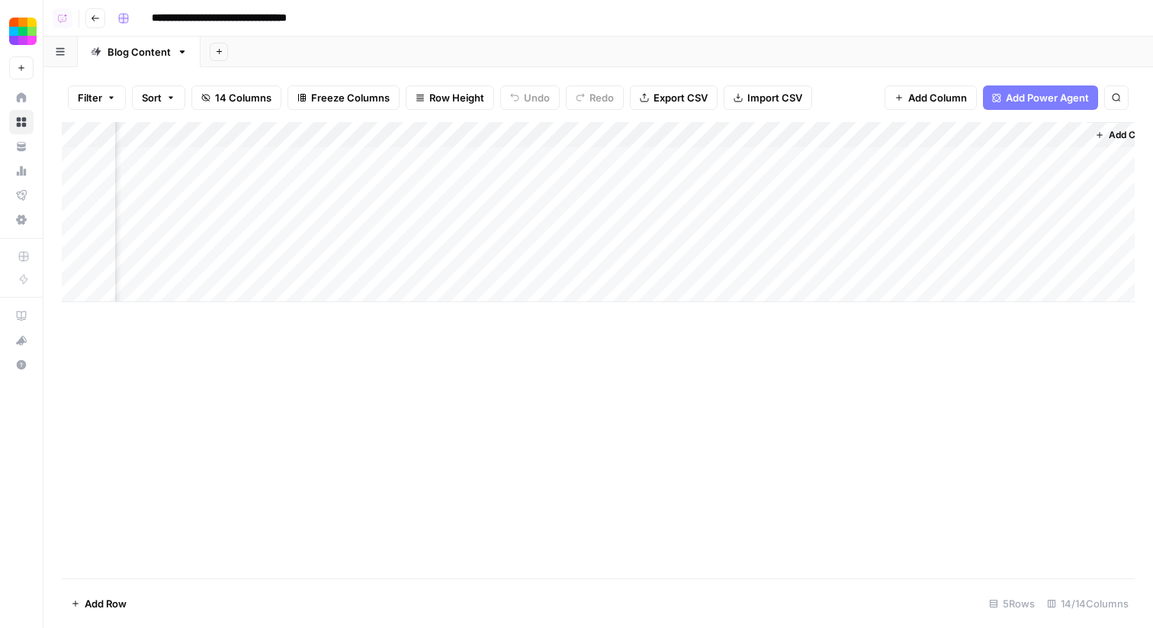
click at [285, 68] on div "Filter Sort 14 Columns Freeze Columns Row Height Undo Redo Export CSV Import CS…" at bounding box center [598, 347] width 1110 height 561
click at [564, 375] on div "Add Column" at bounding box center [598, 350] width 1073 height 456
click at [580, 35] on header "**********" at bounding box center [598, 18] width 1110 height 37
click at [204, 157] on div "Add Column" at bounding box center [598, 350] width 1073 height 456
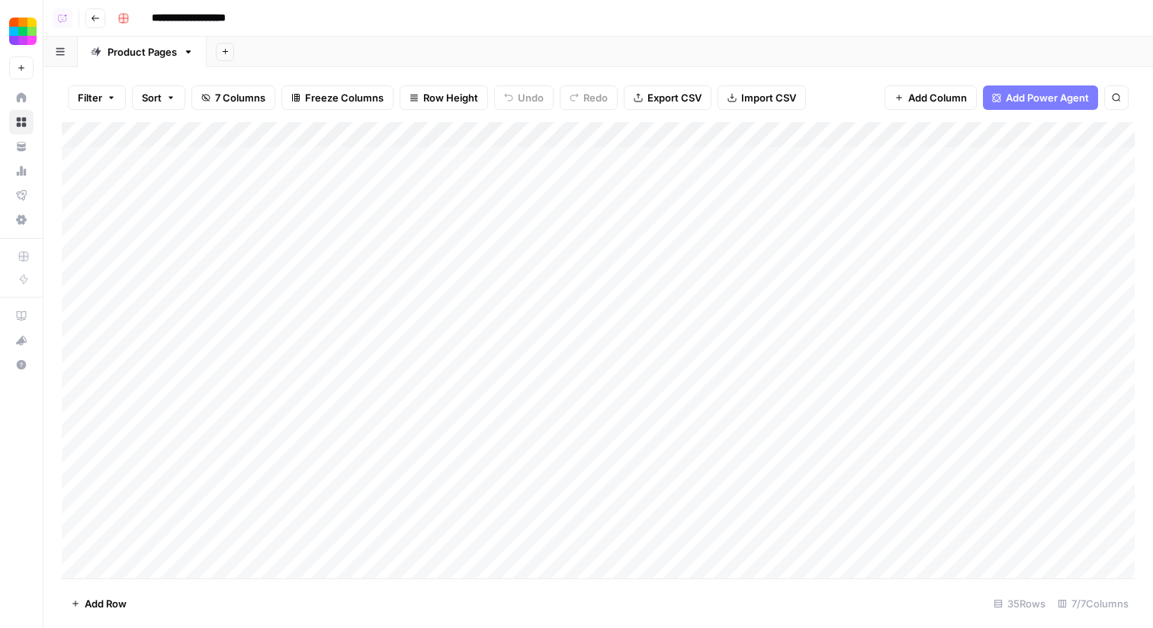
click at [503, 50] on div "Add Sheet" at bounding box center [680, 52] width 947 height 31
click at [555, 159] on div "Add Column" at bounding box center [598, 350] width 1073 height 456
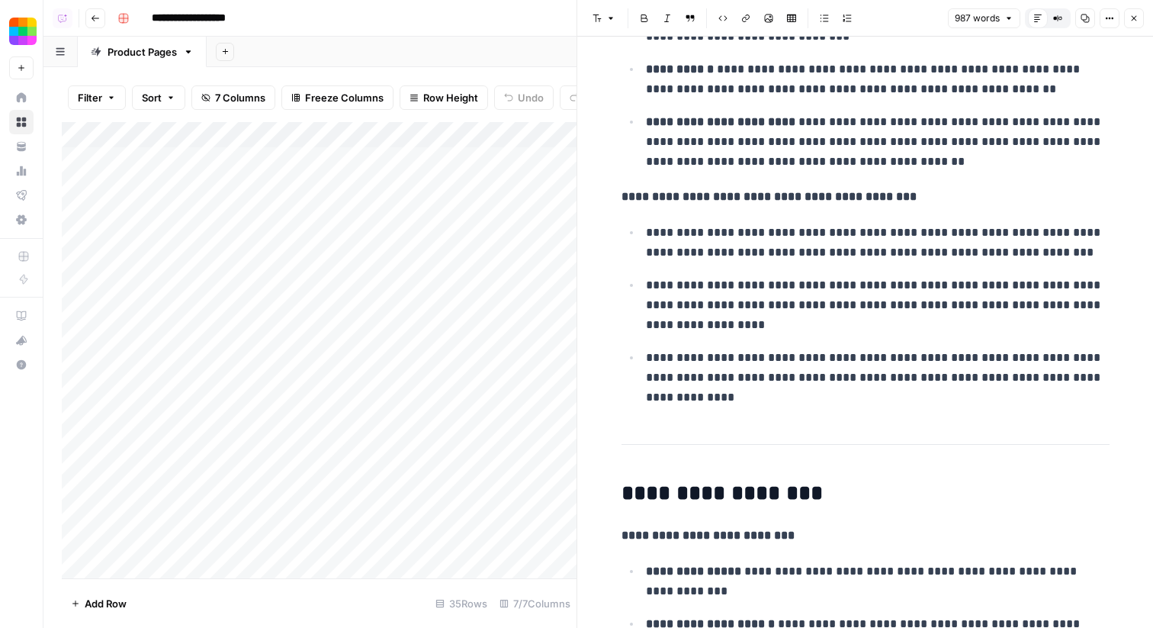
scroll to position [653, 0]
drag, startPoint x: 918, startPoint y: 192, endPoint x: 600, endPoint y: 197, distance: 318.1
click at [939, 252] on p "**********" at bounding box center [878, 242] width 464 height 40
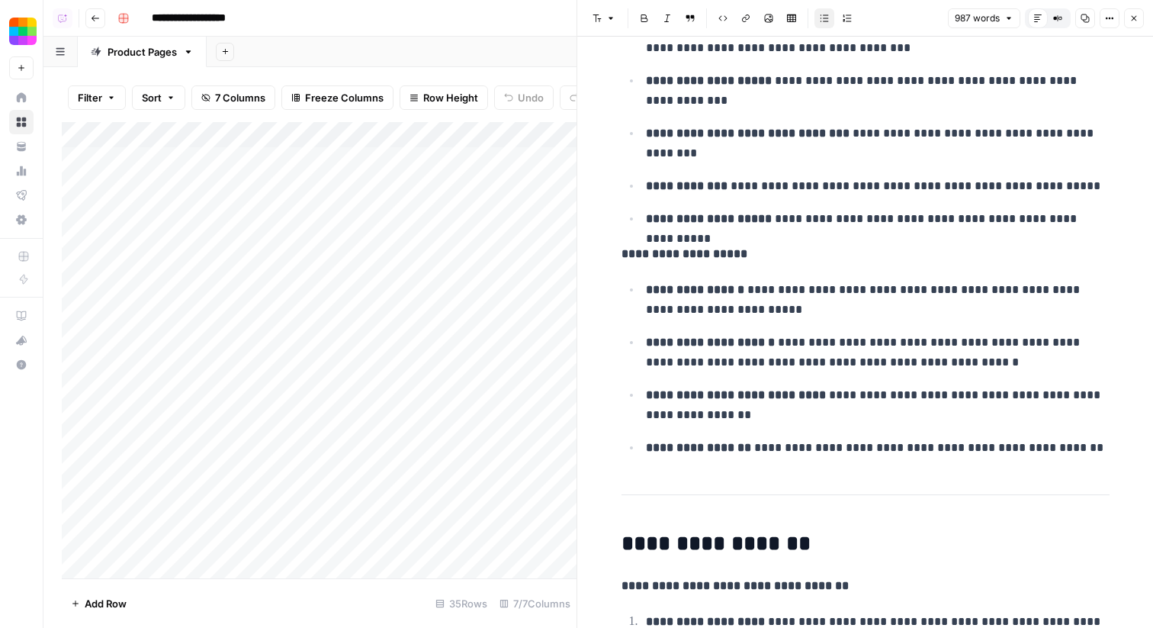
scroll to position [1256, 0]
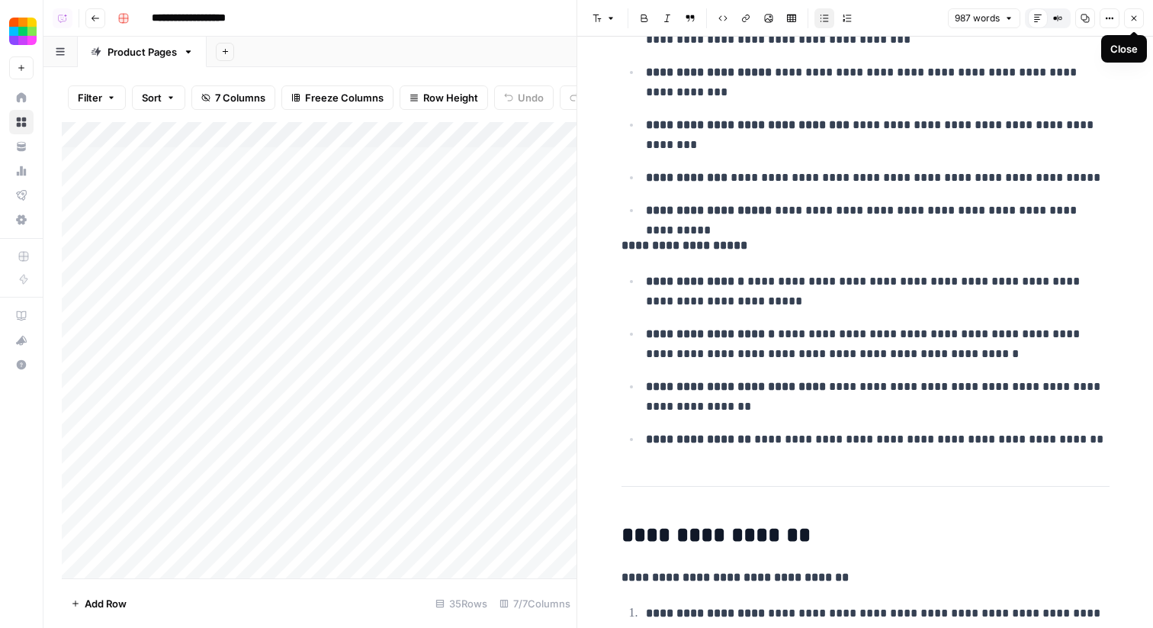
click at [1135, 21] on icon "button" at bounding box center [1134, 18] width 9 height 9
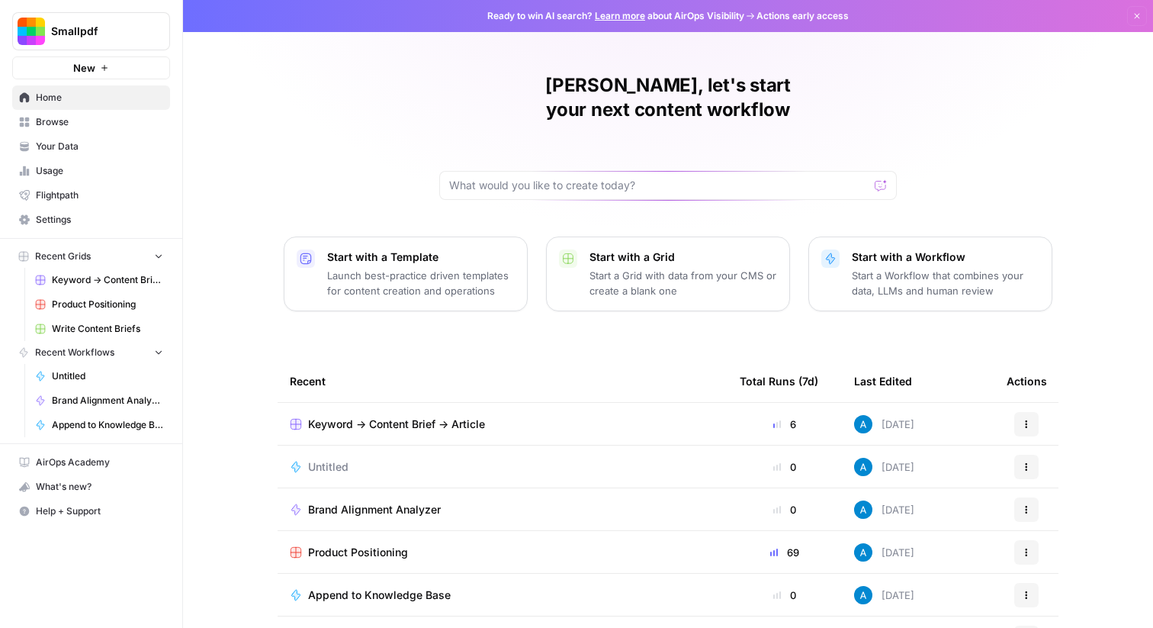
click at [92, 126] on span "Browse" at bounding box center [99, 122] width 127 height 14
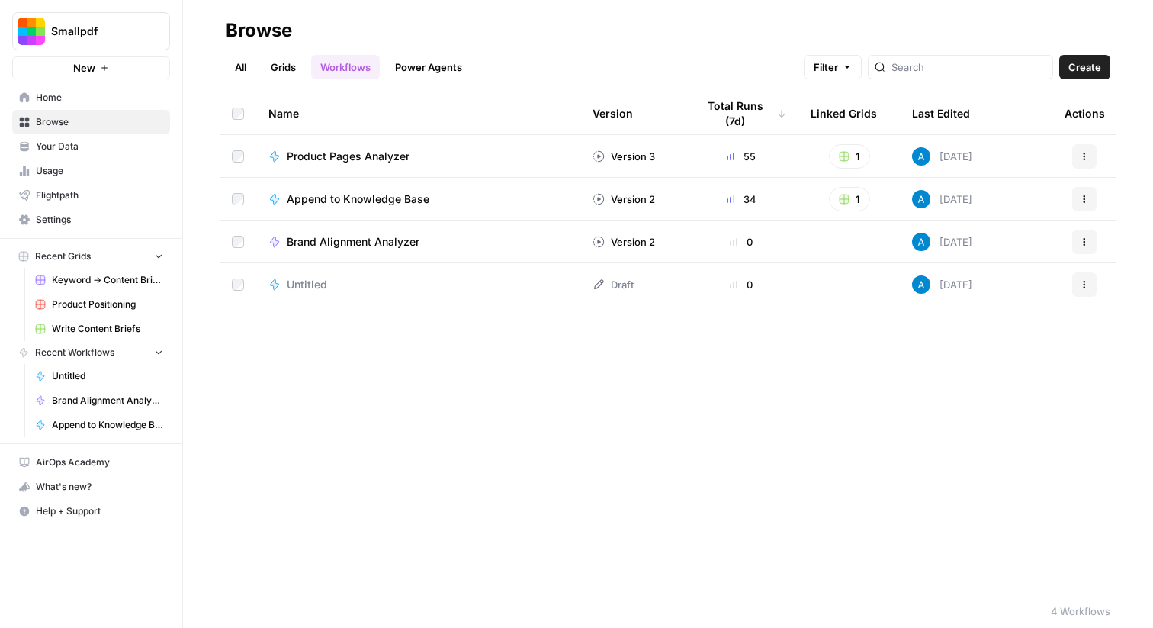
click at [304, 290] on span "Untitled" at bounding box center [307, 284] width 40 height 15
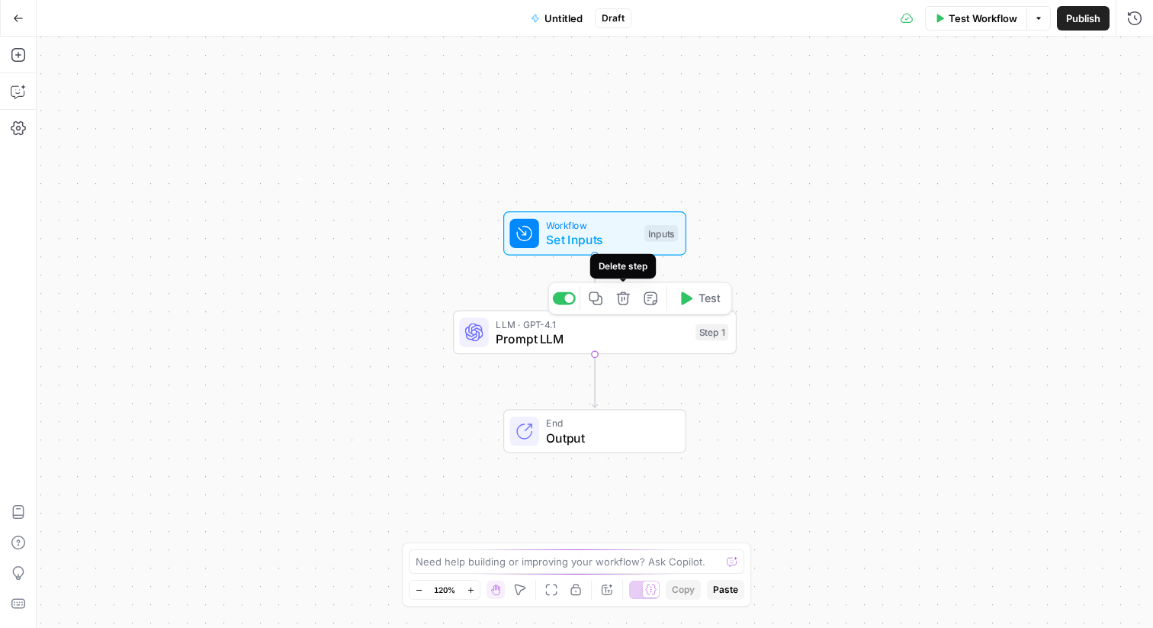
click at [626, 301] on icon "button" at bounding box center [623, 298] width 14 height 14
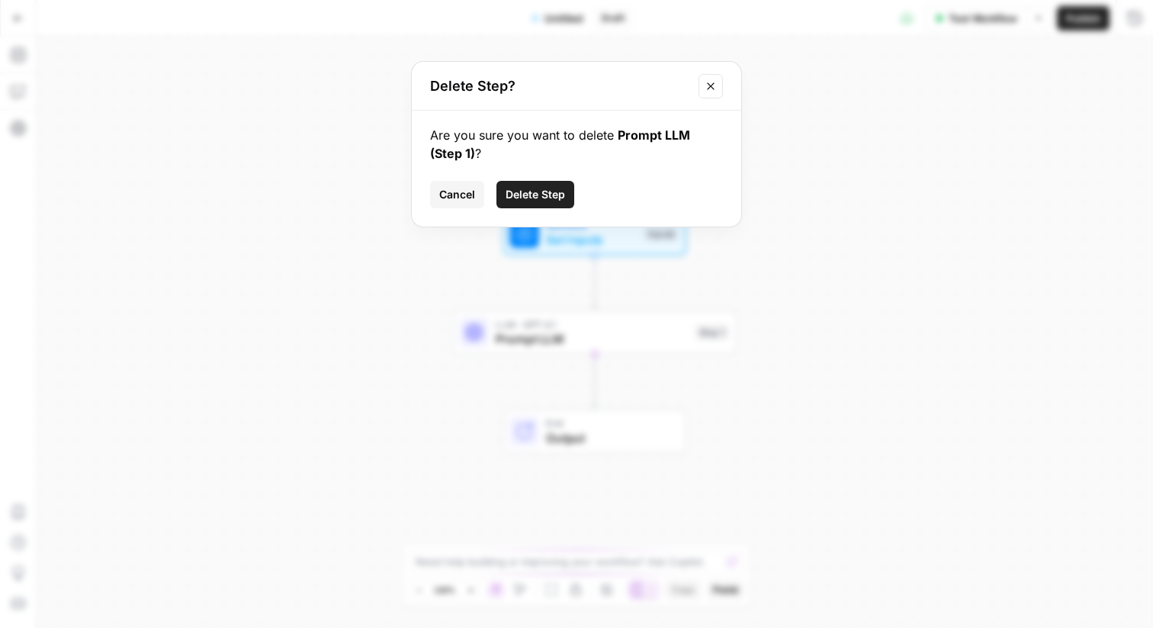
click at [558, 193] on span "Delete Step" at bounding box center [536, 194] width 60 height 15
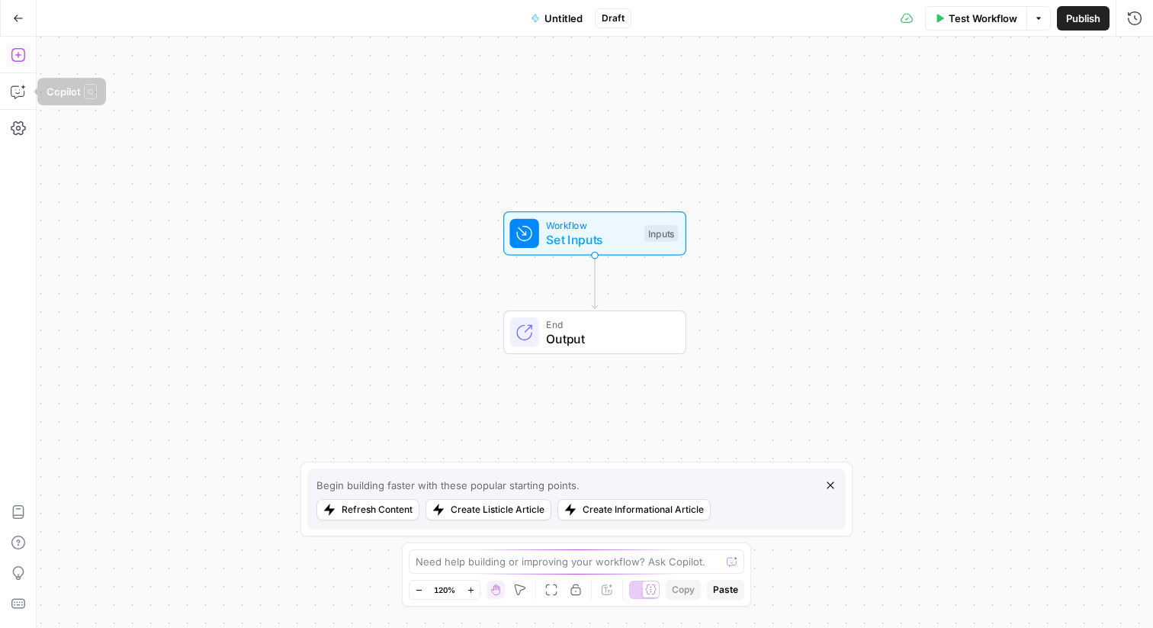
click at [12, 50] on icon "button" at bounding box center [18, 55] width 14 height 14
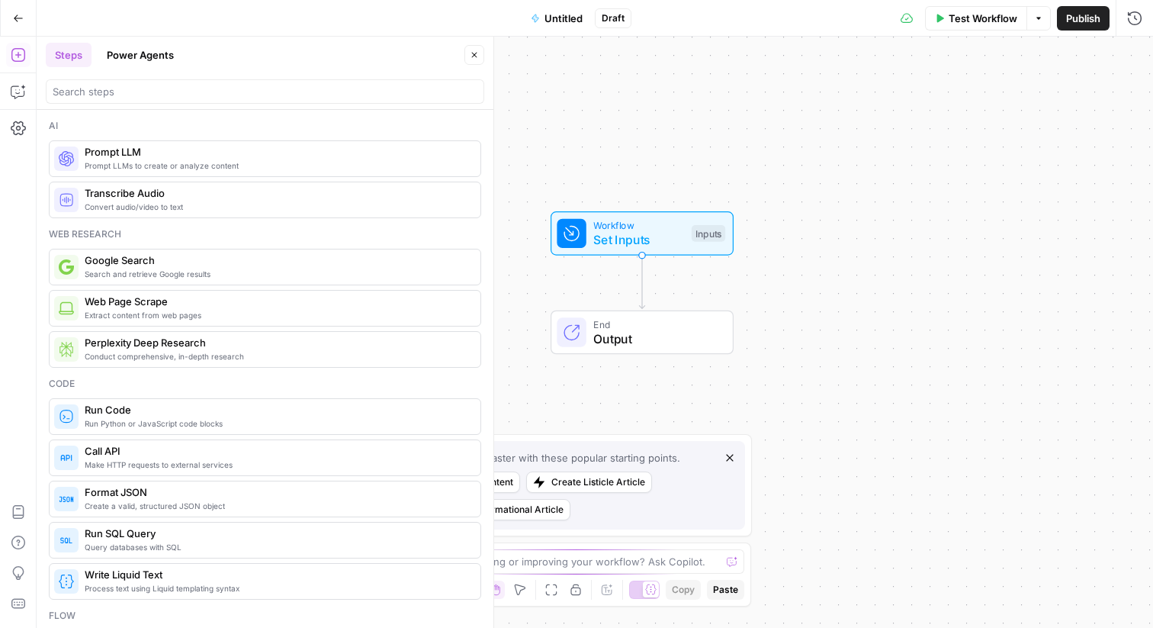
click at [143, 43] on button "Power Agents" at bounding box center [140, 55] width 85 height 24
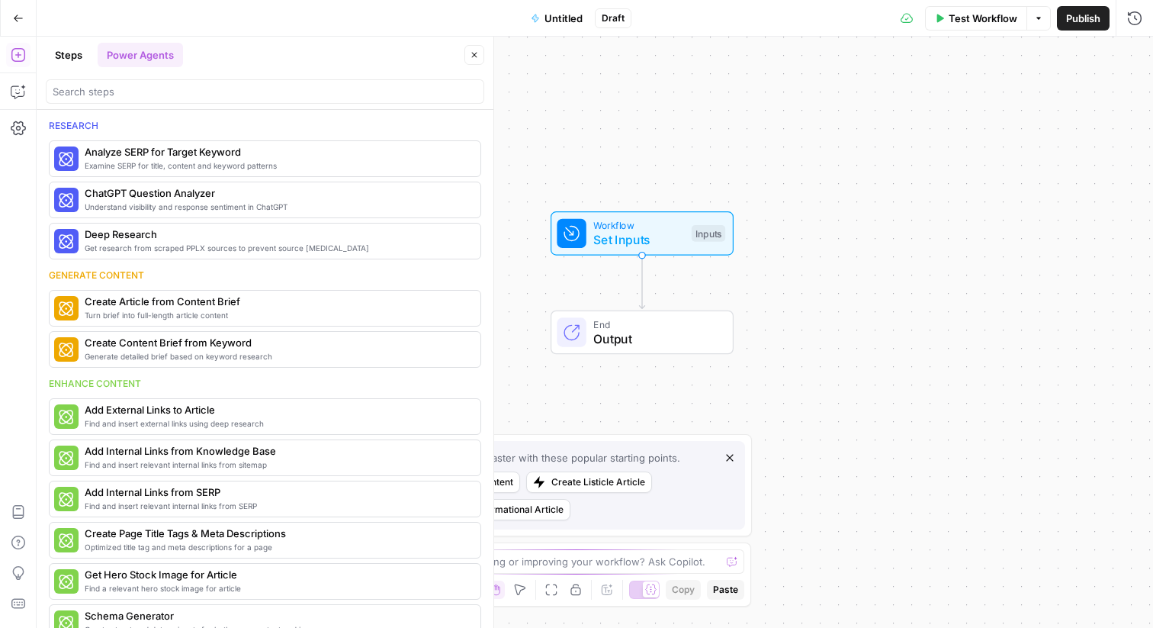
click at [197, 110] on div "Research Examine SERP for title, content and keyword patterns Analyze SERP for …" at bounding box center [265, 369] width 457 height 518
click at [199, 95] on input "search" at bounding box center [265, 91] width 425 height 15
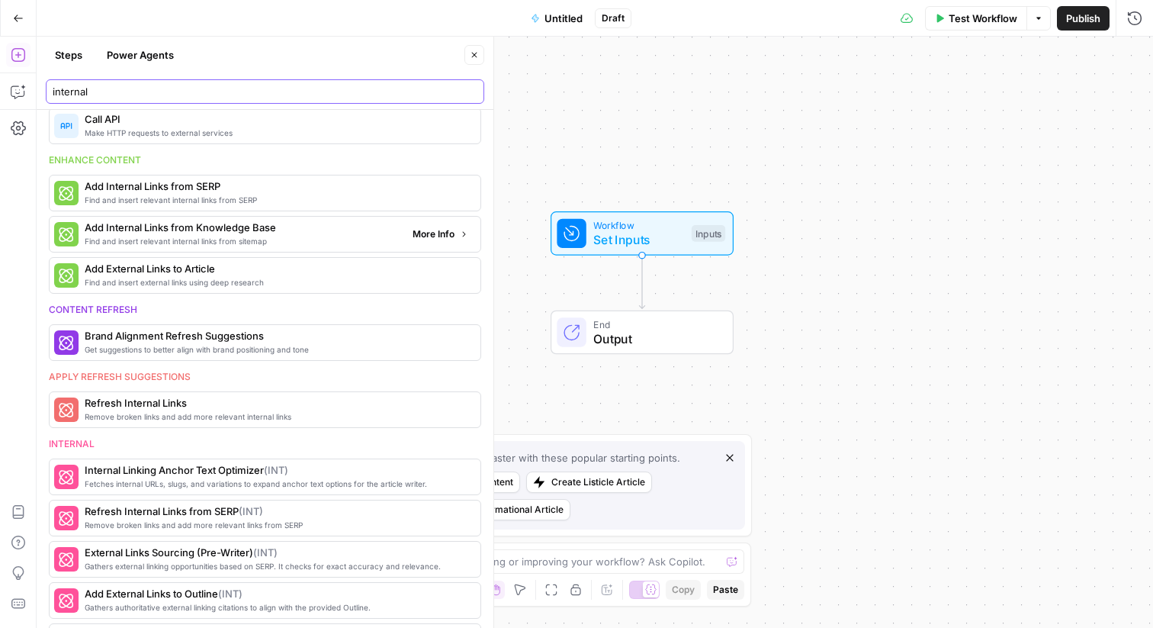
scroll to position [153, 0]
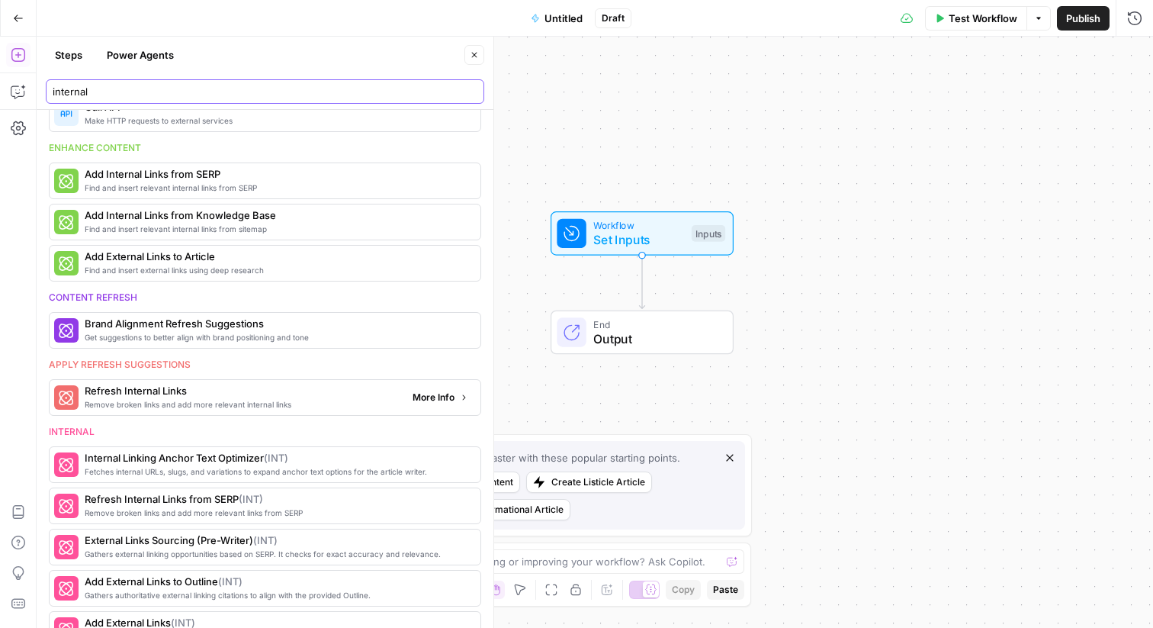
type input "internal"
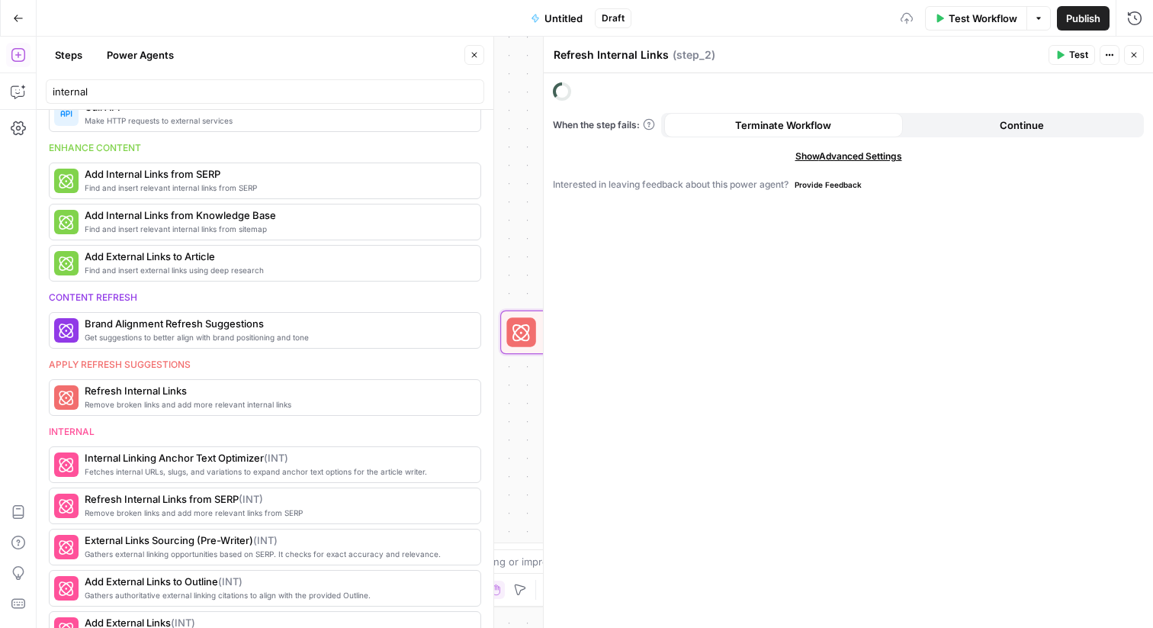
click at [476, 49] on button "Close" at bounding box center [475, 55] width 20 height 20
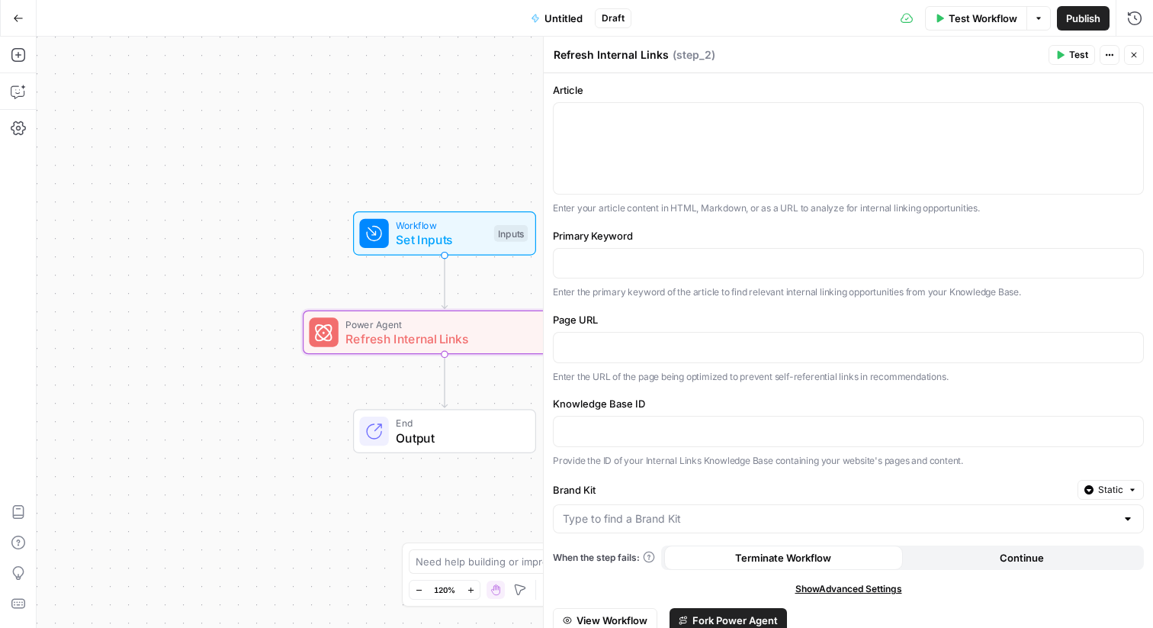
drag, startPoint x: 499, startPoint y: 222, endPoint x: 277, endPoint y: 220, distance: 222.0
click at [277, 220] on div "Workflow Set Inputs Inputs Power Agent Refresh Internal Links Step 2 End Output" at bounding box center [595, 332] width 1117 height 591
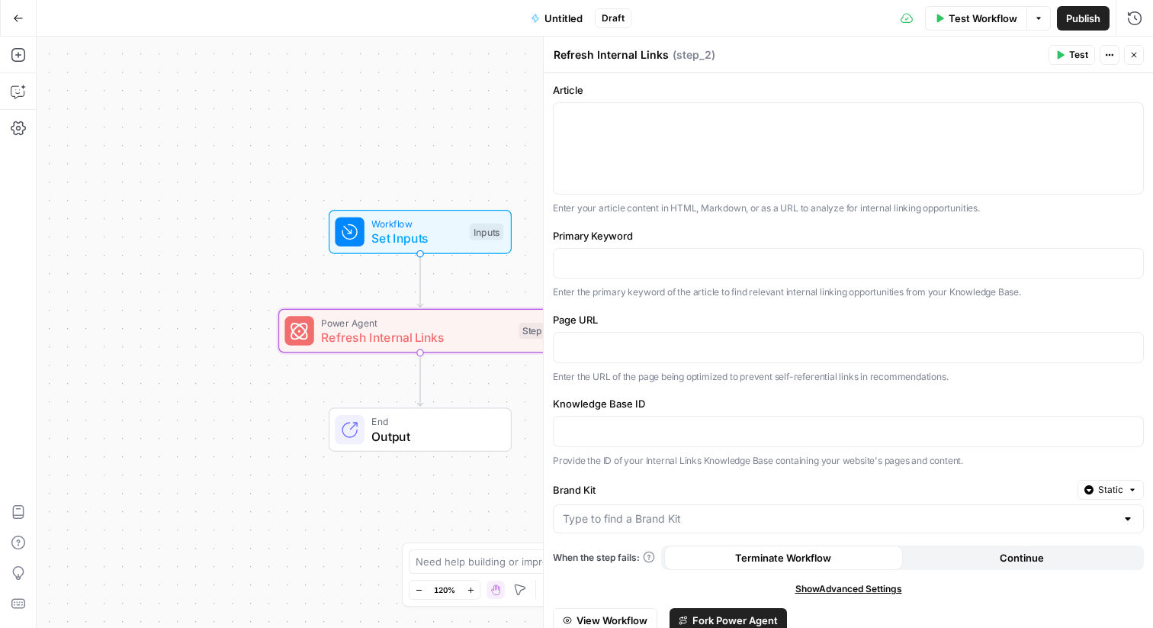
drag, startPoint x: 392, startPoint y: 178, endPoint x: 301, endPoint y: 178, distance: 90.8
click at [301, 178] on div "Workflow Set Inputs Inputs Power Agent Refresh Internal Links Step 2 End Output" at bounding box center [595, 332] width 1117 height 591
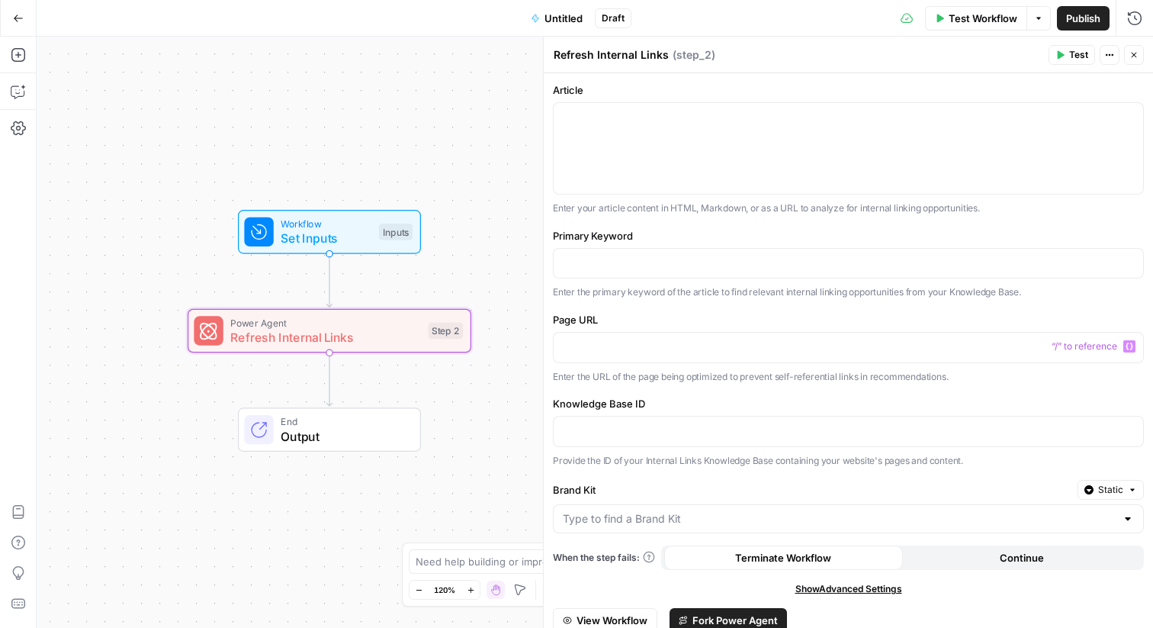
scroll to position [44, 0]
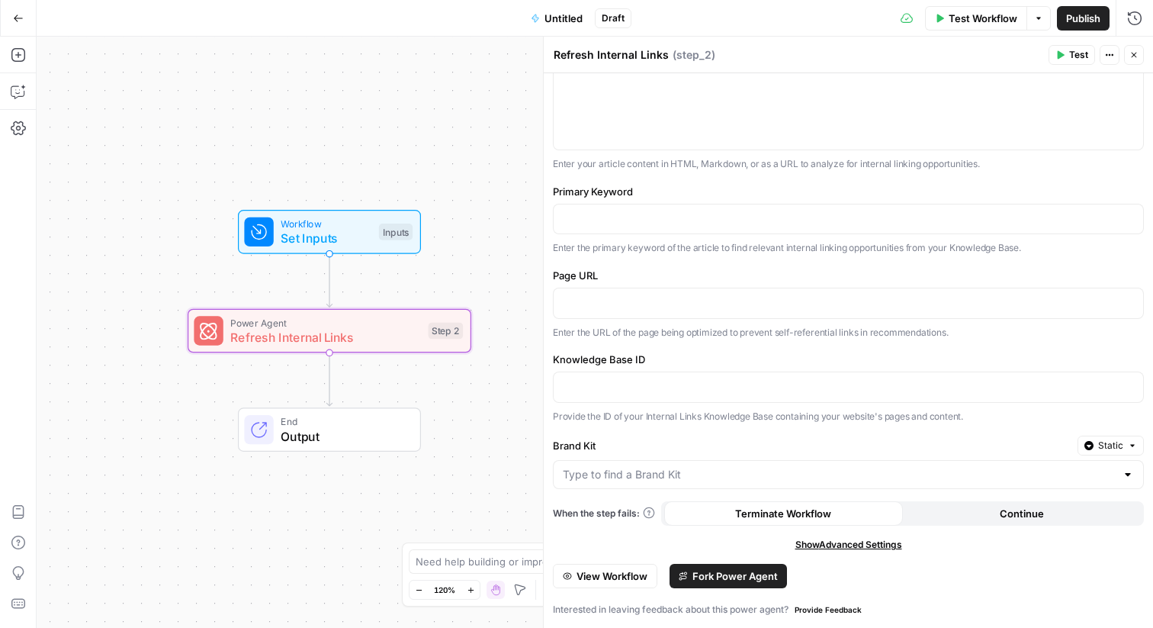
click at [712, 574] on span "Fork Power Agent" at bounding box center [735, 575] width 85 height 15
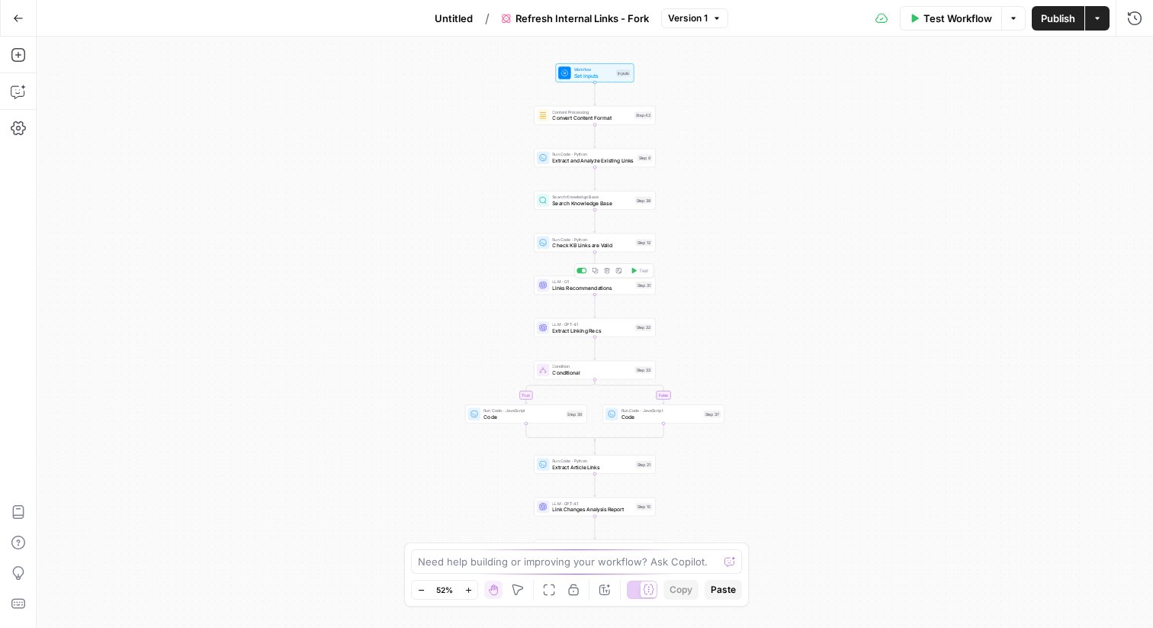
click at [633, 288] on div "LLM · O1 Links Recommendations Step 31 Copy step Delete step Add Note Test" at bounding box center [594, 285] width 115 height 14
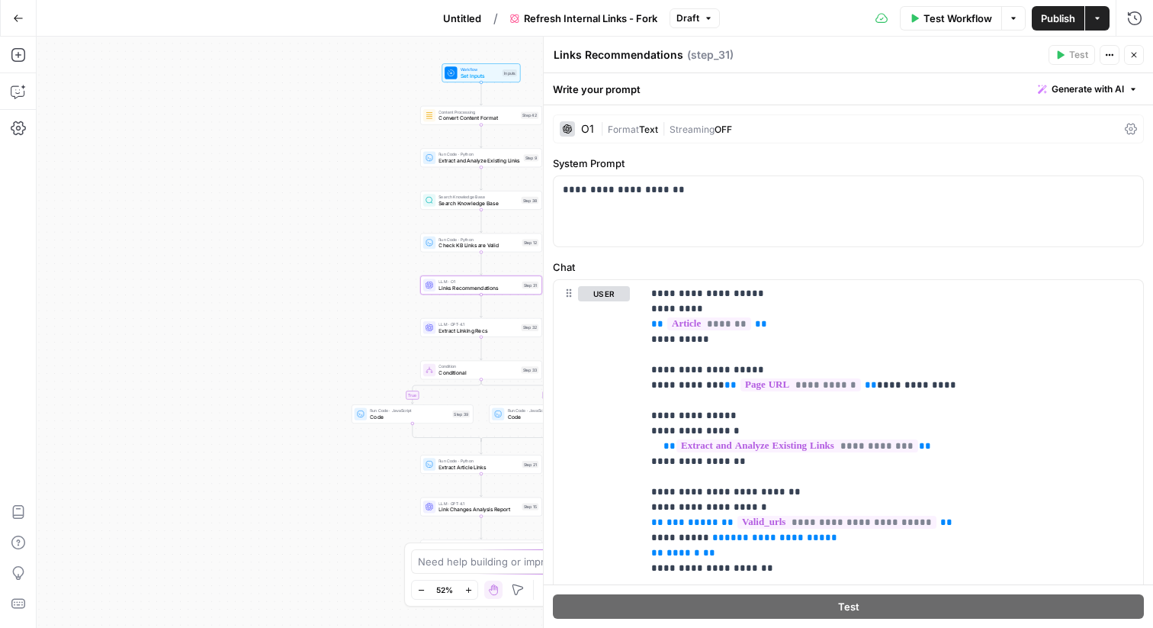
drag, startPoint x: 379, startPoint y: 333, endPoint x: 265, endPoint y: 333, distance: 114.4
click at [265, 333] on div "true false Workflow Set Inputs Inputs Content Processing Convert Content Format…" at bounding box center [595, 332] width 1117 height 591
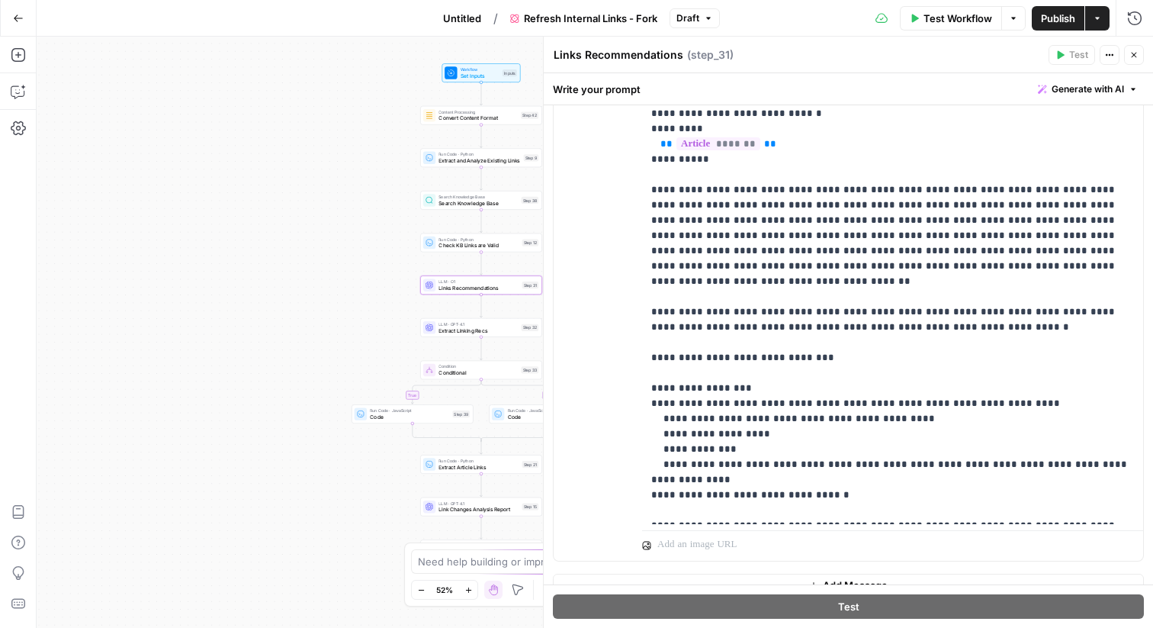
scroll to position [398, 0]
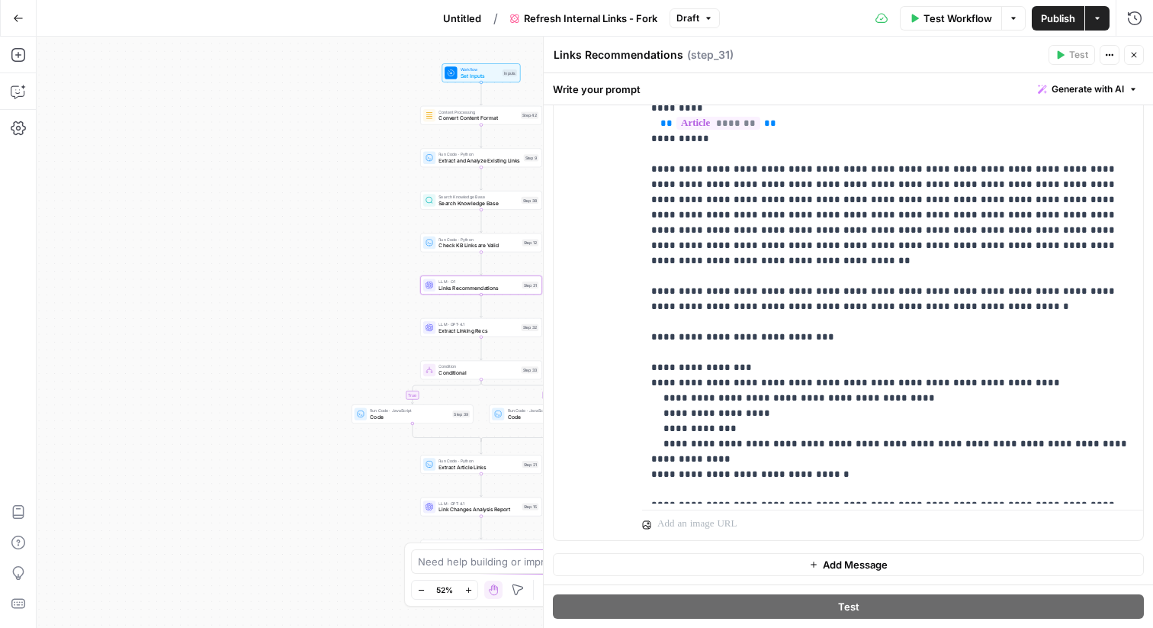
click at [1134, 50] on icon "button" at bounding box center [1134, 54] width 9 height 9
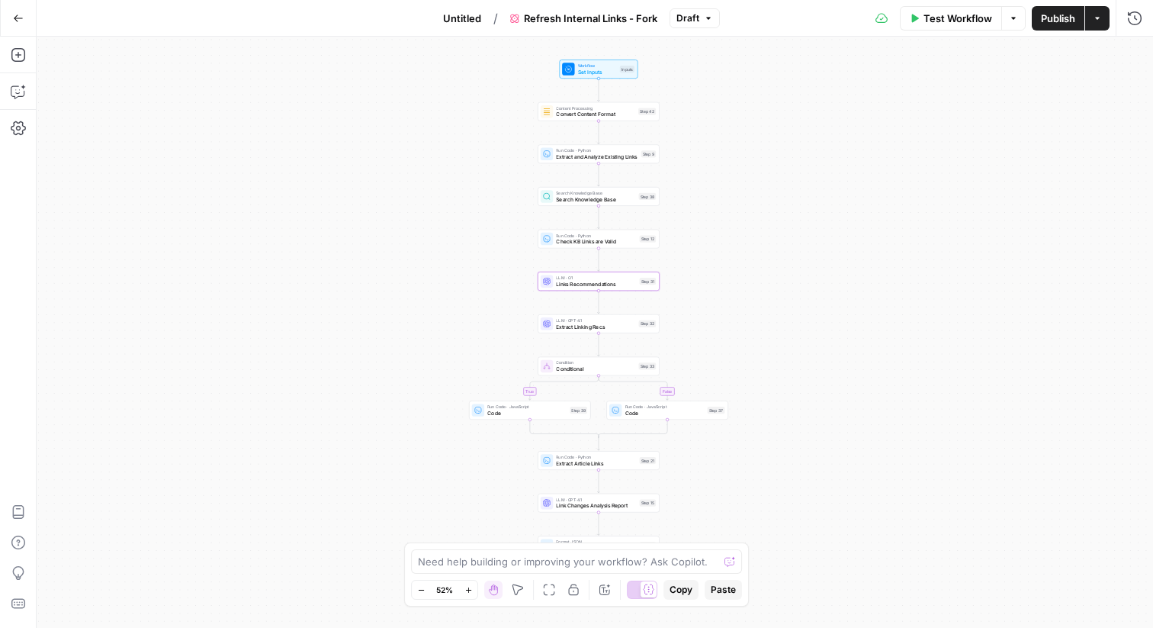
drag, startPoint x: 600, startPoint y: 252, endPoint x: 724, endPoint y: 258, distance: 124.5
click at [724, 258] on div "true false Workflow Set Inputs Inputs Content Processing Convert Content Format…" at bounding box center [595, 332] width 1117 height 591
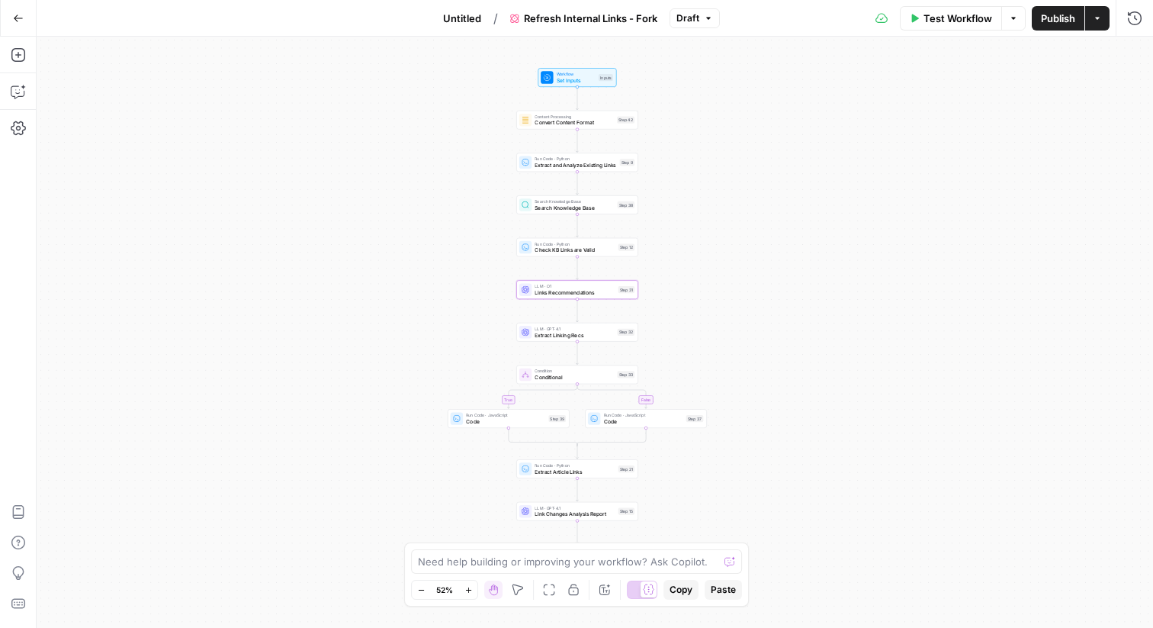
drag, startPoint x: 757, startPoint y: 146, endPoint x: 728, endPoint y: 145, distance: 29.8
click at [728, 144] on div "true false Workflow Set Inputs Inputs Content Processing Convert Content Format…" at bounding box center [595, 332] width 1117 height 591
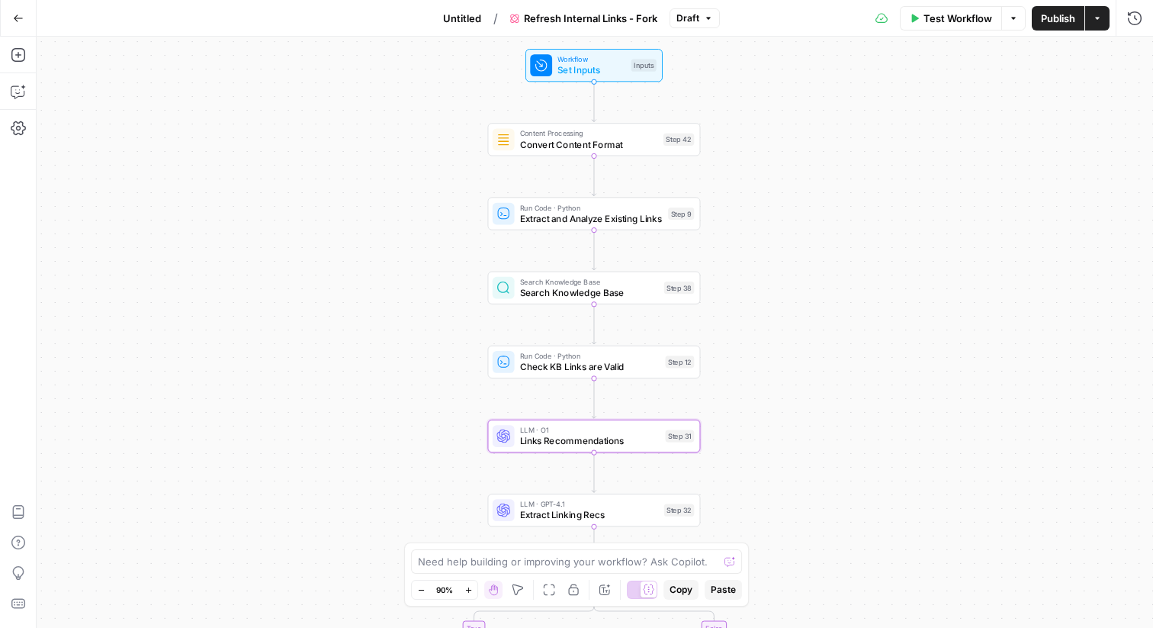
drag, startPoint x: 584, startPoint y: 127, endPoint x: 693, endPoint y: 96, distance: 112.7
click at [693, 96] on div "true false Workflow Set Inputs Inputs Content Processing Convert Content Format…" at bounding box center [595, 332] width 1117 height 591
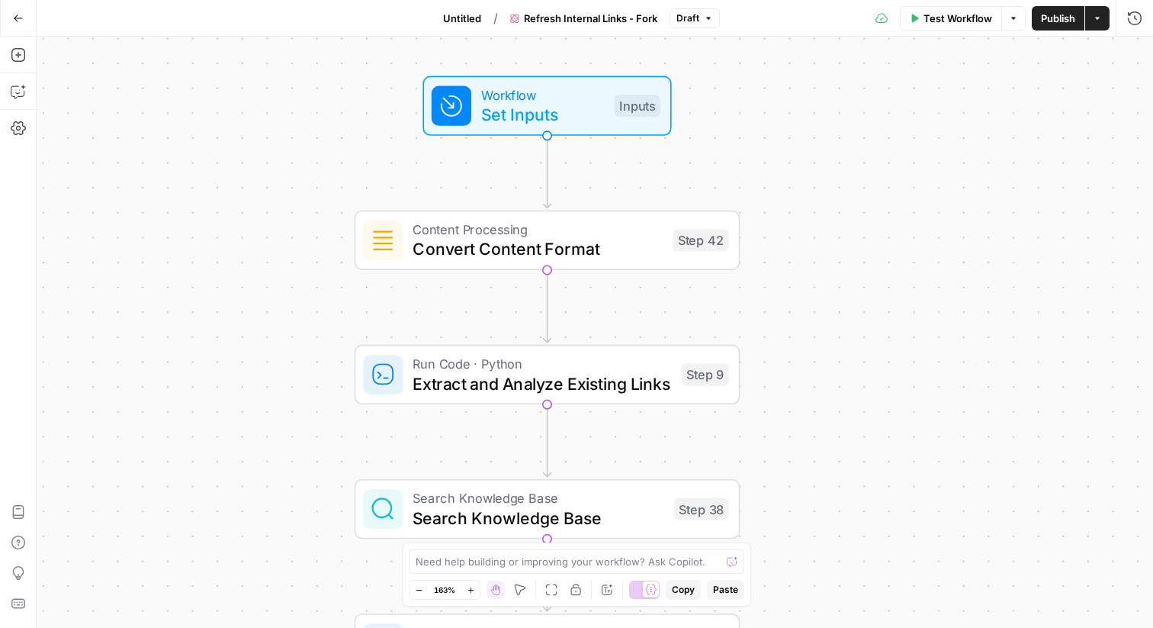
drag, startPoint x: 701, startPoint y: 76, endPoint x: 730, endPoint y: 147, distance: 76.6
click at [730, 147] on div "true false Workflow Set Inputs Inputs Content Processing Convert Content Format…" at bounding box center [595, 332] width 1117 height 591
click at [630, 124] on div "Workflow Set Inputs Inputs Test Step" at bounding box center [546, 106] width 229 height 42
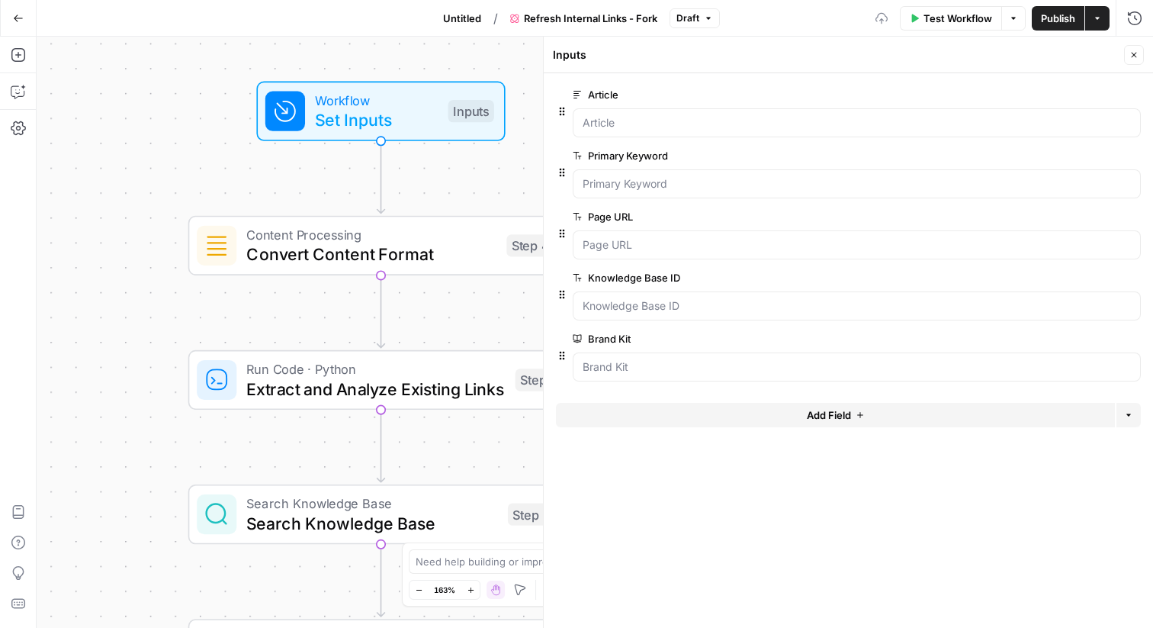
drag, startPoint x: 339, startPoint y: 167, endPoint x: 167, endPoint y: 171, distance: 171.7
click at [167, 171] on div "true false Workflow Set Inputs Inputs Content Processing Convert Content Format…" at bounding box center [595, 332] width 1117 height 591
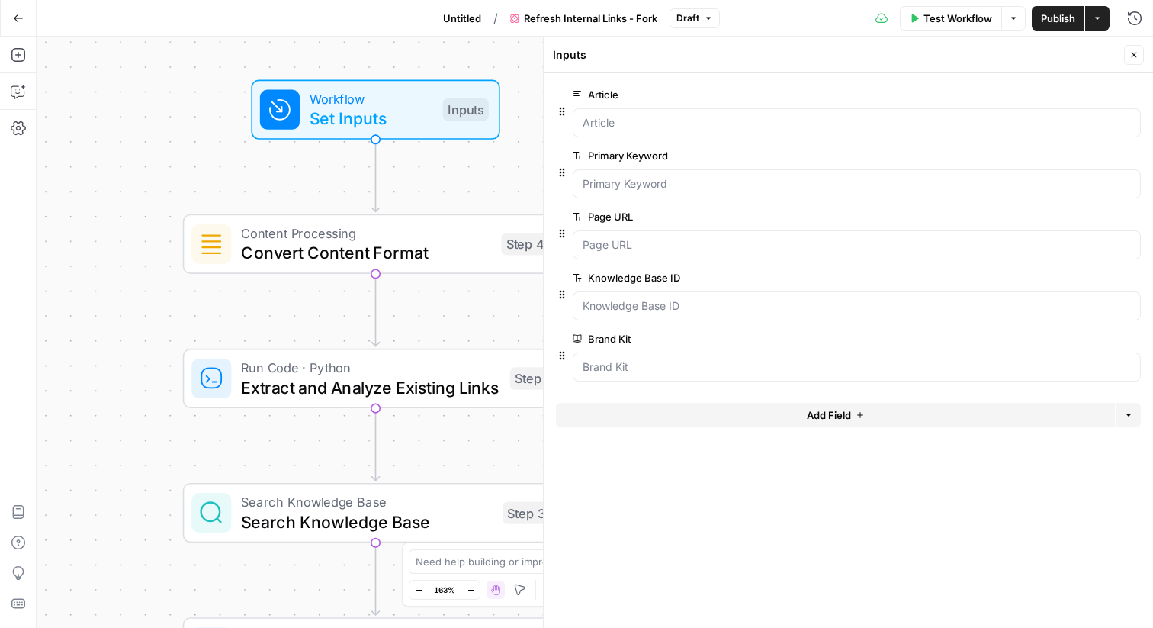
click at [1138, 55] on span "Close" at bounding box center [1138, 55] width 1 height 1
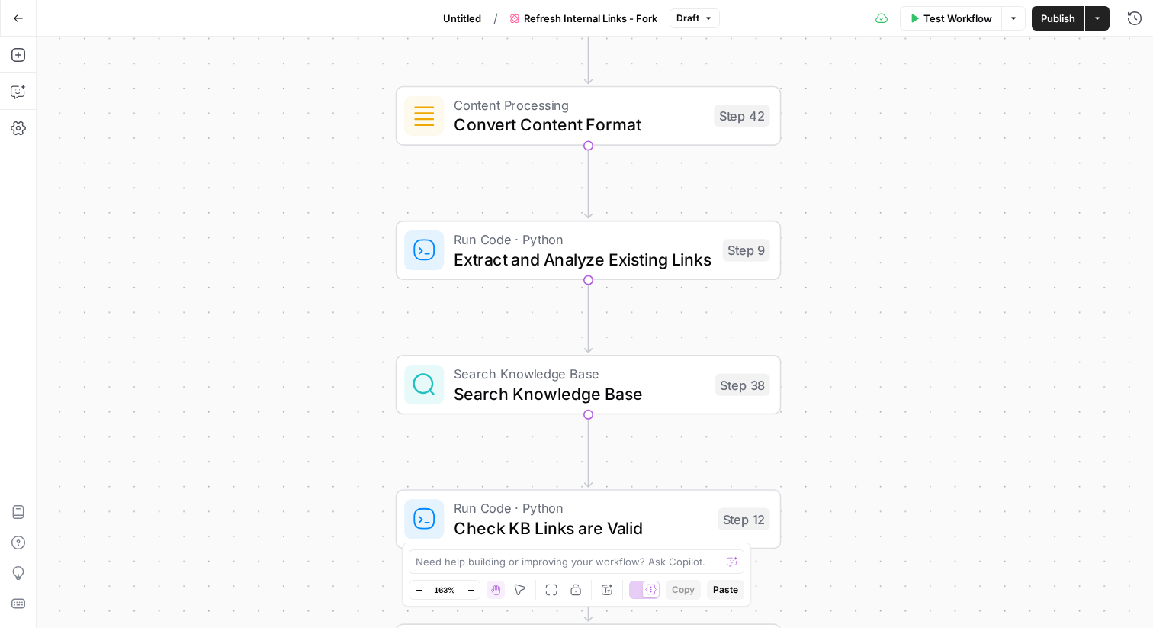
drag, startPoint x: 726, startPoint y: 430, endPoint x: 882, endPoint y: 262, distance: 229.4
click at [882, 262] on div "true false Workflow Set Inputs Inputs Content Processing Convert Content Format…" at bounding box center [595, 332] width 1117 height 591
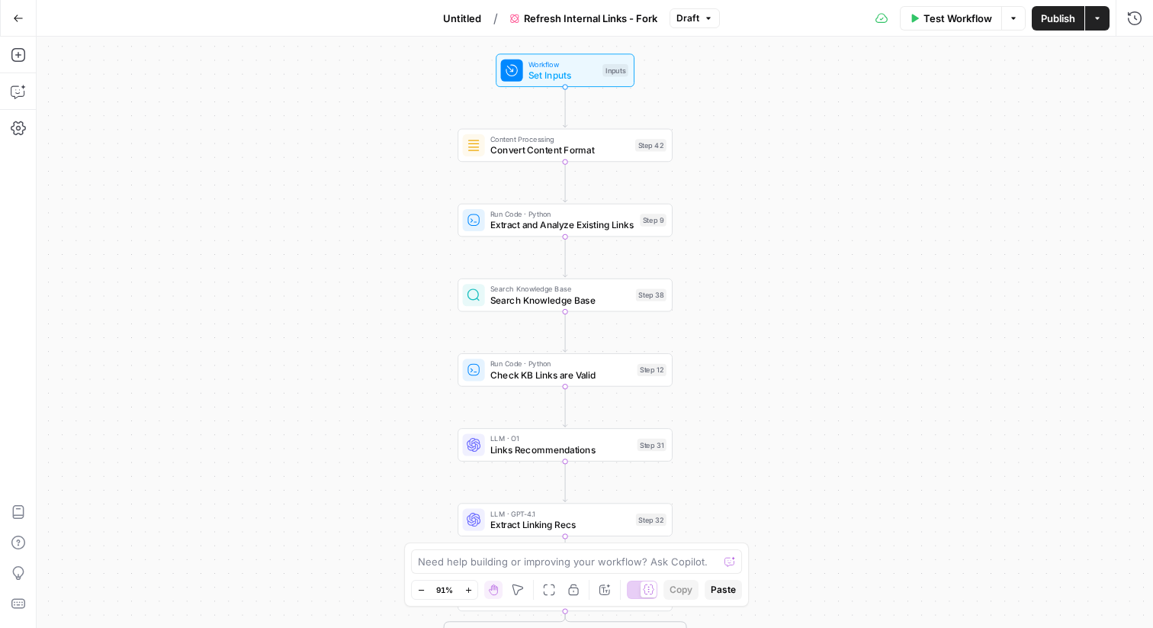
drag, startPoint x: 861, startPoint y: 266, endPoint x: 739, endPoint y: 254, distance: 122.7
click at [739, 254] on div "true false Workflow Set Inputs Inputs Content Processing Convert Content Format…" at bounding box center [595, 332] width 1117 height 591
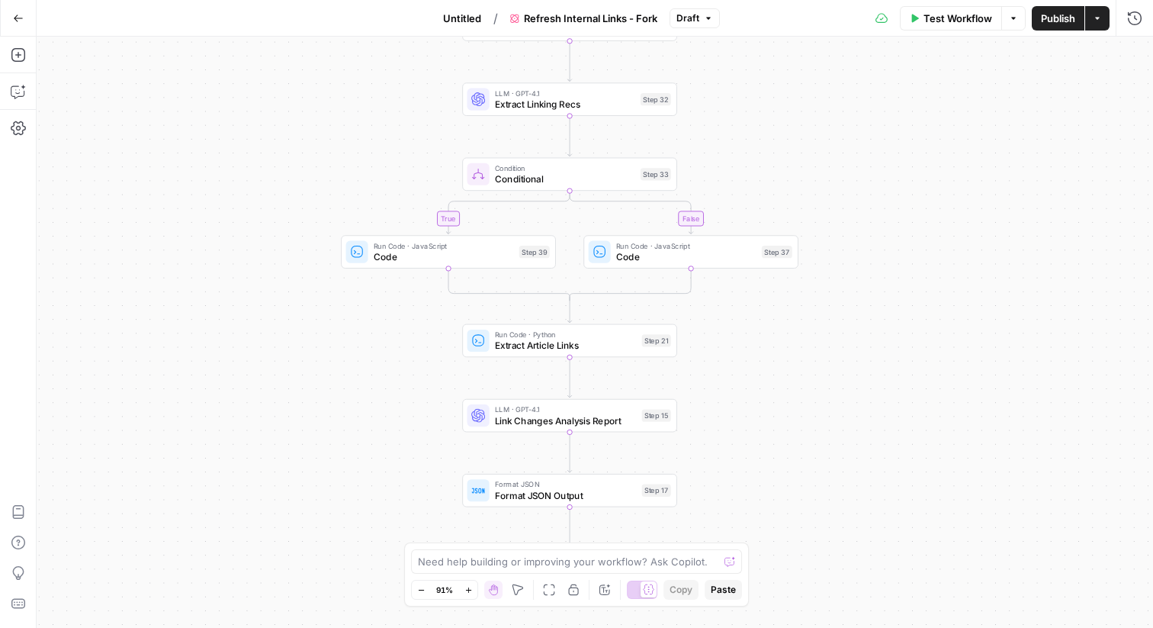
drag, startPoint x: 759, startPoint y: 393, endPoint x: 767, endPoint y: 112, distance: 280.8
click at [767, 112] on div "true false Workflow Set Inputs Inputs Content Processing Convert Content Format…" at bounding box center [595, 332] width 1117 height 591
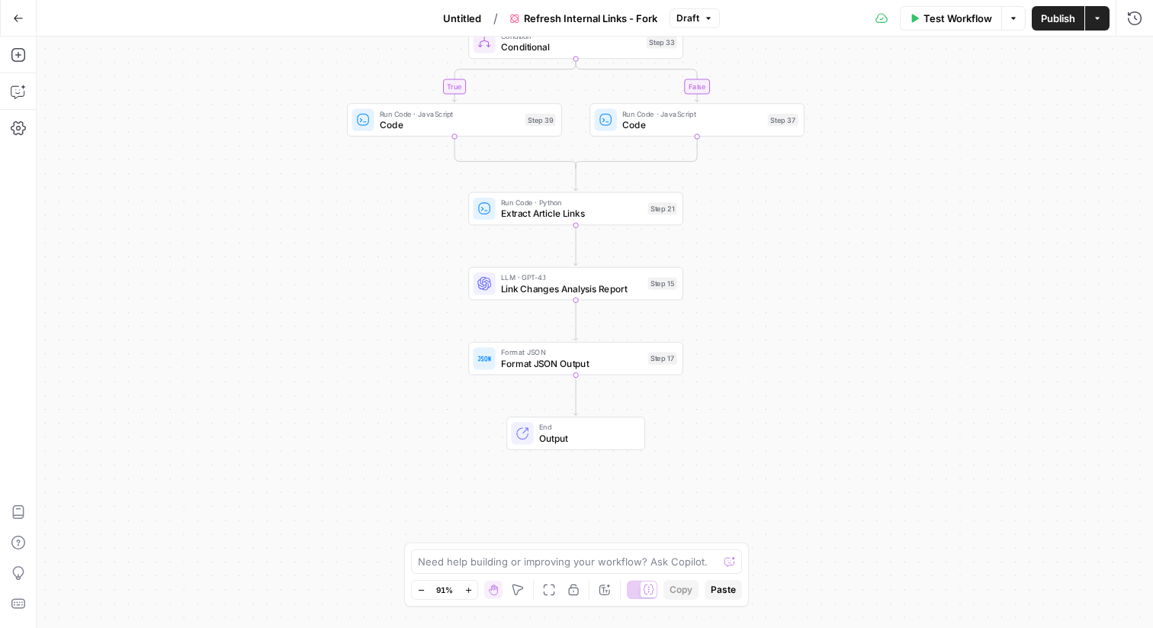
drag, startPoint x: 746, startPoint y: 397, endPoint x: 747, endPoint y: 277, distance: 119.8
click at [747, 277] on div "true false Workflow Set Inputs Inputs Content Processing Convert Content Format…" at bounding box center [595, 332] width 1117 height 591
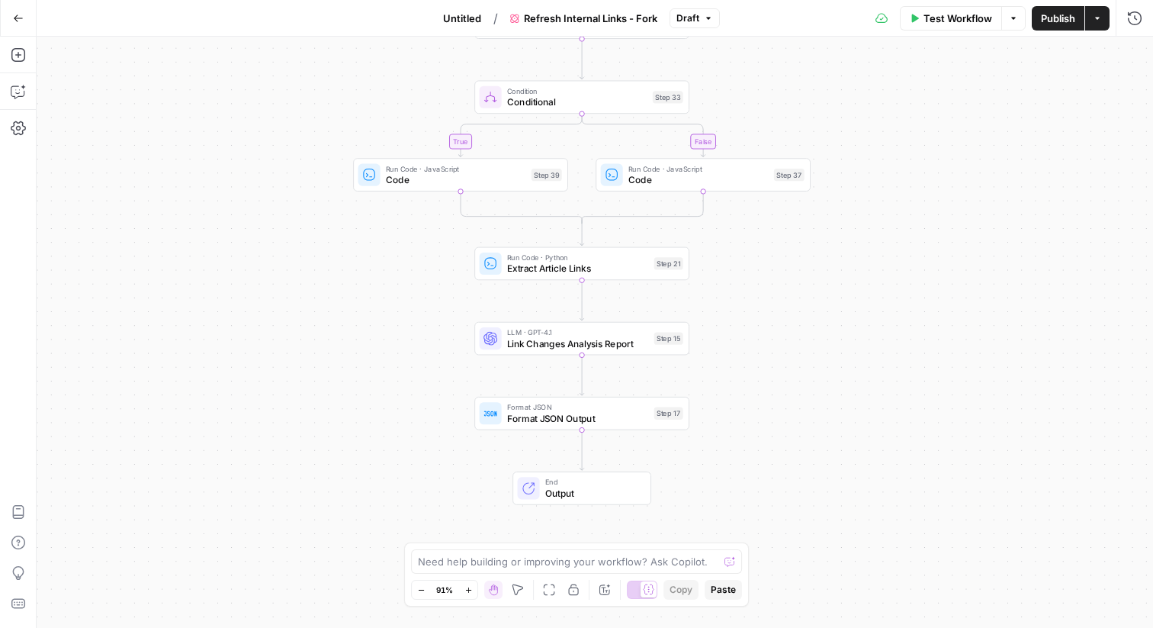
drag, startPoint x: 744, startPoint y: 209, endPoint x: 750, endPoint y: 294, distance: 84.9
click at [750, 294] on div "true false Workflow Set Inputs Inputs Content Processing Convert Content Format…" at bounding box center [595, 332] width 1117 height 591
click at [160, 29] on div "Go Back Untitled / Refresh Internal Links - Fork Draft Test Workflow Options Pu…" at bounding box center [576, 18] width 1153 height 36
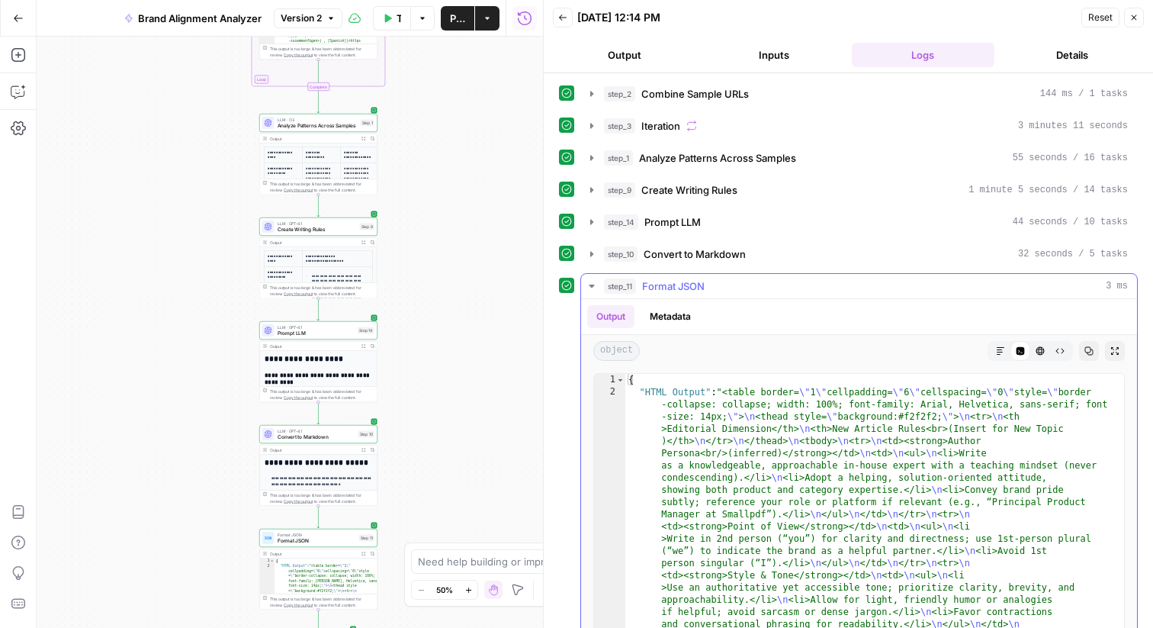
click at [997, 352] on icon "button" at bounding box center [1000, 350] width 9 height 9
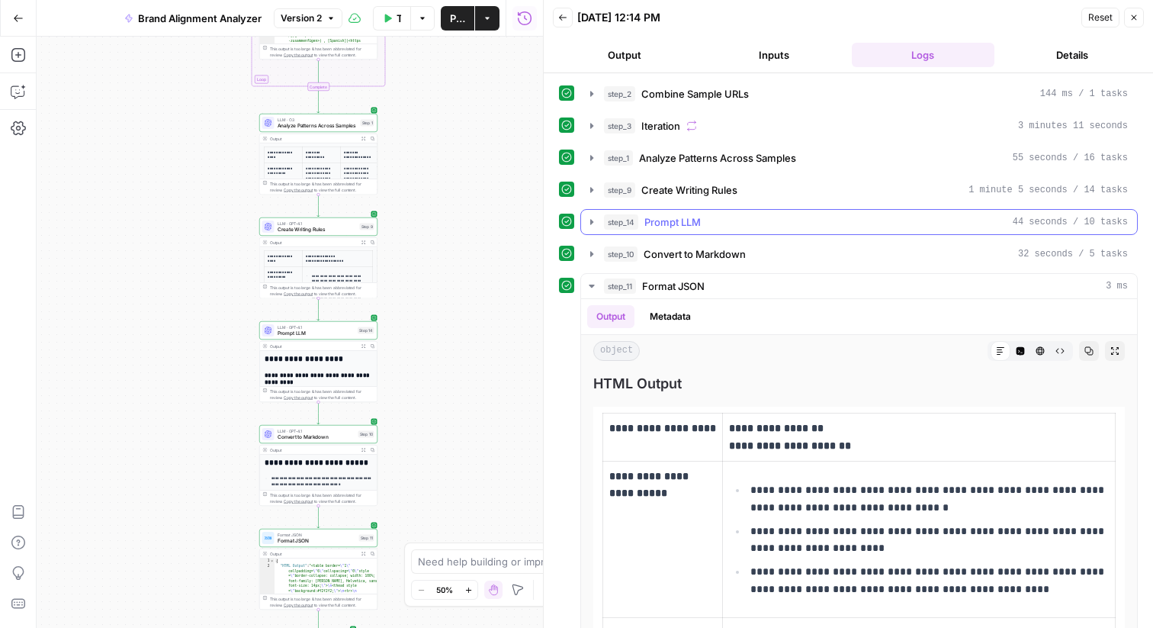
click at [597, 220] on icon "button" at bounding box center [592, 222] width 12 height 12
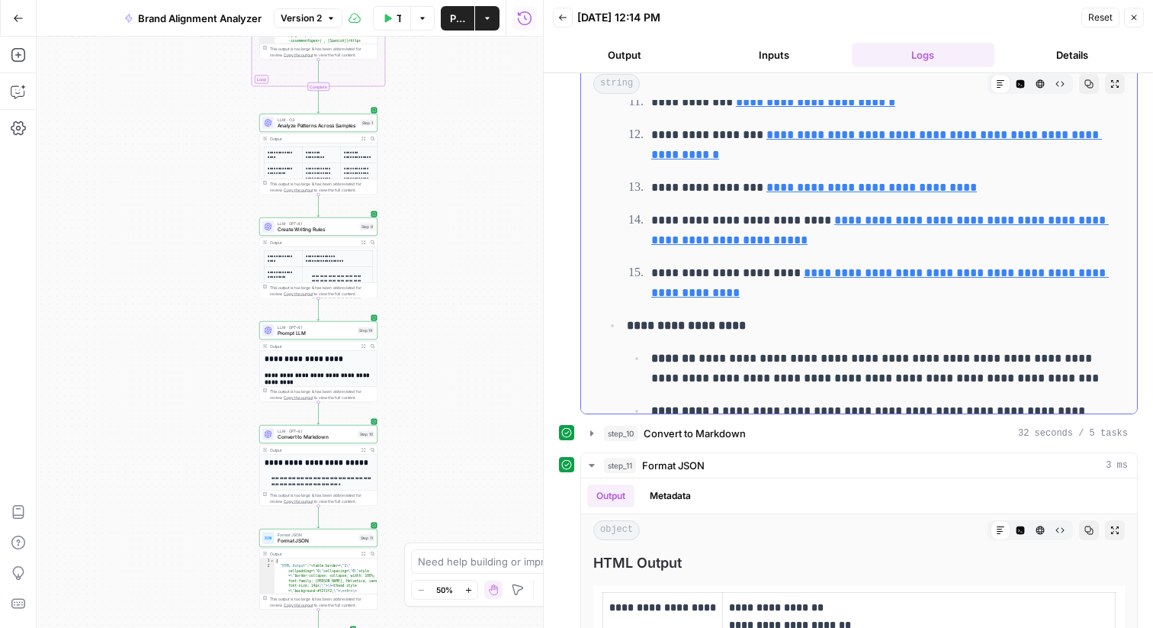
scroll to position [555, 0]
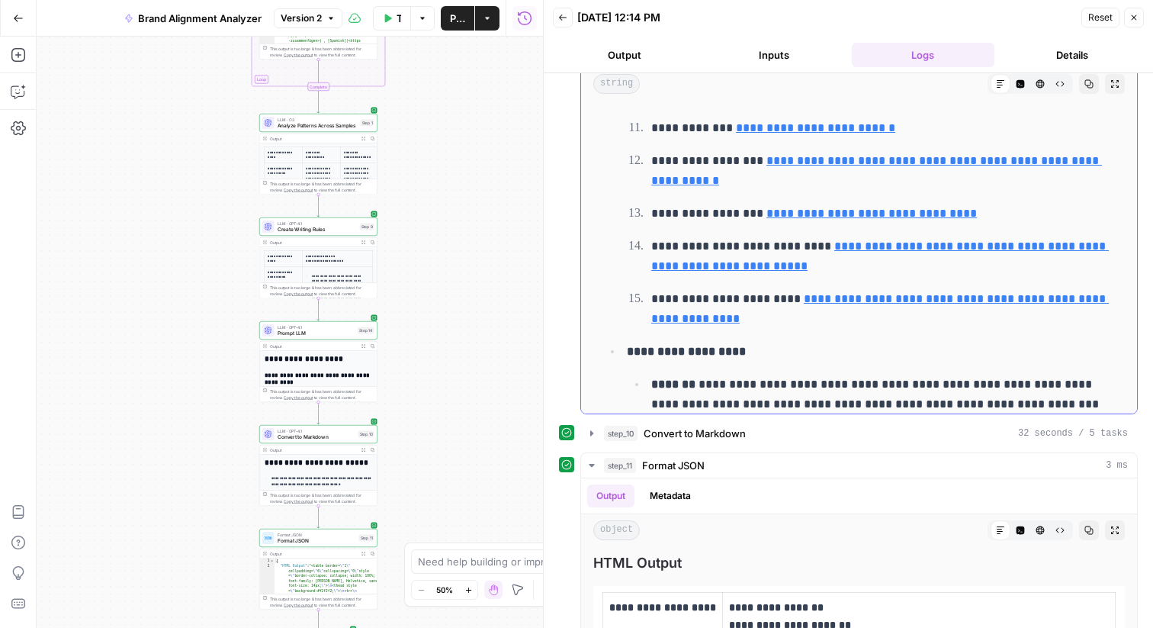
click at [1084, 90] on button "Copy" at bounding box center [1089, 84] width 20 height 20
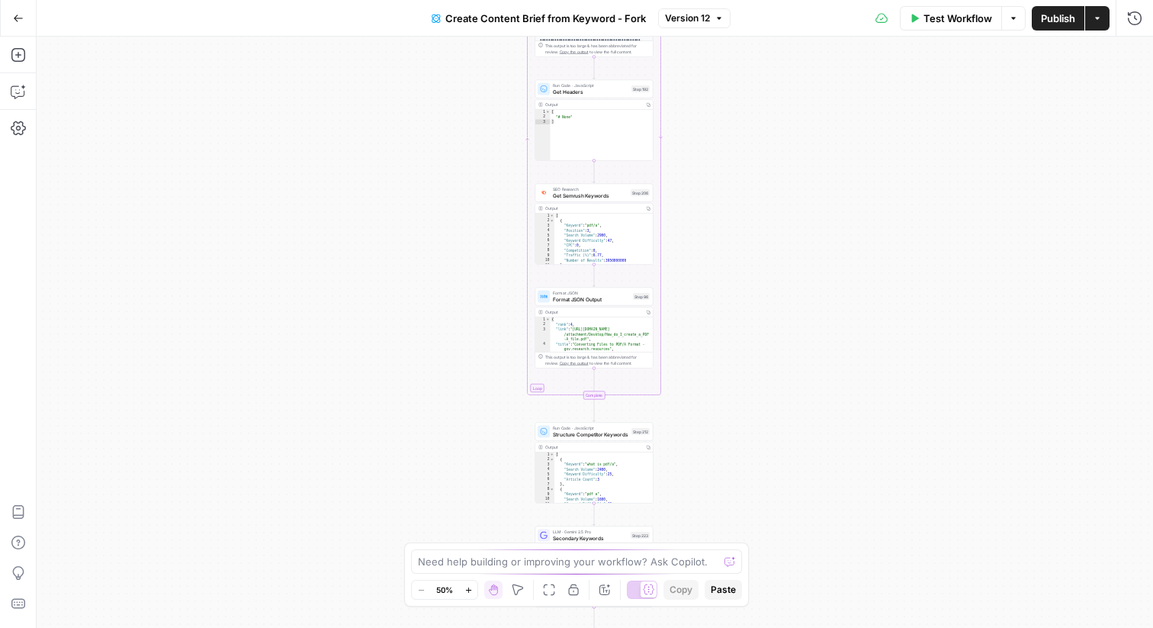
drag, startPoint x: 729, startPoint y: 145, endPoint x: 728, endPoint y: 505, distance: 360.1
click at [728, 504] on div "Workflow Set Inputs Inputs Google Search Perform Google Search Step 51 Output C…" at bounding box center [595, 332] width 1117 height 591
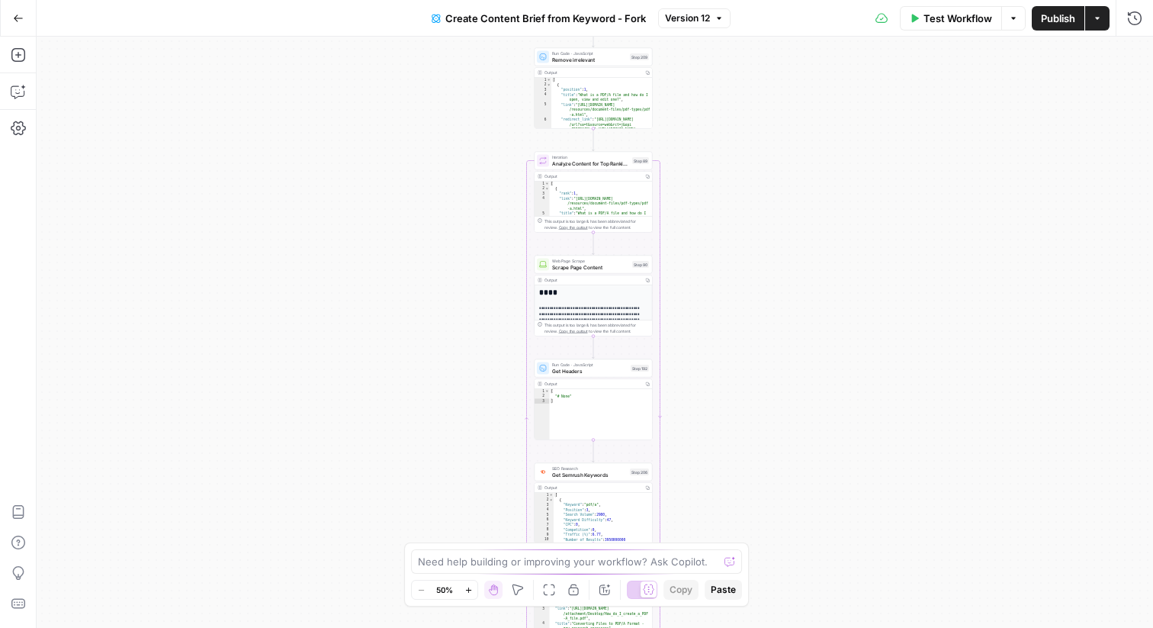
drag, startPoint x: 729, startPoint y: 205, endPoint x: 729, endPoint y: 481, distance: 276.1
click at [729, 482] on div "Workflow Set Inputs Inputs Google Search Perform Google Search Step 51 Output C…" at bounding box center [595, 332] width 1117 height 591
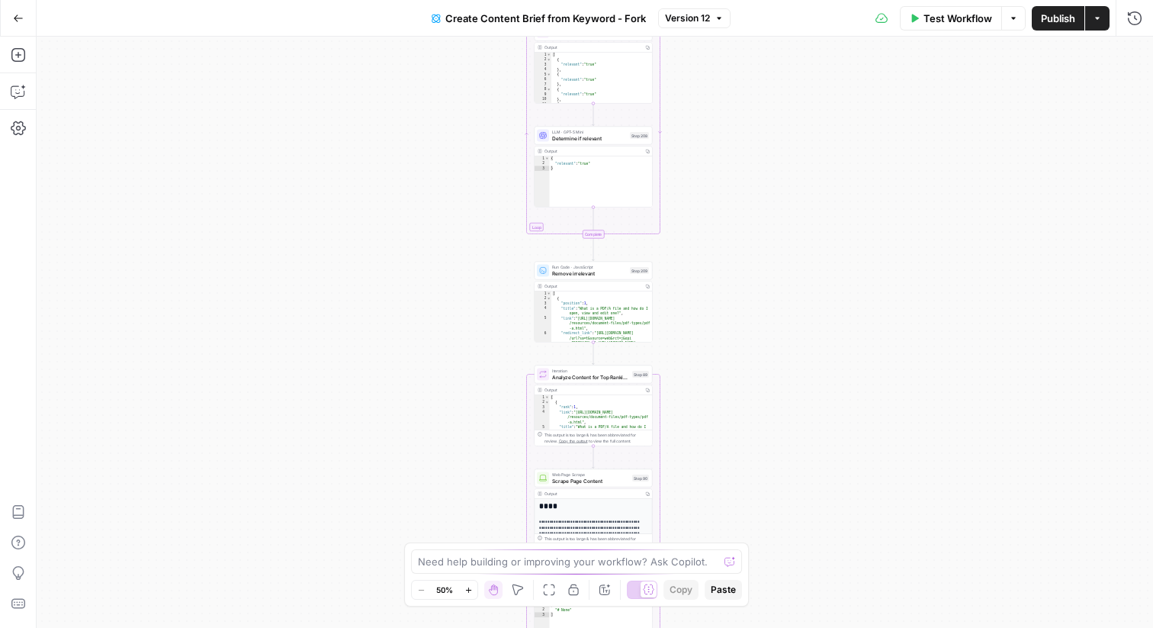
drag, startPoint x: 703, startPoint y: 227, endPoint x: 703, endPoint y: 560, distance: 333.4
click at [703, 560] on body "Smallpdf New Home Browse Your Data Usage Flightpath Settings Recent Grids Keywo…" at bounding box center [576, 314] width 1153 height 628
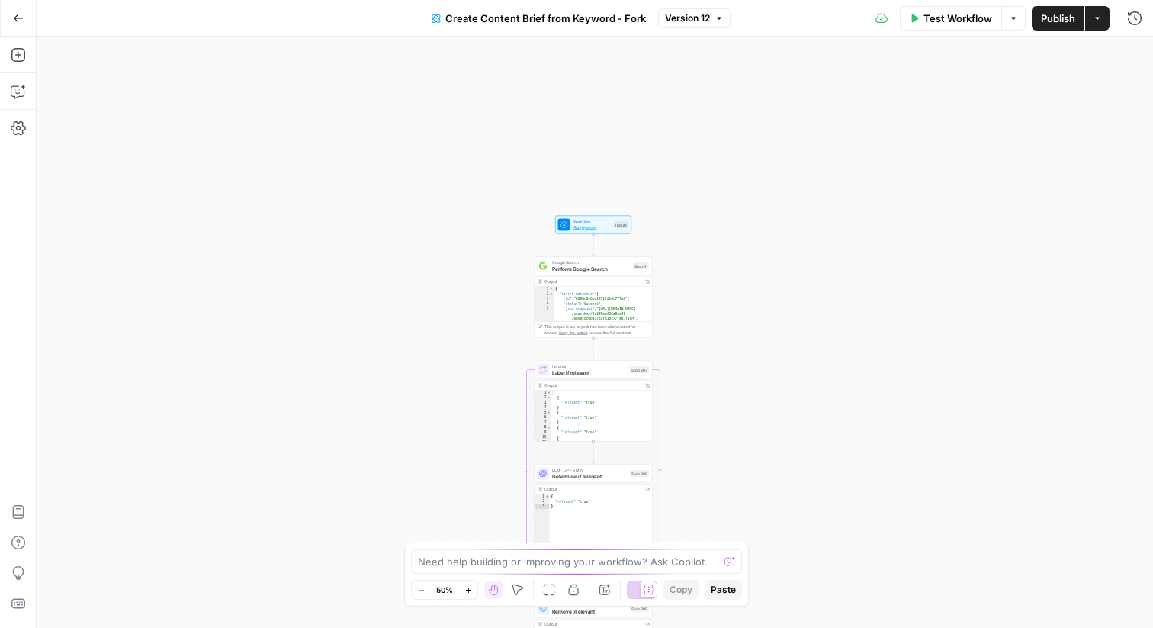
drag, startPoint x: 696, startPoint y: 245, endPoint x: 696, endPoint y: 465, distance: 219.7
click at [696, 465] on div "Workflow Set Inputs Inputs Google Search Perform Google Search Step 51 Output C…" at bounding box center [595, 332] width 1117 height 591
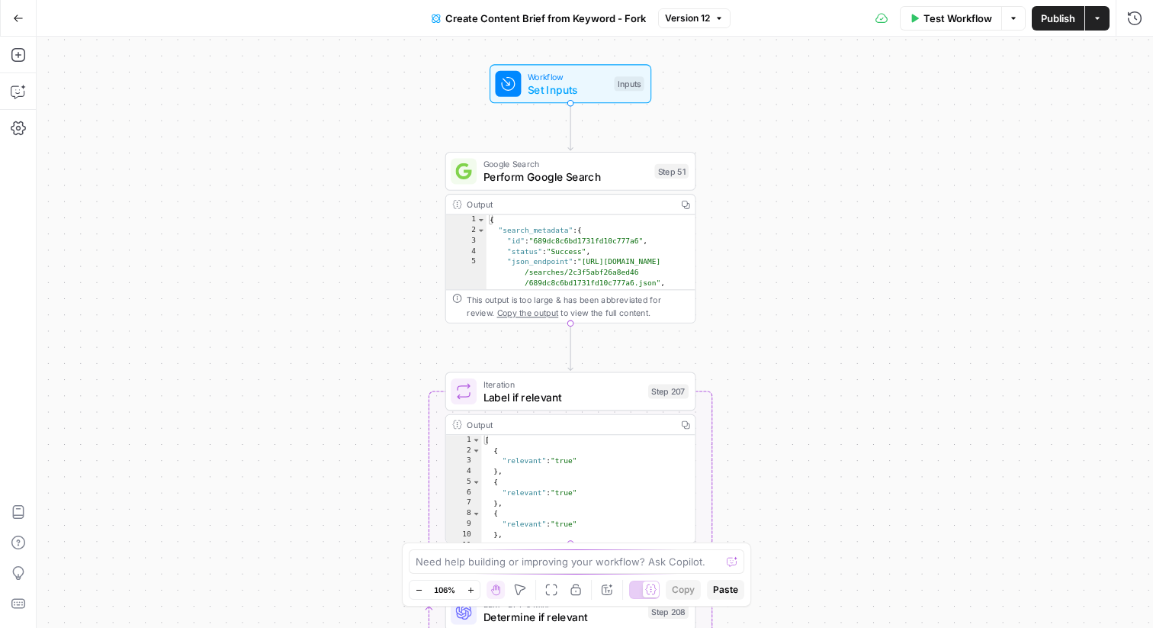
drag, startPoint x: 651, startPoint y: 269, endPoint x: 767, endPoint y: 164, distance: 155.5
click at [767, 164] on div "Workflow Set Inputs Inputs Google Search Perform Google Search Step 51 Output C…" at bounding box center [595, 332] width 1117 height 591
click at [1135, 19] on icon "button" at bounding box center [1134, 18] width 15 height 15
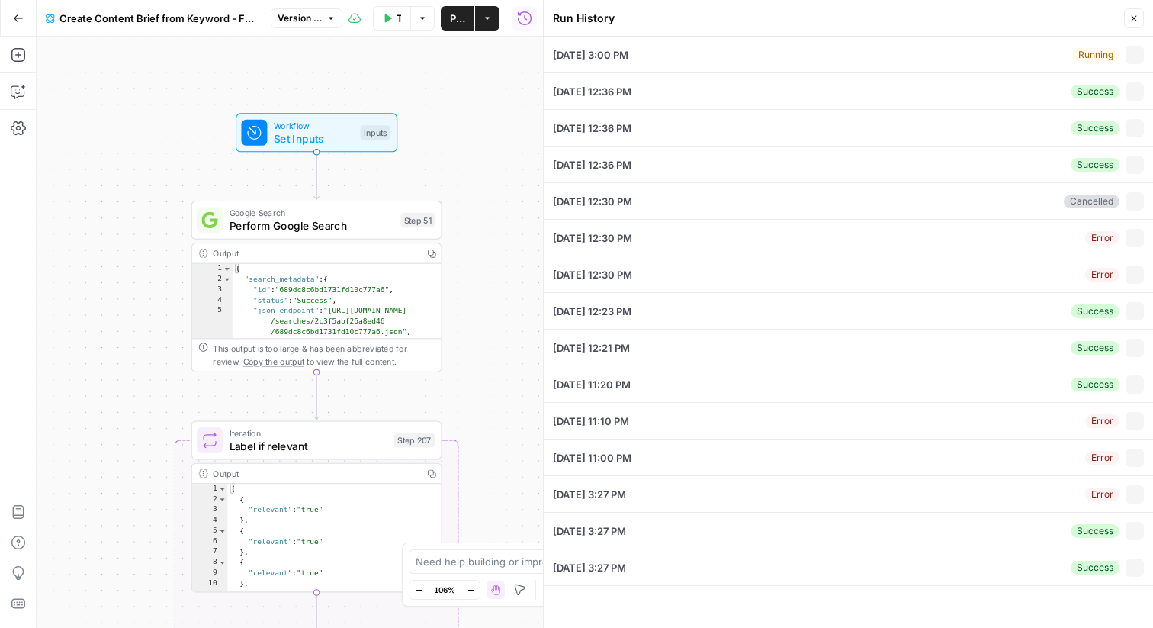
drag, startPoint x: 395, startPoint y: 259, endPoint x: 133, endPoint y: 306, distance: 265.8
click at [133, 306] on div "Workflow Set Inputs Inputs Google Search Perform Google Search Step 51 Output C…" at bounding box center [290, 332] width 507 height 591
click at [1136, 88] on icon "button" at bounding box center [1135, 91] width 8 height 8
type input "Smallpdf"
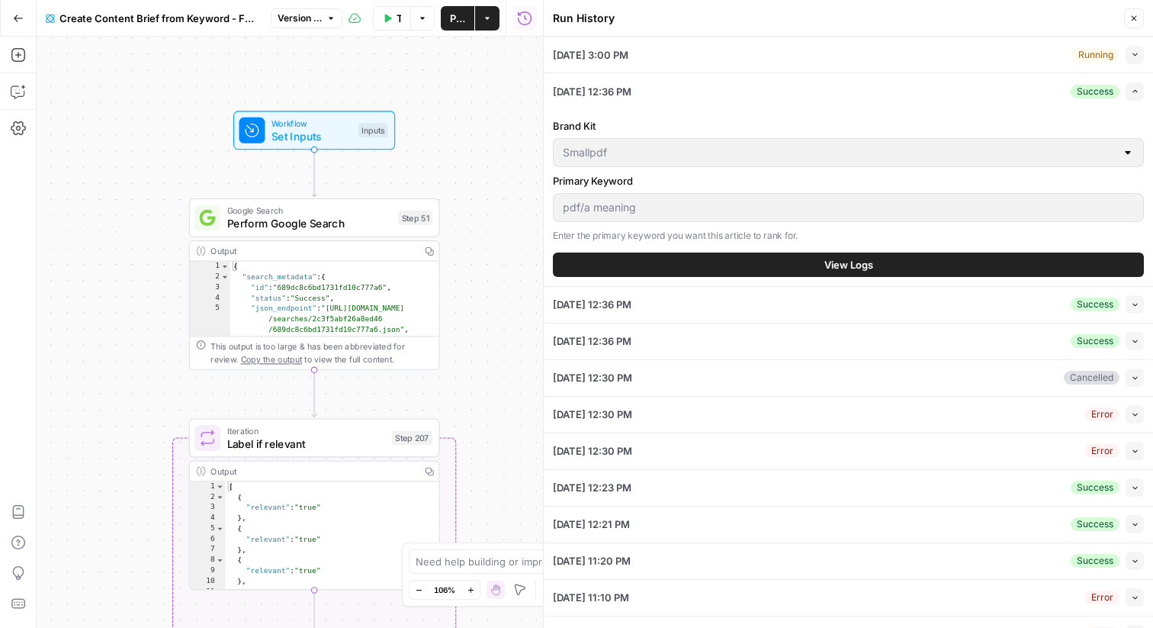
click at [1131, 304] on icon "button" at bounding box center [1135, 304] width 8 height 8
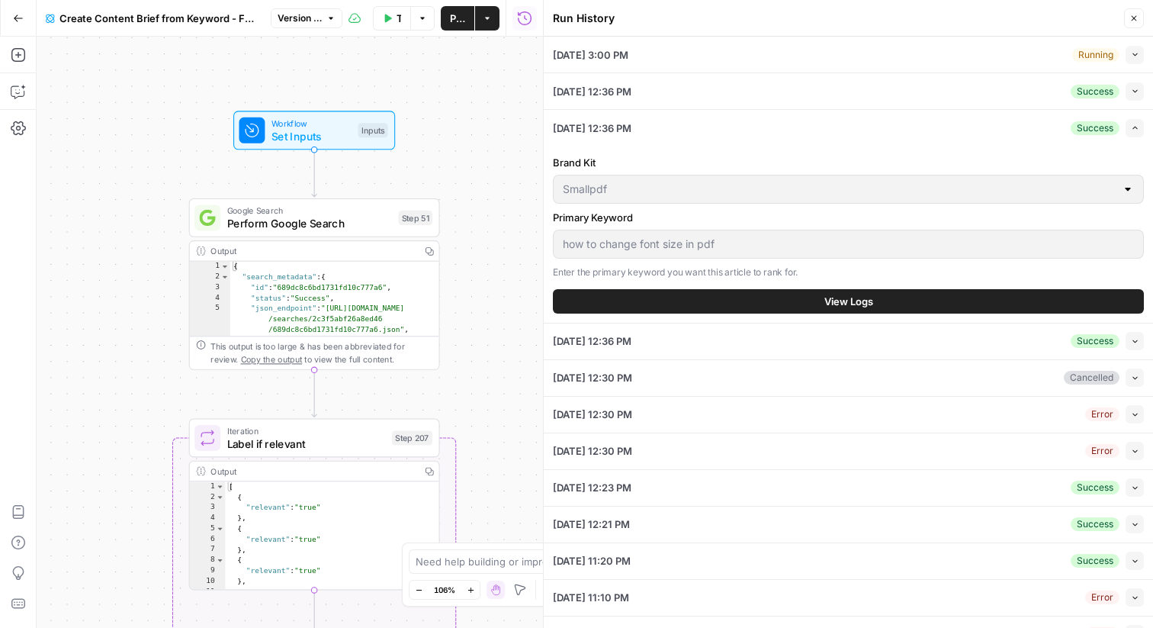
click at [1131, 337] on icon "button" at bounding box center [1135, 340] width 8 height 8
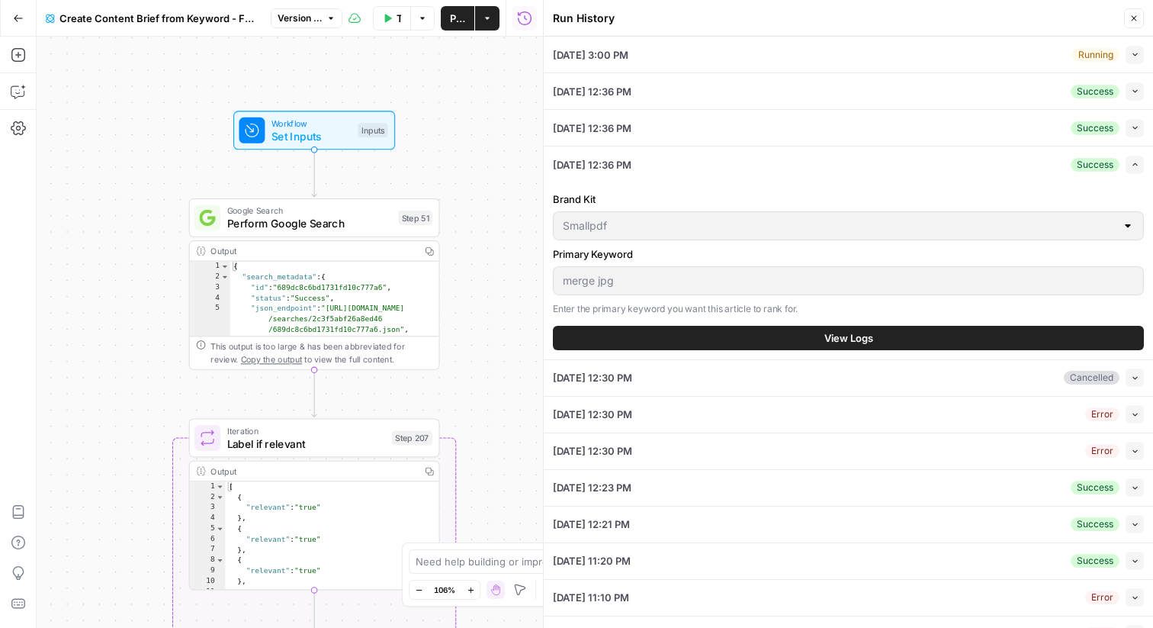
click at [559, 282] on div "merge jpg" at bounding box center [848, 280] width 591 height 29
click at [648, 334] on button "View Logs" at bounding box center [848, 338] width 591 height 24
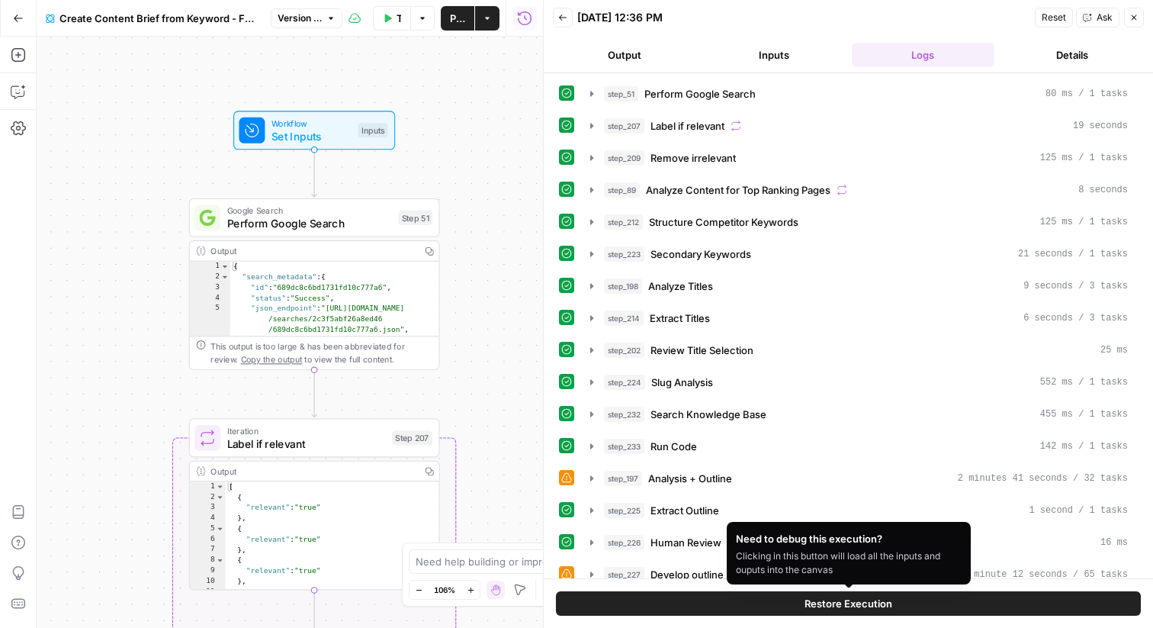
click at [714, 603] on button "Restore Execution" at bounding box center [848, 603] width 585 height 24
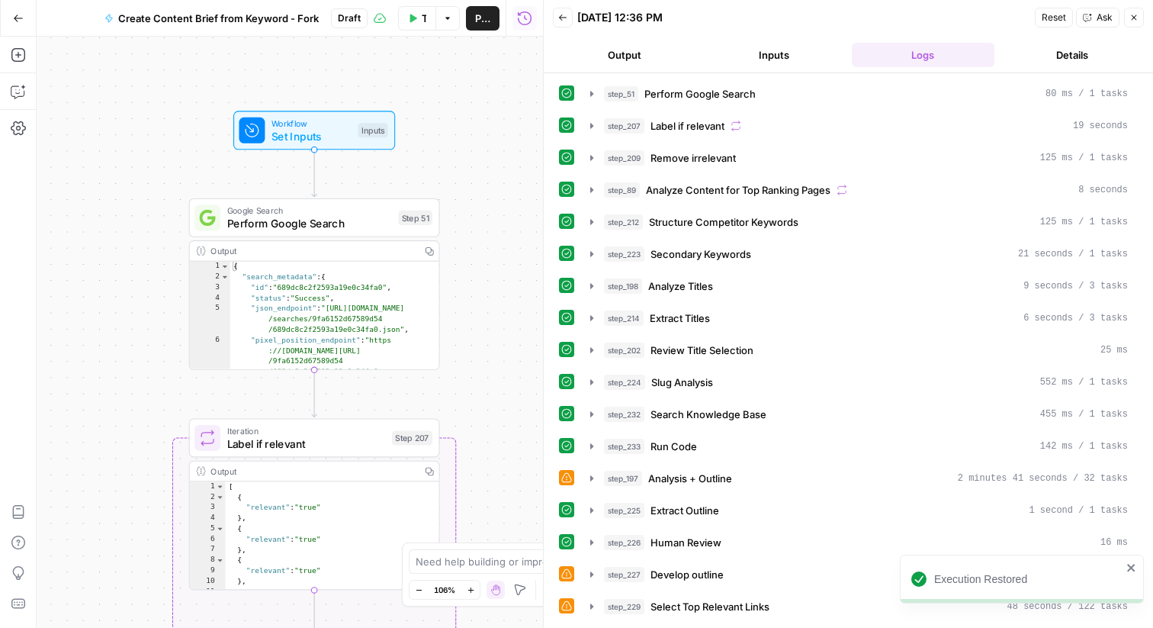
click at [785, 55] on button "Inputs" at bounding box center [774, 55] width 143 height 24
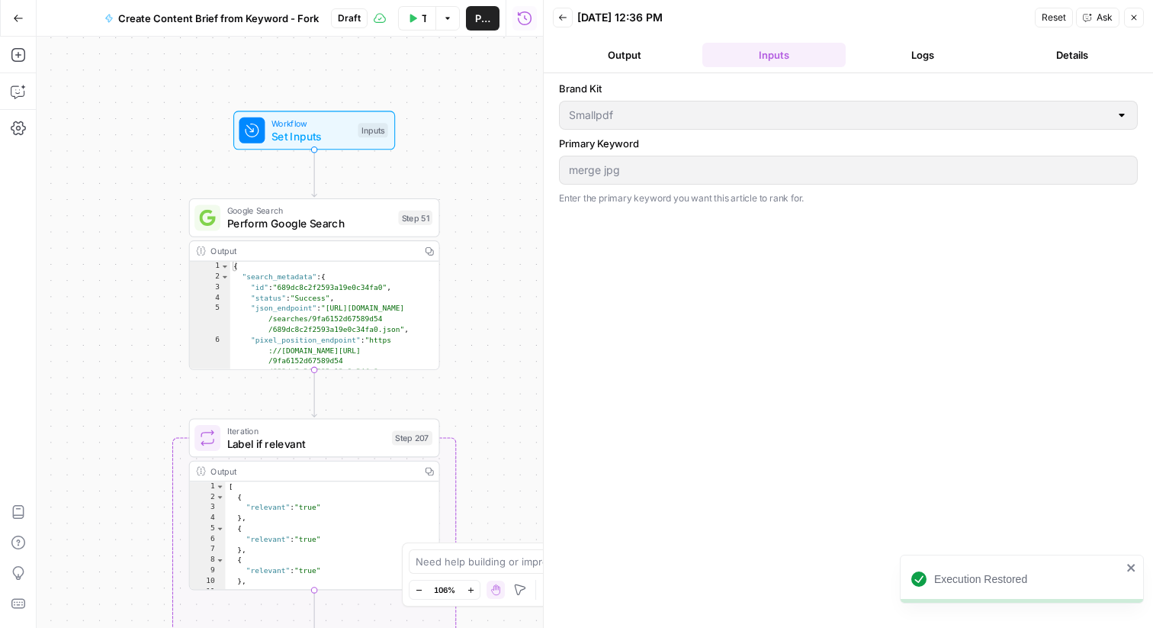
click at [590, 217] on div "Brand Kit Smallpdf Primary Keyword merge jpg Enter the primary keyword you want…" at bounding box center [848, 350] width 579 height 539
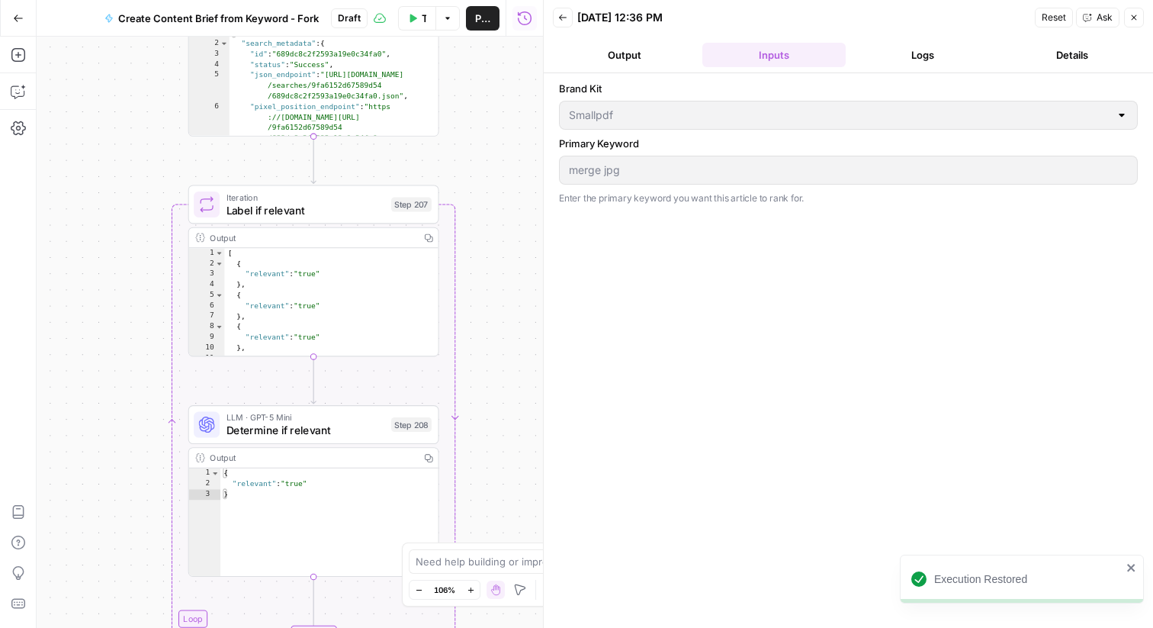
drag, startPoint x: 499, startPoint y: 449, endPoint x: 498, endPoint y: 215, distance: 233.4
click at [498, 215] on div "Workflow Set Inputs Inputs Google Search Perform Google Search Step 51 Output C…" at bounding box center [290, 332] width 507 height 591
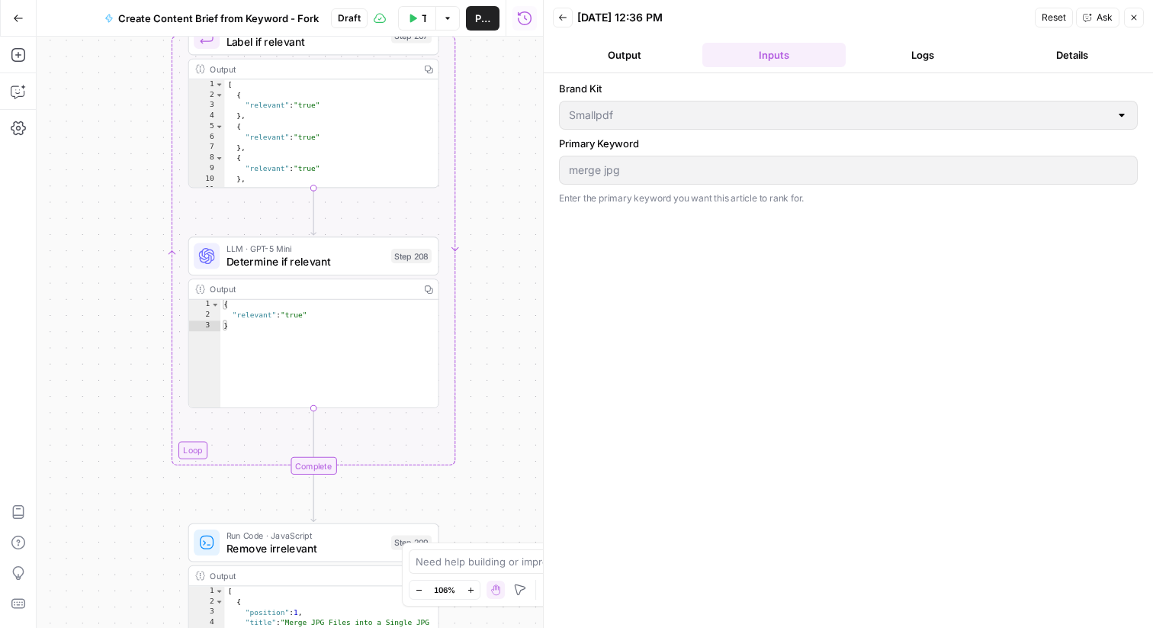
drag, startPoint x: 497, startPoint y: 407, endPoint x: 497, endPoint y: 194, distance: 212.8
click at [497, 194] on div "Workflow Set Inputs Inputs Google Search Perform Google Search Step 51 Output C…" at bounding box center [290, 332] width 507 height 591
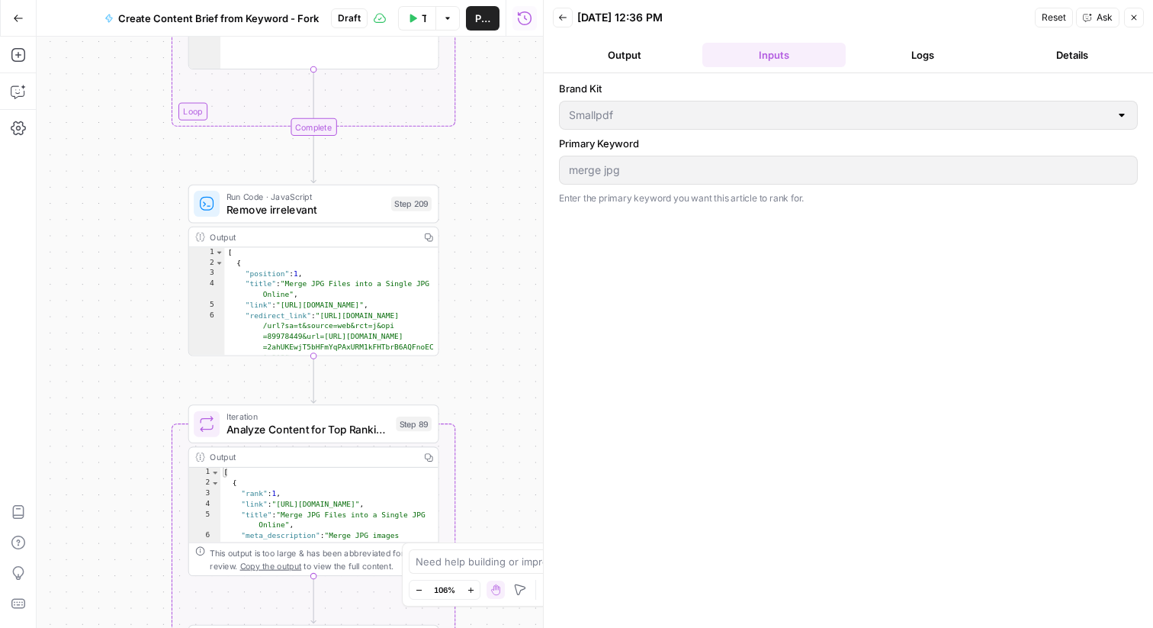
drag, startPoint x: 496, startPoint y: 309, endPoint x: 495, endPoint y: -12, distance: 321.2
click at [495, 0] on html "Smallpdf New Home Browse Your Data Usage Flightpath Settings Recent Grids Keywo…" at bounding box center [576, 314] width 1153 height 628
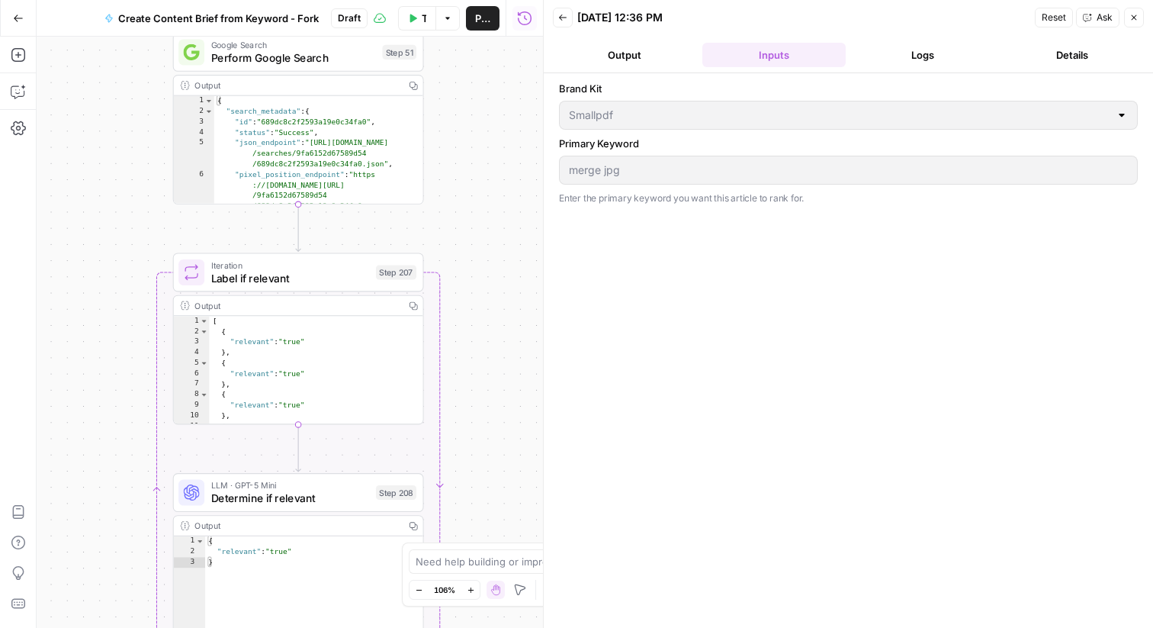
drag, startPoint x: 498, startPoint y: 349, endPoint x: 517, endPoint y: 82, distance: 267.7
click at [517, 82] on div "Workflow Set Inputs Inputs Google Search Perform Google Search Step 51 Output C…" at bounding box center [290, 332] width 507 height 591
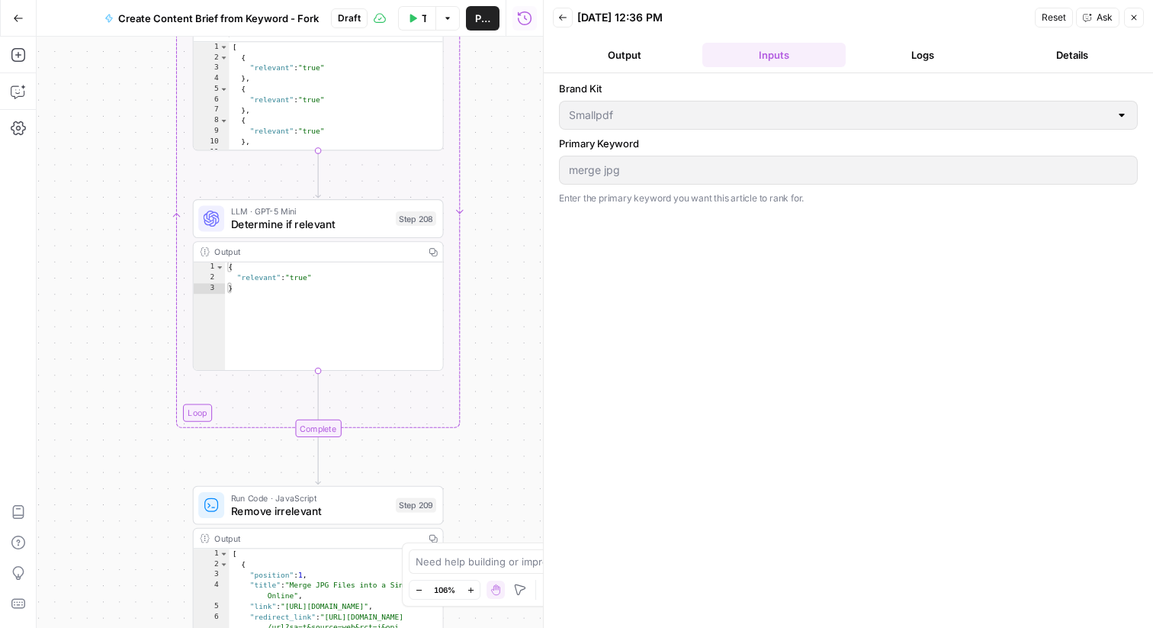
drag, startPoint x: 487, startPoint y: 346, endPoint x: 487, endPoint y: 119, distance: 227.3
click at [487, 119] on div "Workflow Set Inputs Inputs Google Search Perform Google Search Step 51 Output C…" at bounding box center [290, 332] width 507 height 591
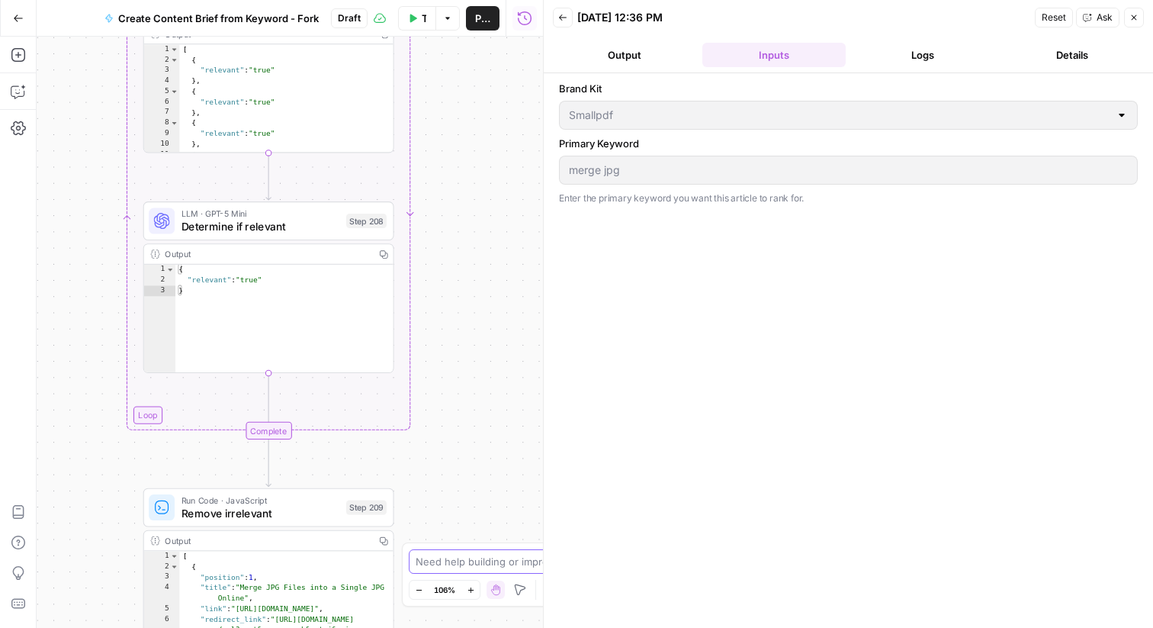
drag, startPoint x: 513, startPoint y: 371, endPoint x: 462, endPoint y: 555, distance: 189.9
click at [462, 555] on body "Smallpdf New Home Browse Your Data Usage Flightpath Settings Recent Grids Keywo…" at bounding box center [576, 314] width 1153 height 628
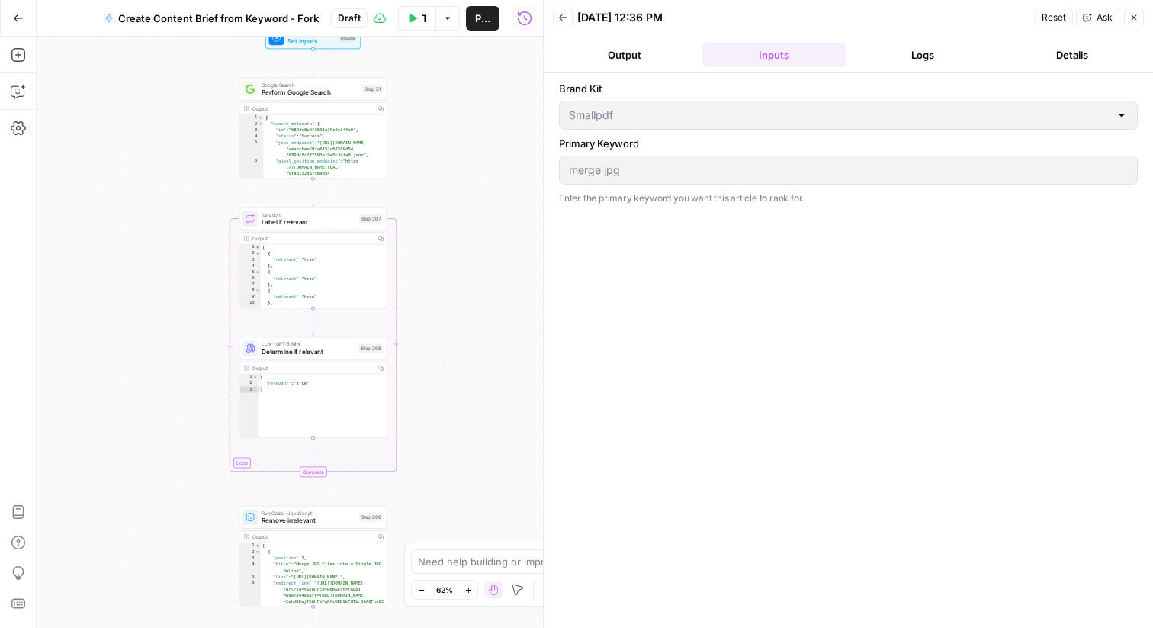
drag, startPoint x: 436, startPoint y: 468, endPoint x: 413, endPoint y: 127, distance: 342.5
click at [413, 127] on div "Workflow Set Inputs Inputs Google Search Perform Google Search Step 51 Output C…" at bounding box center [290, 332] width 507 height 591
click at [563, 173] on div "merge jpg" at bounding box center [848, 170] width 579 height 29
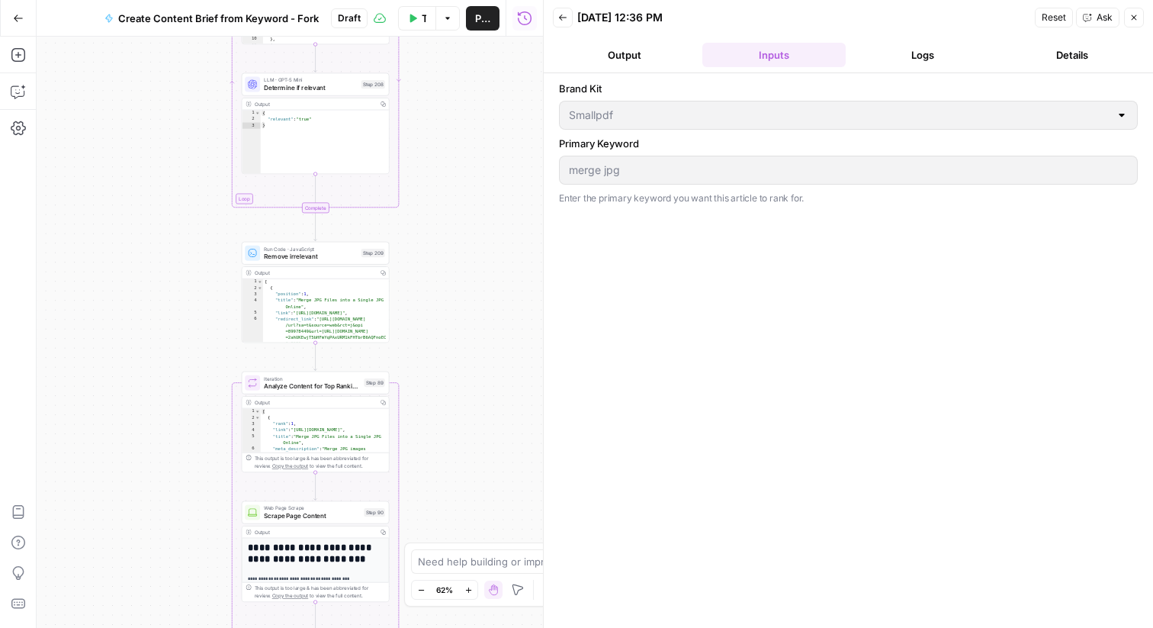
drag, startPoint x: 460, startPoint y: 391, endPoint x: 462, endPoint y: 72, distance: 318.9
click at [462, 72] on div "Workflow Set Inputs Inputs Google Search Perform Google Search Step 51 Output C…" at bounding box center [290, 332] width 507 height 591
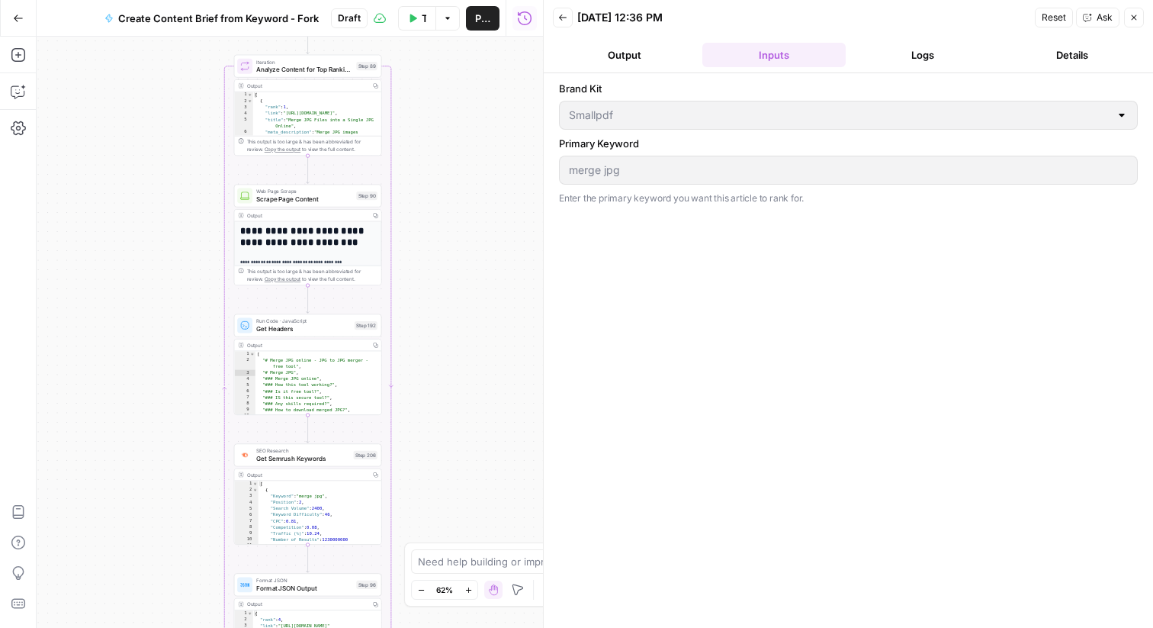
drag, startPoint x: 425, startPoint y: 362, endPoint x: 418, endPoint y: 103, distance: 258.7
click at [418, 103] on div "Workflow Set Inputs Inputs Google Search Perform Google Search Step 51 Output C…" at bounding box center [290, 332] width 507 height 591
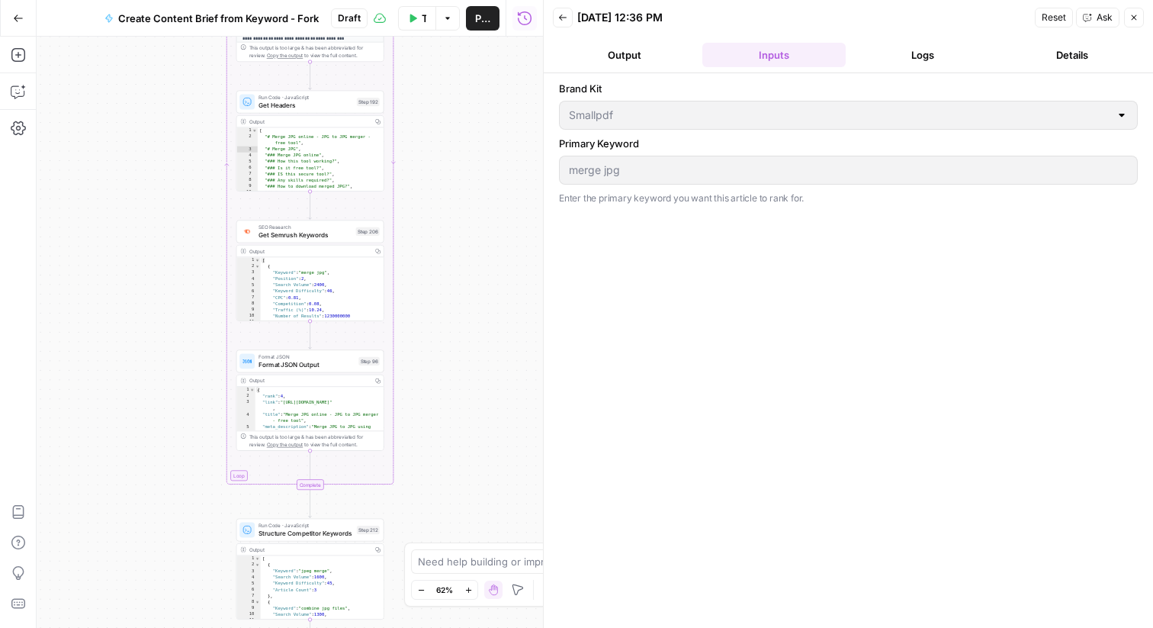
drag, startPoint x: 409, startPoint y: 453, endPoint x: 412, endPoint y: 197, distance: 256.3
click at [412, 197] on div "Workflow Set Inputs Inputs Google Search Perform Google Search Step 51 Output C…" at bounding box center [290, 332] width 507 height 591
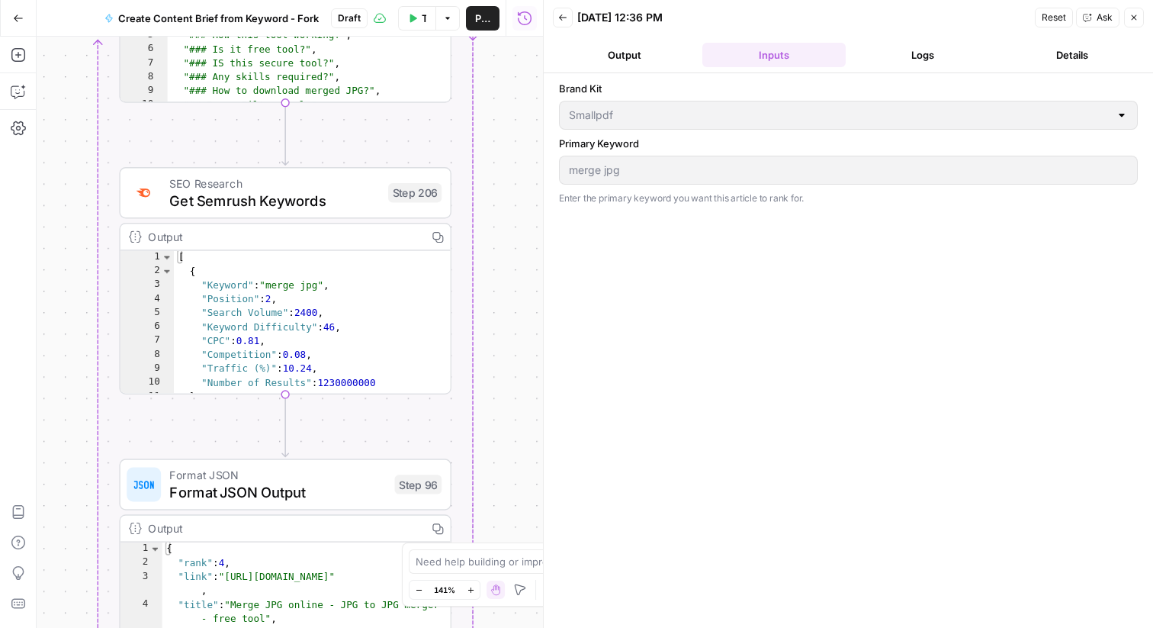
drag, startPoint x: 437, startPoint y: 279, endPoint x: 507, endPoint y: 278, distance: 70.2
click at [507, 278] on div "Workflow Set Inputs Inputs Google Search Perform Google Search Step 51 Output C…" at bounding box center [290, 332] width 507 height 591
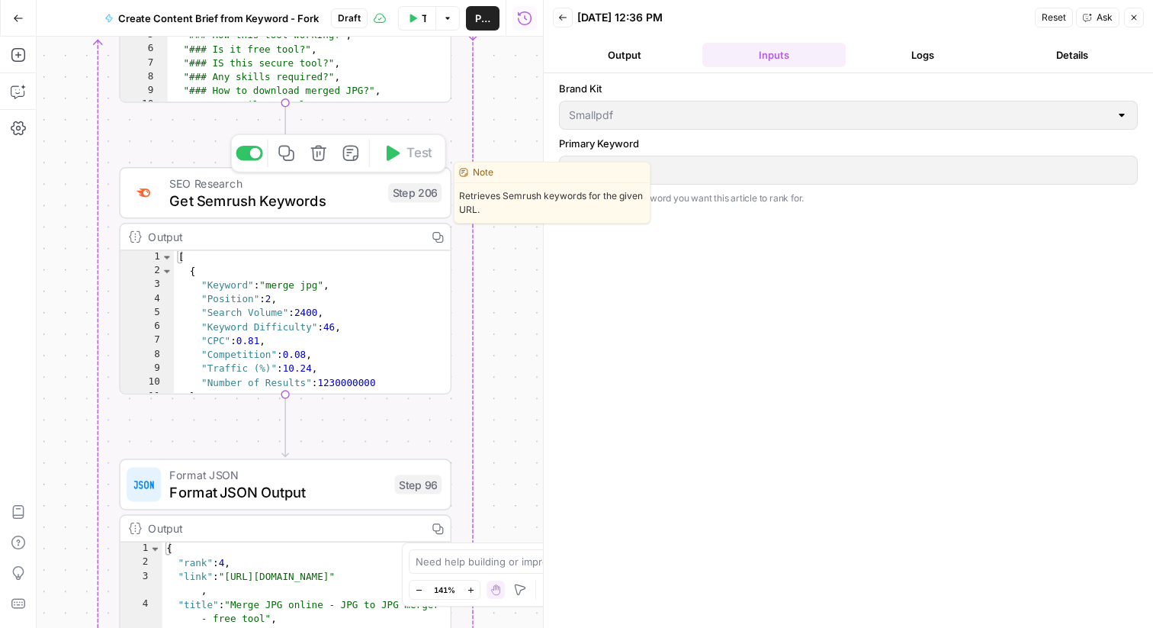
click at [283, 207] on span "Get Semrush Keywords" at bounding box center [274, 200] width 210 height 21
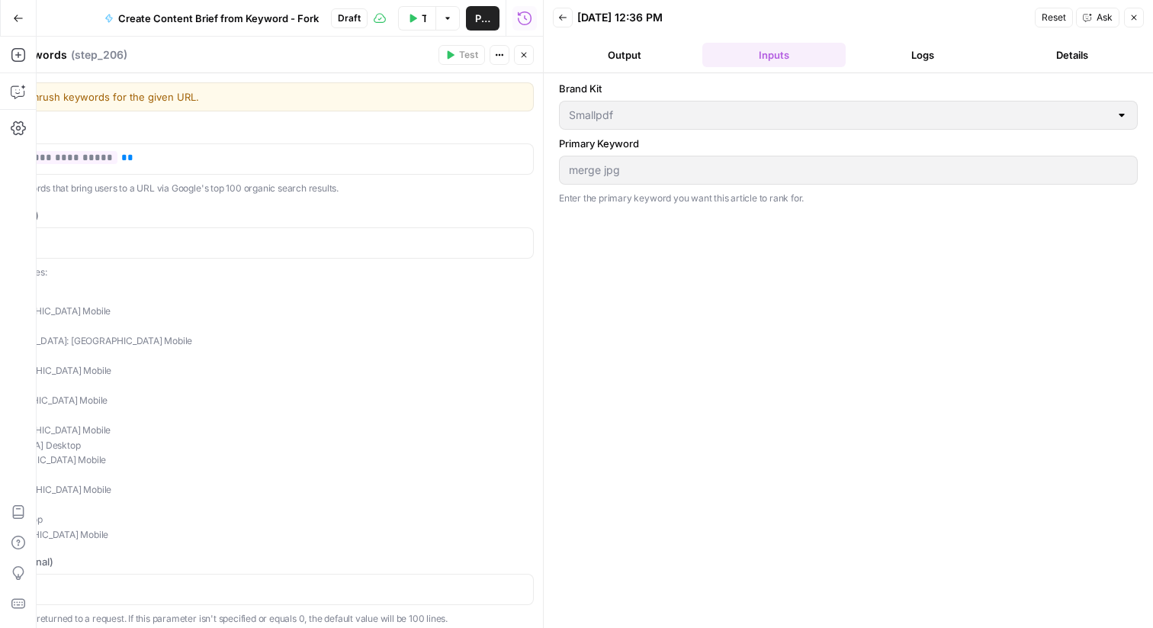
click at [1136, 14] on icon "button" at bounding box center [1134, 17] width 9 height 9
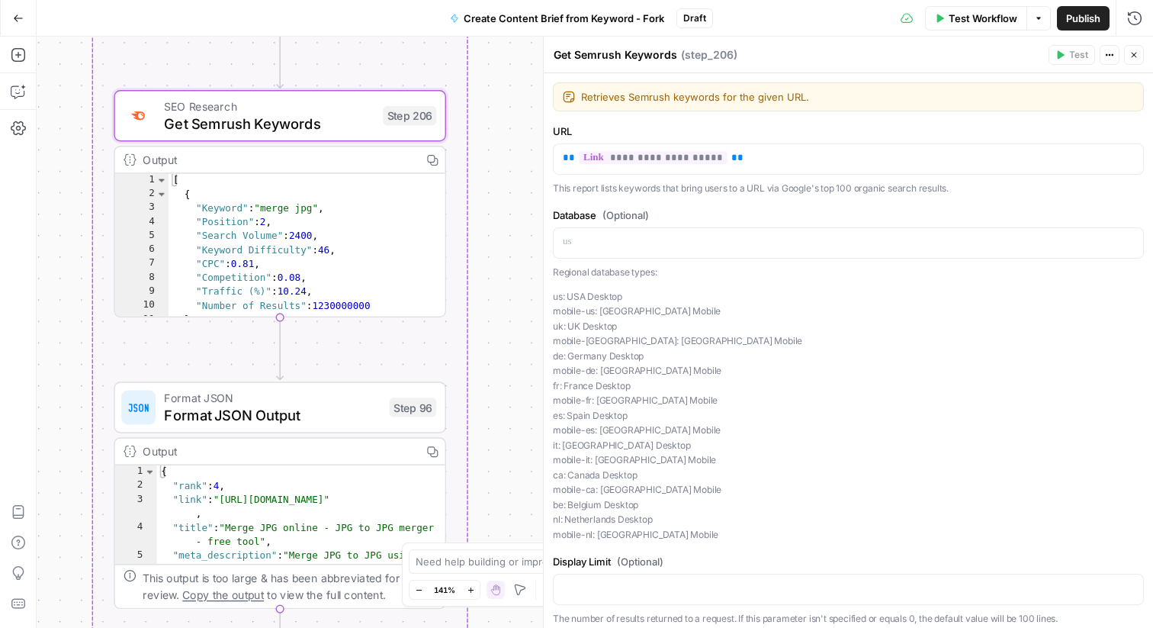
drag, startPoint x: 493, startPoint y: 346, endPoint x: 484, endPoint y: 240, distance: 106.4
click at [484, 240] on div "Workflow Set Inputs Inputs Google Search Perform Google Search Step 51 Output C…" at bounding box center [595, 332] width 1117 height 591
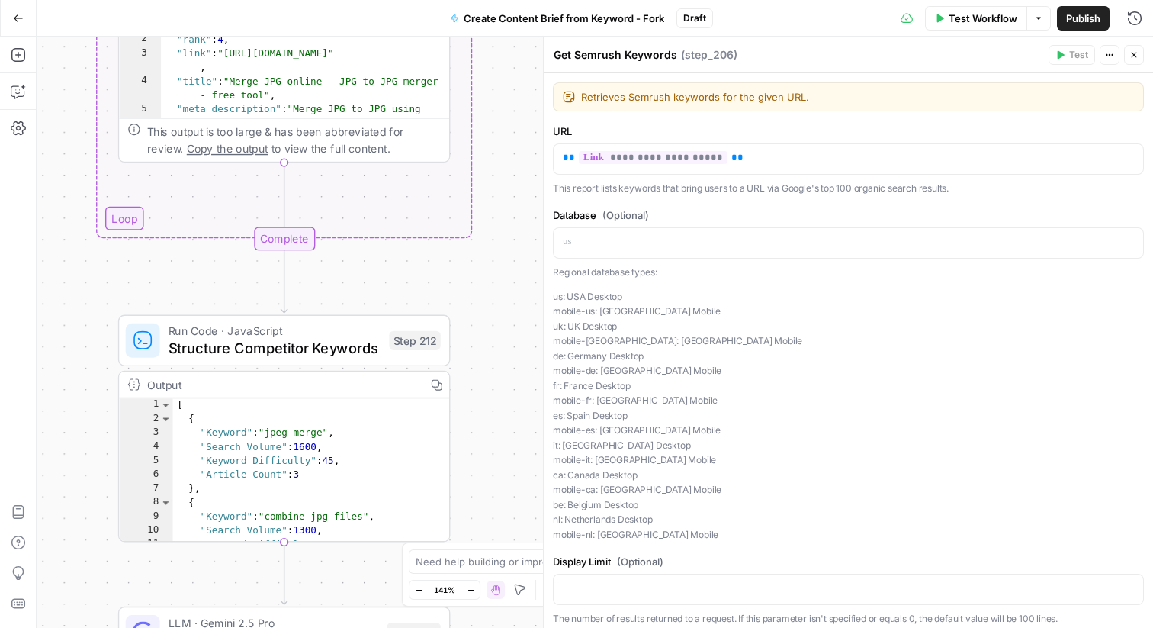
click at [1139, 57] on button "Close" at bounding box center [1134, 55] width 20 height 20
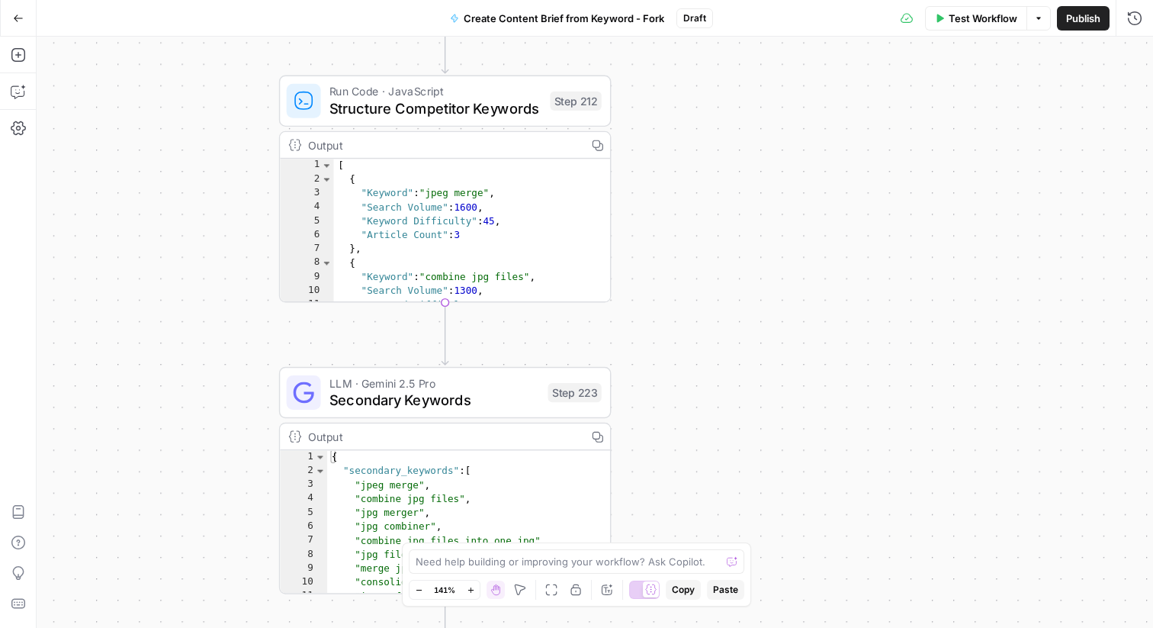
drag, startPoint x: 579, startPoint y: 338, endPoint x: 740, endPoint y: 98, distance: 288.6
click at [740, 98] on div "Workflow Set Inputs Inputs Google Search Perform Google Search Step 51 Output C…" at bounding box center [595, 332] width 1117 height 591
type textarea "*"
drag, startPoint x: 475, startPoint y: 233, endPoint x: 389, endPoint y: 233, distance: 86.2
click at [389, 233] on div "[ { "Keyword" : "jpeg merge" , "Search Volume" : 1600 , "Keyword Difficulty" : …" at bounding box center [473, 245] width 278 height 172
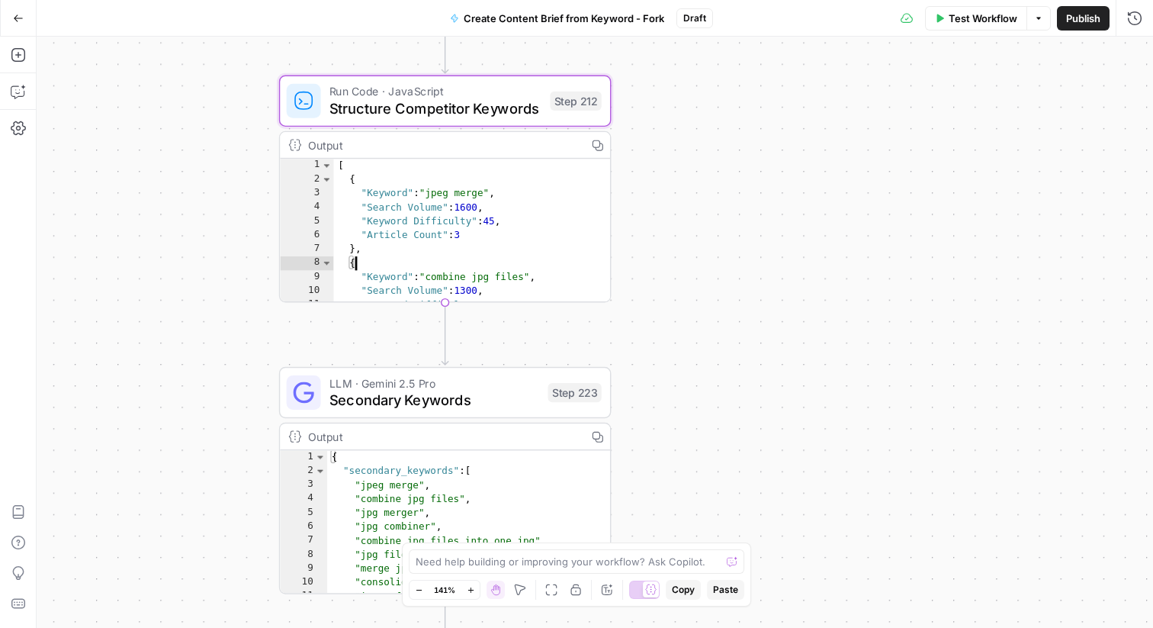
drag, startPoint x: 366, startPoint y: 233, endPoint x: 488, endPoint y: 231, distance: 122.1
click at [488, 231] on div "[ { "Keyword" : "jpeg merge" , "Search Volume" : 1600 , "Keyword Difficulty" : …" at bounding box center [473, 245] width 278 height 172
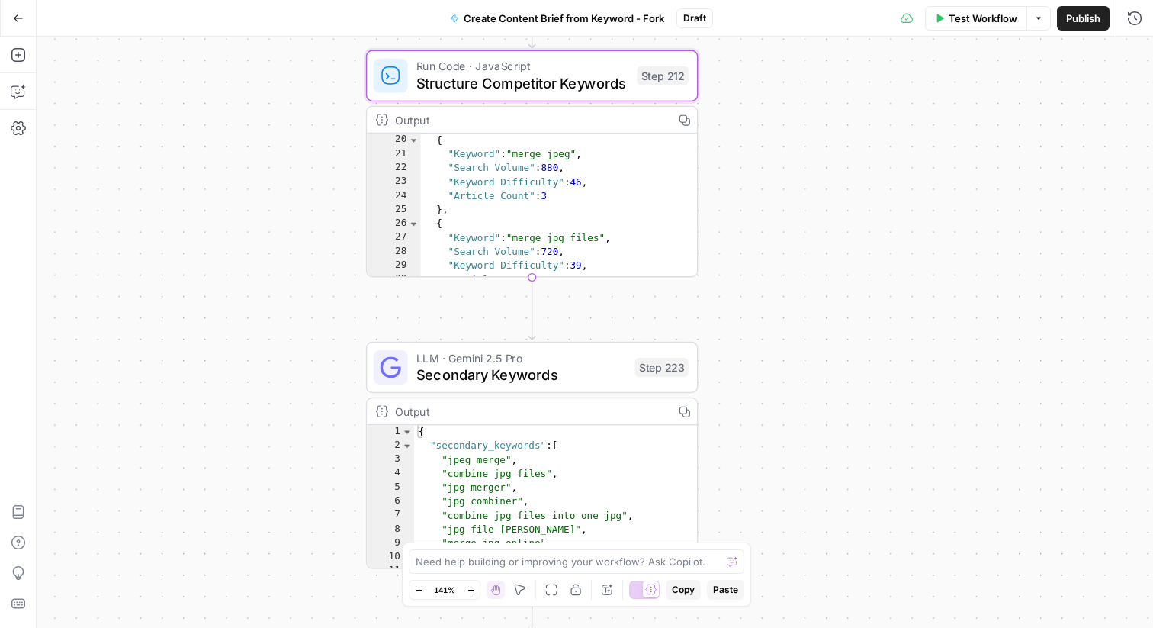
drag, startPoint x: 664, startPoint y: 321, endPoint x: 752, endPoint y: 294, distance: 92.4
click at [752, 294] on div "Workflow Set Inputs Inputs Google Search Perform Google Search Step 51 Output C…" at bounding box center [595, 332] width 1117 height 591
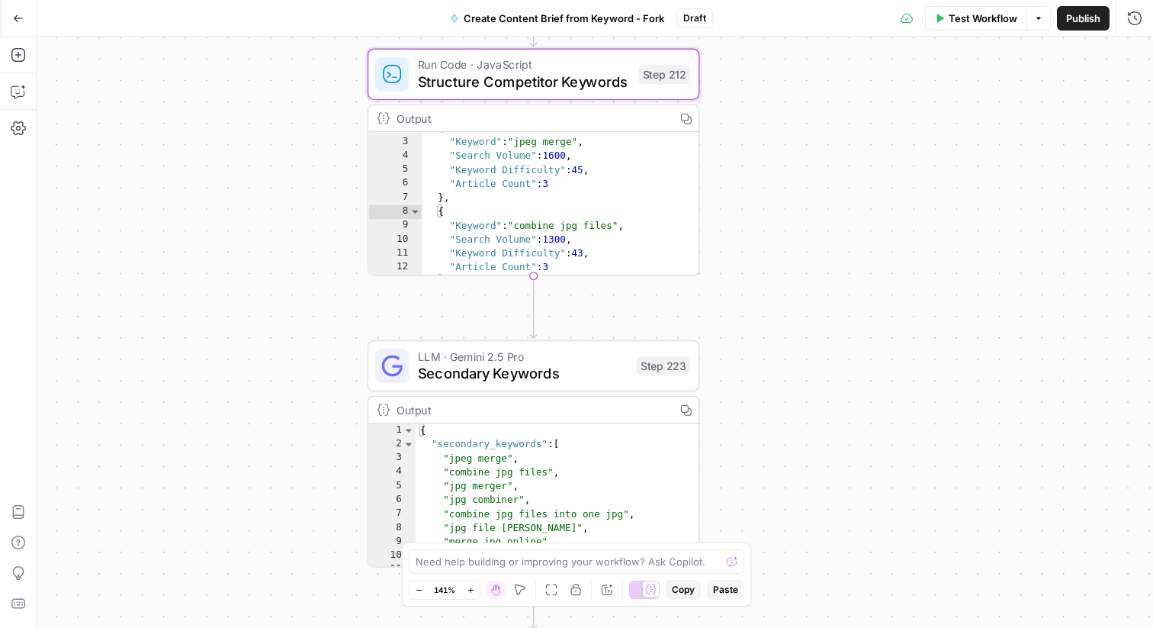
scroll to position [0, 0]
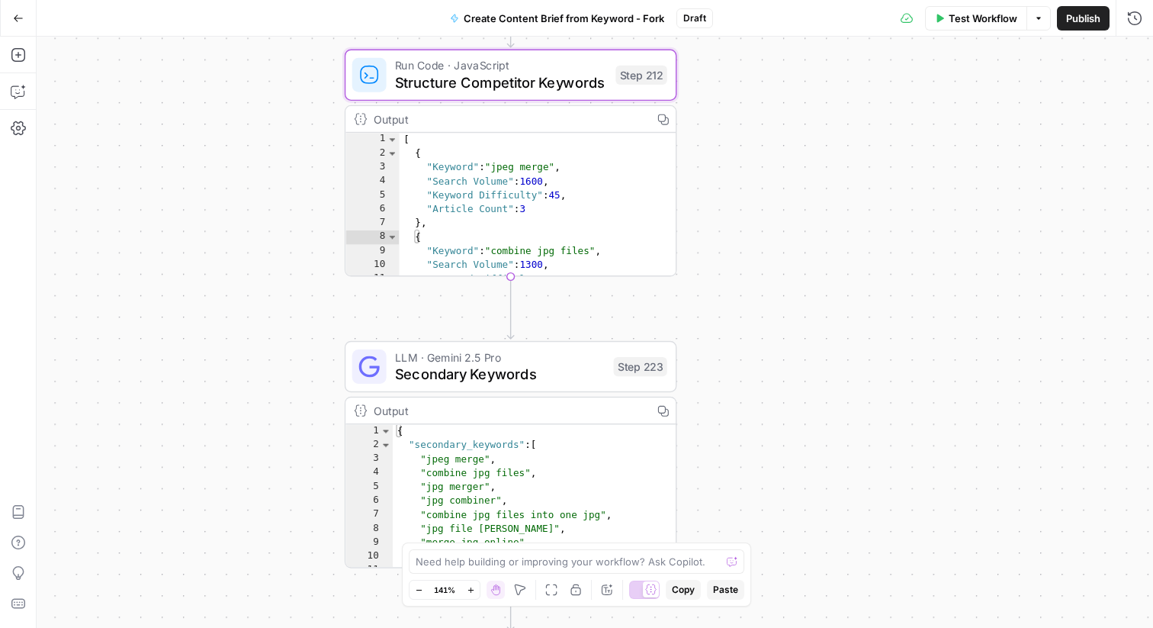
drag, startPoint x: 748, startPoint y: 270, endPoint x: 715, endPoint y: 272, distance: 33.6
click at [715, 272] on div "Workflow Set Inputs Inputs Google Search Perform Google Search Step 51 Output C…" at bounding box center [595, 332] width 1117 height 591
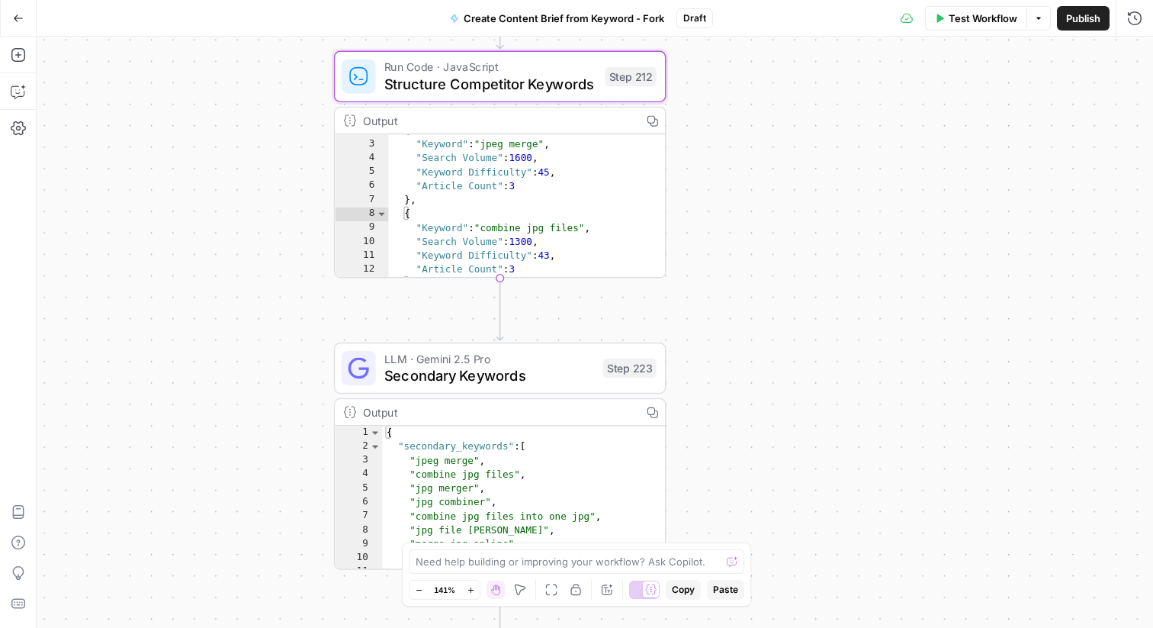
scroll to position [20, 0]
click at [973, 21] on span "Test Workflow" at bounding box center [983, 18] width 69 height 15
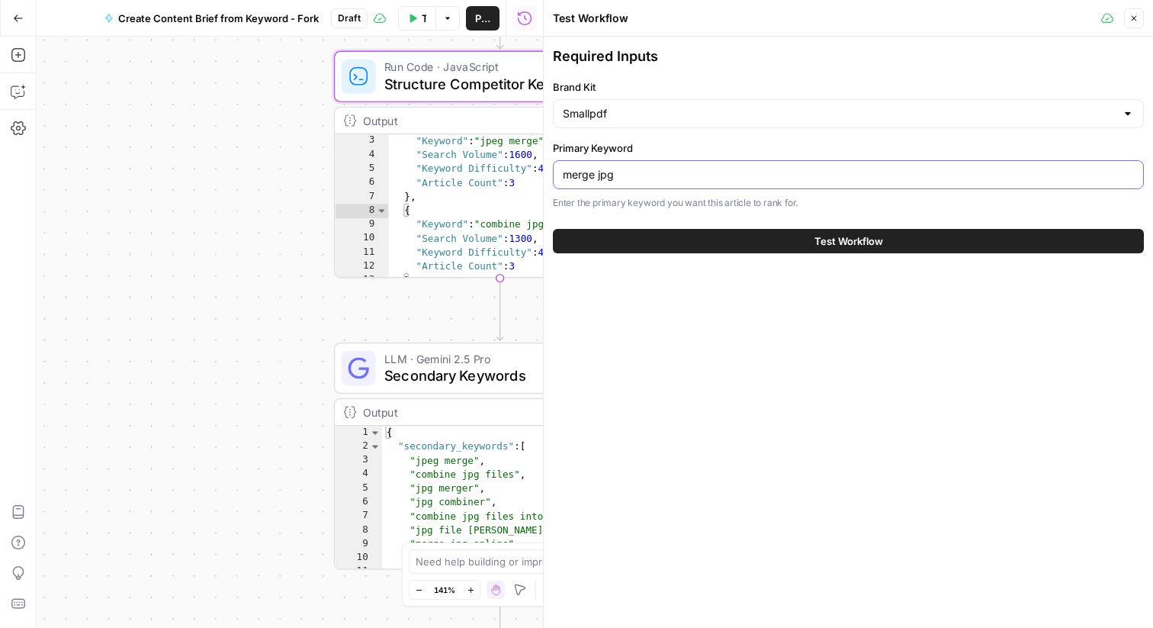
drag, startPoint x: 626, startPoint y: 175, endPoint x: 554, endPoint y: 175, distance: 71.7
click at [554, 175] on div "merge jpg" at bounding box center [848, 174] width 591 height 29
click at [593, 175] on input "merge jpg" at bounding box center [848, 174] width 571 height 15
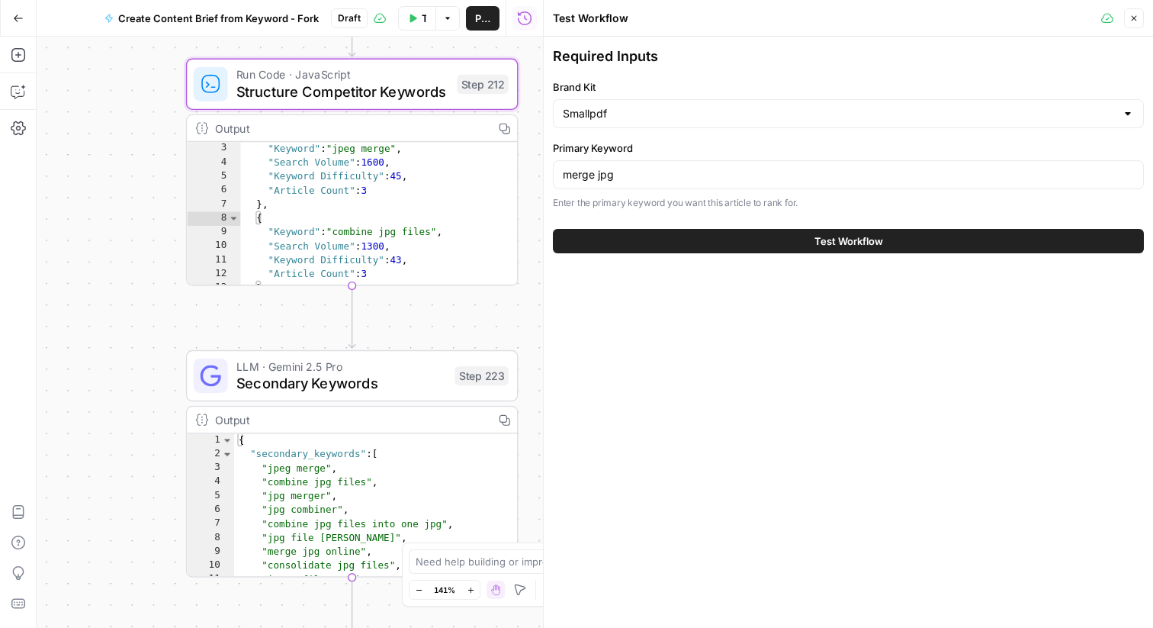
drag, startPoint x: 215, startPoint y: 269, endPoint x: 42, endPoint y: 275, distance: 173.3
click at [46, 275] on div "Workflow Set Inputs Inputs Google Search Perform Google Search Step 51 Output C…" at bounding box center [290, 332] width 507 height 591
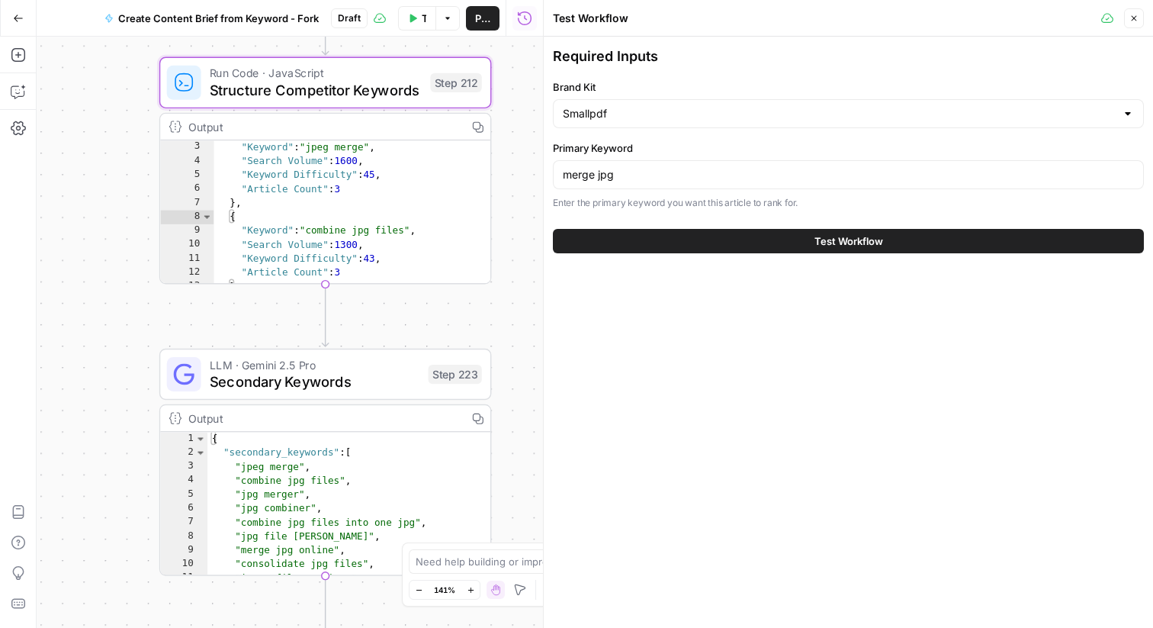
drag, startPoint x: 513, startPoint y: 204, endPoint x: 470, endPoint y: 220, distance: 45.6
click at [470, 220] on div "Workflow Set Inputs Inputs Google Search Perform Google Search Step 51 Output C…" at bounding box center [290, 332] width 507 height 591
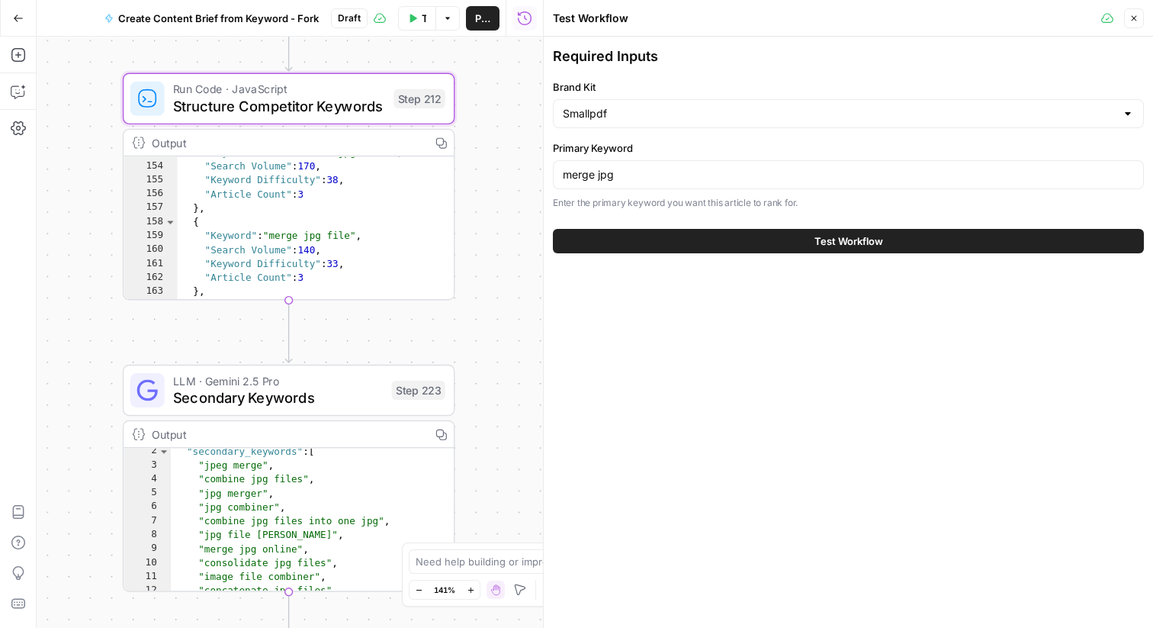
scroll to position [2, 0]
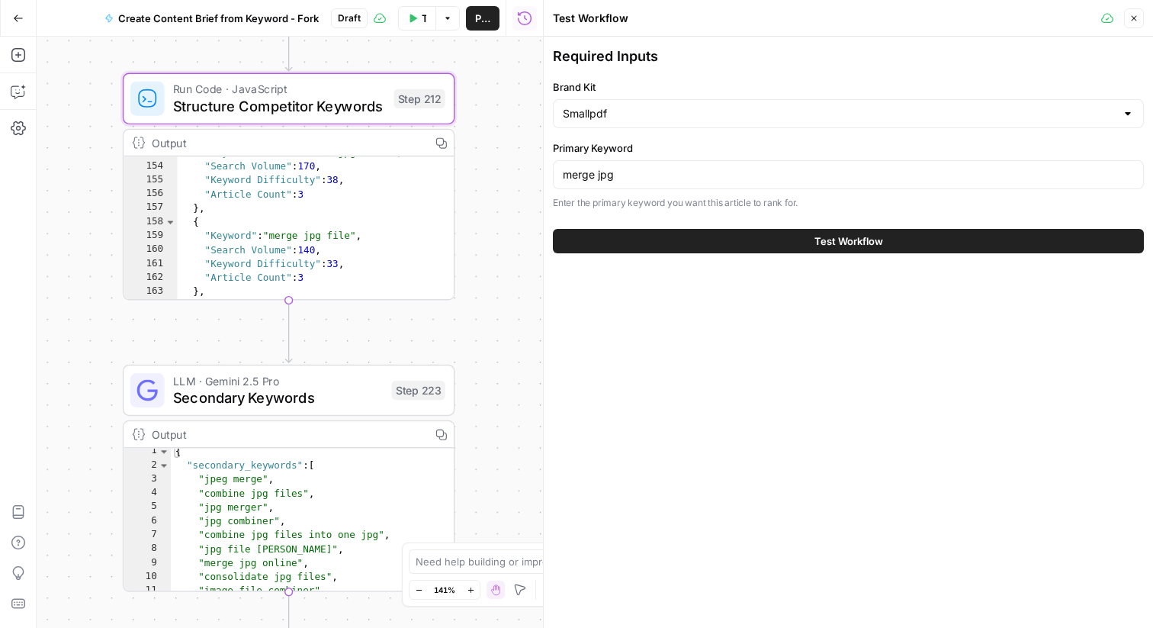
click at [1134, 14] on icon "button" at bounding box center [1134, 18] width 9 height 9
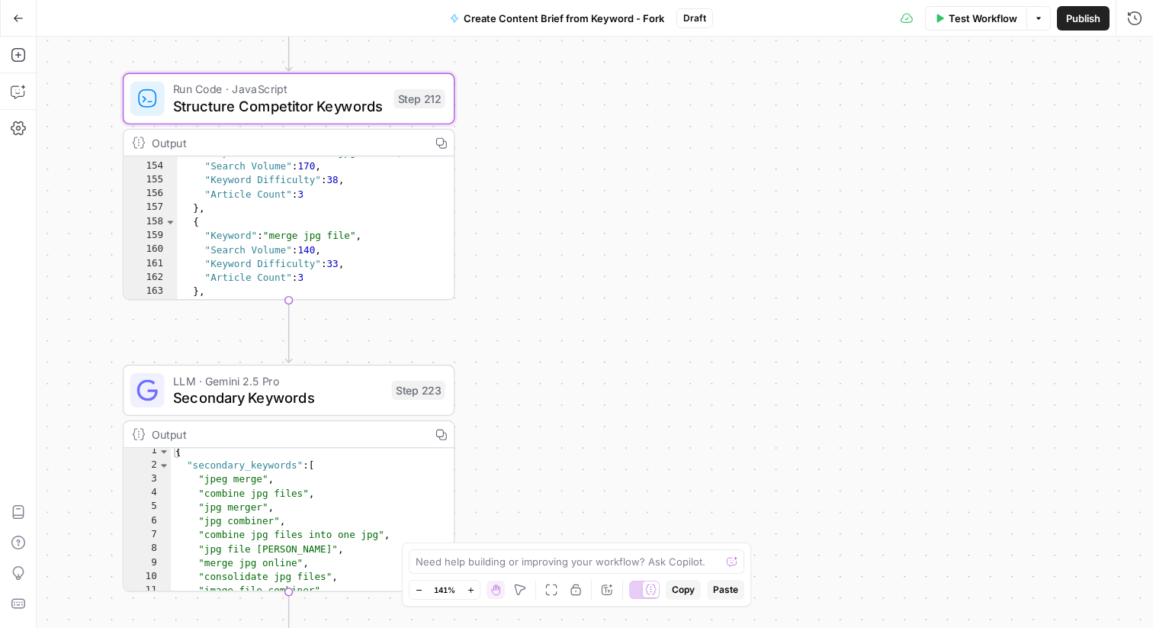
click at [351, 397] on span "Secondary Keywords" at bounding box center [278, 397] width 210 height 21
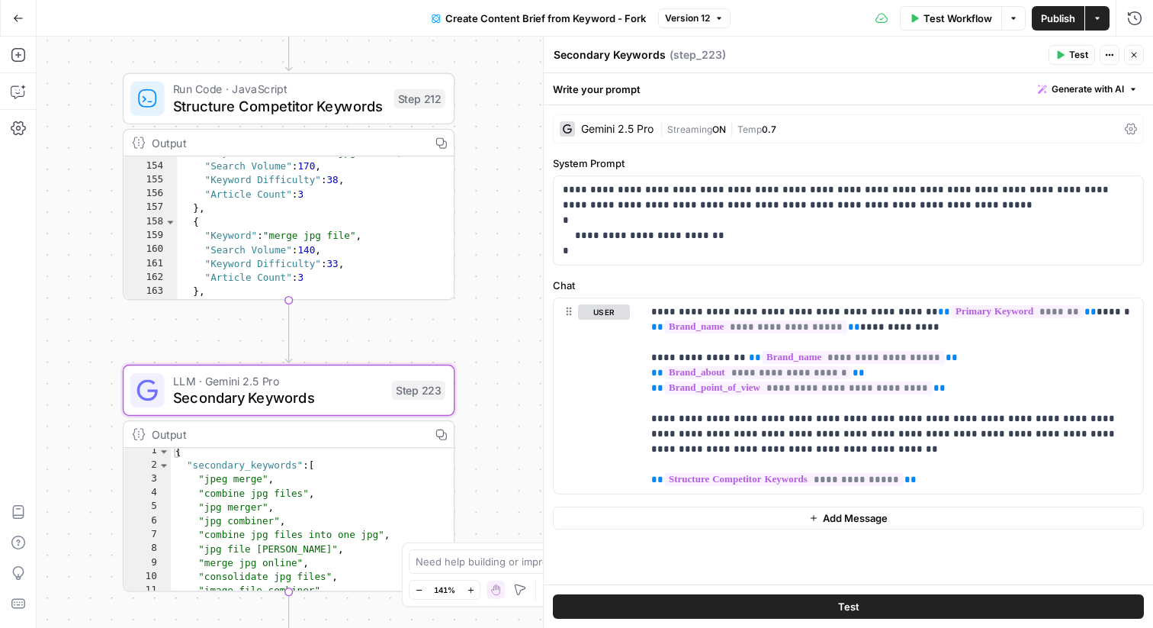
click at [1140, 53] on button "Close" at bounding box center [1134, 55] width 20 height 20
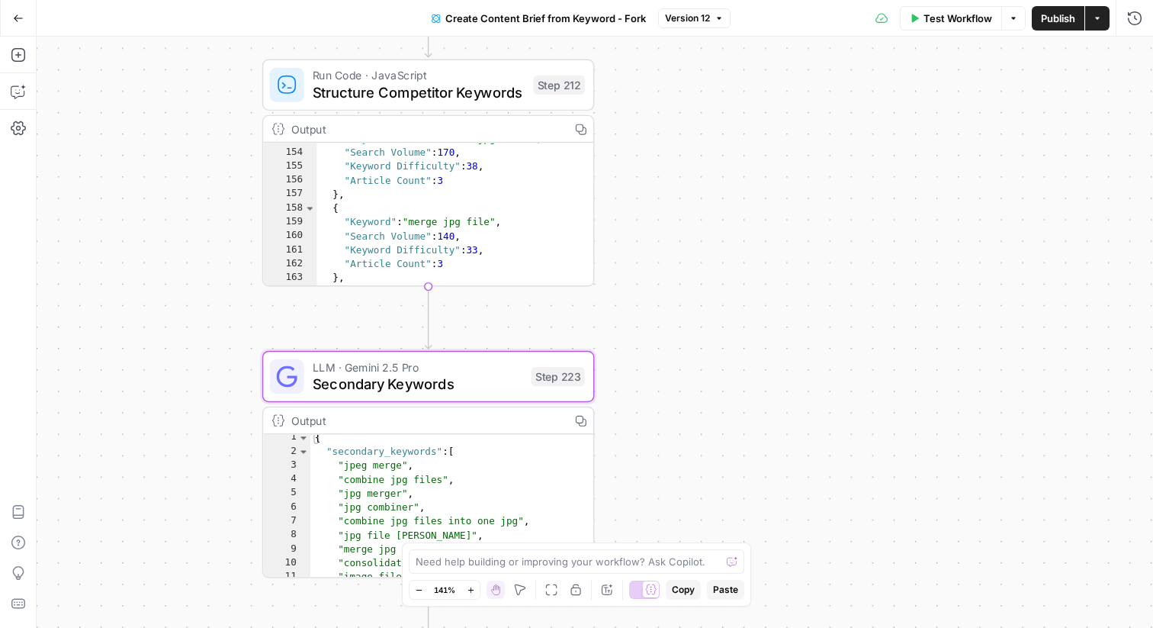
drag, startPoint x: 491, startPoint y: 223, endPoint x: 635, endPoint y: 207, distance: 145.0
click at [635, 207] on div "Workflow Set Inputs Inputs Google Search Perform Google Search Step 51 Output C…" at bounding box center [595, 332] width 1117 height 591
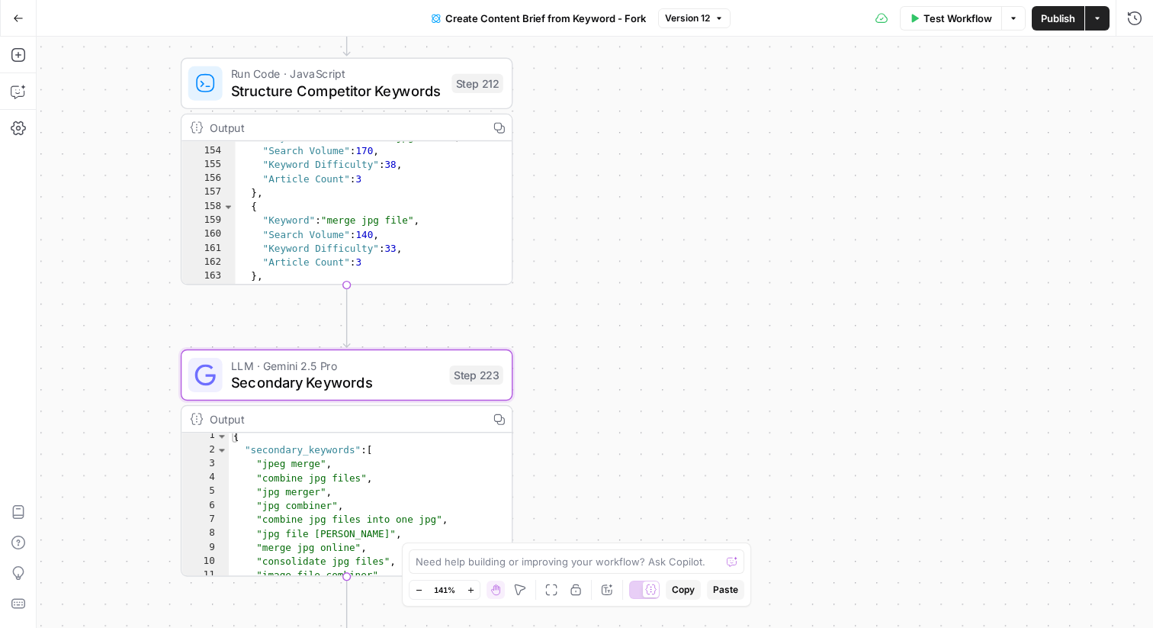
drag, startPoint x: 720, startPoint y: 307, endPoint x: 638, endPoint y: 307, distance: 82.4
click at [638, 307] on div "Workflow Set Inputs Inputs Google Search Perform Google Search Step 51 Output C…" at bounding box center [595, 332] width 1117 height 591
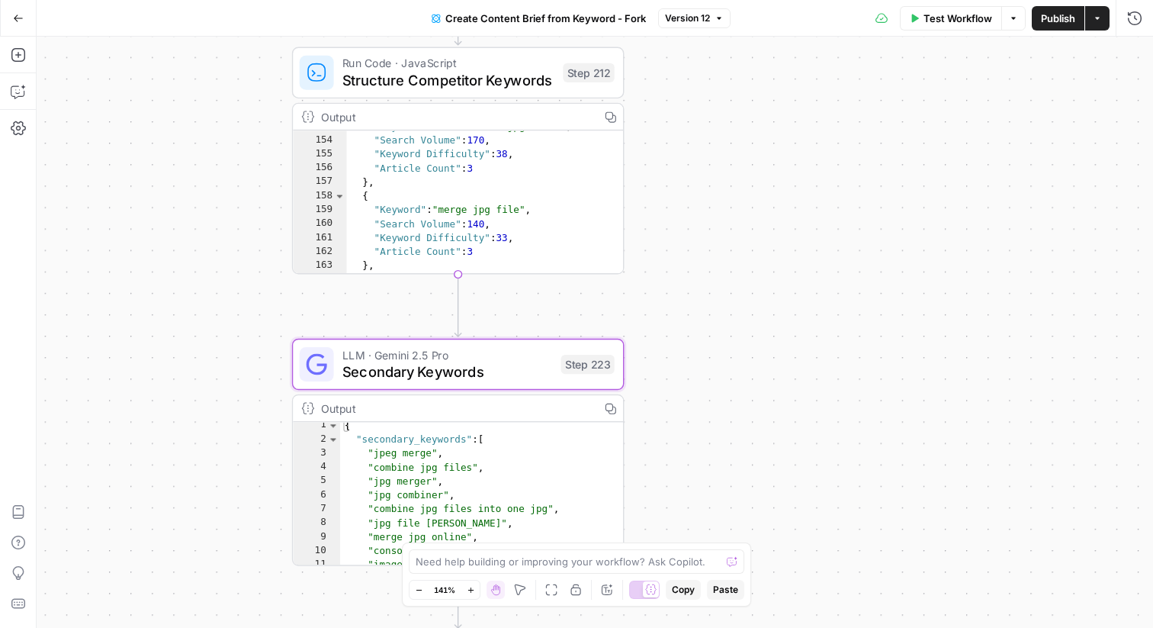
drag, startPoint x: 600, startPoint y: 331, endPoint x: 738, endPoint y: 304, distance: 140.6
click at [739, 304] on div "Workflow Set Inputs Inputs Google Search Perform Google Search Step 51 Output C…" at bounding box center [595, 332] width 1117 height 591
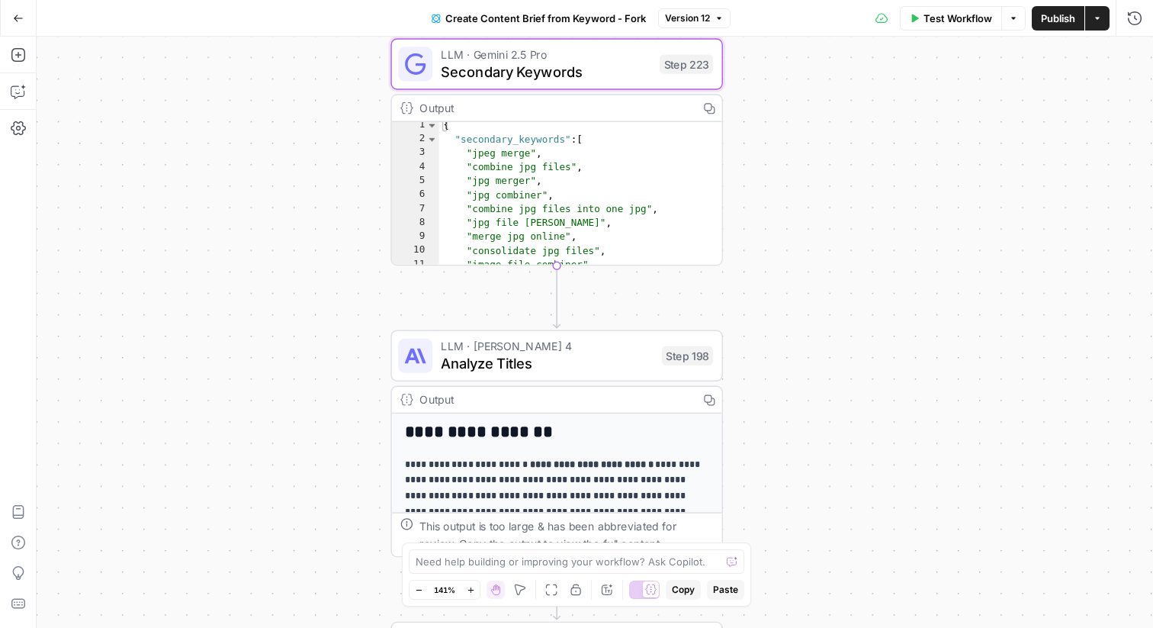
click at [763, 342] on div "Workflow Set Inputs Inputs Google Search Perform Google Search Step 51 Output C…" at bounding box center [595, 332] width 1117 height 591
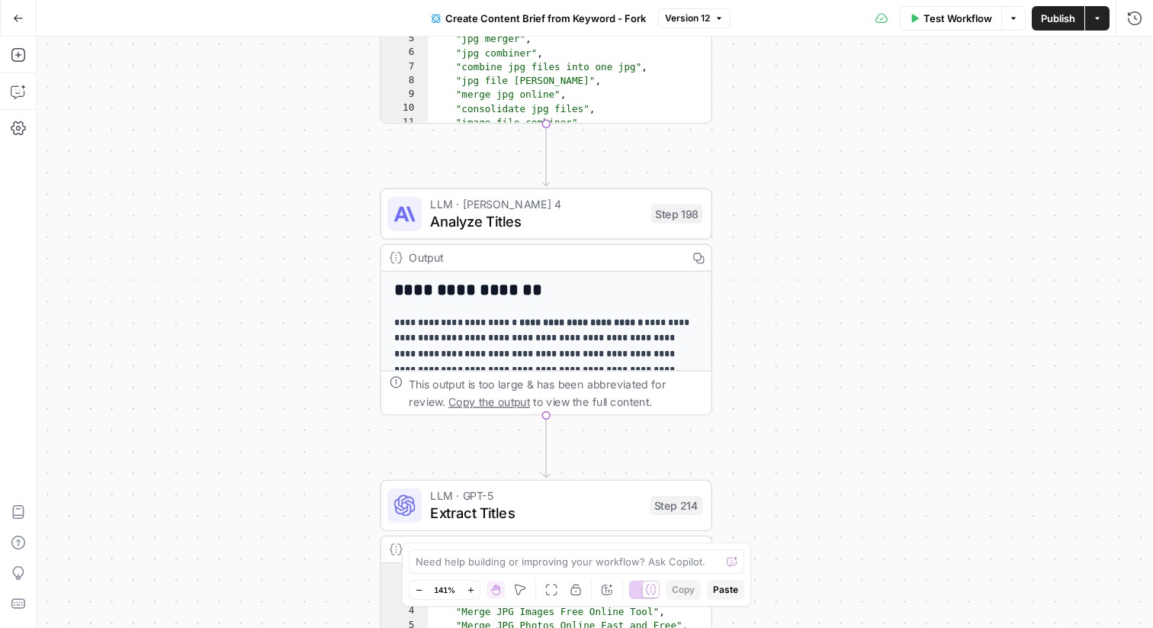
drag, startPoint x: 777, startPoint y: 388, endPoint x: 753, endPoint y: 58, distance: 331.2
click at [753, 58] on div "Workflow Set Inputs Inputs Google Search Perform Google Search Step 51 Output C…" at bounding box center [595, 332] width 1117 height 591
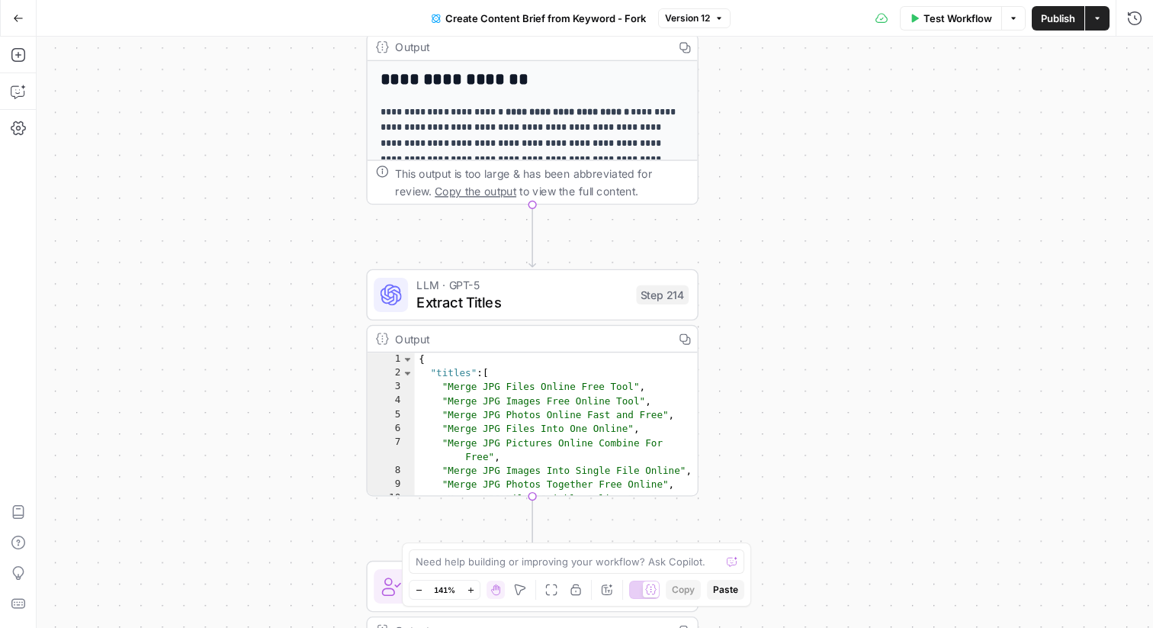
drag, startPoint x: 751, startPoint y: 388, endPoint x: 712, endPoint y: 79, distance: 312.0
click at [712, 79] on div "Workflow Set Inputs Inputs Google Search Perform Google Search Step 51 Output C…" at bounding box center [595, 332] width 1117 height 591
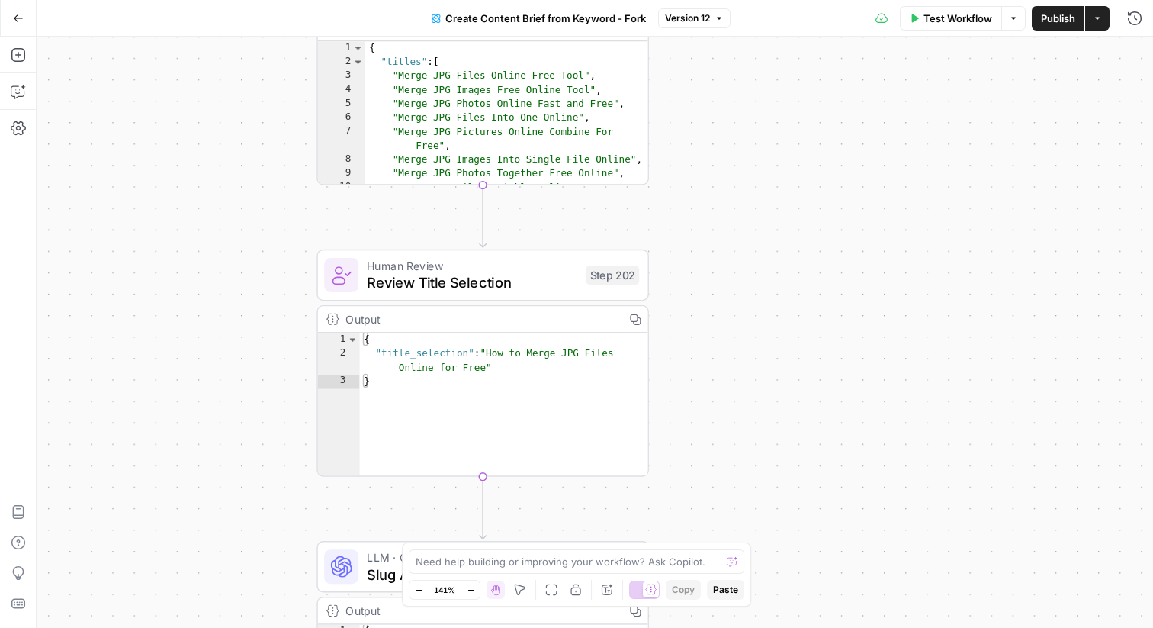
drag, startPoint x: 710, startPoint y: 334, endPoint x: 631, endPoint y: 153, distance: 198.1
click at [631, 153] on div "Workflow Set Inputs Inputs Google Search Perform Google Search Step 51 Output C…" at bounding box center [595, 332] width 1117 height 591
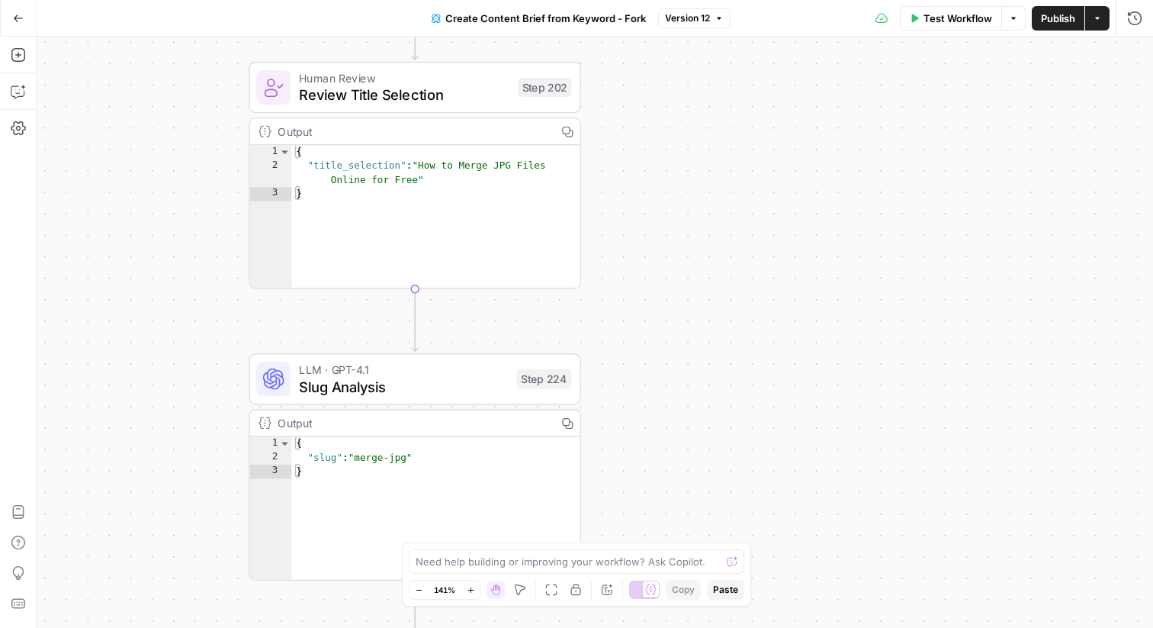
drag, startPoint x: 626, startPoint y: 281, endPoint x: 614, endPoint y: 82, distance: 198.7
click at [614, 82] on div "Workflow Set Inputs Inputs Google Search Perform Google Search Step 51 Output C…" at bounding box center [595, 332] width 1117 height 591
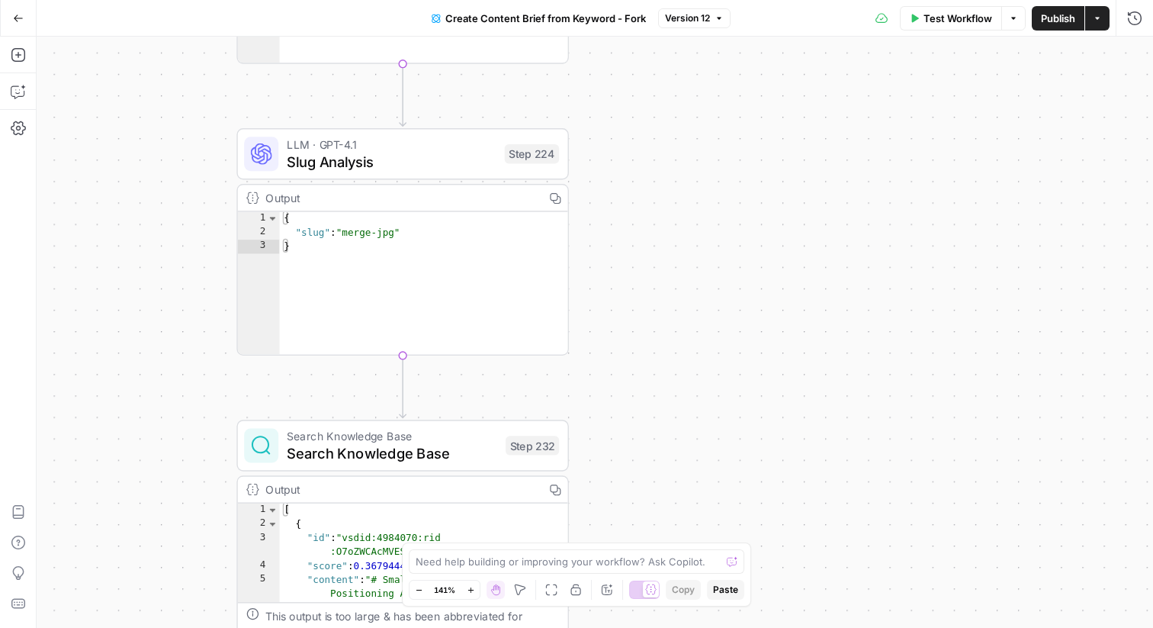
drag, startPoint x: 628, startPoint y: 322, endPoint x: 628, endPoint y: 171, distance: 151.0
click at [628, 171] on div "Workflow Set Inputs Inputs Google Search Perform Google Search Step 51 Output C…" at bounding box center [595, 332] width 1117 height 591
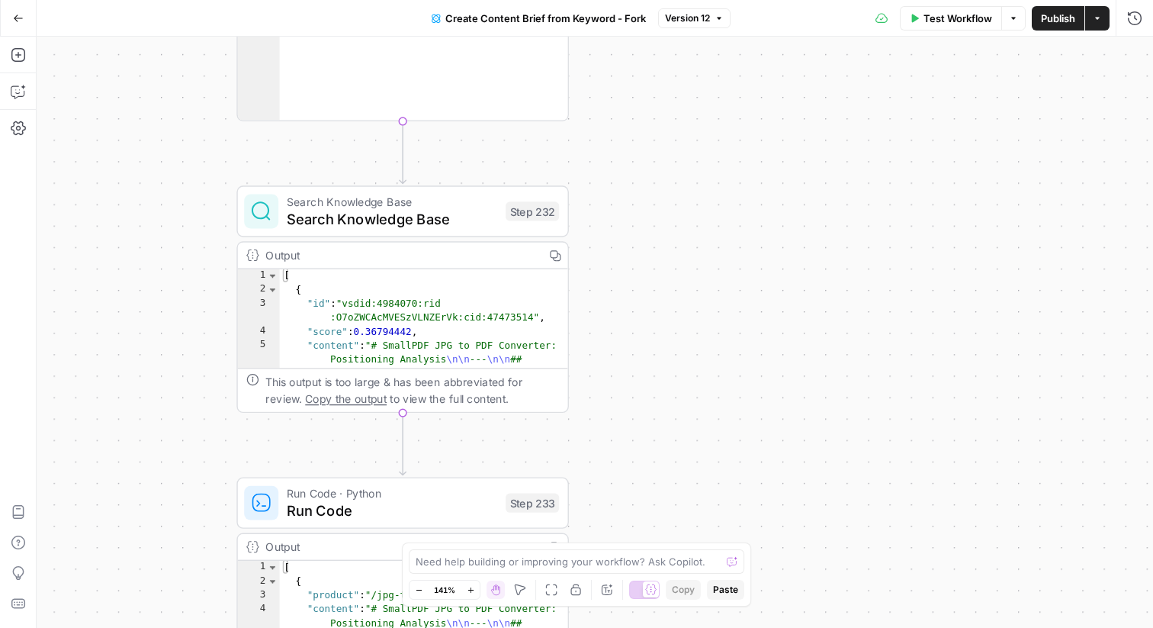
drag, startPoint x: 623, startPoint y: 317, endPoint x: 623, endPoint y: 176, distance: 141.1
click at [623, 176] on div "Workflow Set Inputs Inputs Google Search Perform Google Search Step 51 Output C…" at bounding box center [595, 332] width 1117 height 591
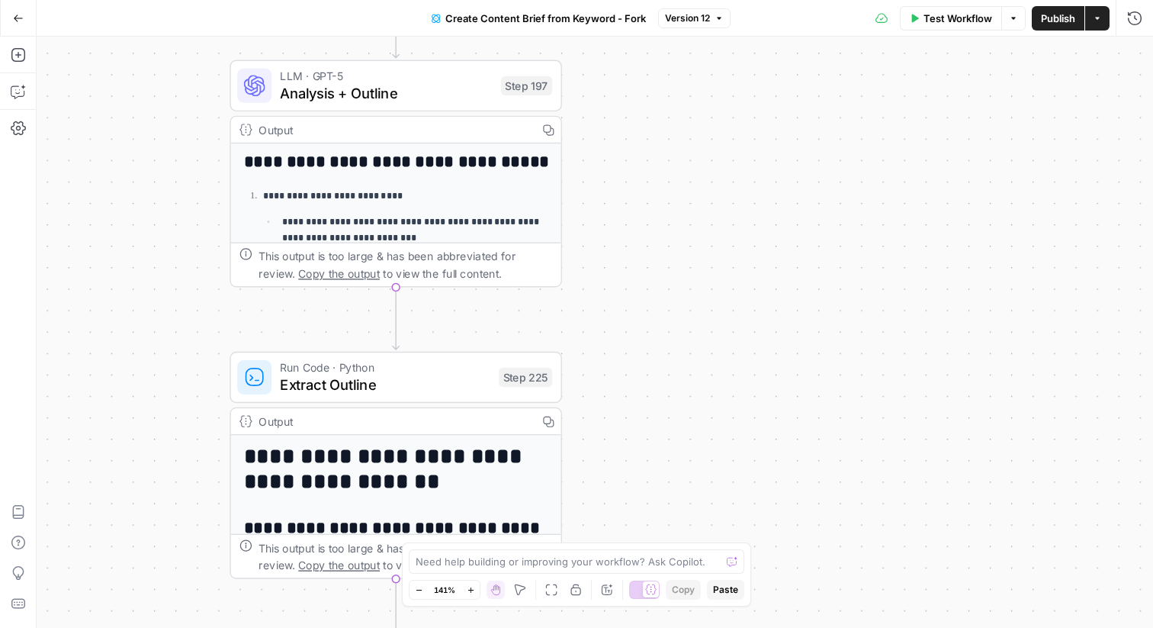
click at [442, 79] on span "LLM · GPT-5" at bounding box center [386, 75] width 212 height 17
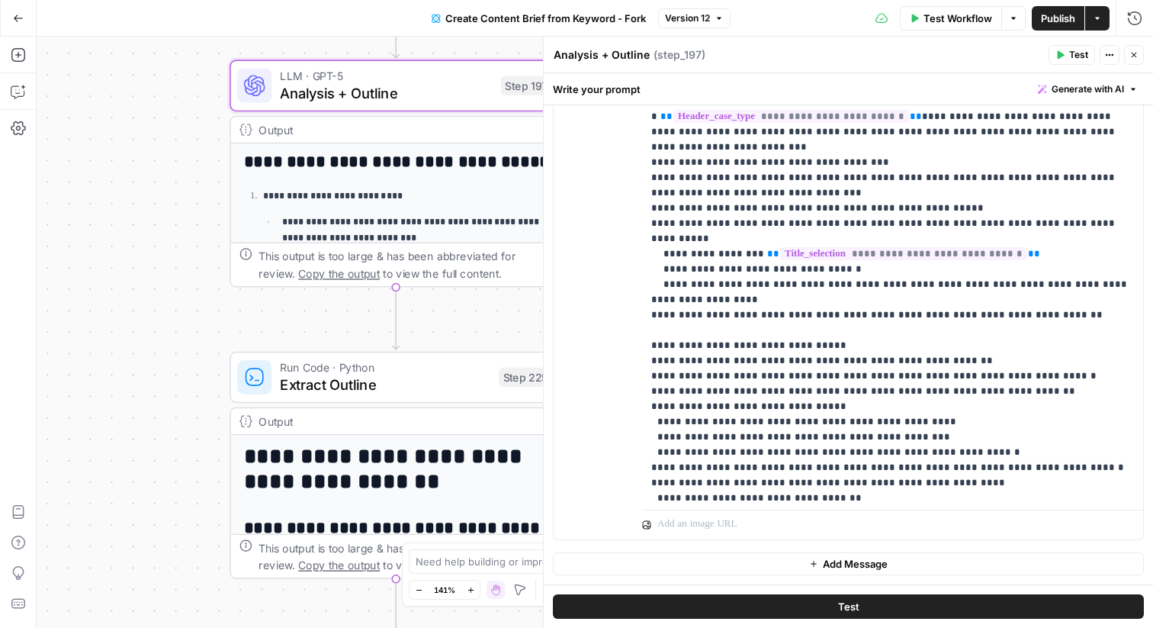
scroll to position [2113, 0]
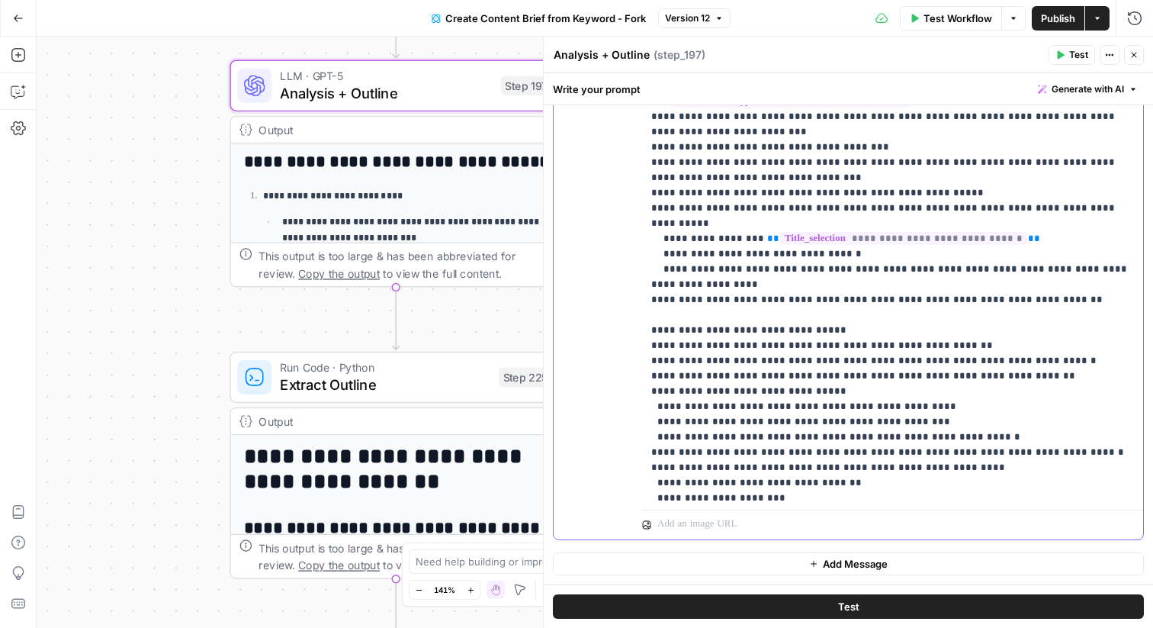
drag, startPoint x: 796, startPoint y: 191, endPoint x: 652, endPoint y: 196, distance: 143.5
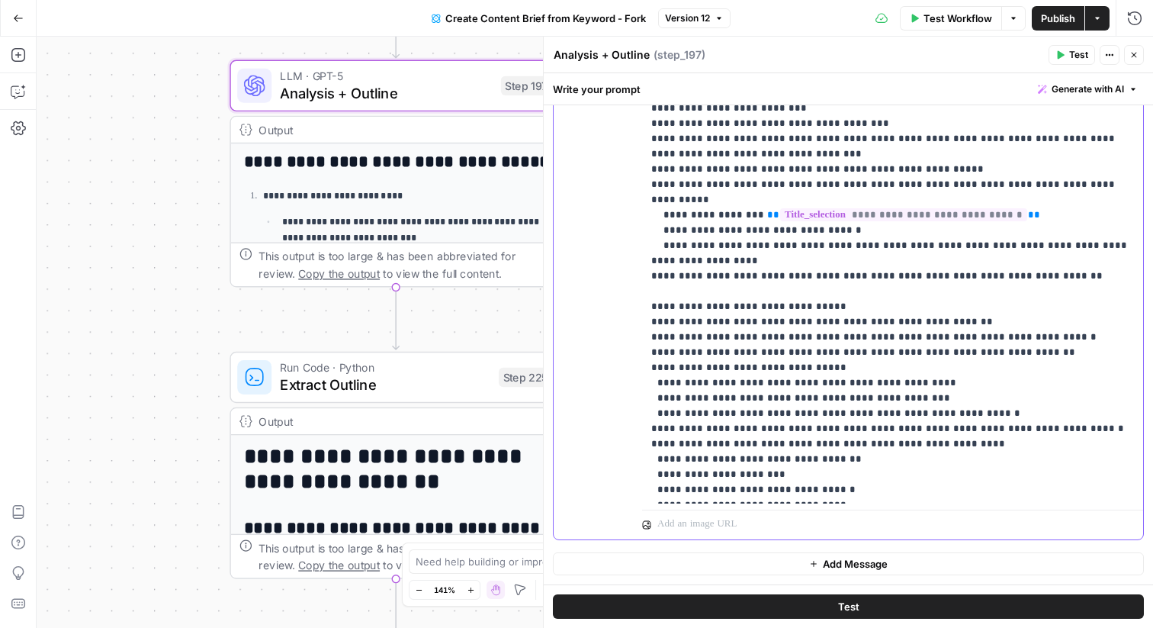
drag, startPoint x: 946, startPoint y: 382, endPoint x: 999, endPoint y: 401, distance: 56.0
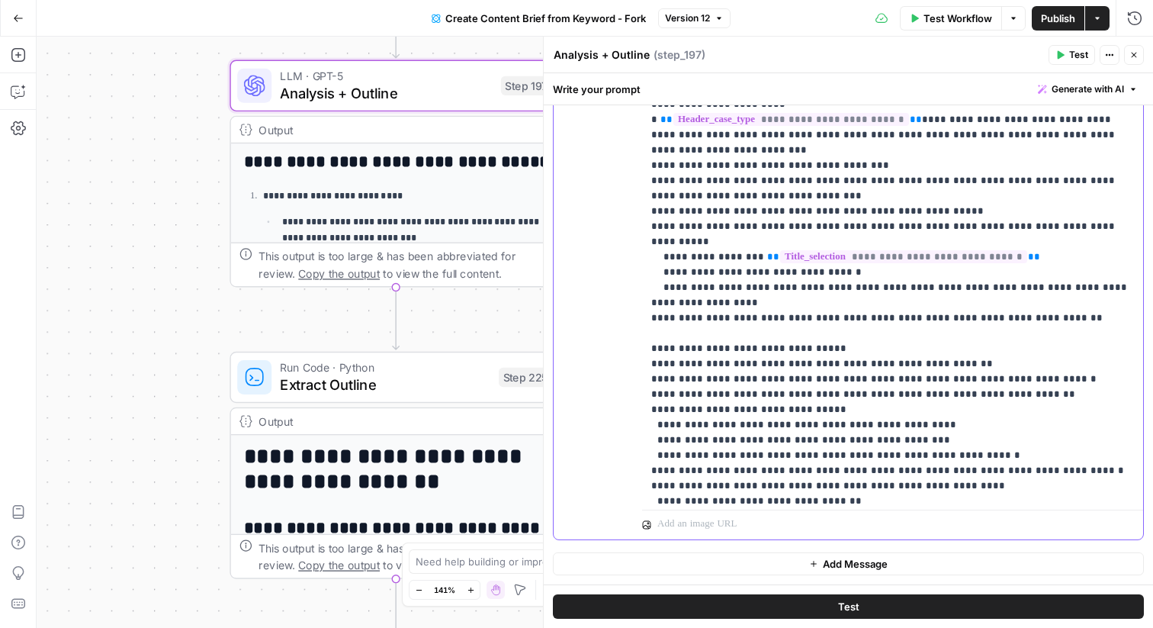
scroll to position [2094, 0]
click at [1142, 48] on button "Close" at bounding box center [1134, 55] width 20 height 20
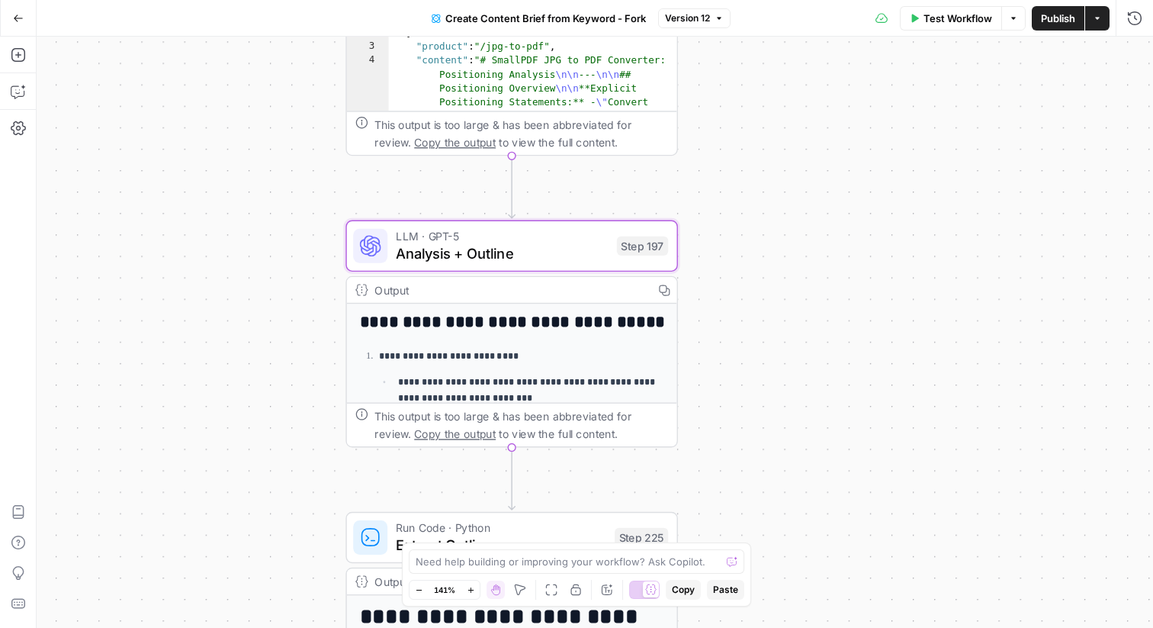
drag, startPoint x: 677, startPoint y: 254, endPoint x: 811, endPoint y: 417, distance: 211.4
click at [811, 417] on div "Workflow Set Inputs Inputs Google Search Perform Google Search Step 51 Output C…" at bounding box center [595, 332] width 1117 height 591
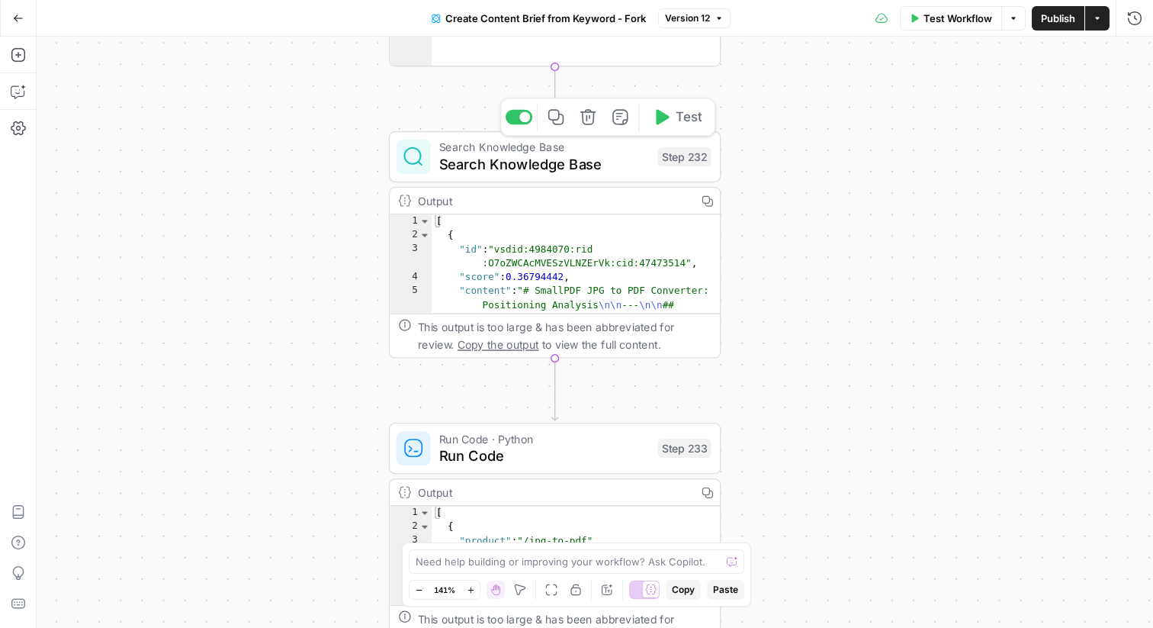
click at [536, 169] on span "Search Knowledge Base" at bounding box center [544, 163] width 210 height 21
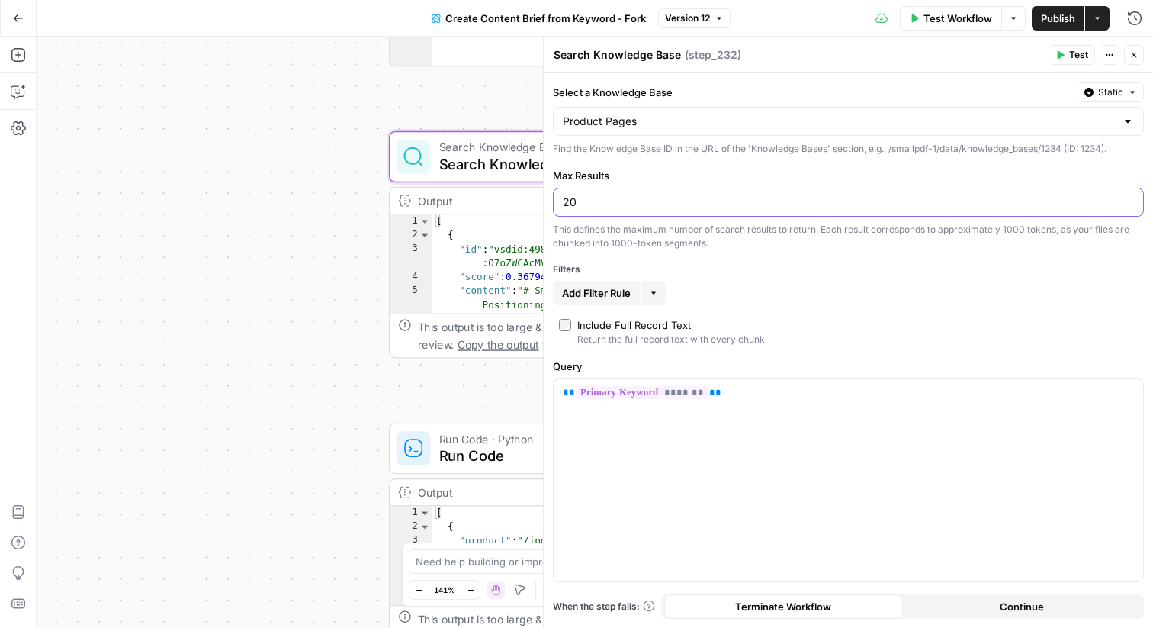
drag, startPoint x: 582, startPoint y: 205, endPoint x: 558, endPoint y: 206, distance: 23.7
click at [558, 205] on div "20" at bounding box center [848, 202] width 591 height 29
click at [592, 206] on input "20" at bounding box center [848, 202] width 571 height 15
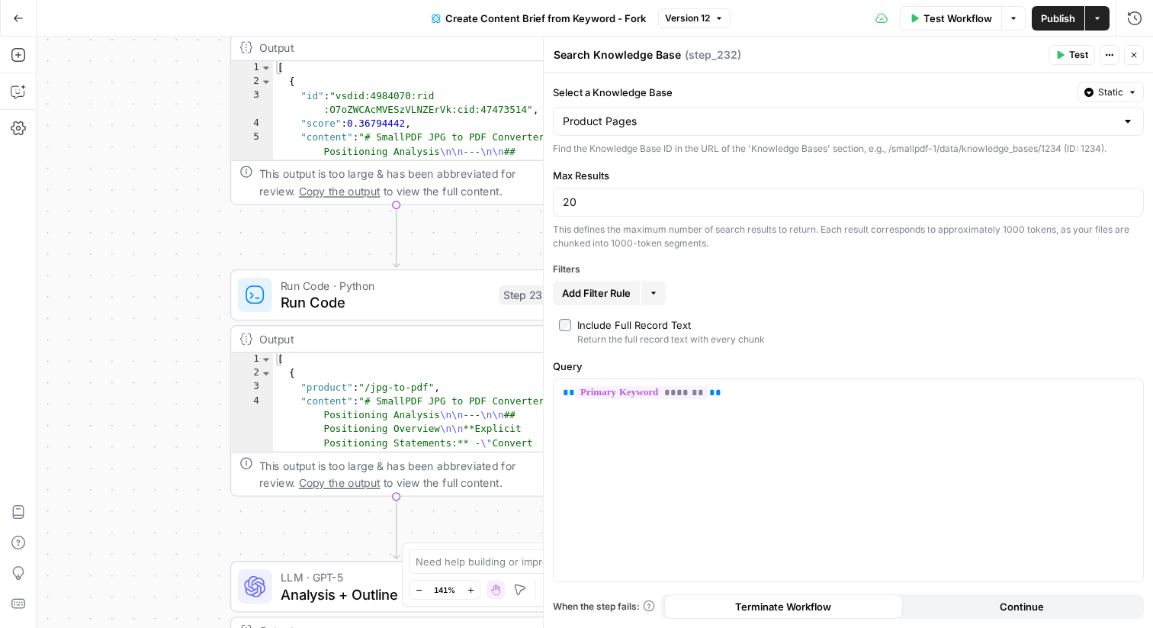
drag, startPoint x: 360, startPoint y: 414, endPoint x: 172, endPoint y: 197, distance: 287.7
click at [172, 197] on div "Workflow Set Inputs Inputs Google Search Perform Google Search Step 51 Output C…" at bounding box center [595, 332] width 1117 height 591
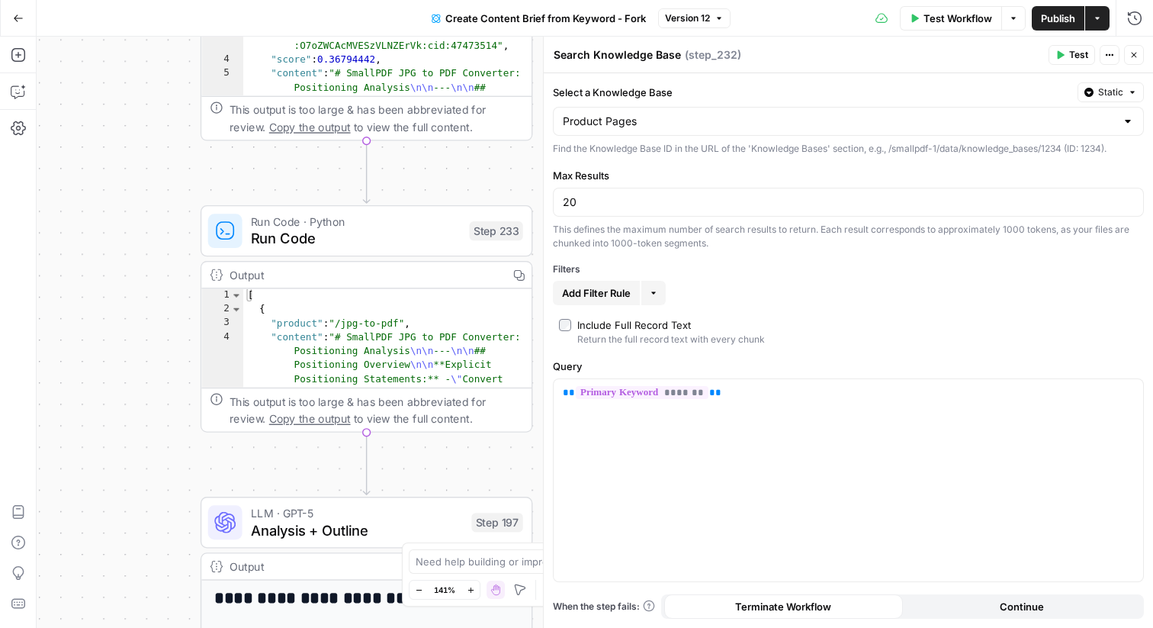
click at [836, 309] on div "Select a Knowledge Base Static Product Pages Find the Knowledge Base ID in the …" at bounding box center [849, 350] width 610 height 555
click at [1128, 48] on button "Close" at bounding box center [1134, 55] width 20 height 20
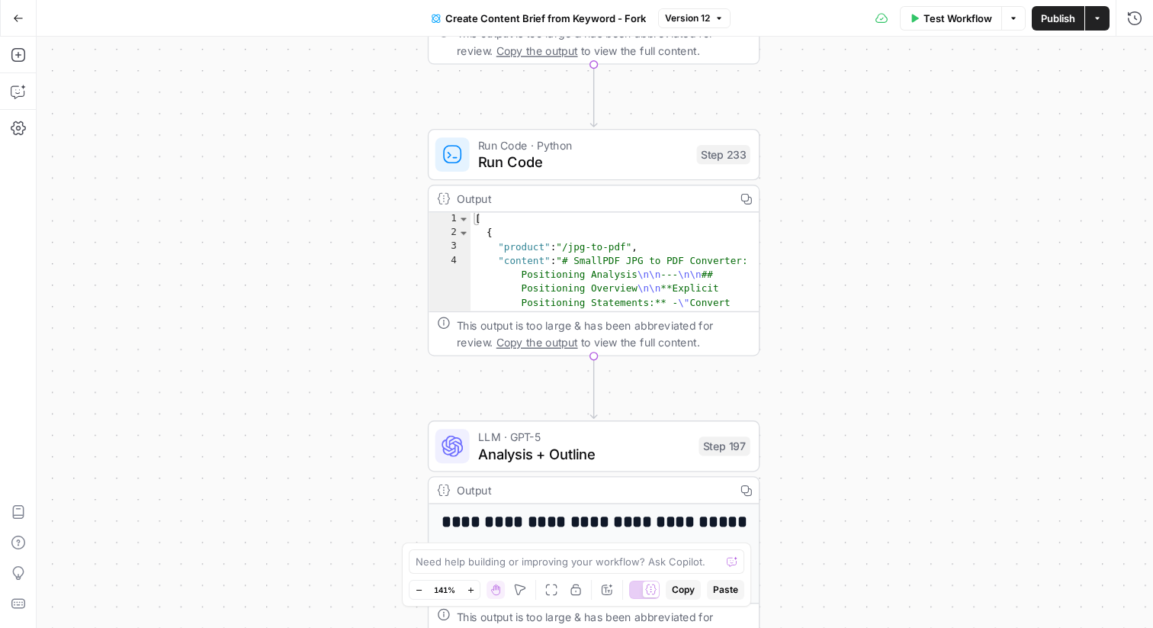
drag, startPoint x: 692, startPoint y: 412, endPoint x: 920, endPoint y: 336, distance: 240.5
click at [920, 336] on div "Workflow Set Inputs Inputs Google Search Perform Google Search Step 51 Output C…" at bounding box center [595, 332] width 1117 height 591
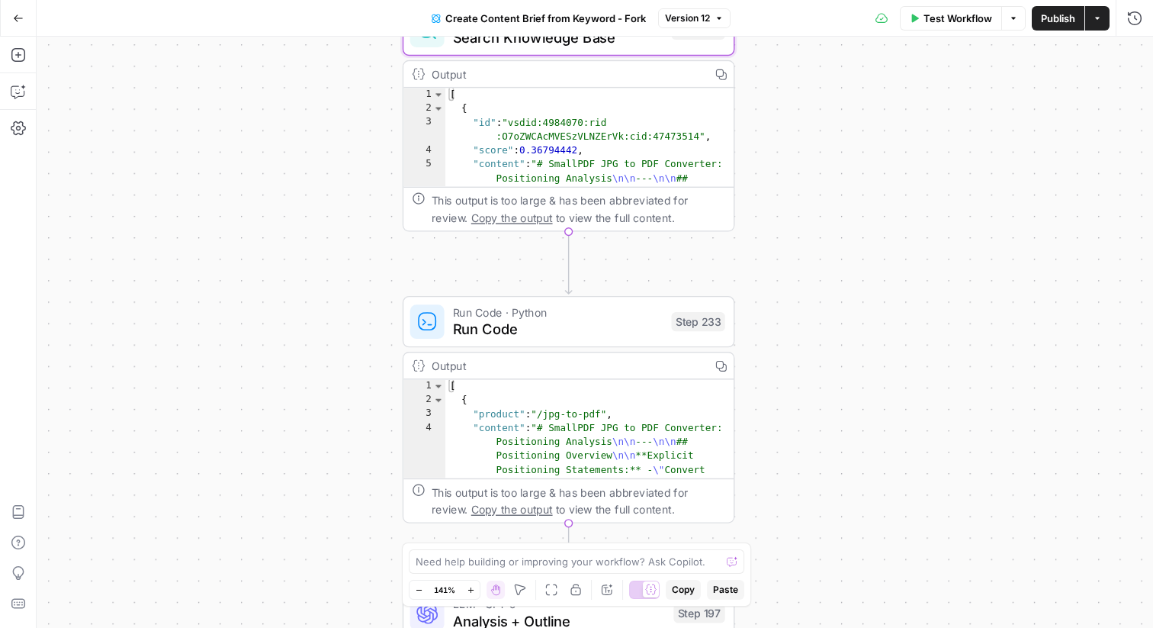
drag, startPoint x: 352, startPoint y: 159, endPoint x: 318, endPoint y: 332, distance: 175.6
click at [318, 332] on div "Workflow Set Inputs Inputs Google Search Perform Google Search Step 51 Output C…" at bounding box center [595, 332] width 1117 height 591
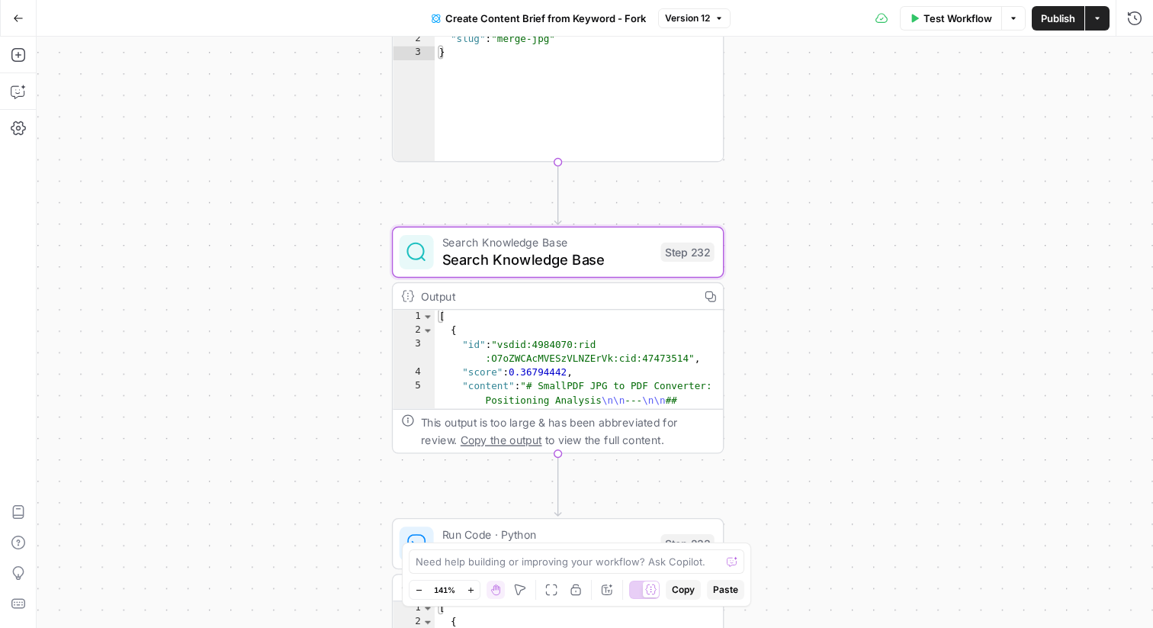
drag, startPoint x: 343, startPoint y: 235, endPoint x: 340, endPoint y: 452, distance: 216.7
click at [340, 452] on div "Workflow Set Inputs Inputs Google Search Perform Google Search Step 51 Output C…" at bounding box center [595, 332] width 1117 height 591
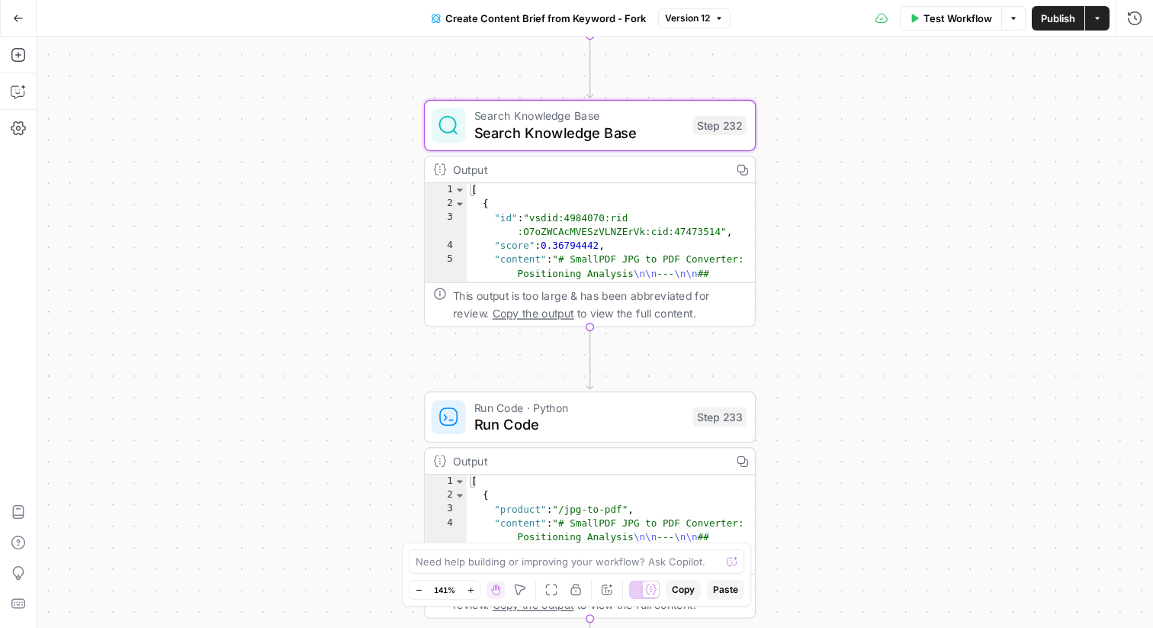
drag, startPoint x: 318, startPoint y: 353, endPoint x: 362, endPoint y: 162, distance: 195.8
click at [362, 162] on div "Workflow Set Inputs Inputs Google Search Perform Google Search Step 51 Output C…" at bounding box center [595, 332] width 1117 height 591
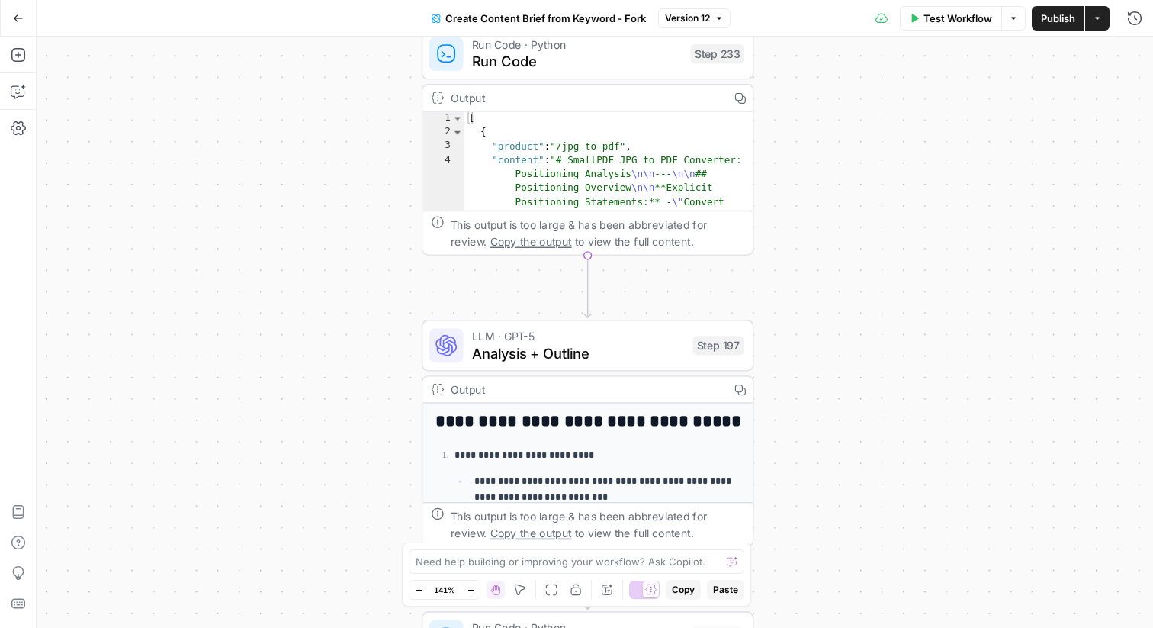
drag, startPoint x: 922, startPoint y: 424, endPoint x: 902, endPoint y: 113, distance: 311.9
click at [902, 114] on div "Workflow Set Inputs Inputs Google Search Perform Google Search Step 51 Output C…" at bounding box center [595, 332] width 1117 height 591
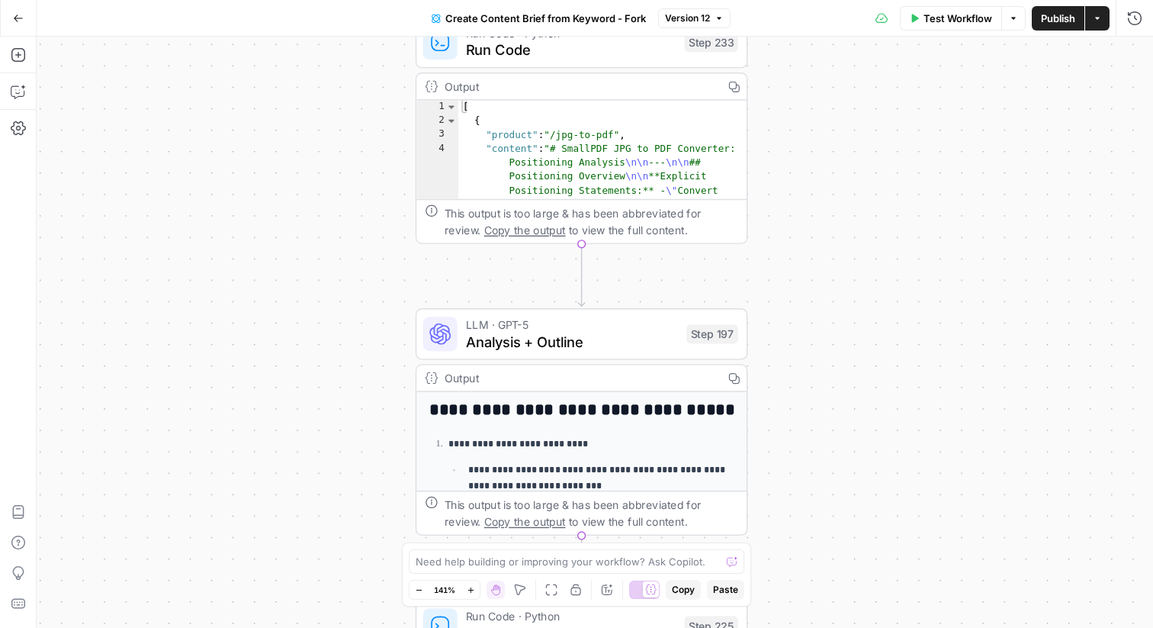
drag, startPoint x: 809, startPoint y: 383, endPoint x: 809, endPoint y: 243, distance: 140.4
click at [809, 243] on div "Workflow Set Inputs Inputs Google Search Perform Google Search Step 51 Output C…" at bounding box center [595, 332] width 1117 height 591
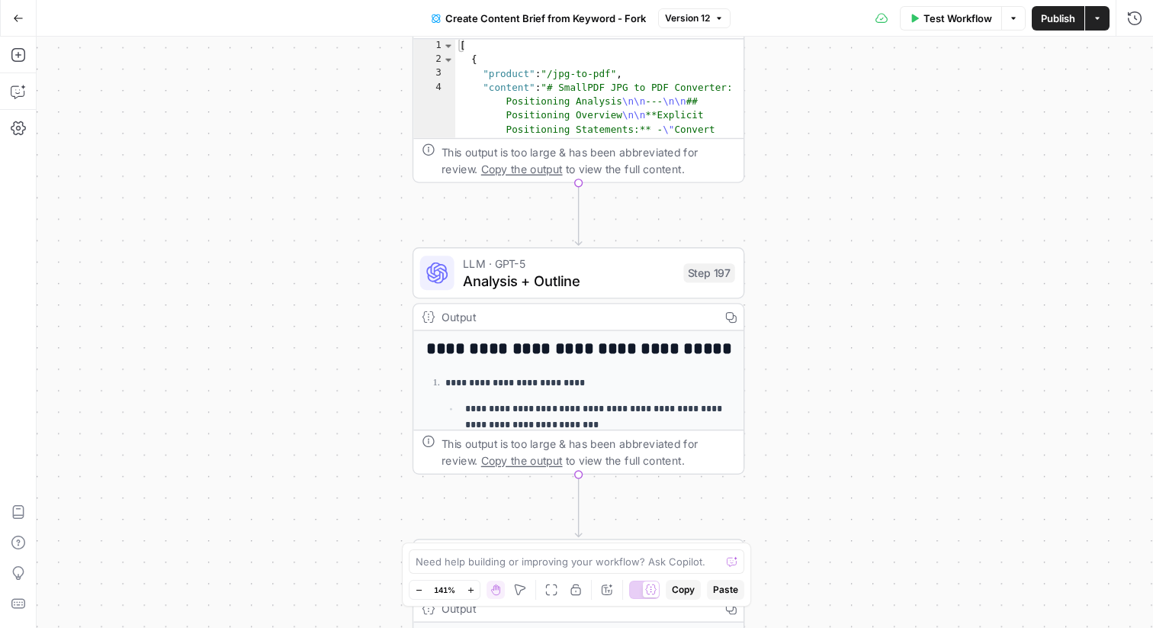
drag, startPoint x: 851, startPoint y: 247, endPoint x: 850, endPoint y: 328, distance: 80.9
click at [850, 328] on div "Workflow Set Inputs Inputs Google Search Perform Google Search Step 51 Output C…" at bounding box center [595, 332] width 1117 height 591
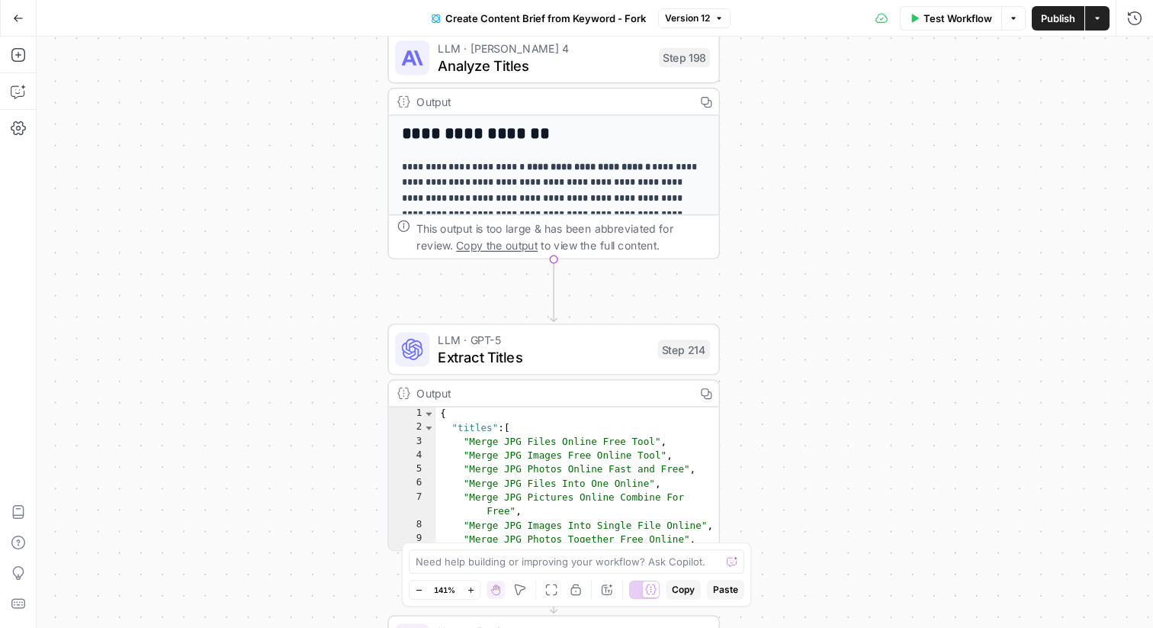
drag, startPoint x: 854, startPoint y: 135, endPoint x: 853, endPoint y: 288, distance: 152.6
click at [853, 288] on div "Workflow Set Inputs Inputs Google Search Perform Google Search Step 51 Output C…" at bounding box center [595, 332] width 1117 height 591
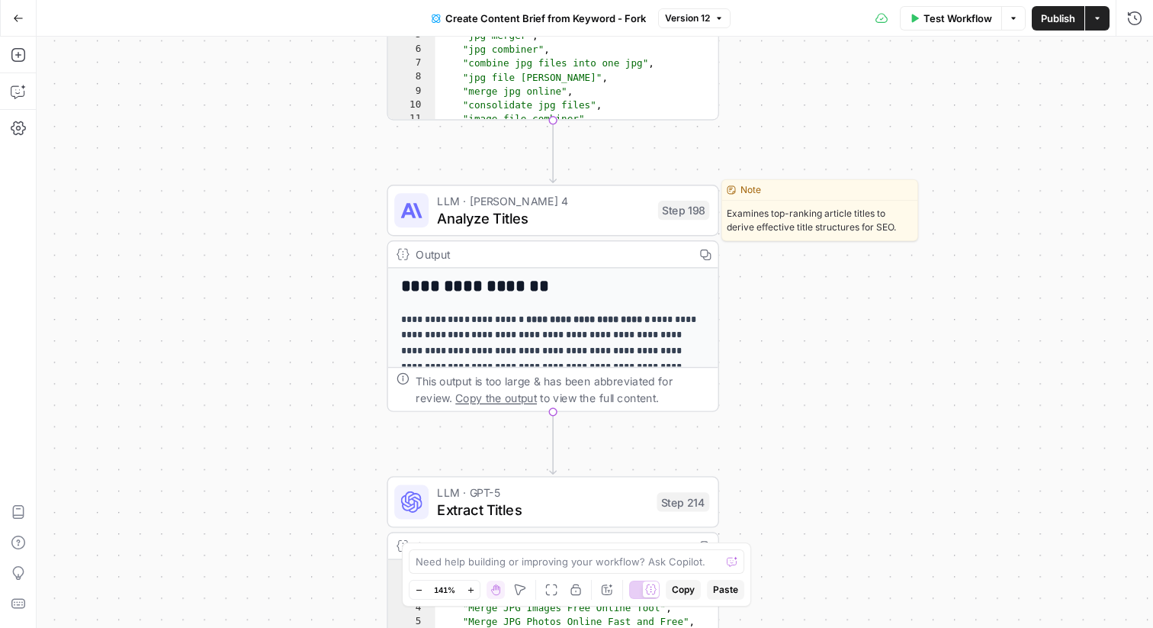
click at [479, 222] on span "Analyze Titles" at bounding box center [543, 217] width 212 height 21
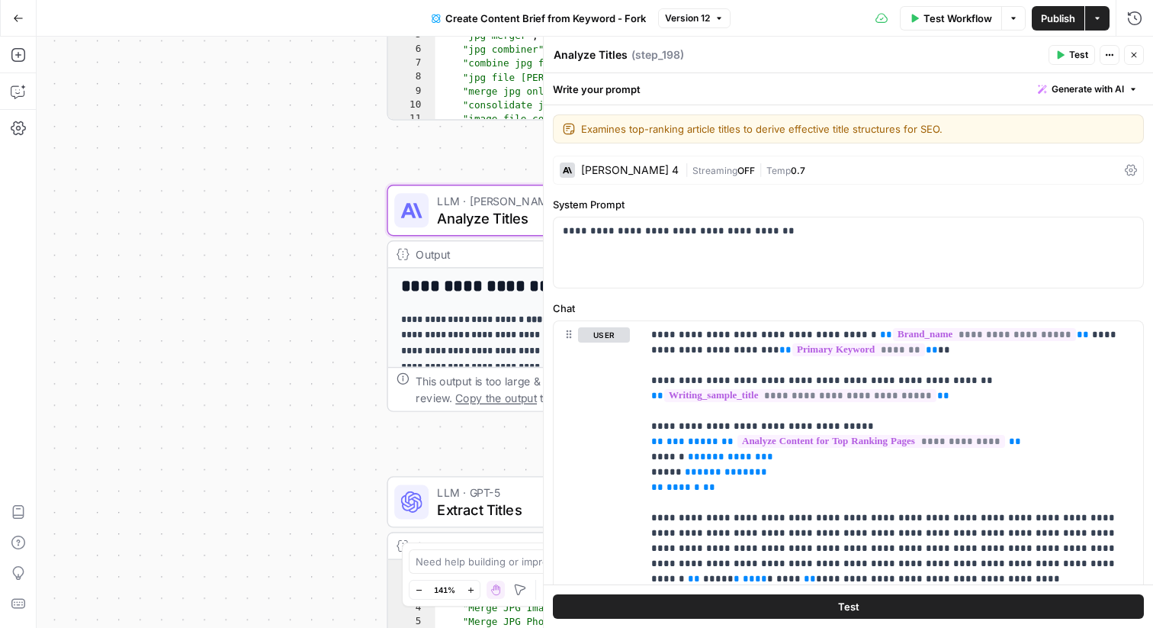
click at [1136, 54] on icon "button" at bounding box center [1134, 54] width 9 height 9
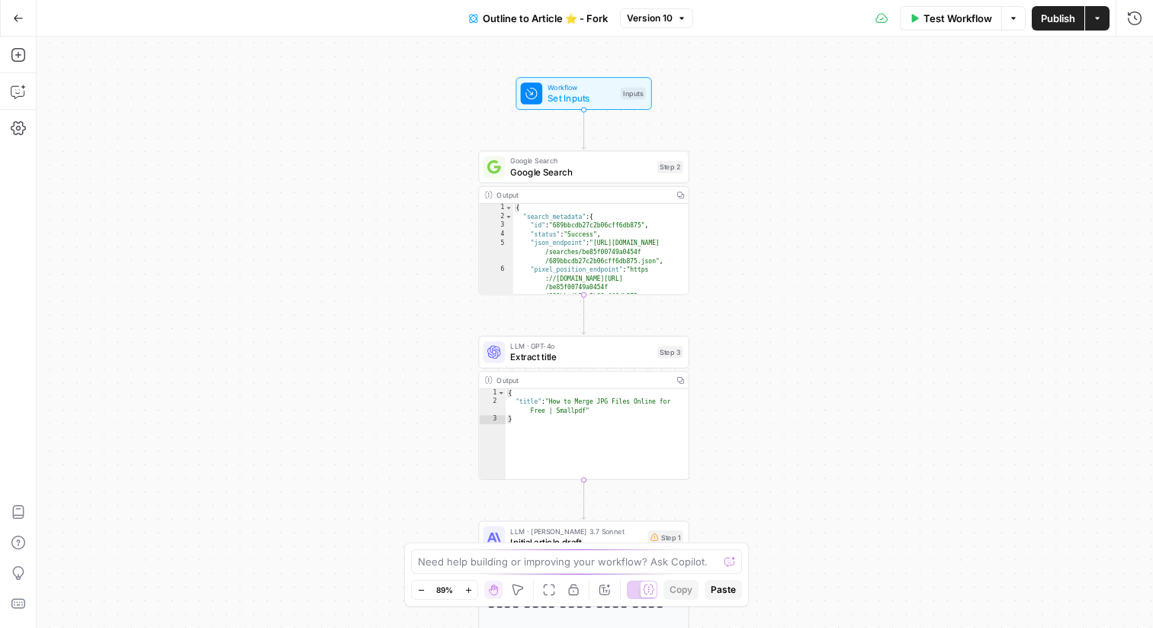
drag, startPoint x: 746, startPoint y: 205, endPoint x: 794, endPoint y: 96, distance: 119.2
click at [795, 96] on div "**********" at bounding box center [595, 332] width 1117 height 591
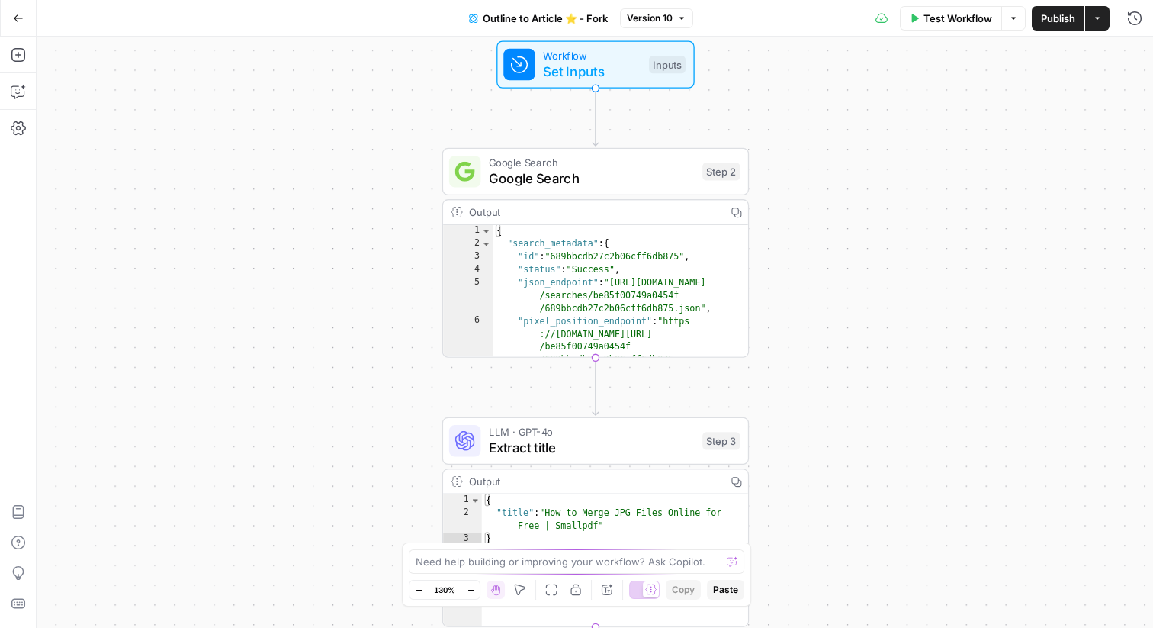
drag, startPoint x: 752, startPoint y: 125, endPoint x: 855, endPoint y: 125, distance: 103.0
click at [855, 125] on div "**********" at bounding box center [595, 332] width 1117 height 591
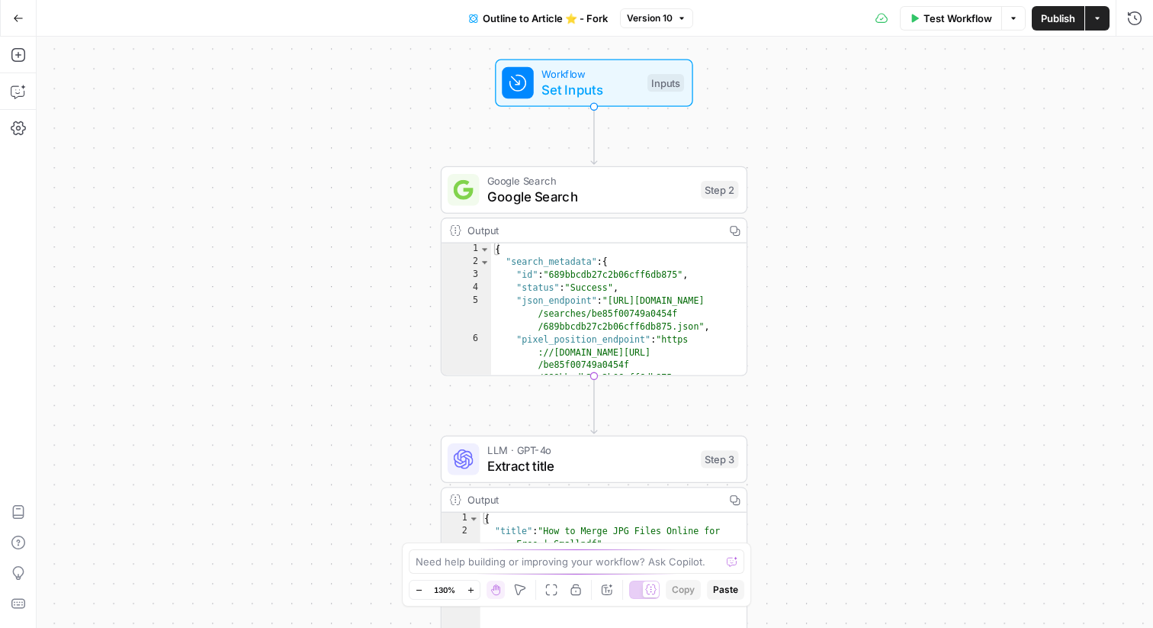
drag, startPoint x: 828, startPoint y: 92, endPoint x: 826, endPoint y: 108, distance: 16.9
click at [827, 109] on div "**********" at bounding box center [595, 332] width 1117 height 591
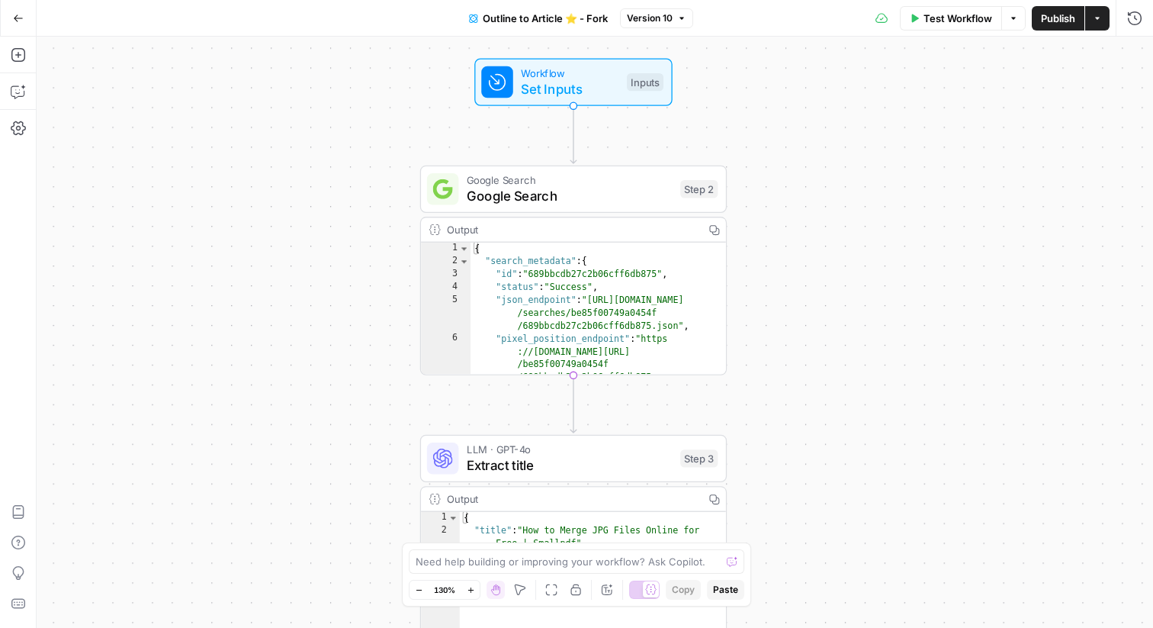
drag, startPoint x: 883, startPoint y: 288, endPoint x: 862, endPoint y: 288, distance: 20.6
click at [862, 288] on div "**********" at bounding box center [595, 332] width 1117 height 591
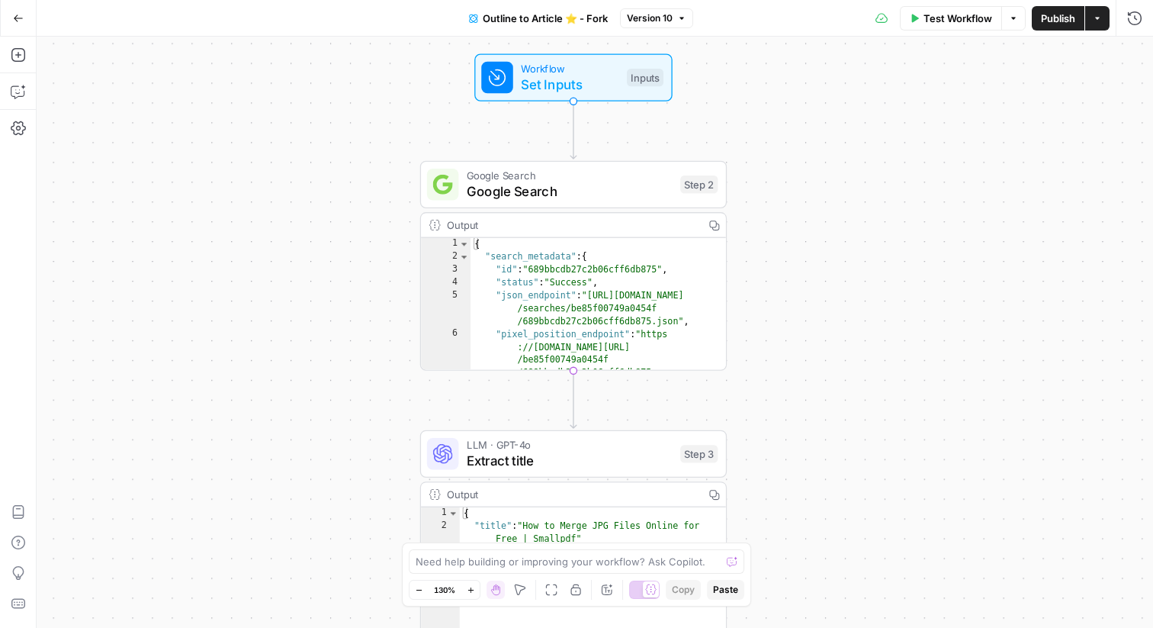
drag, startPoint x: 858, startPoint y: 228, endPoint x: 858, endPoint y: 206, distance: 22.1
click at [858, 206] on div "**********" at bounding box center [595, 332] width 1117 height 591
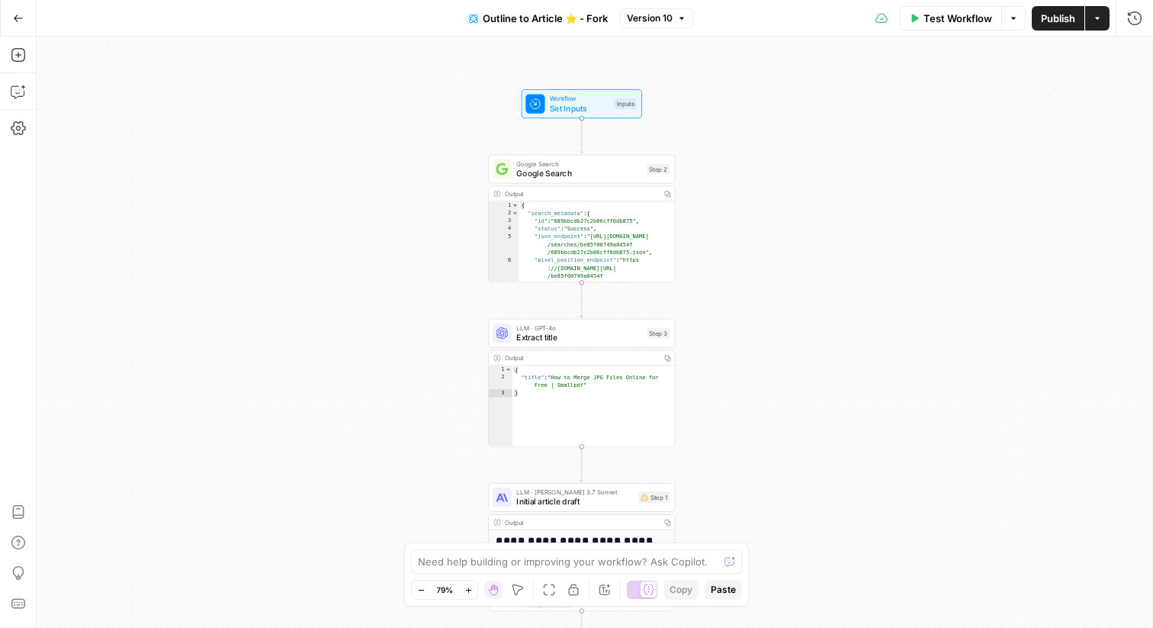
drag, startPoint x: 857, startPoint y: 207, endPoint x: 757, endPoint y: 196, distance: 99.7
click at [757, 196] on div "**********" at bounding box center [595, 332] width 1117 height 591
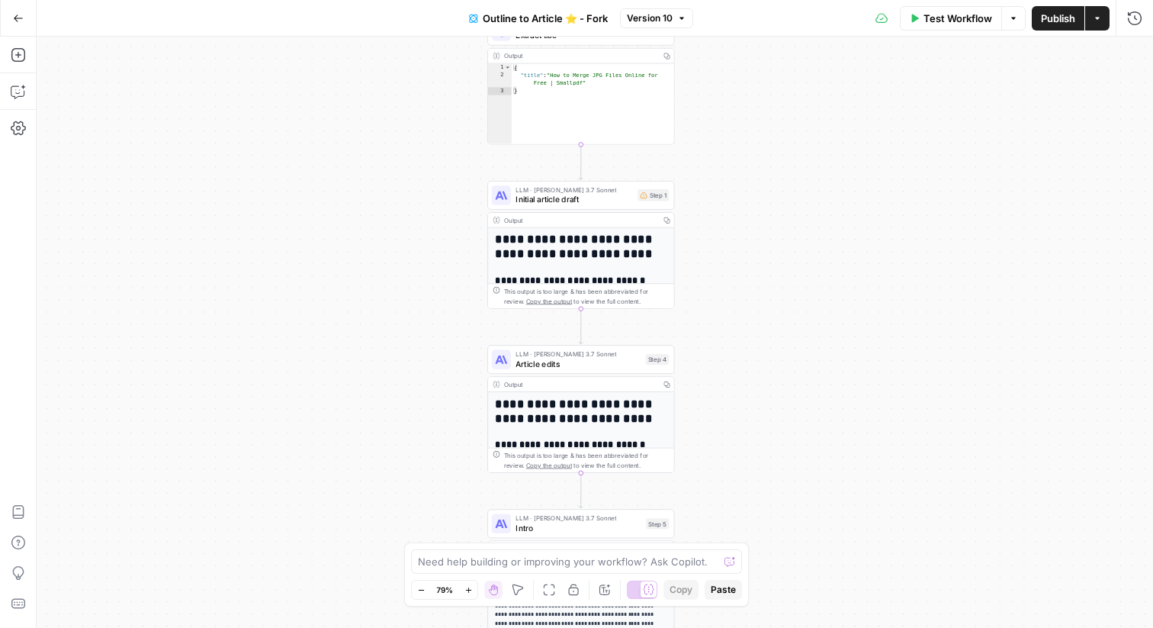
drag, startPoint x: 719, startPoint y: 337, endPoint x: 716, endPoint y: 35, distance: 302.1
click at [716, 35] on div "**********" at bounding box center [576, 314] width 1153 height 628
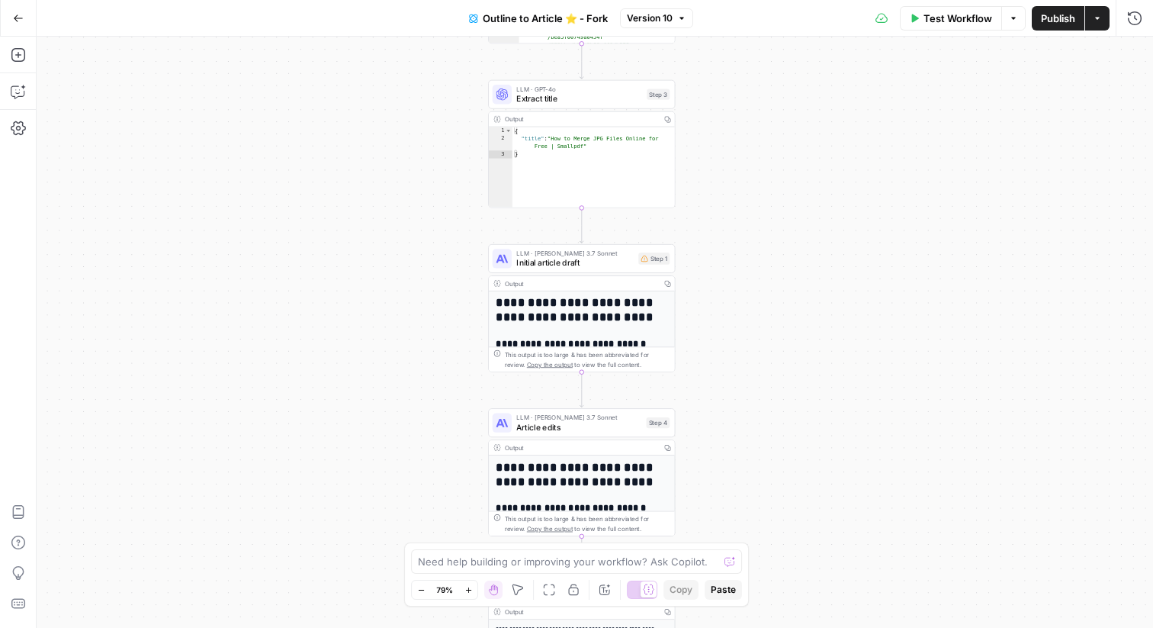
drag, startPoint x: 715, startPoint y: 118, endPoint x: 715, endPoint y: 206, distance: 87.7
click at [715, 206] on div "**********" at bounding box center [595, 332] width 1117 height 591
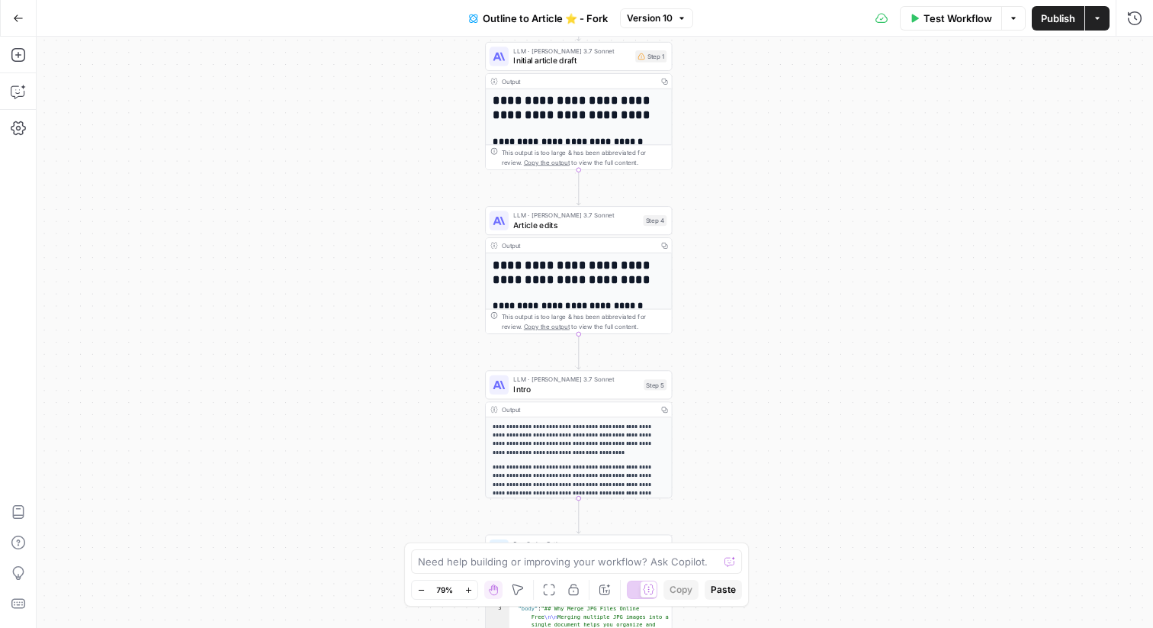
drag, startPoint x: 749, startPoint y: 432, endPoint x: 746, endPoint y: 184, distance: 247.9
click at [746, 184] on div "**********" at bounding box center [595, 332] width 1117 height 591
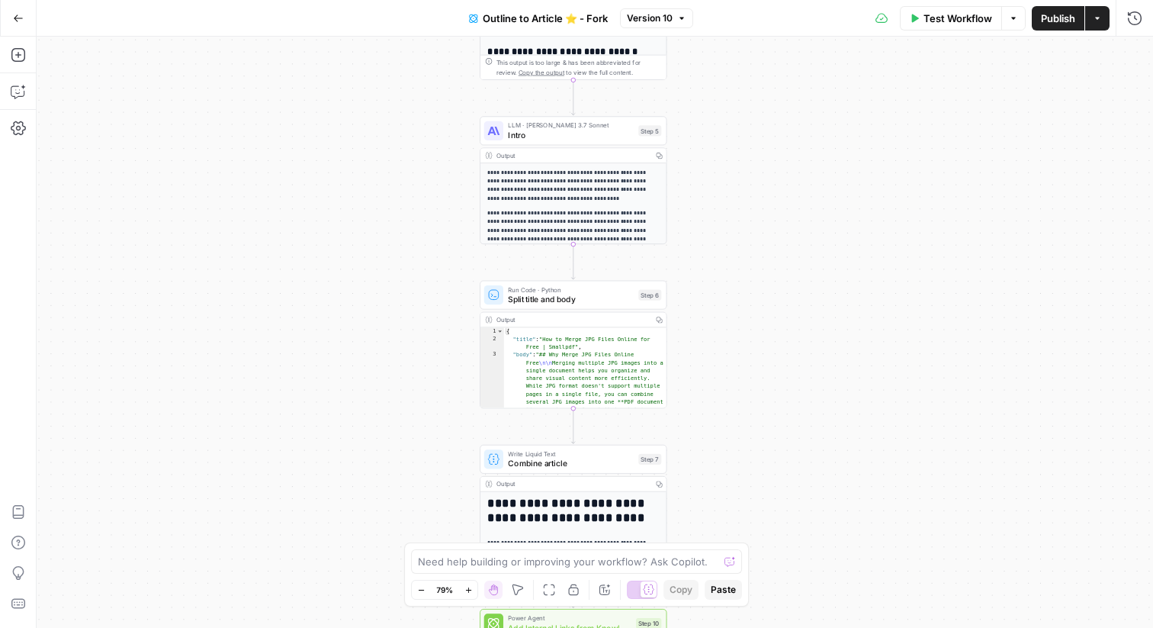
drag, startPoint x: 722, startPoint y: 368, endPoint x: 718, endPoint y: 127, distance: 240.3
click at [718, 127] on div "**********" at bounding box center [595, 332] width 1117 height 591
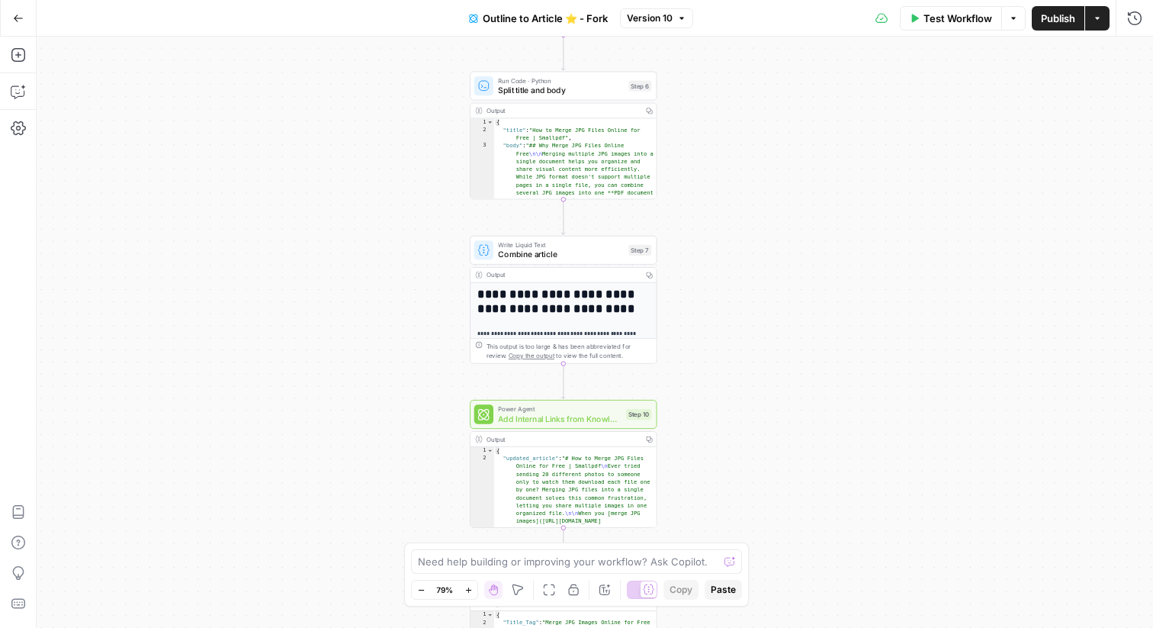
drag, startPoint x: 701, startPoint y: 281, endPoint x: 690, endPoint y: 75, distance: 207.0
click at [690, 75] on div "**********" at bounding box center [595, 332] width 1117 height 591
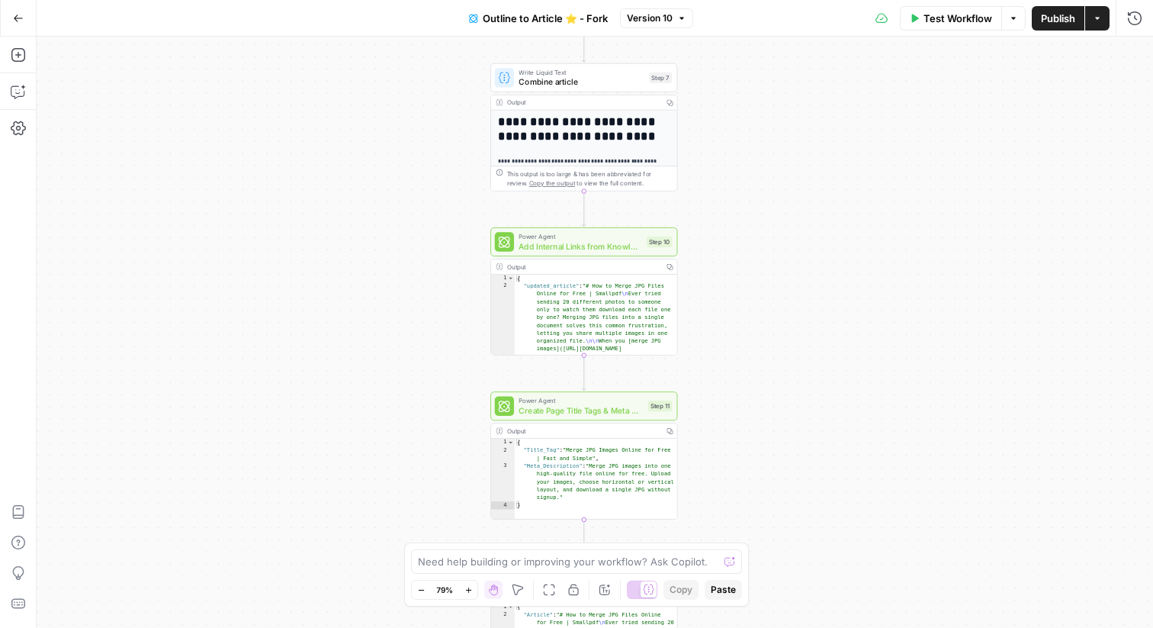
drag, startPoint x: 397, startPoint y: 424, endPoint x: 417, endPoint y: 252, distance: 172.9
click at [417, 252] on div "**********" at bounding box center [595, 332] width 1117 height 591
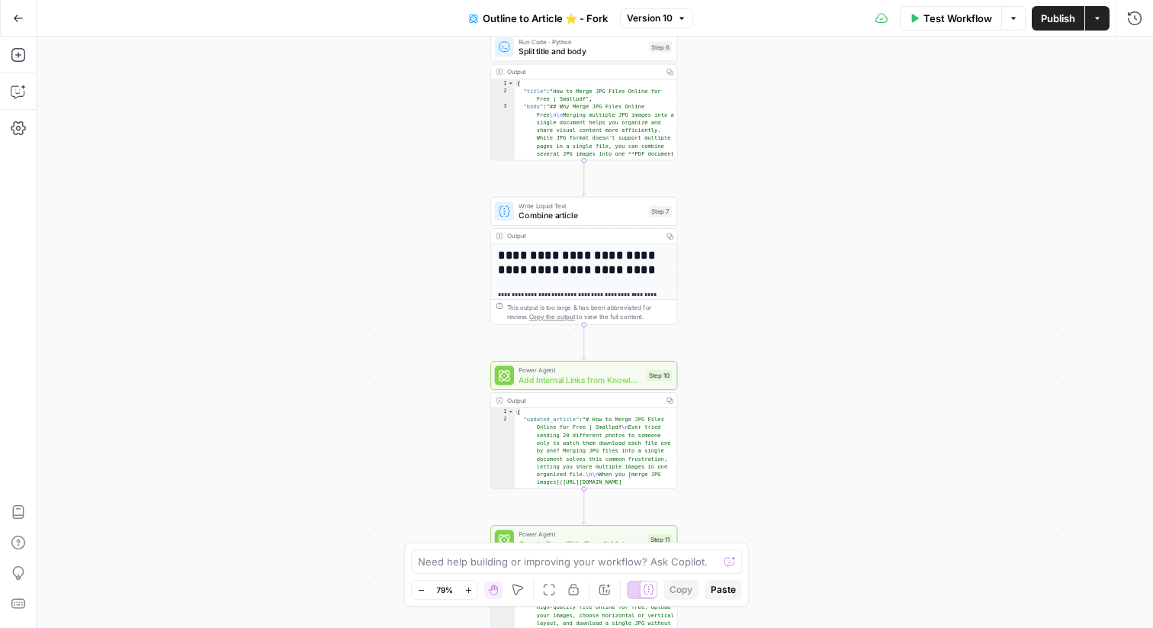
drag, startPoint x: 426, startPoint y: 227, endPoint x: 426, endPoint y: 370, distance: 142.6
click at [426, 370] on div "**********" at bounding box center [595, 332] width 1117 height 591
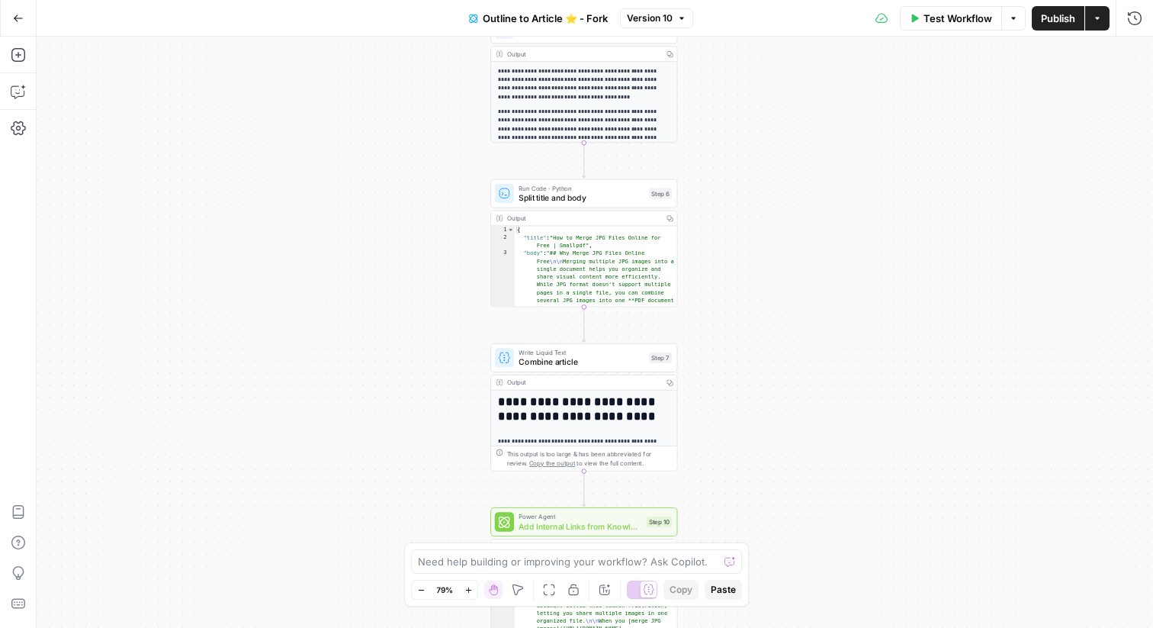
drag, startPoint x: 711, startPoint y: 92, endPoint x: 710, endPoint y: 238, distance: 146.5
click at [710, 238] on div "**********" at bounding box center [595, 332] width 1117 height 591
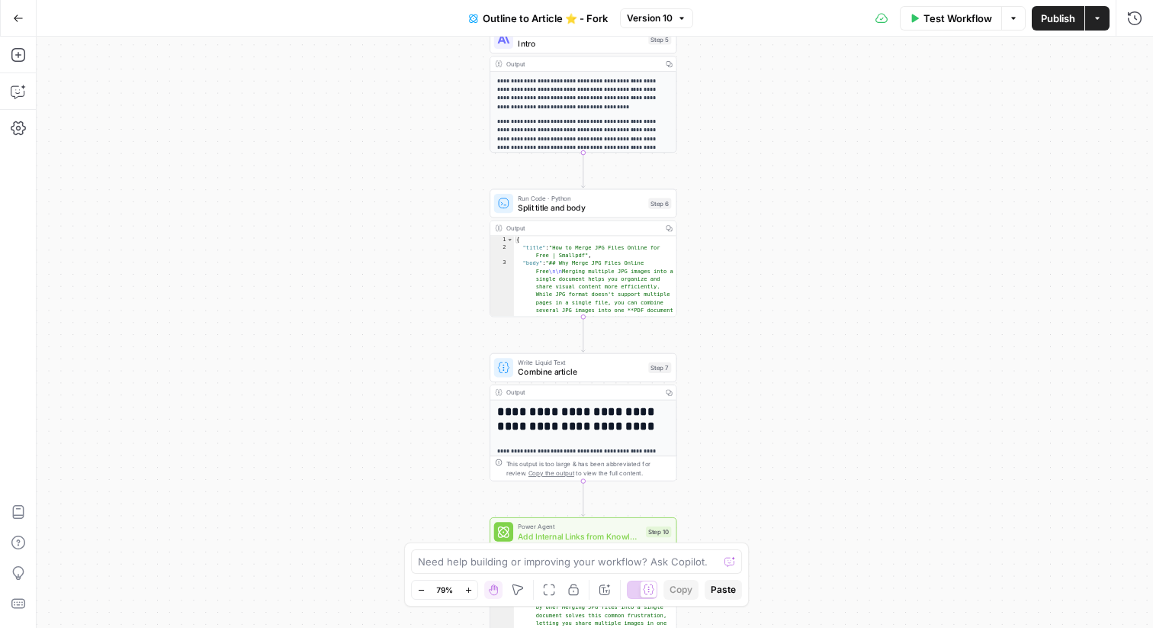
drag, startPoint x: 727, startPoint y: 175, endPoint x: 727, endPoint y: 261, distance: 85.4
click at [727, 261] on div "**********" at bounding box center [595, 332] width 1117 height 591
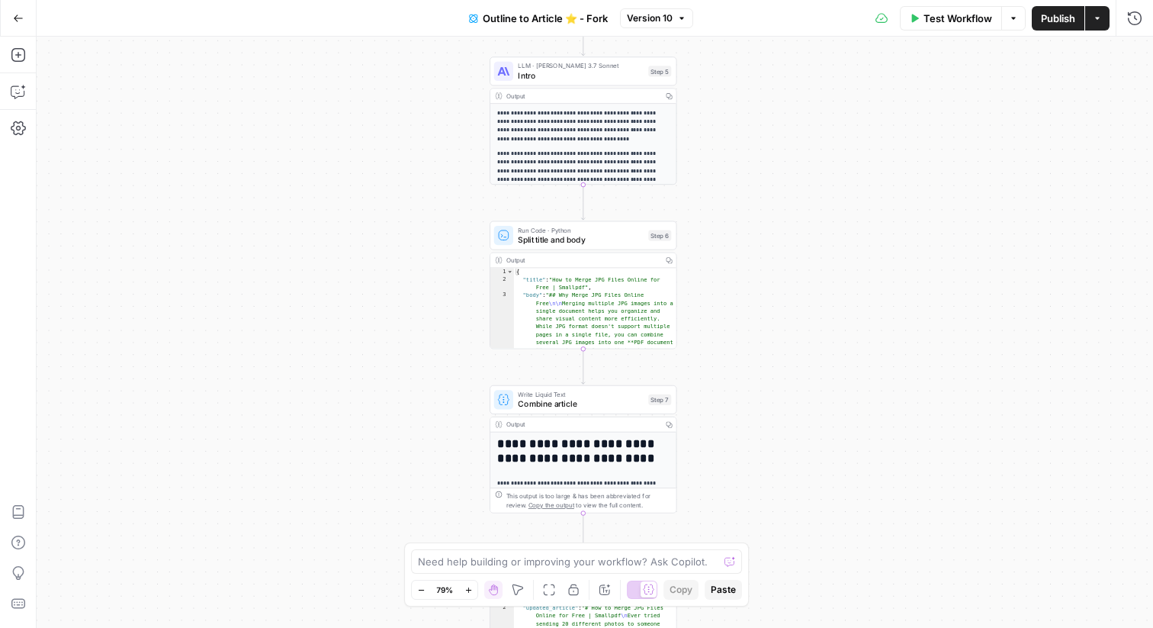
drag, startPoint x: 330, startPoint y: 351, endPoint x: 330, endPoint y: 290, distance: 61.0
click at [330, 290] on div "**********" at bounding box center [595, 332] width 1117 height 591
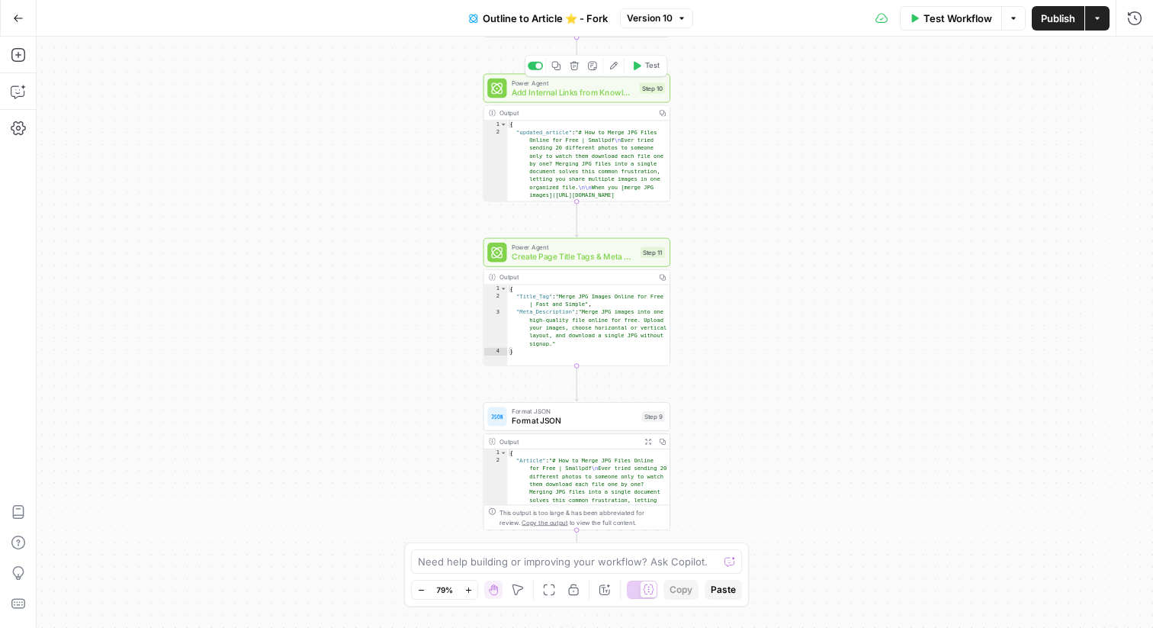
click at [604, 88] on span "Add Internal Links from Knowledge Base - Fork" at bounding box center [573, 92] width 123 height 12
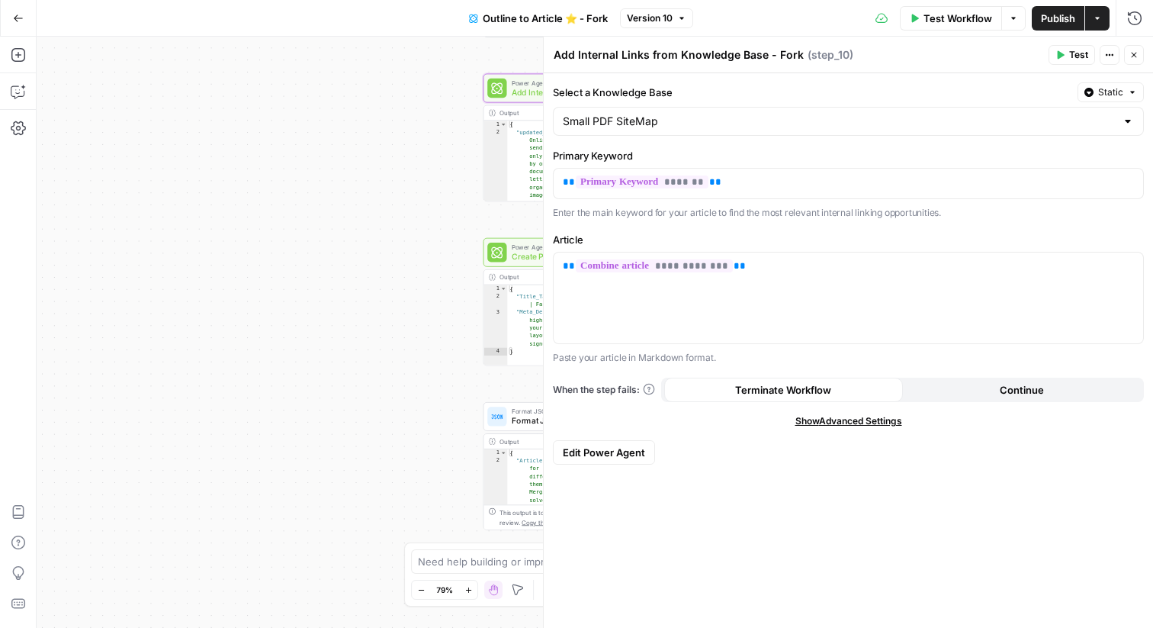
click at [615, 452] on span "Edit Power Agent" at bounding box center [604, 452] width 82 height 15
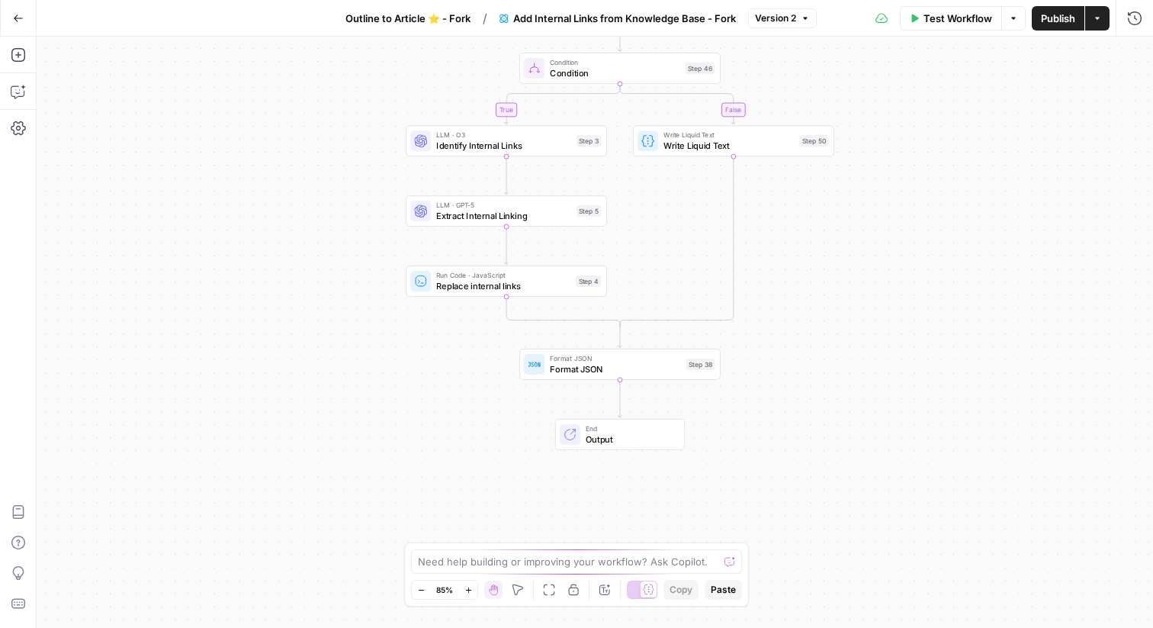
drag, startPoint x: 757, startPoint y: 388, endPoint x: 781, endPoint y: 230, distance: 159.0
click at [781, 230] on div "true false Workflow Set Inputs Inputs Search Knowledge Base Knowledge Base Sear…" at bounding box center [595, 332] width 1117 height 591
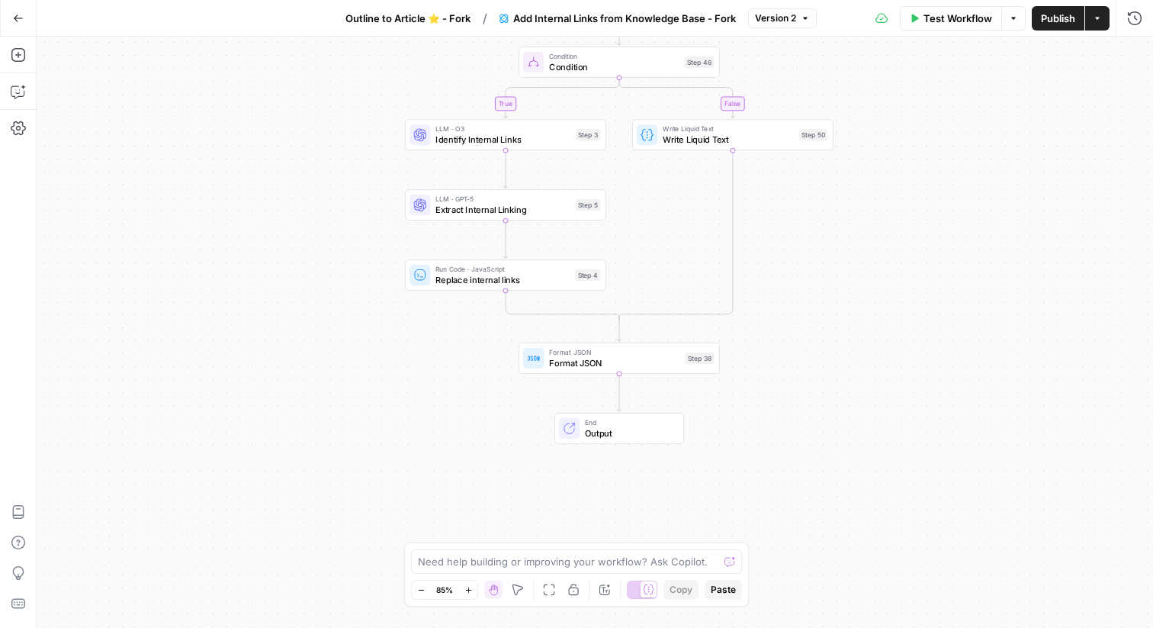
click at [462, 20] on span "Outline to Article ⭐️ - Fork" at bounding box center [408, 18] width 125 height 15
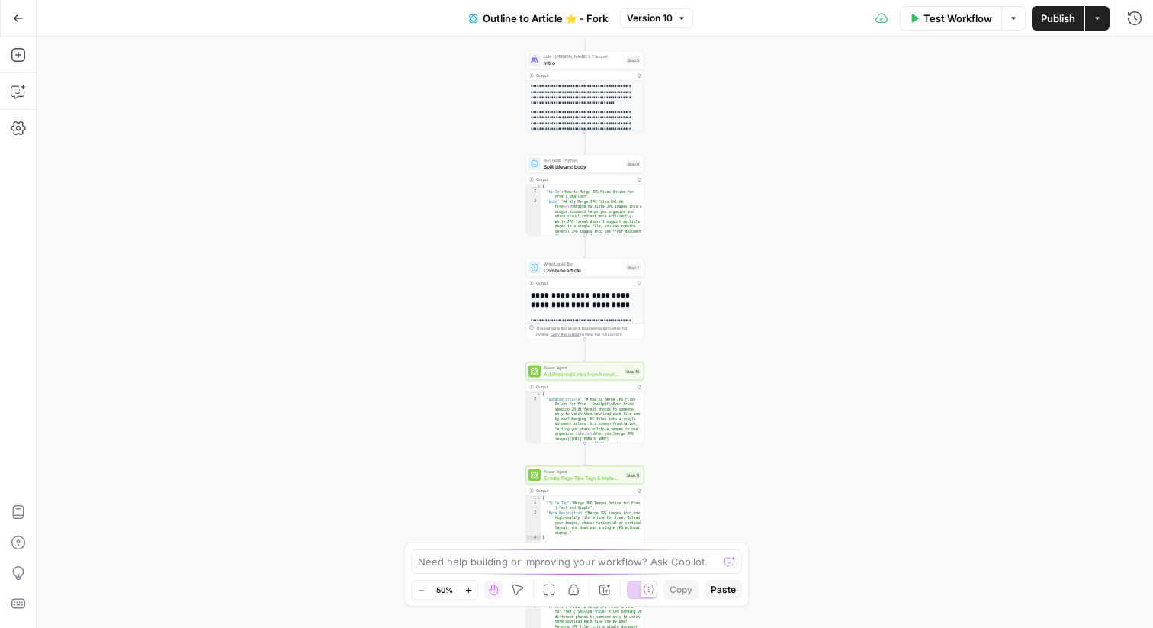
drag, startPoint x: 688, startPoint y: 419, endPoint x: 662, endPoint y: 108, distance: 312.3
click at [662, 108] on div "**********" at bounding box center [595, 332] width 1117 height 591
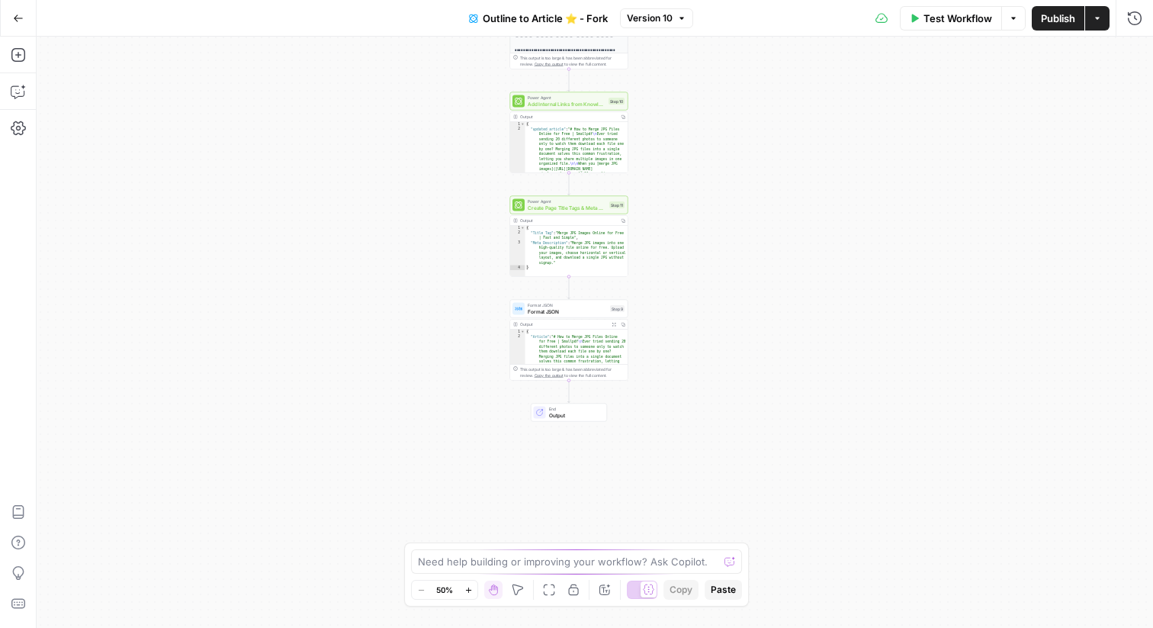
drag, startPoint x: 656, startPoint y: 349, endPoint x: 657, endPoint y: 123, distance: 225.8
click at [656, 123] on div "**********" at bounding box center [595, 332] width 1117 height 591
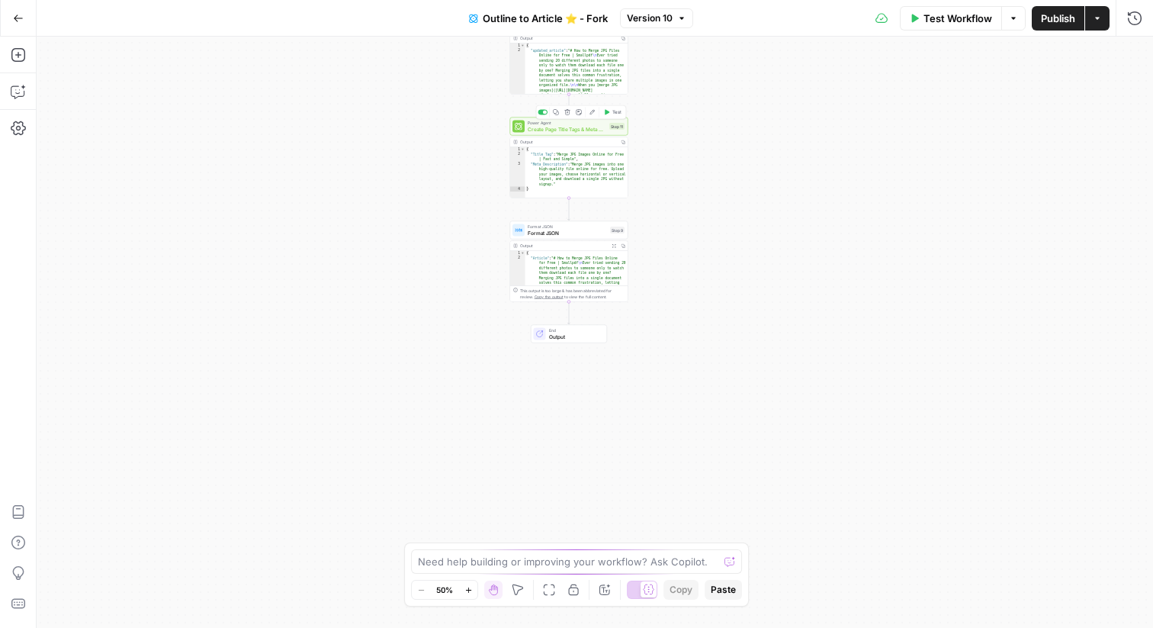
click at [580, 128] on span "Create Page Title Tags & Meta Descriptions - Fork" at bounding box center [567, 129] width 79 height 8
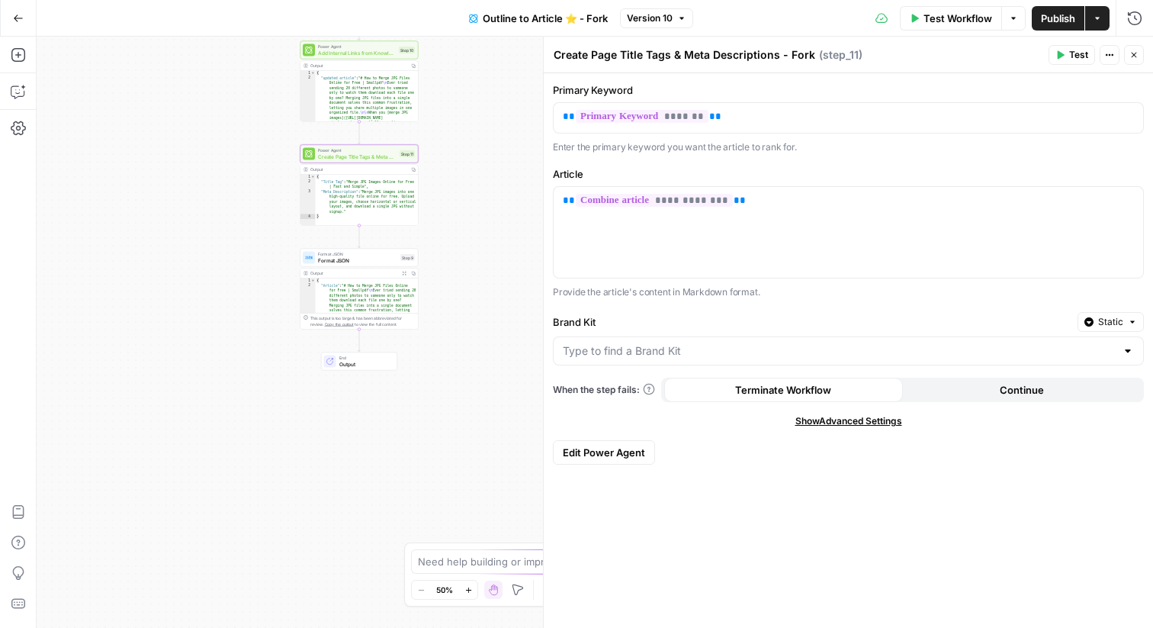
drag, startPoint x: 438, startPoint y: 293, endPoint x: 227, endPoint y: 321, distance: 213.2
click at [227, 321] on div "**********" at bounding box center [595, 332] width 1117 height 591
click at [1133, 53] on icon "button" at bounding box center [1134, 54] width 9 height 9
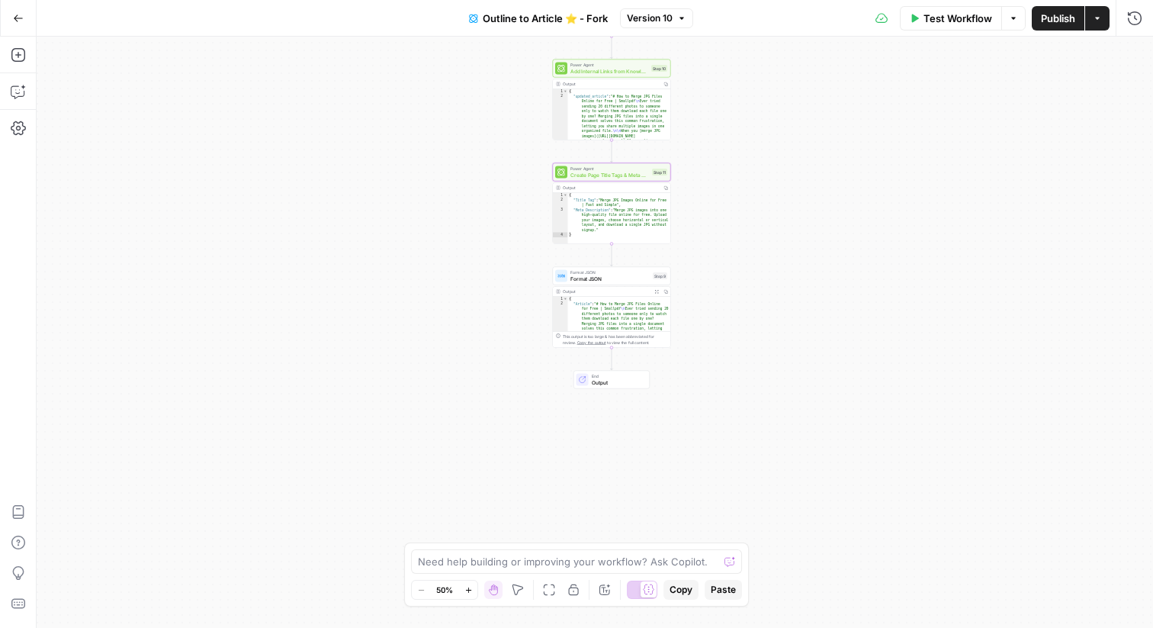
drag, startPoint x: 497, startPoint y: 164, endPoint x: 751, endPoint y: 182, distance: 253.9
click at [751, 182] on div "**********" at bounding box center [595, 332] width 1117 height 591
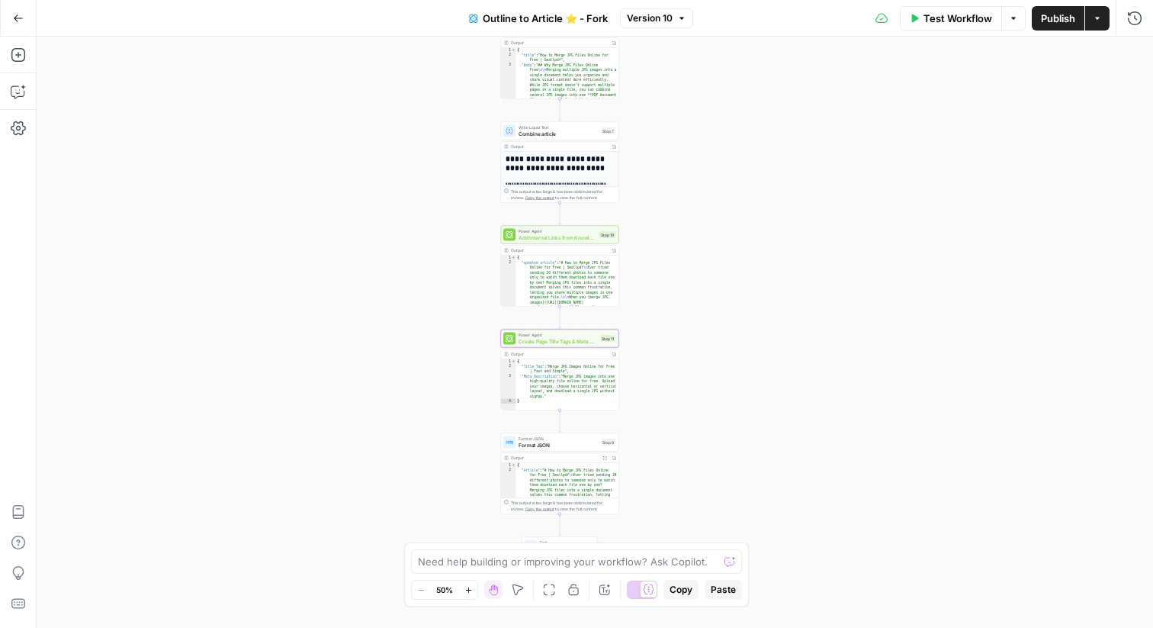
drag, startPoint x: 719, startPoint y: 124, endPoint x: 667, endPoint y: 291, distance: 174.2
click at [667, 291] on div "**********" at bounding box center [595, 332] width 1117 height 591
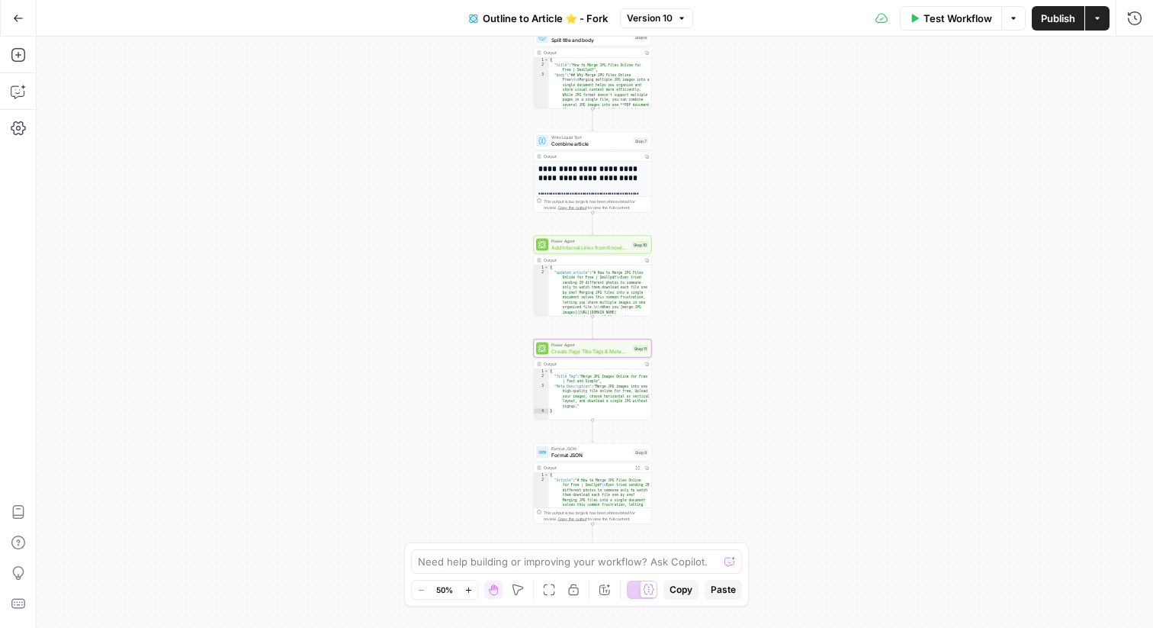
drag, startPoint x: 661, startPoint y: 160, endPoint x: 694, endPoint y: 170, distance: 34.3
click at [694, 170] on div "**********" at bounding box center [595, 332] width 1117 height 591
click at [26, 44] on button "Add Steps" at bounding box center [18, 55] width 24 height 24
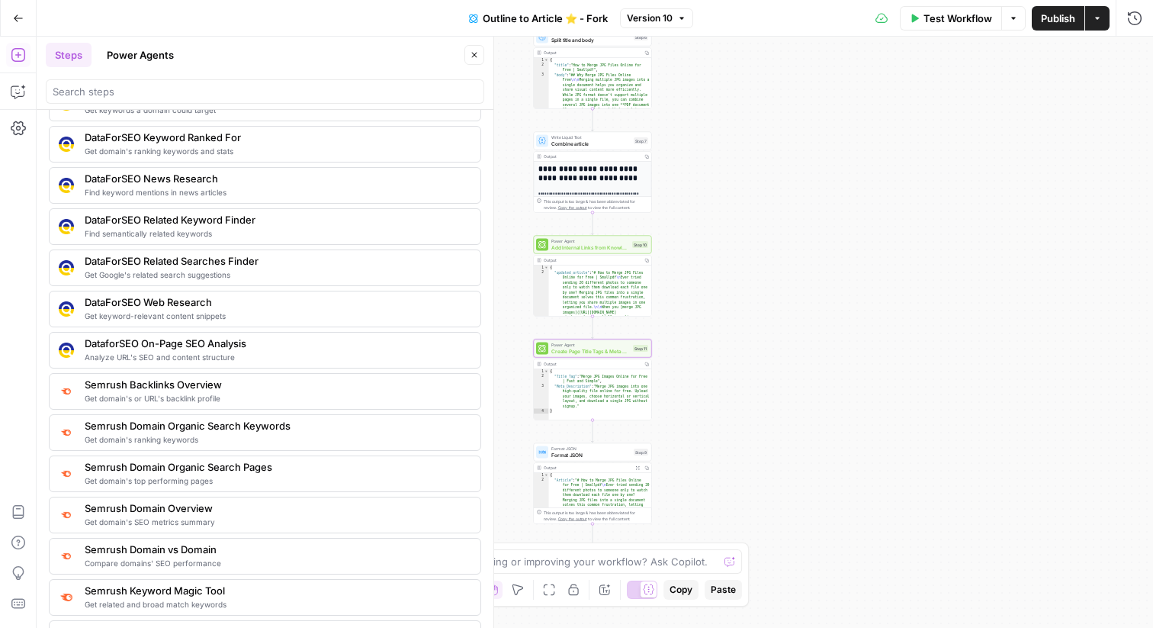
scroll to position [1584, 0]
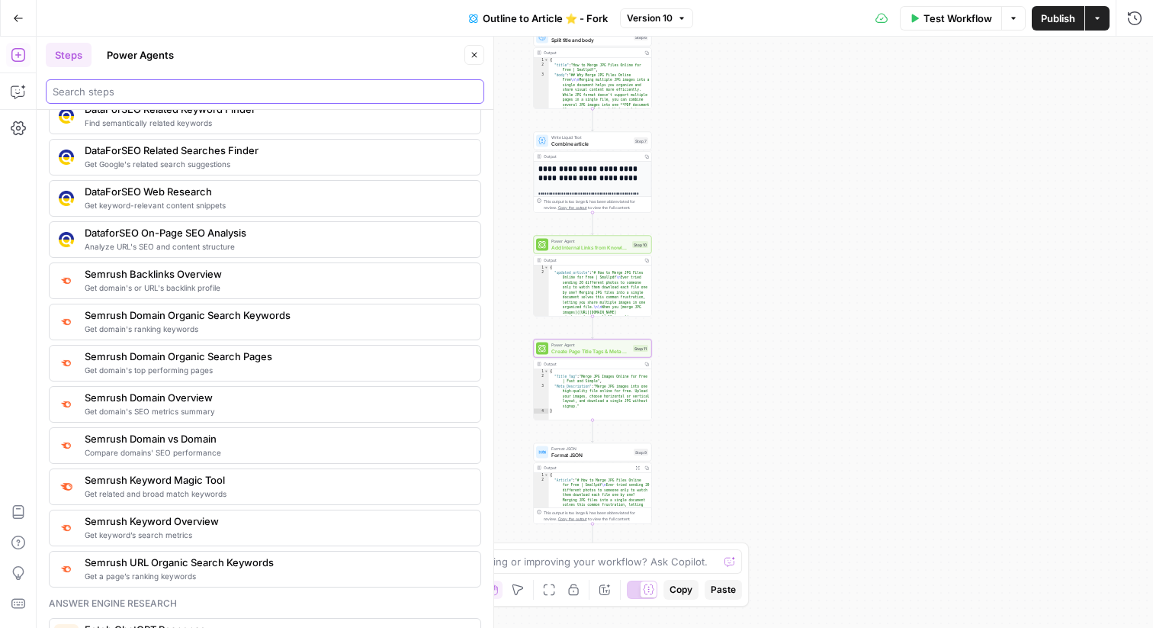
click at [196, 92] on input "search" at bounding box center [265, 91] width 425 height 15
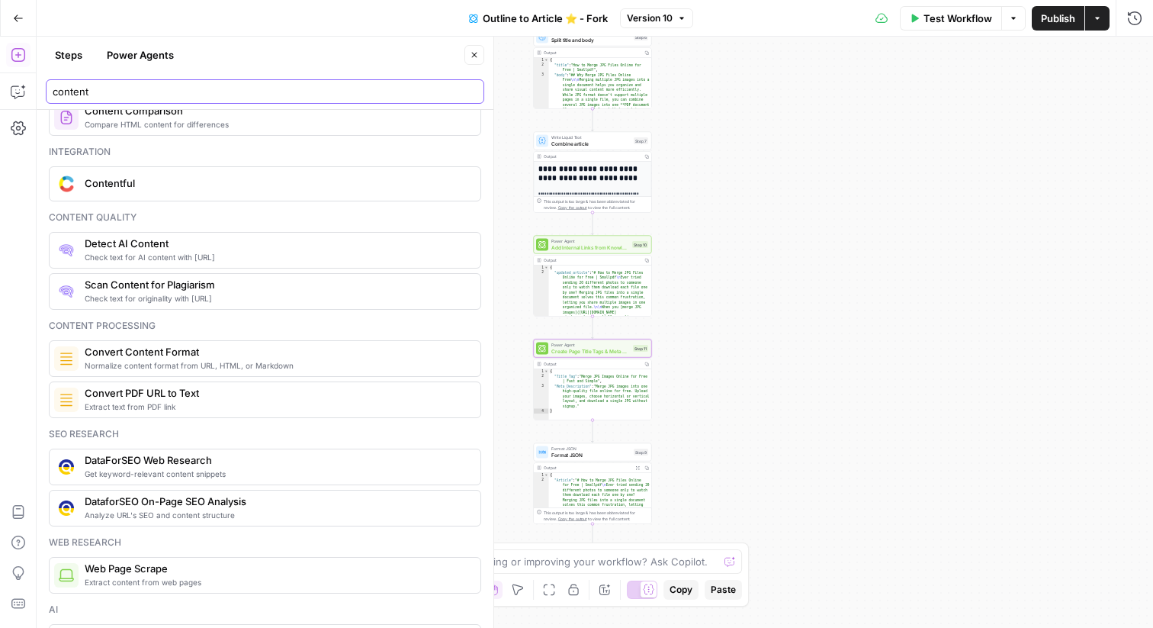
scroll to position [0, 0]
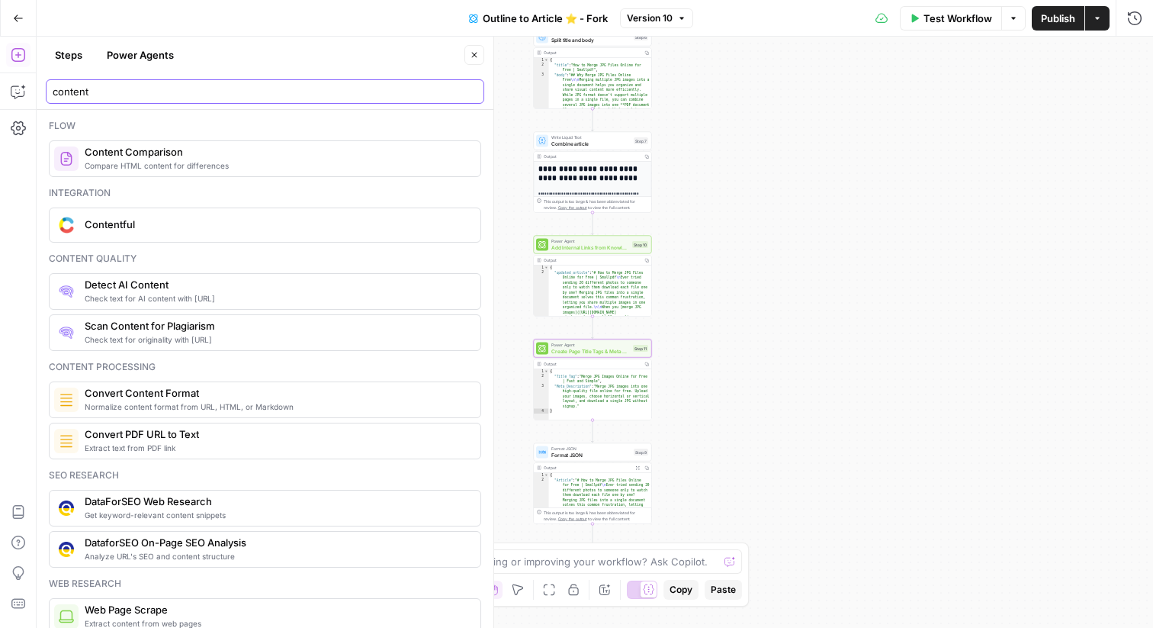
type input "content"
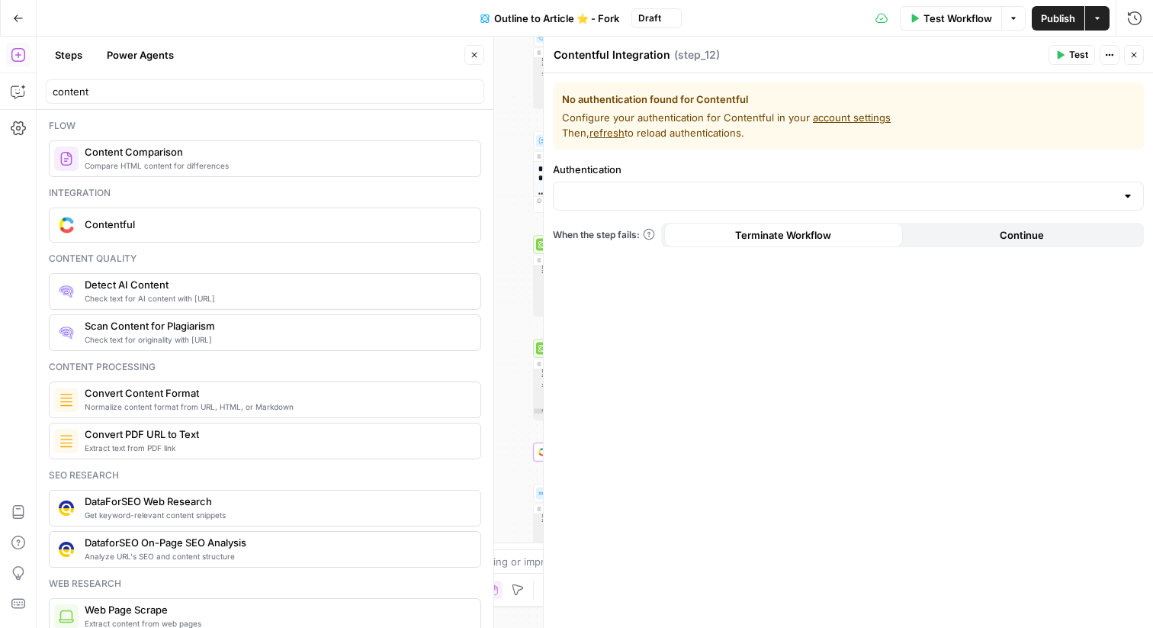
click at [476, 51] on icon "button" at bounding box center [474, 54] width 9 height 9
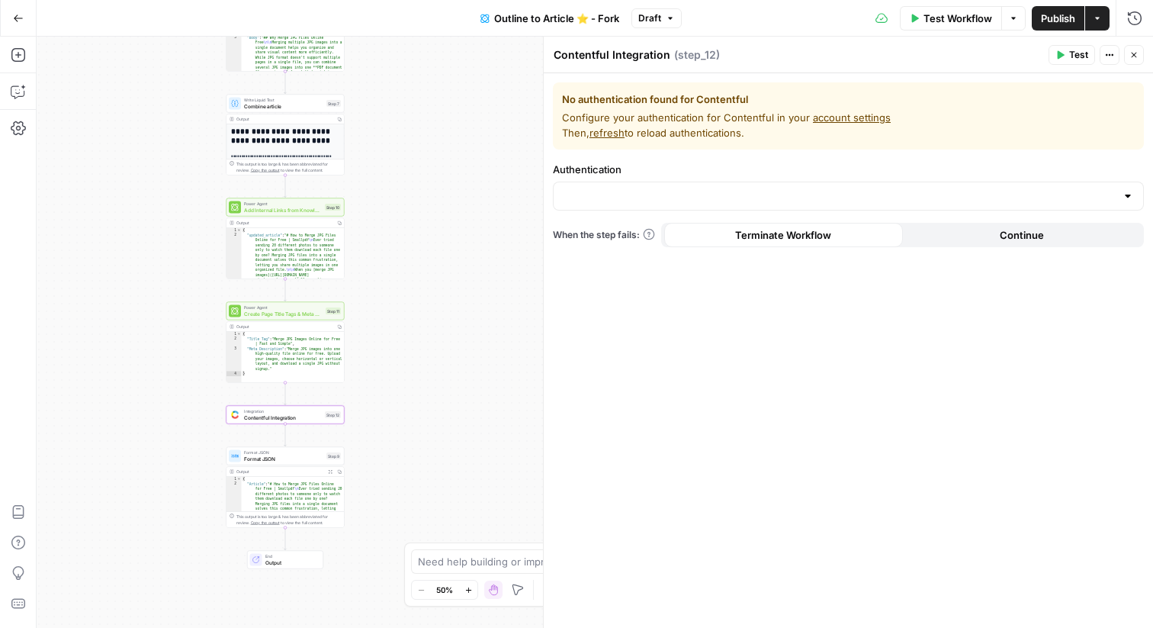
drag, startPoint x: 478, startPoint y: 371, endPoint x: 170, endPoint y: 334, distance: 309.7
click at [170, 334] on div "**********" at bounding box center [595, 332] width 1117 height 591
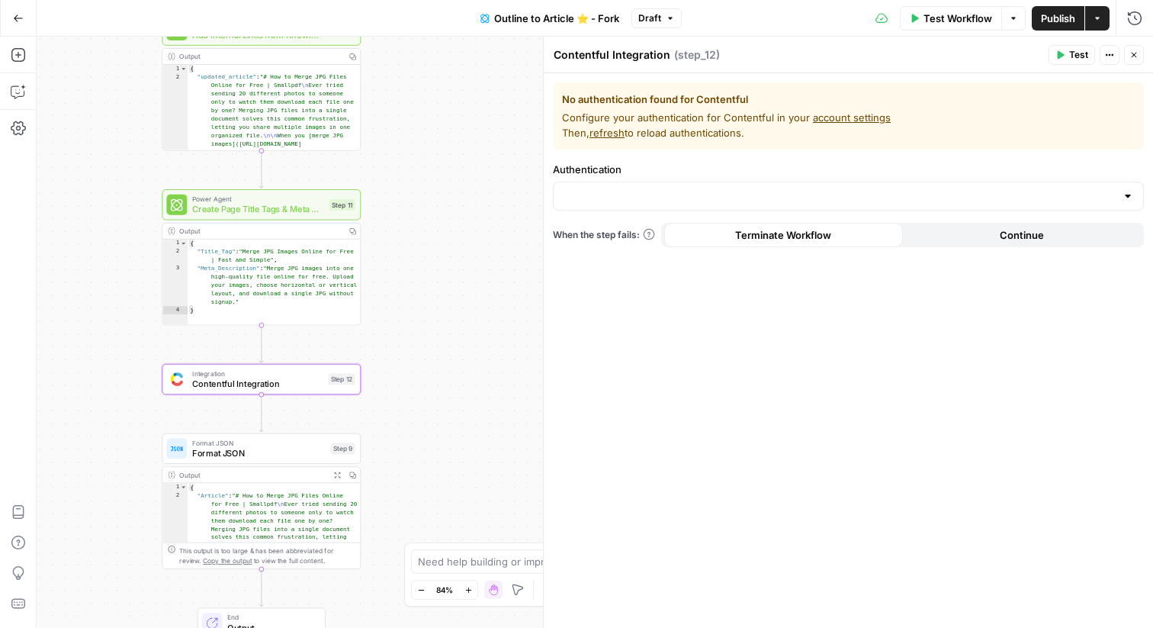
drag, startPoint x: 426, startPoint y: 267, endPoint x: 472, endPoint y: 157, distance: 119.0
click at [472, 156] on div "**********" at bounding box center [595, 332] width 1117 height 591
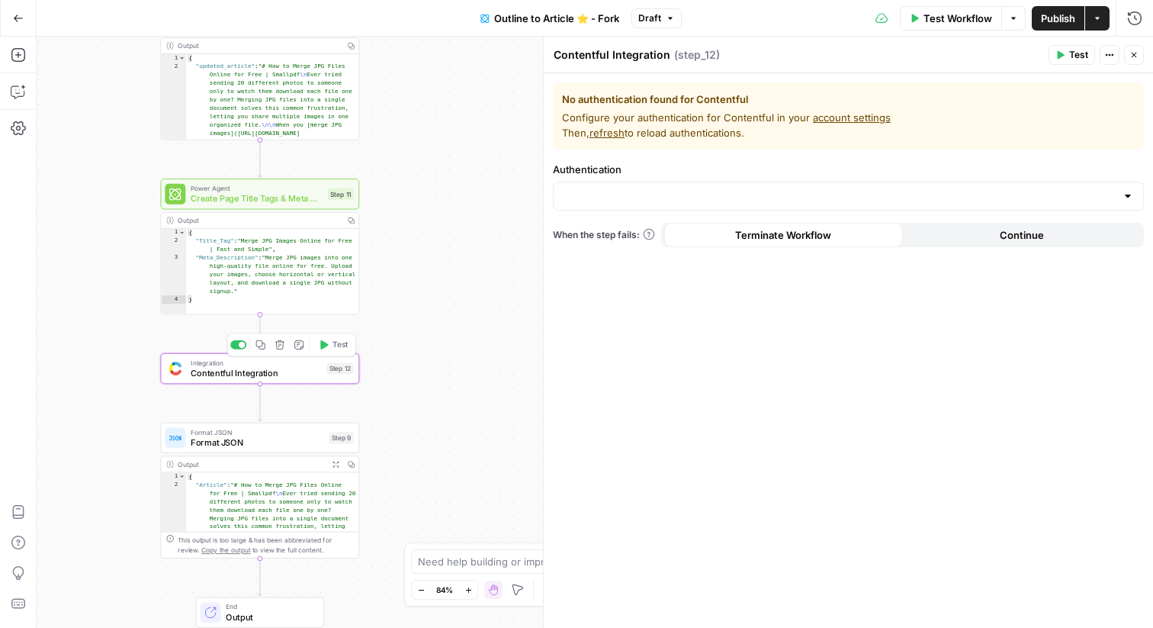
click at [279, 343] on icon "button" at bounding box center [280, 344] width 10 height 10
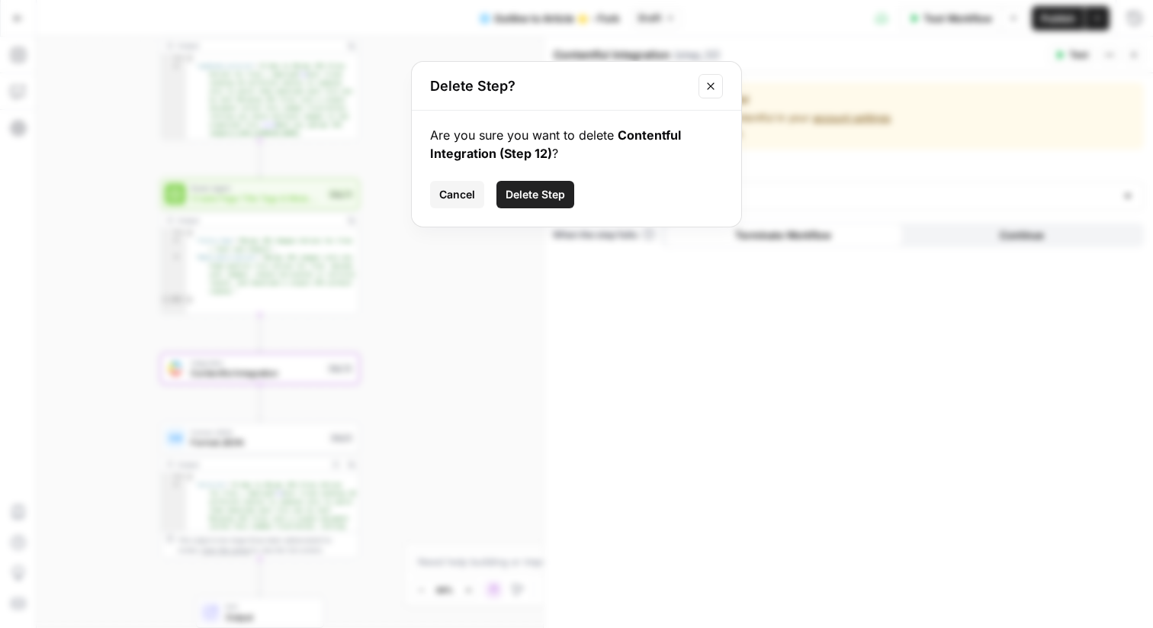
click at [523, 192] on span "Delete Step" at bounding box center [536, 194] width 60 height 15
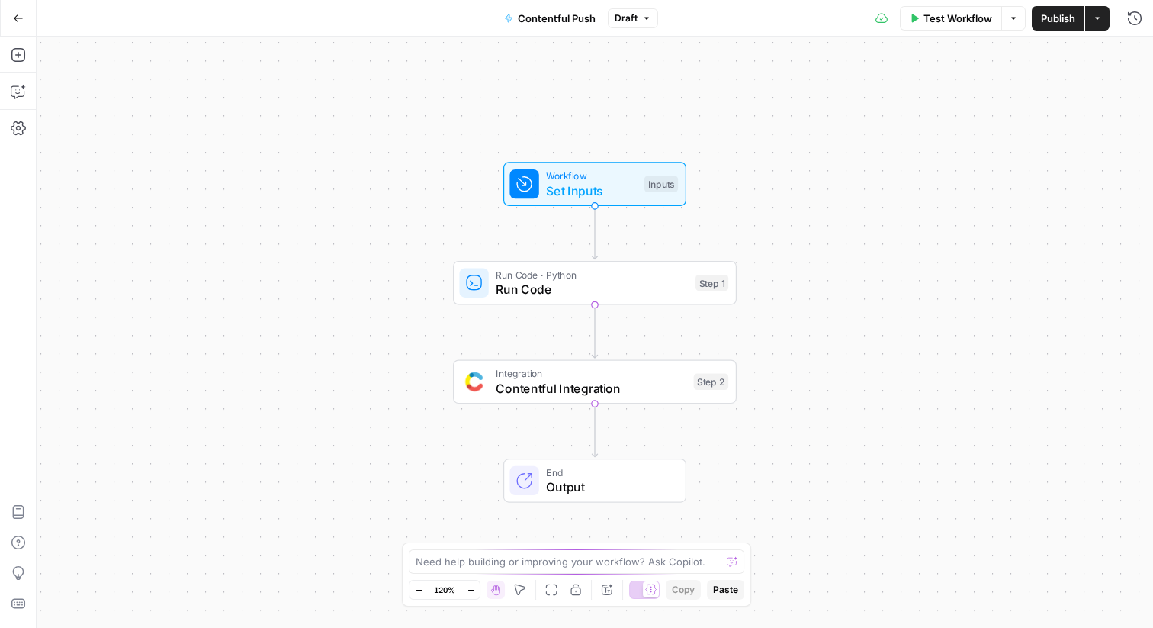
click at [513, 287] on span "Run Code" at bounding box center [592, 289] width 192 height 18
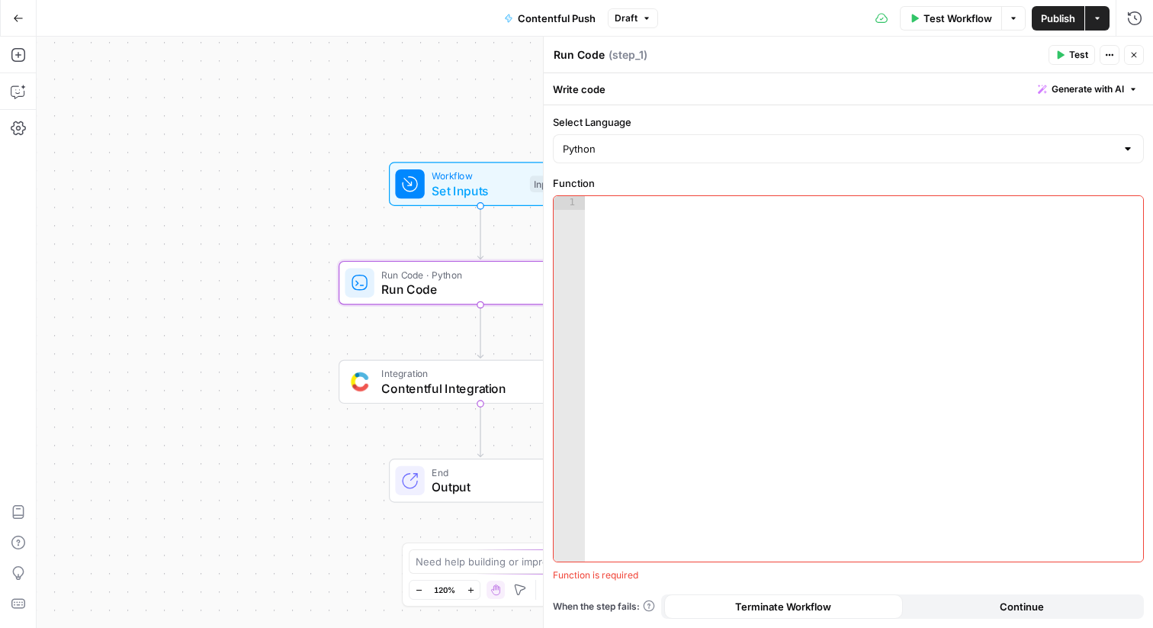
drag, startPoint x: 376, startPoint y: 349, endPoint x: 206, endPoint y: 345, distance: 170.2
click at [206, 345] on div "Workflow Set Inputs Inputs Run Code · Python Run Code Step 1 Integration Conten…" at bounding box center [595, 332] width 1117 height 591
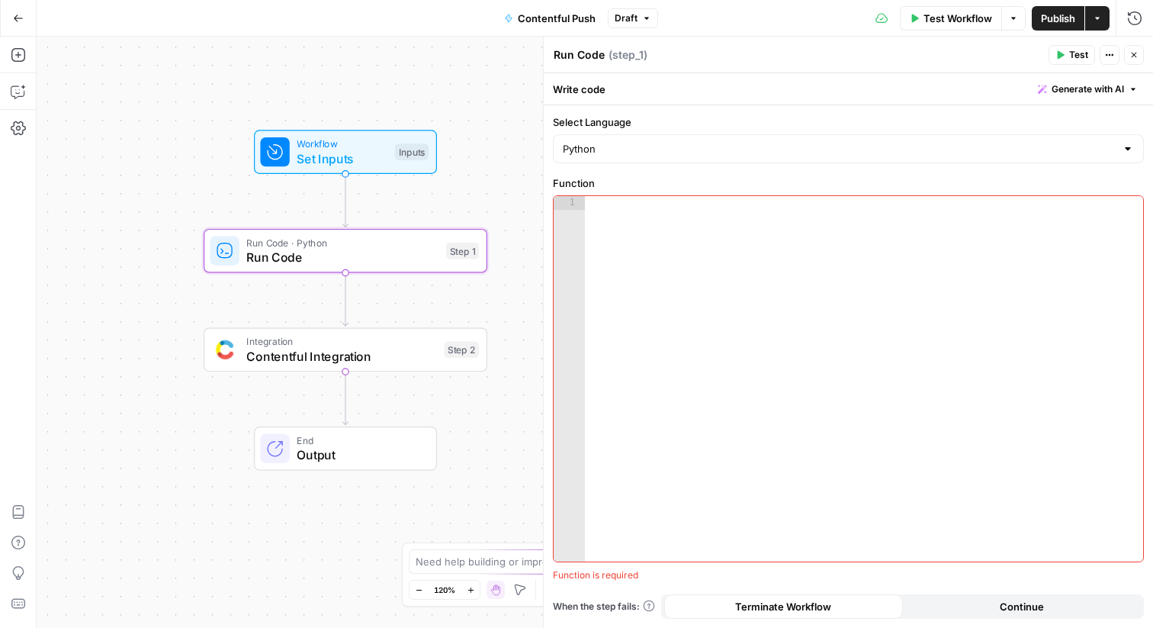
drag, startPoint x: 420, startPoint y: 135, endPoint x: 338, endPoint y: 107, distance: 87.1
click at [339, 107] on div "Workflow Set Inputs Inputs Test Step Run Code · Python Run Code Step 1 Integrat…" at bounding box center [595, 332] width 1117 height 591
click at [22, 23] on button "Go Back" at bounding box center [18, 18] width 27 height 27
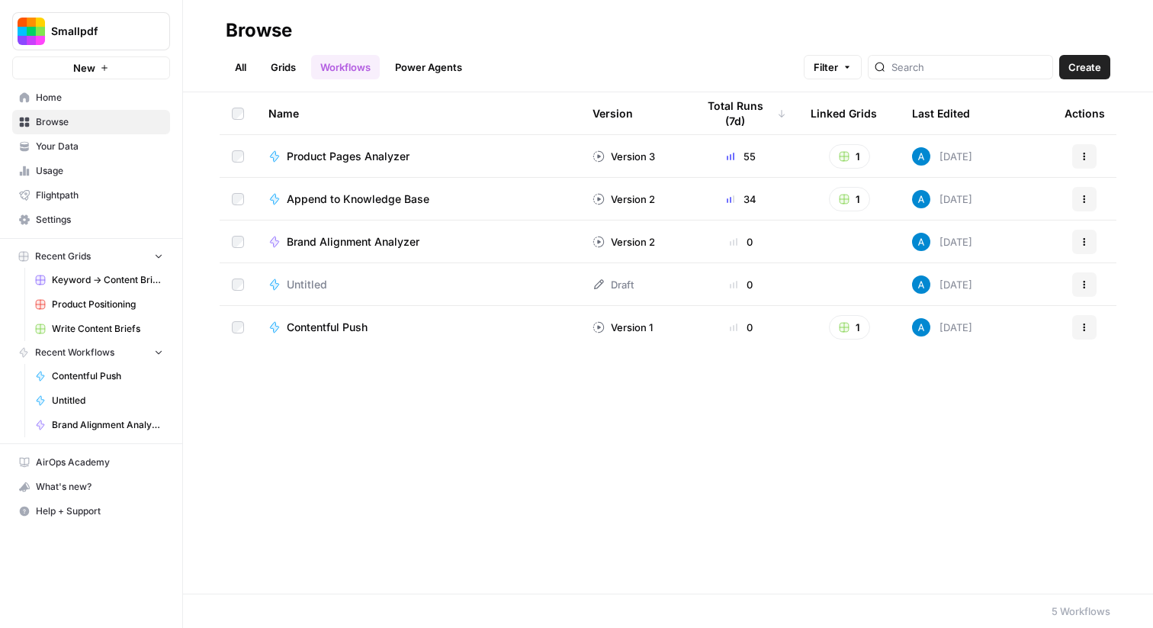
click at [88, 218] on span "Settings" at bounding box center [99, 220] width 127 height 14
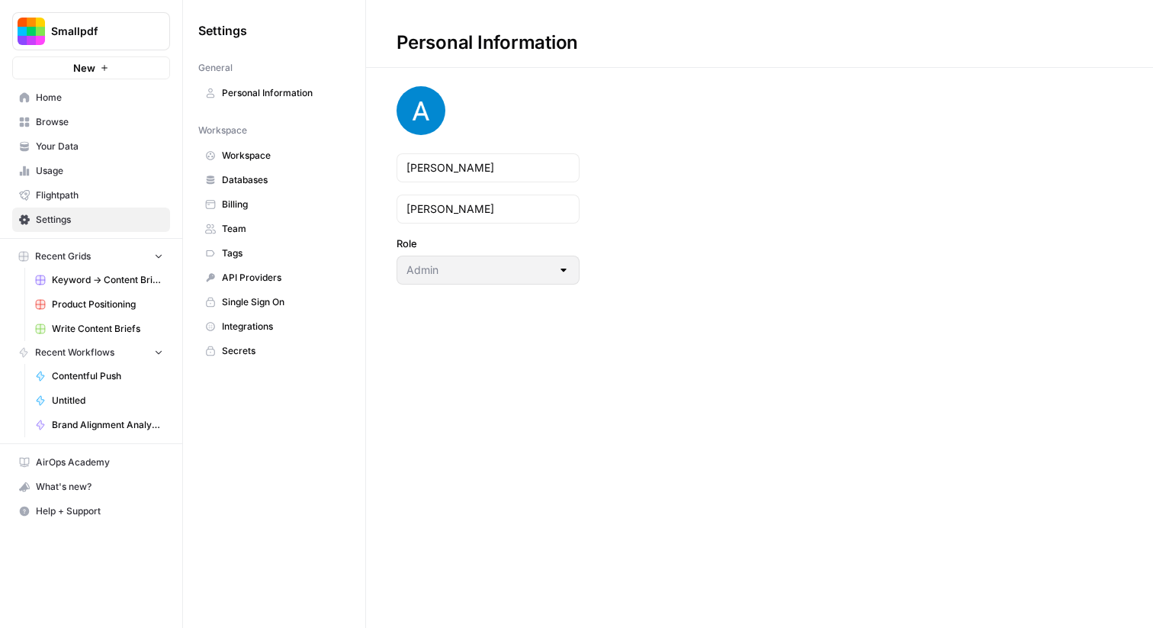
click at [262, 357] on span "Secrets" at bounding box center [282, 351] width 121 height 14
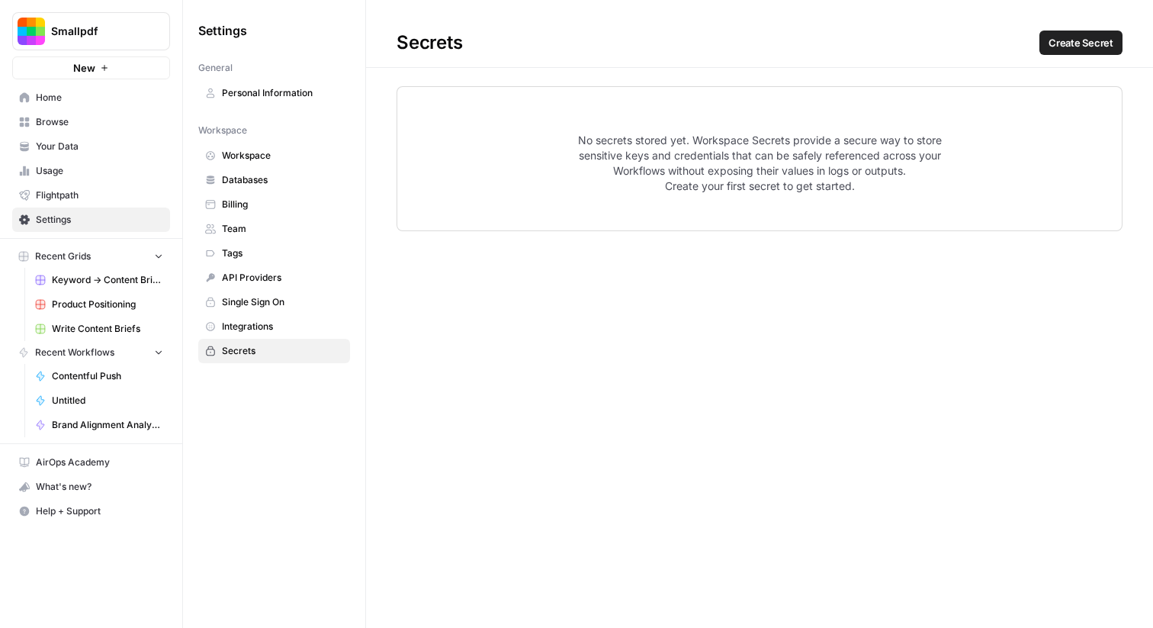
click at [53, 118] on span "Browse" at bounding box center [99, 122] width 127 height 14
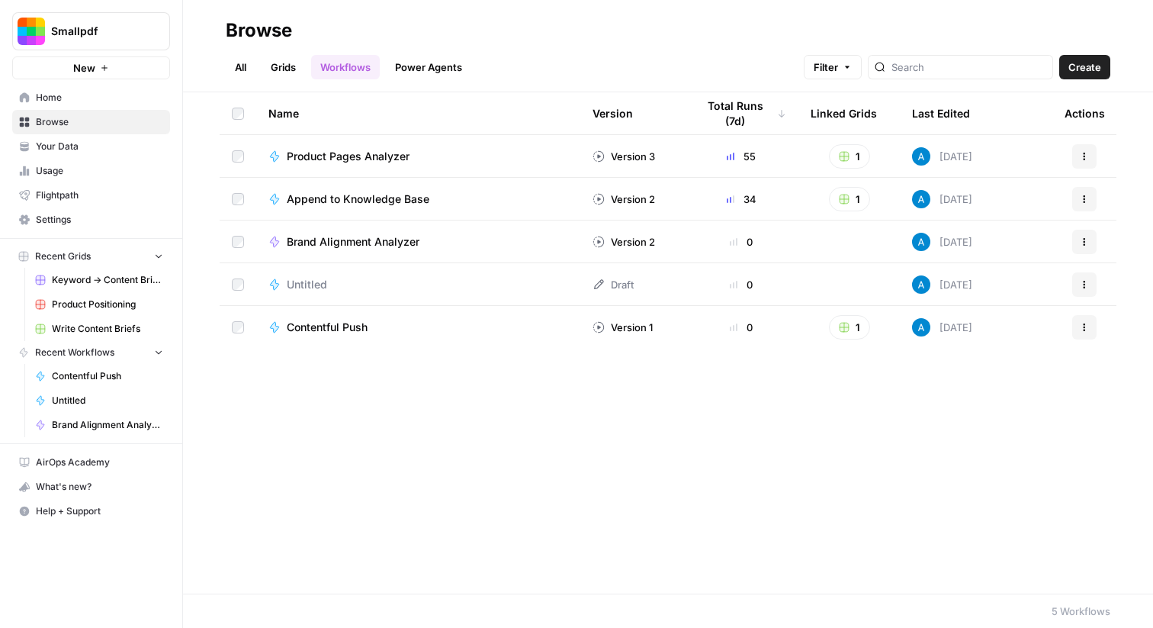
click at [240, 500] on div "Name Version Total Runs (7d) Linked Grids Last Edited Actions Product Pages Ana…" at bounding box center [668, 342] width 970 height 501
click at [50, 92] on span "Home" at bounding box center [99, 98] width 127 height 14
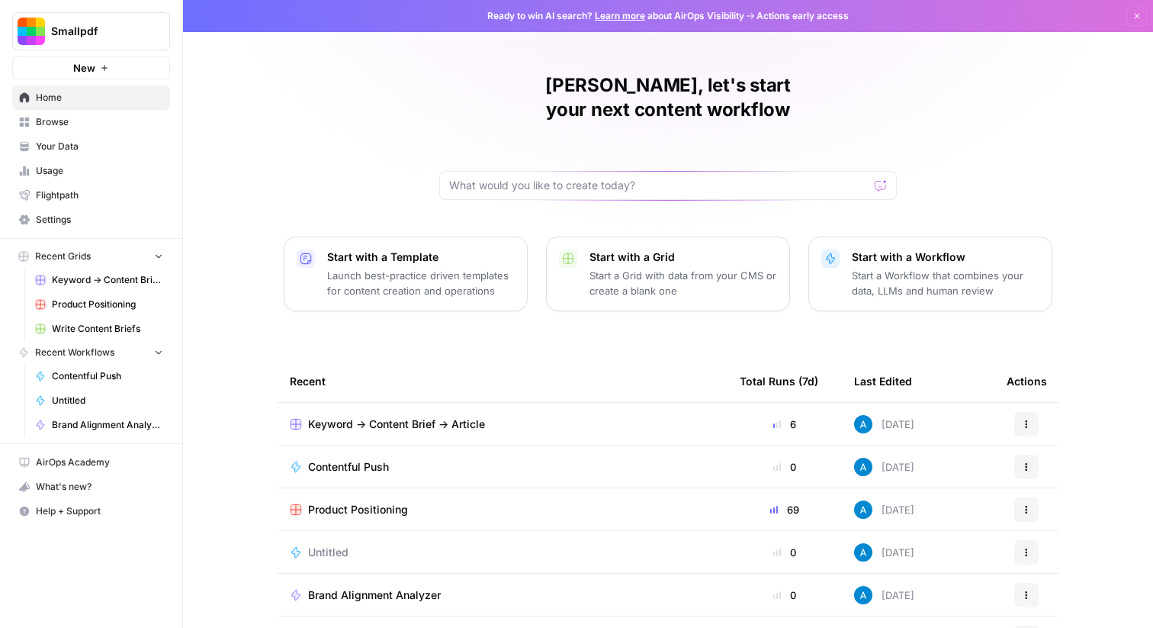
click at [53, 122] on span "Browse" at bounding box center [99, 122] width 127 height 14
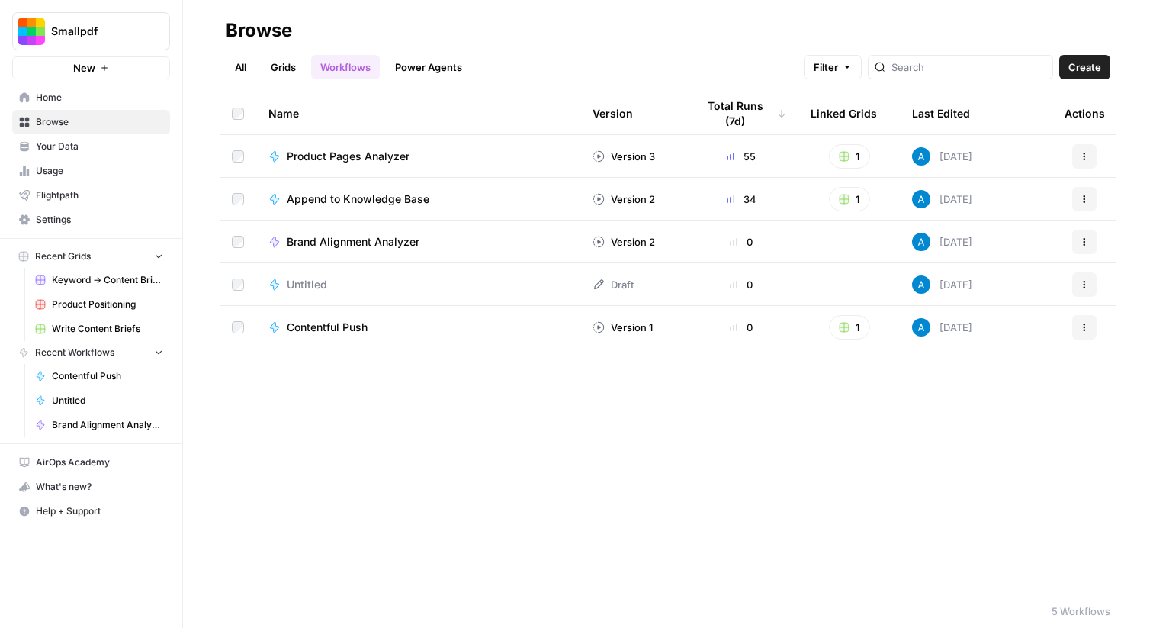
click at [275, 59] on link "Grids" at bounding box center [283, 67] width 43 height 24
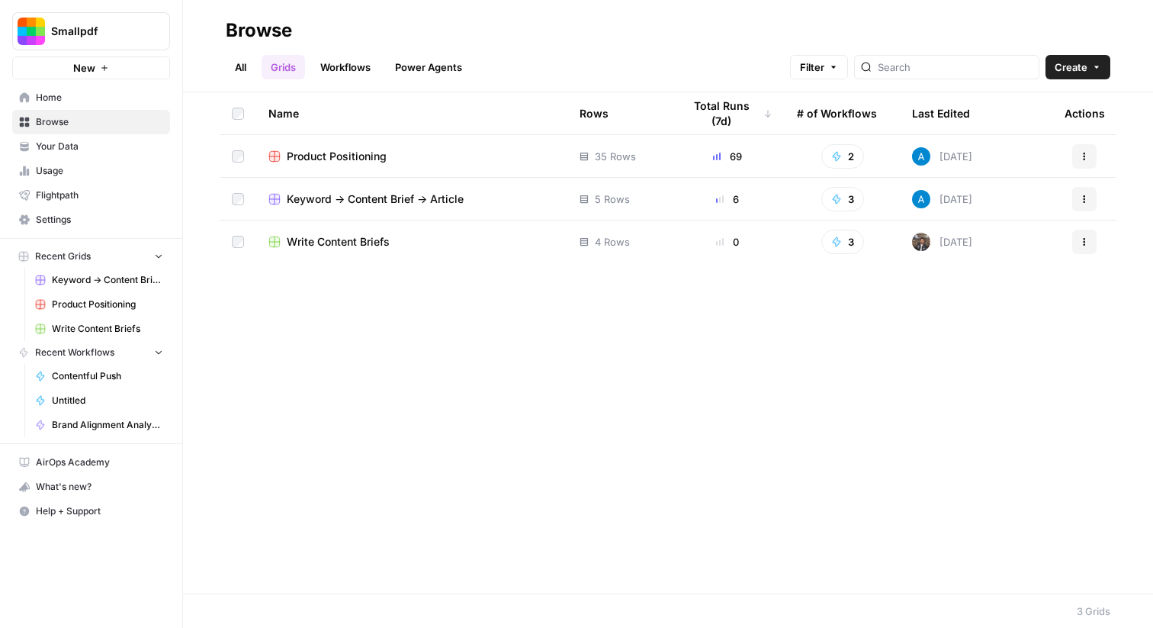
click at [393, 201] on span "Keyword -> Content Brief -> Article" at bounding box center [375, 198] width 177 height 15
